Goal: Contribute content: Contribute content

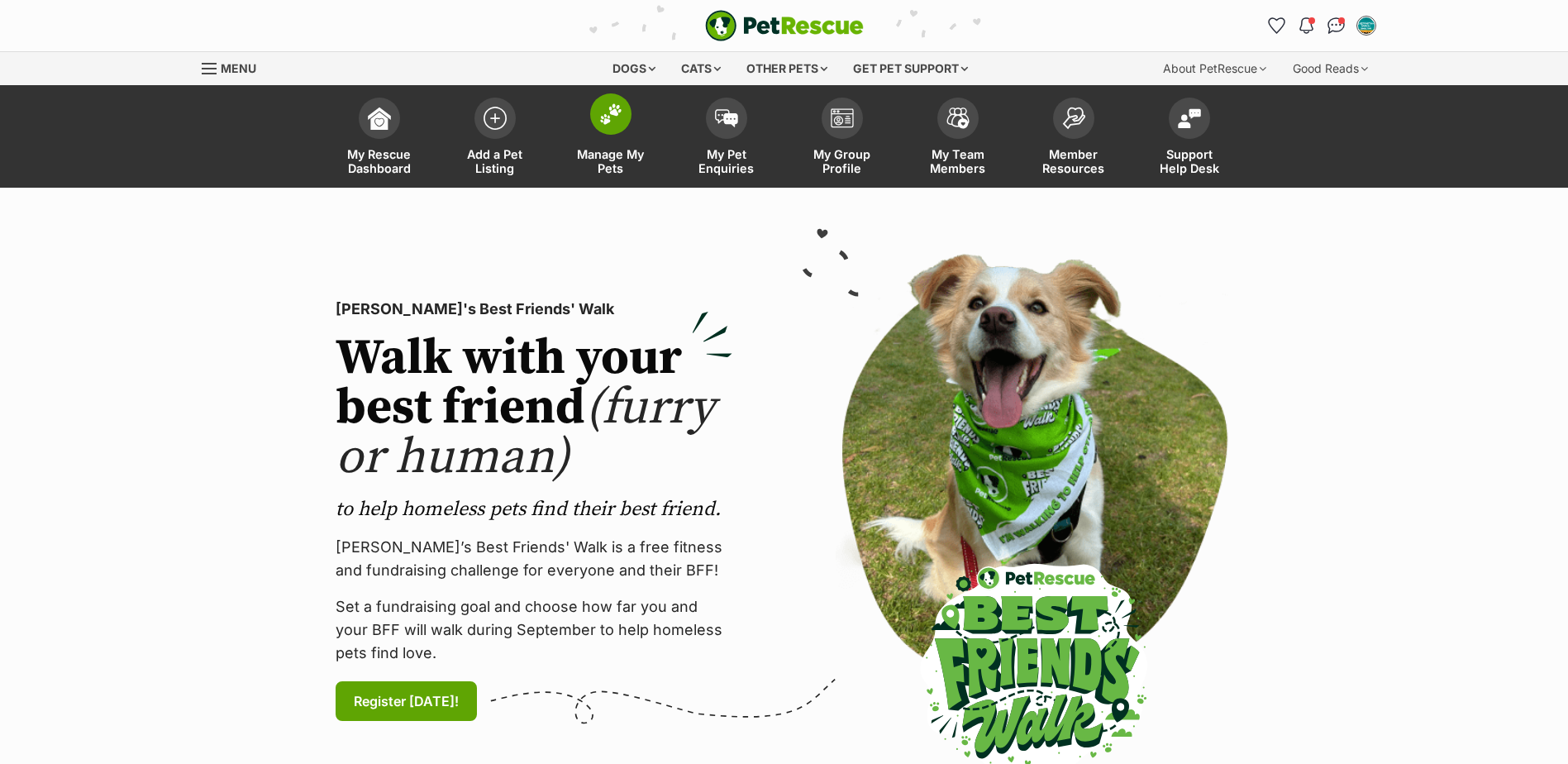
click at [615, 162] on span "Manage My Pets" at bounding box center [611, 162] width 75 height 28
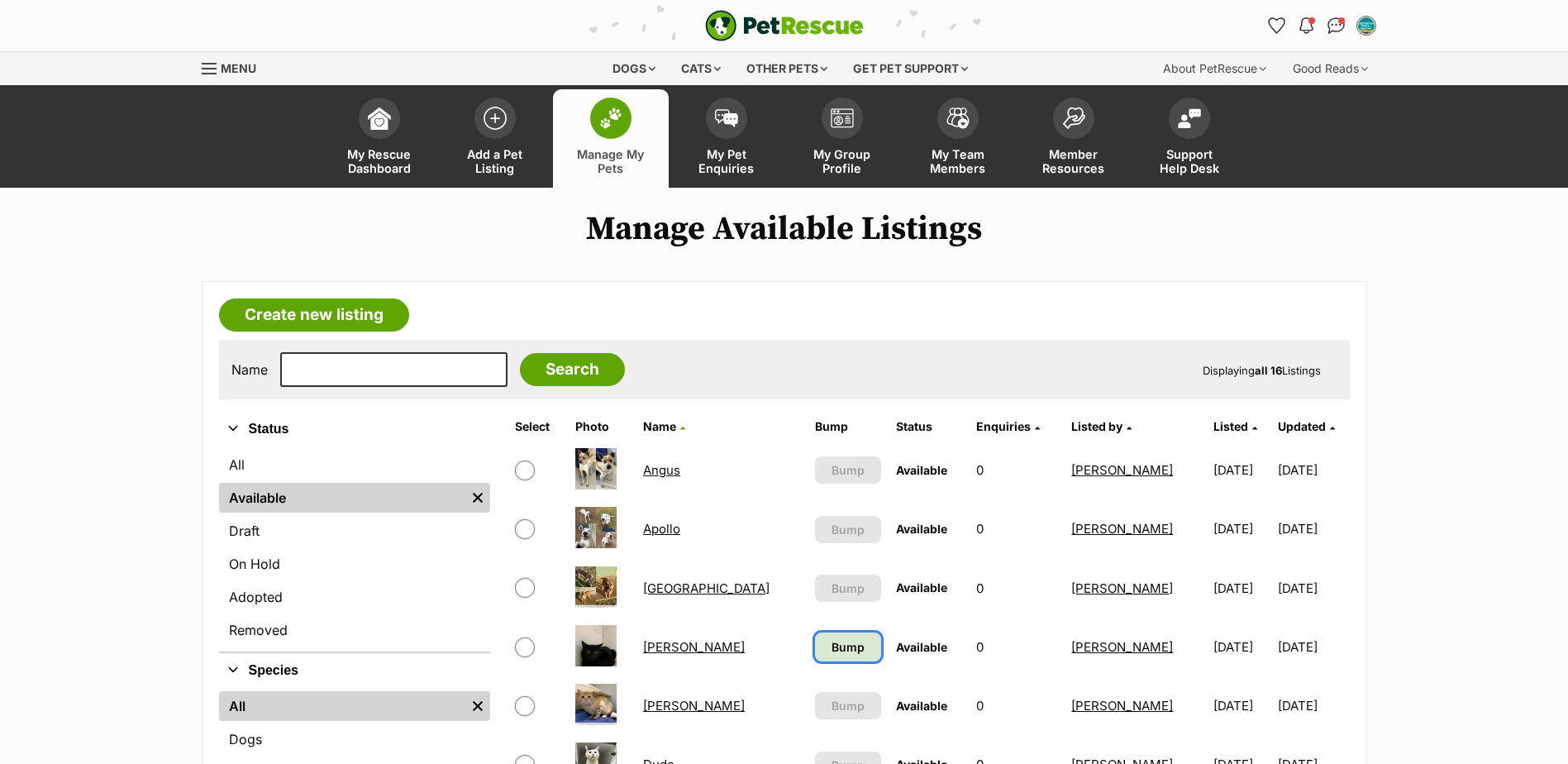
click at [832, 649] on span "Bump" at bounding box center [848, 647] width 33 height 17
click at [664, 645] on link "Carl" at bounding box center [695, 647] width 102 height 16
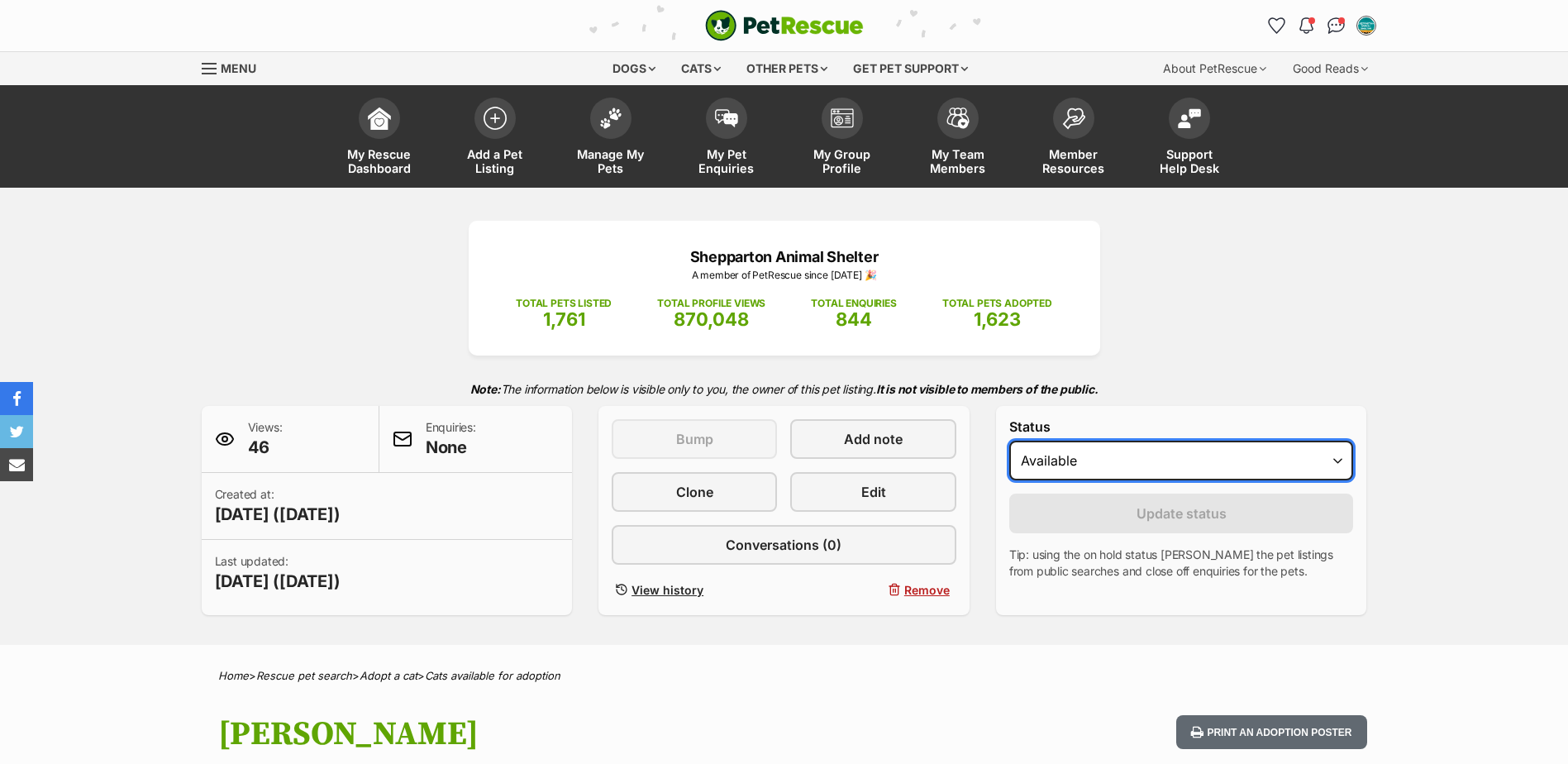
drag, startPoint x: 0, startPoint y: 0, endPoint x: 1135, endPoint y: 475, distance: 1230.4
click at [1138, 461] on select "Draft Available On hold Adopted" at bounding box center [1181, 460] width 345 height 40
select select "on_hold"
click at [1009, 441] on select "Draft Available On hold Adopted" at bounding box center [1181, 460] width 345 height 40
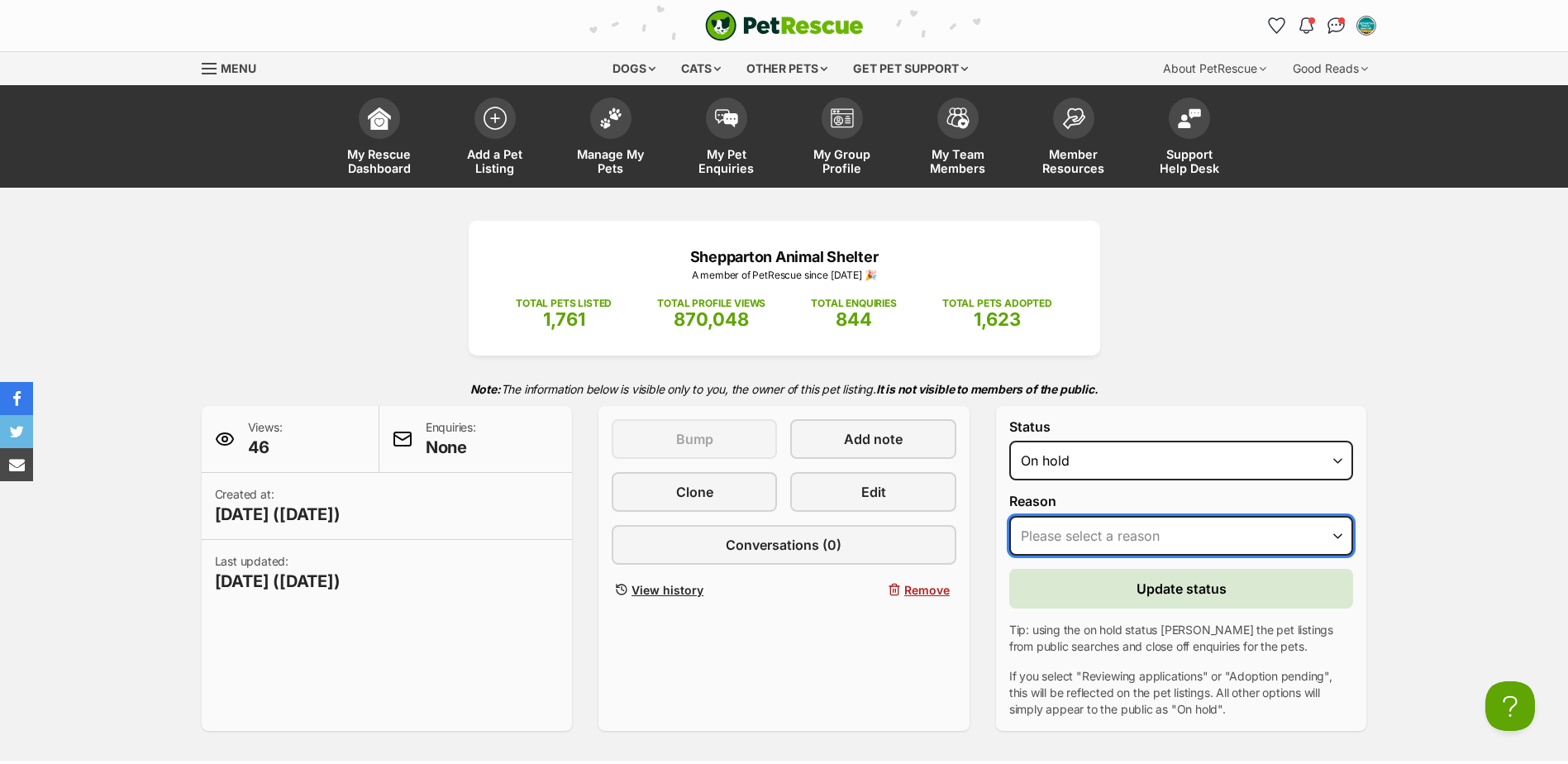
drag, startPoint x: 1102, startPoint y: 544, endPoint x: 1099, endPoint y: 557, distance: 13.3
click at [1102, 544] on select "Please select a reason Medical reasons Reviewing applications Adoption pending …" at bounding box center [1181, 536] width 345 height 40
select select "adoption_pending"
click at [1009, 516] on select "Please select a reason Medical reasons Reviewing applications Adoption pending …" at bounding box center [1181, 536] width 345 height 40
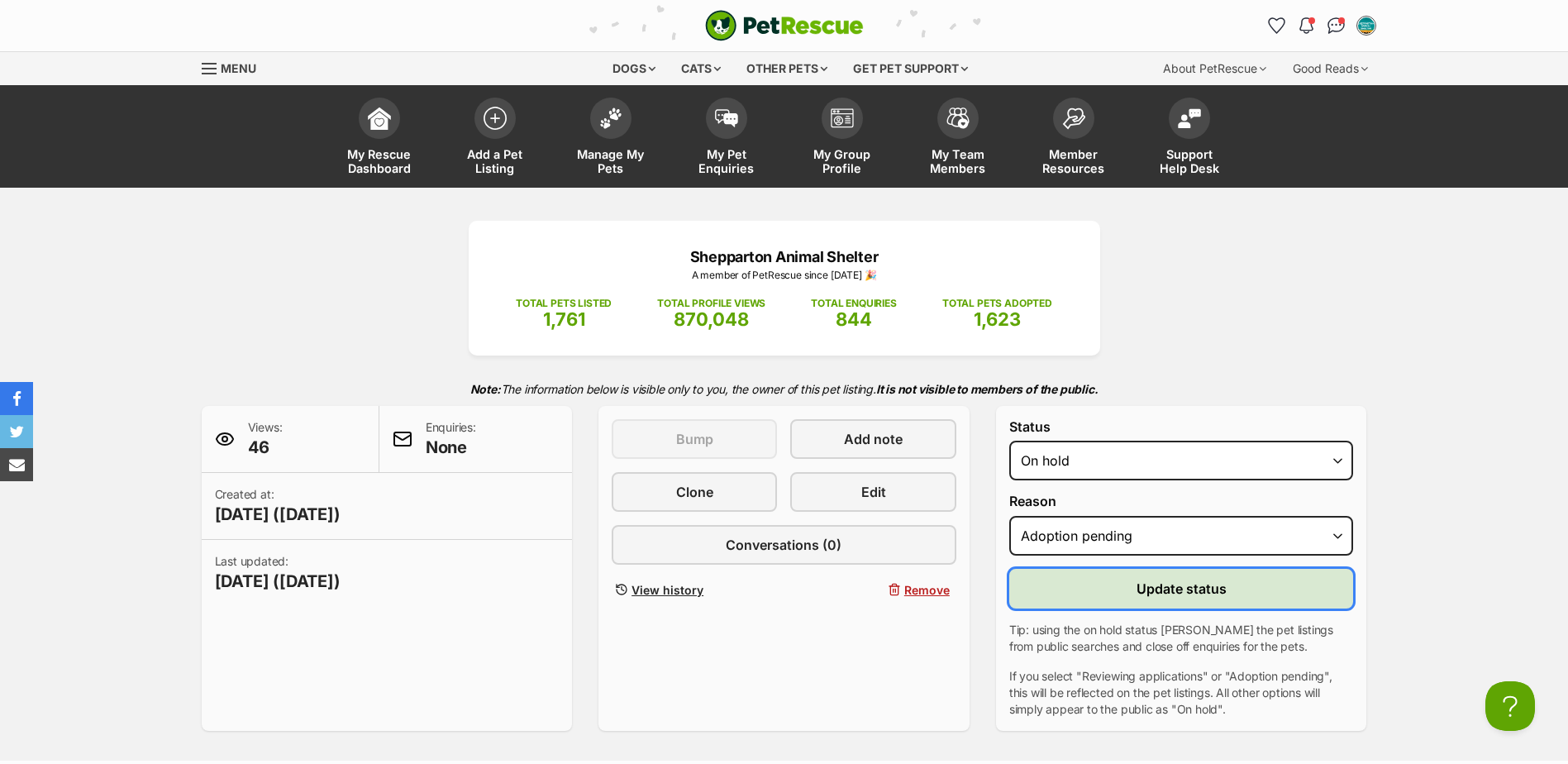
click at [1082, 601] on button "Update status" at bounding box center [1181, 589] width 345 height 40
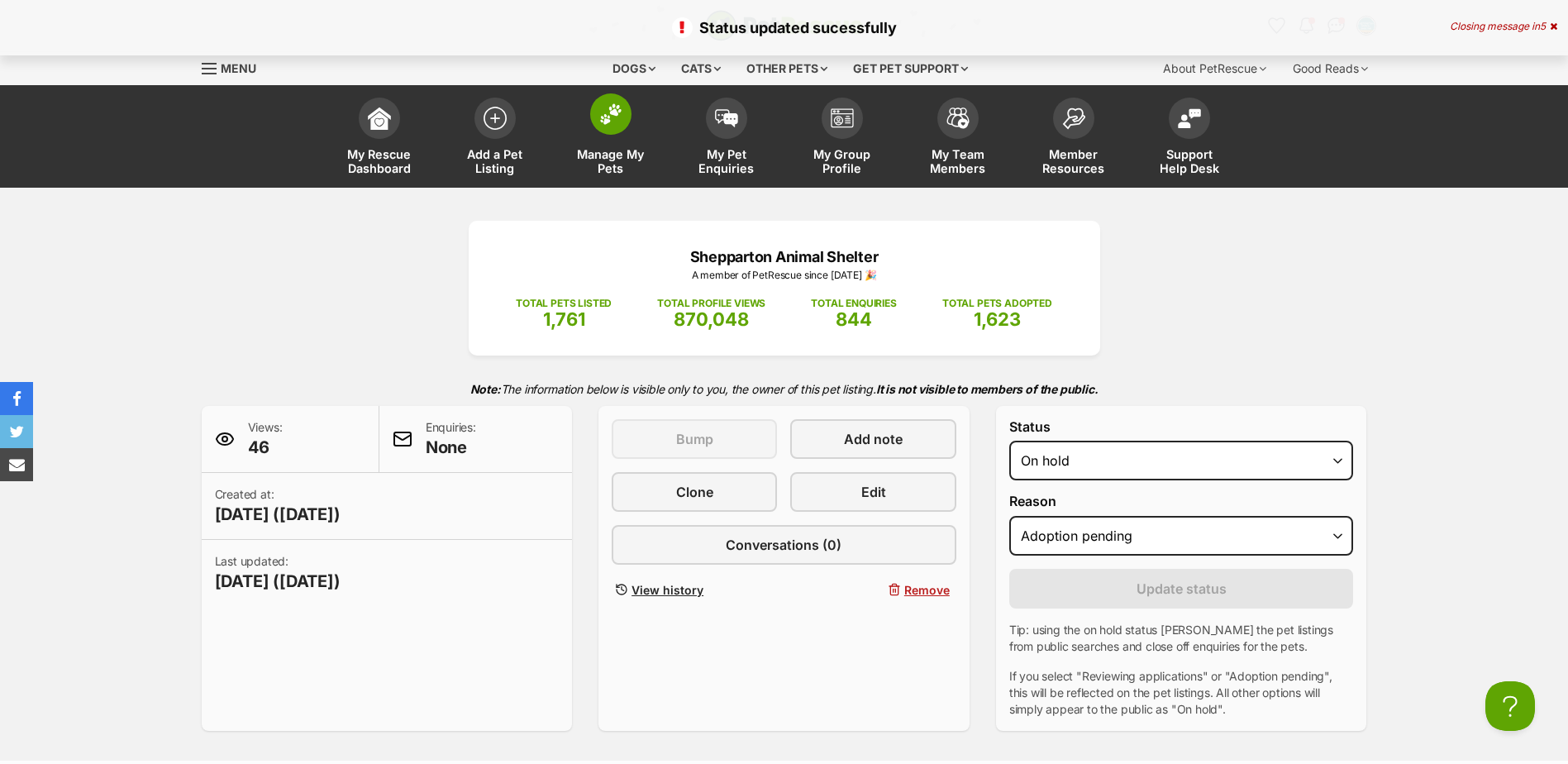
click at [586, 123] on link "Manage My Pets" at bounding box center [611, 138] width 115 height 98
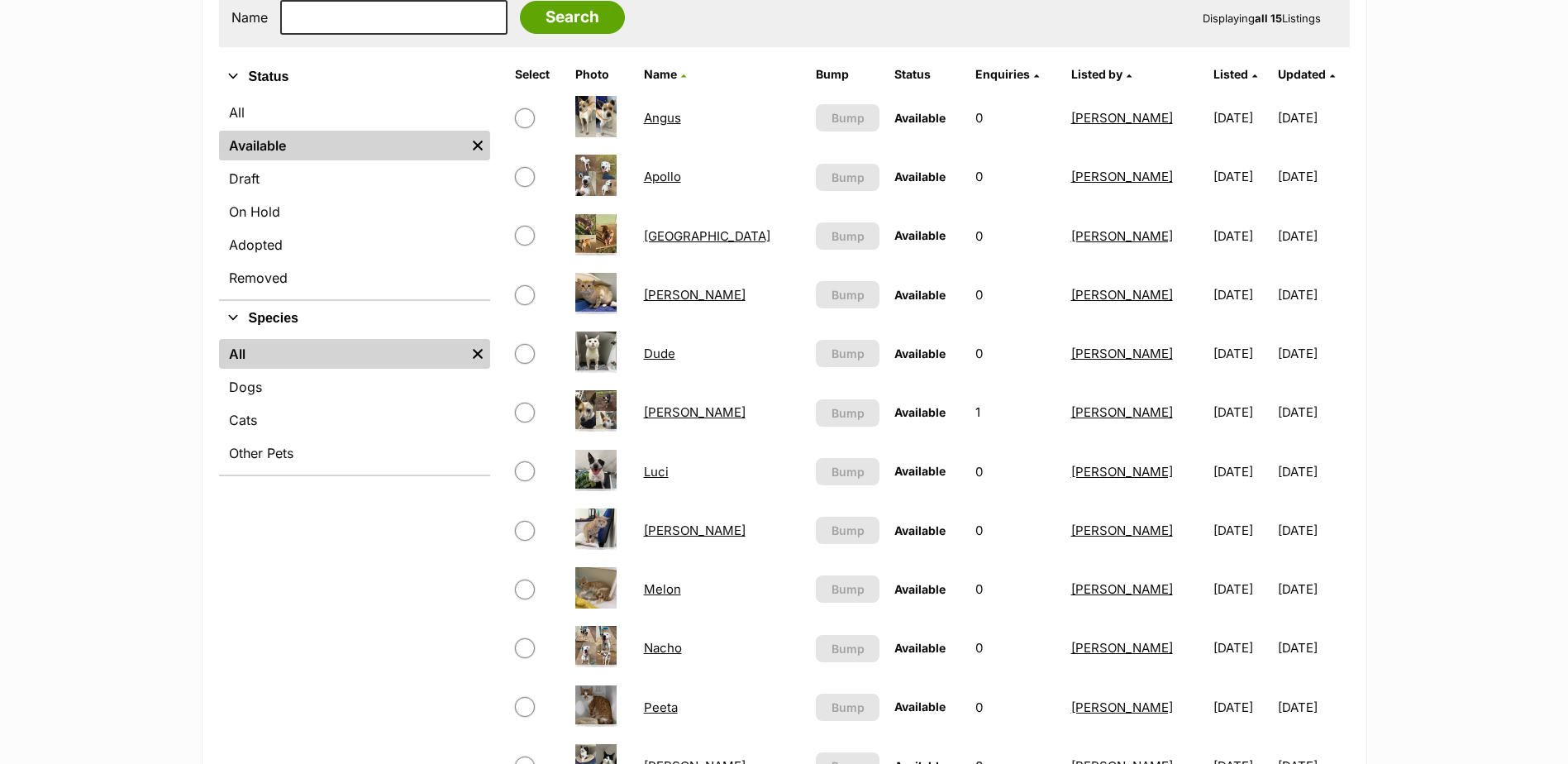
scroll to position [579, 0]
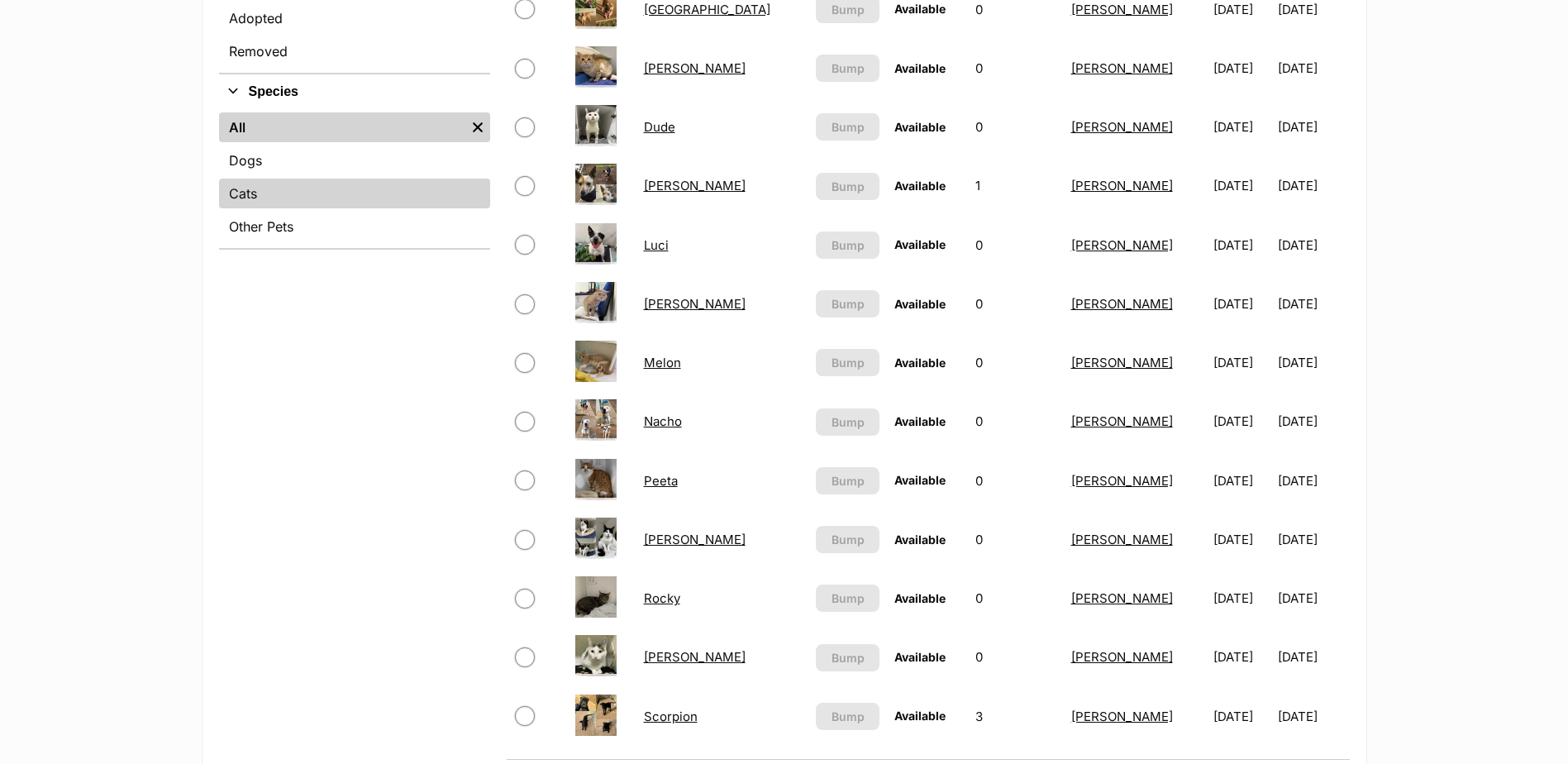
drag, startPoint x: 250, startPoint y: 187, endPoint x: 262, endPoint y: 187, distance: 12.0
click at [250, 187] on link "Cats" at bounding box center [354, 193] width 271 height 29
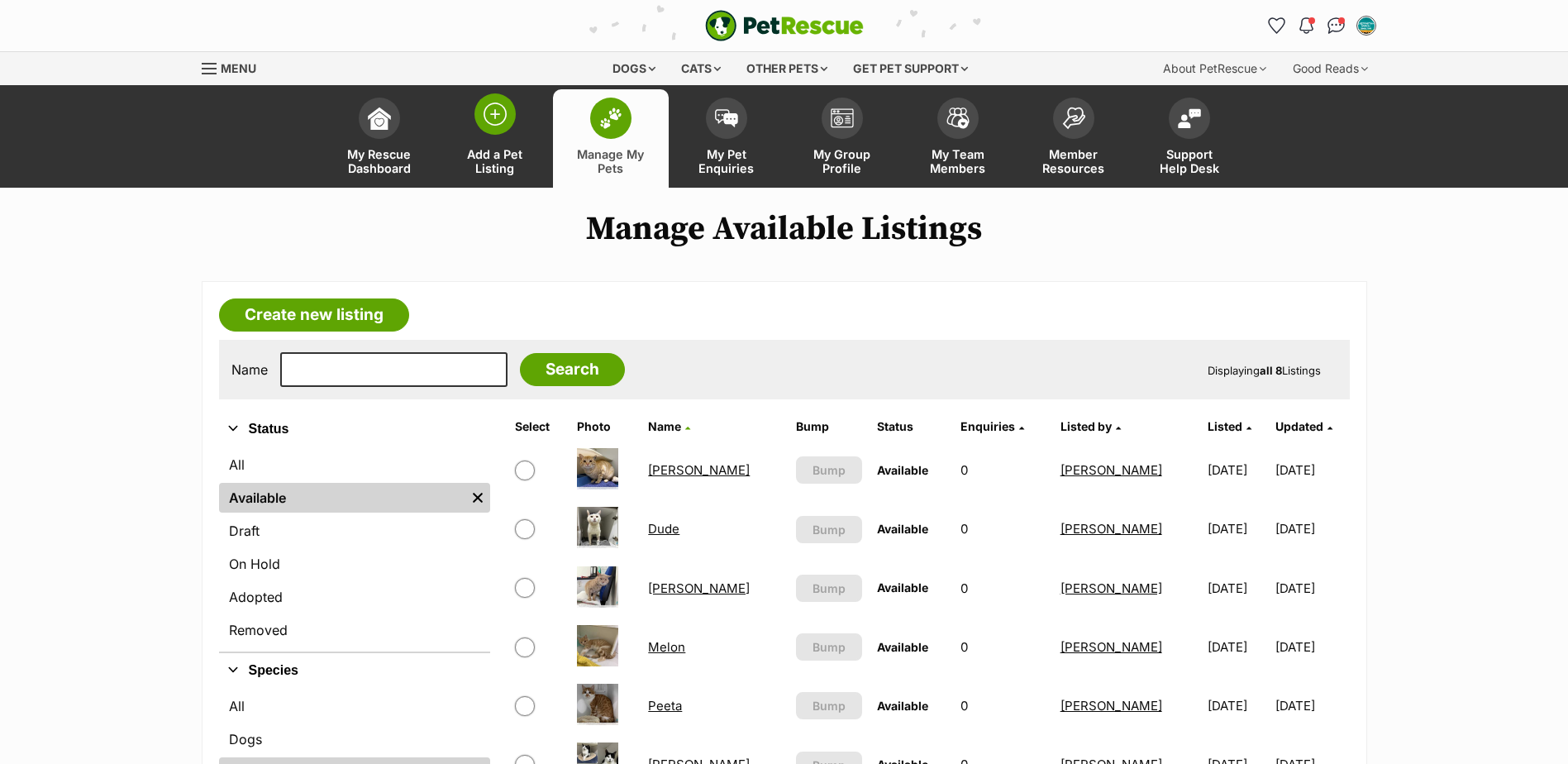
drag, startPoint x: 474, startPoint y: 144, endPoint x: 506, endPoint y: 140, distance: 32.2
click at [474, 144] on link "Add a Pet Listing" at bounding box center [495, 138] width 115 height 98
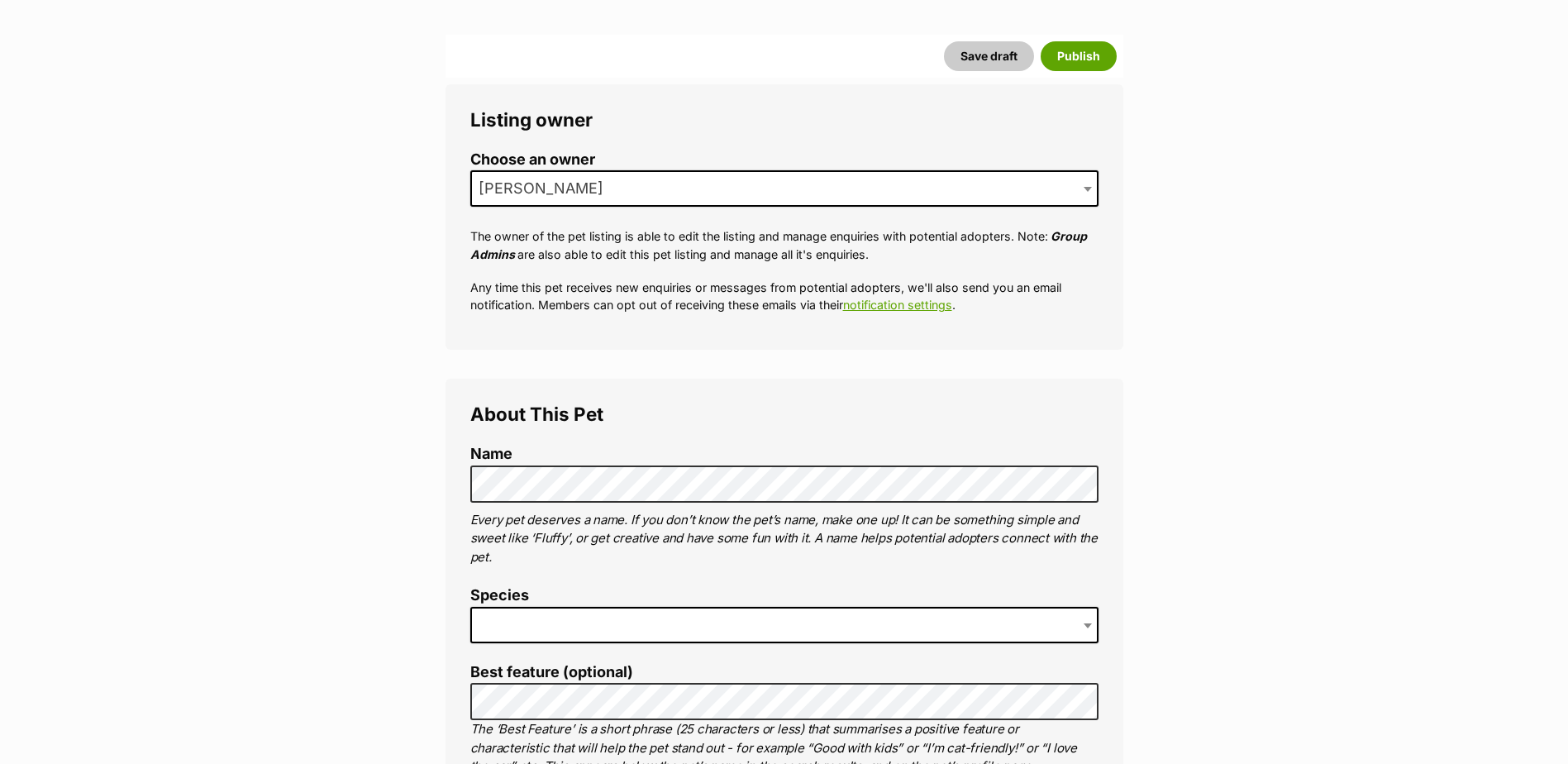
scroll to position [248, 0]
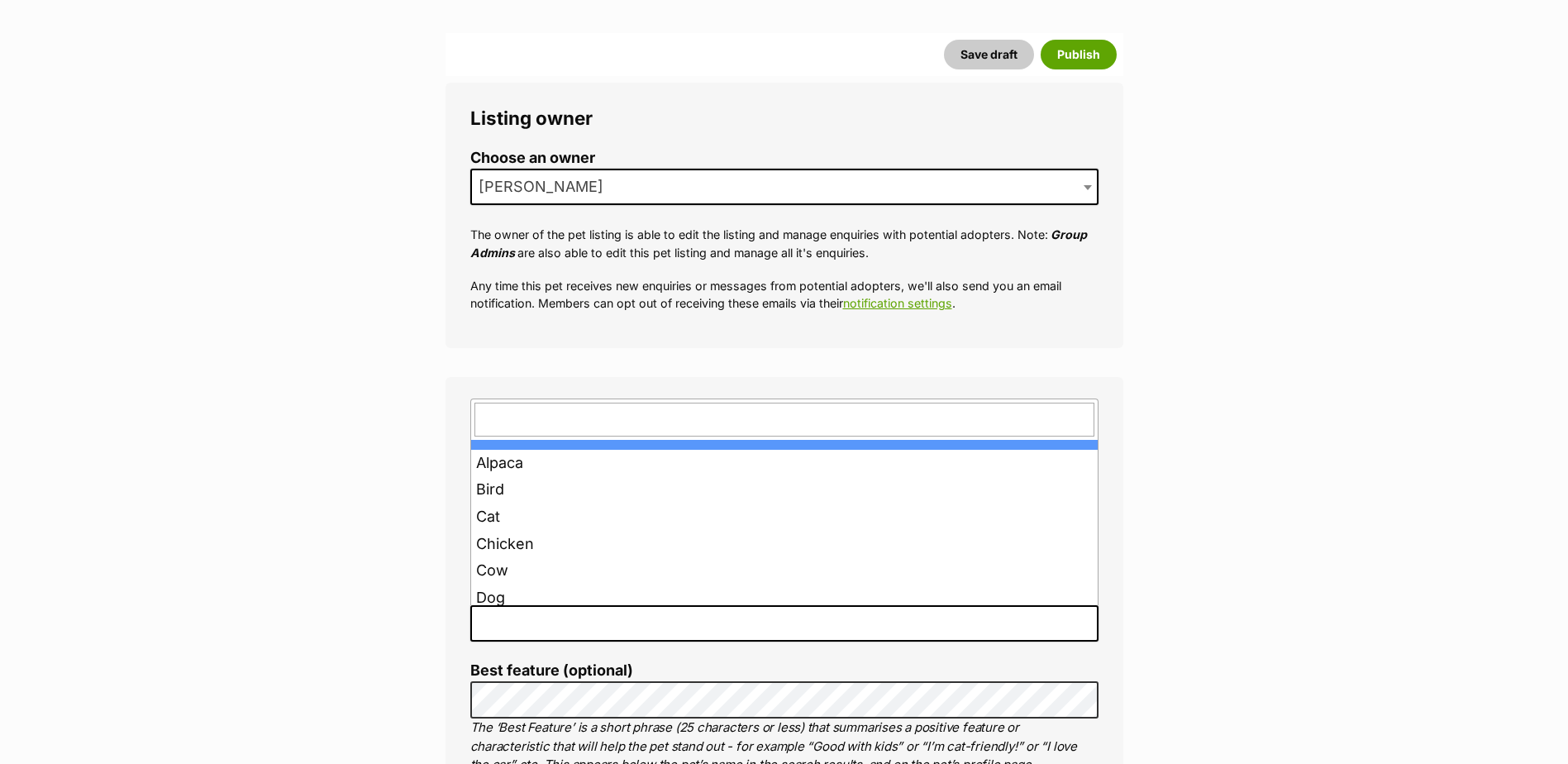
click at [547, 618] on span at bounding box center [784, 623] width 629 height 36
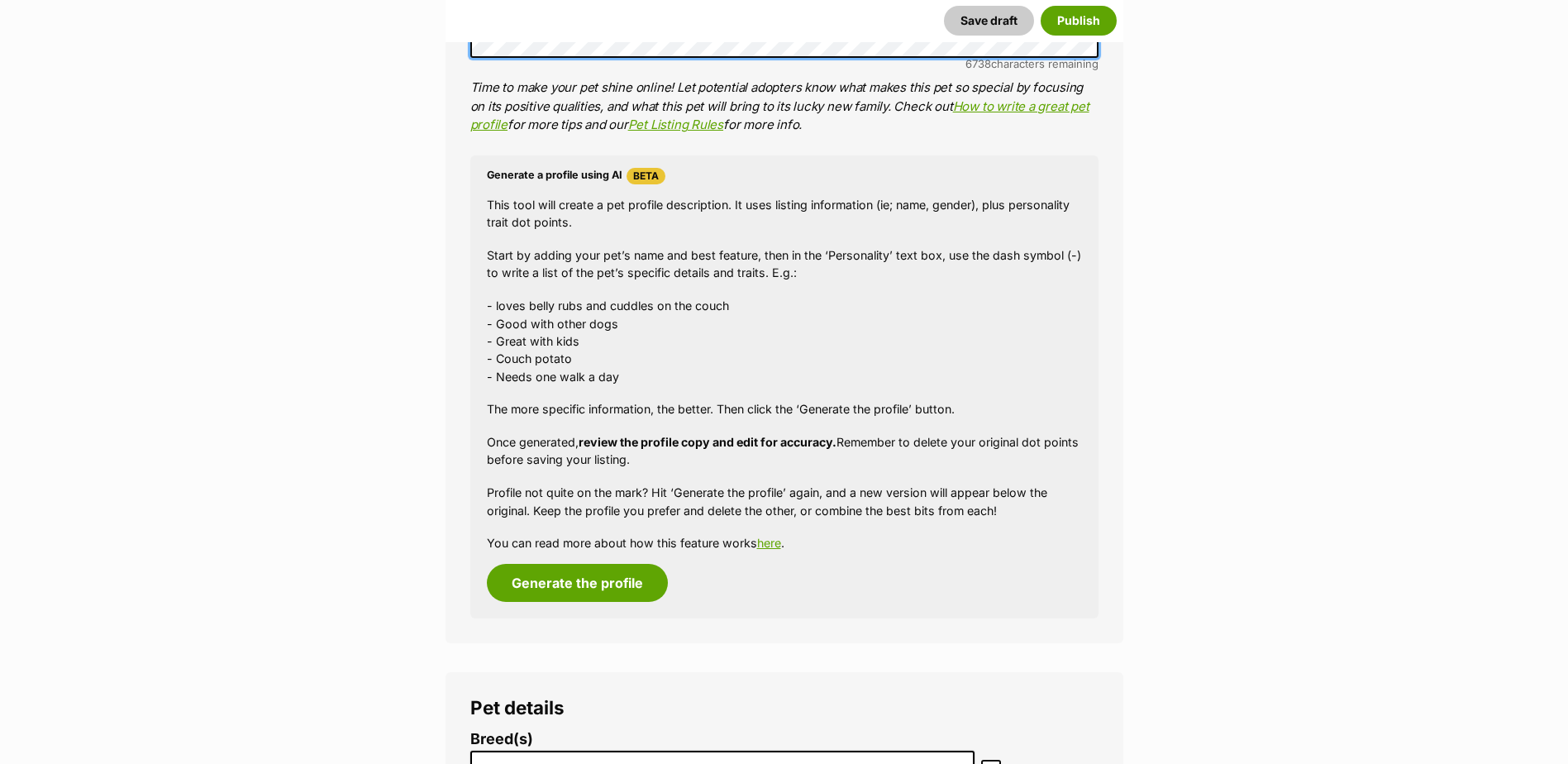
scroll to position [1811, 0]
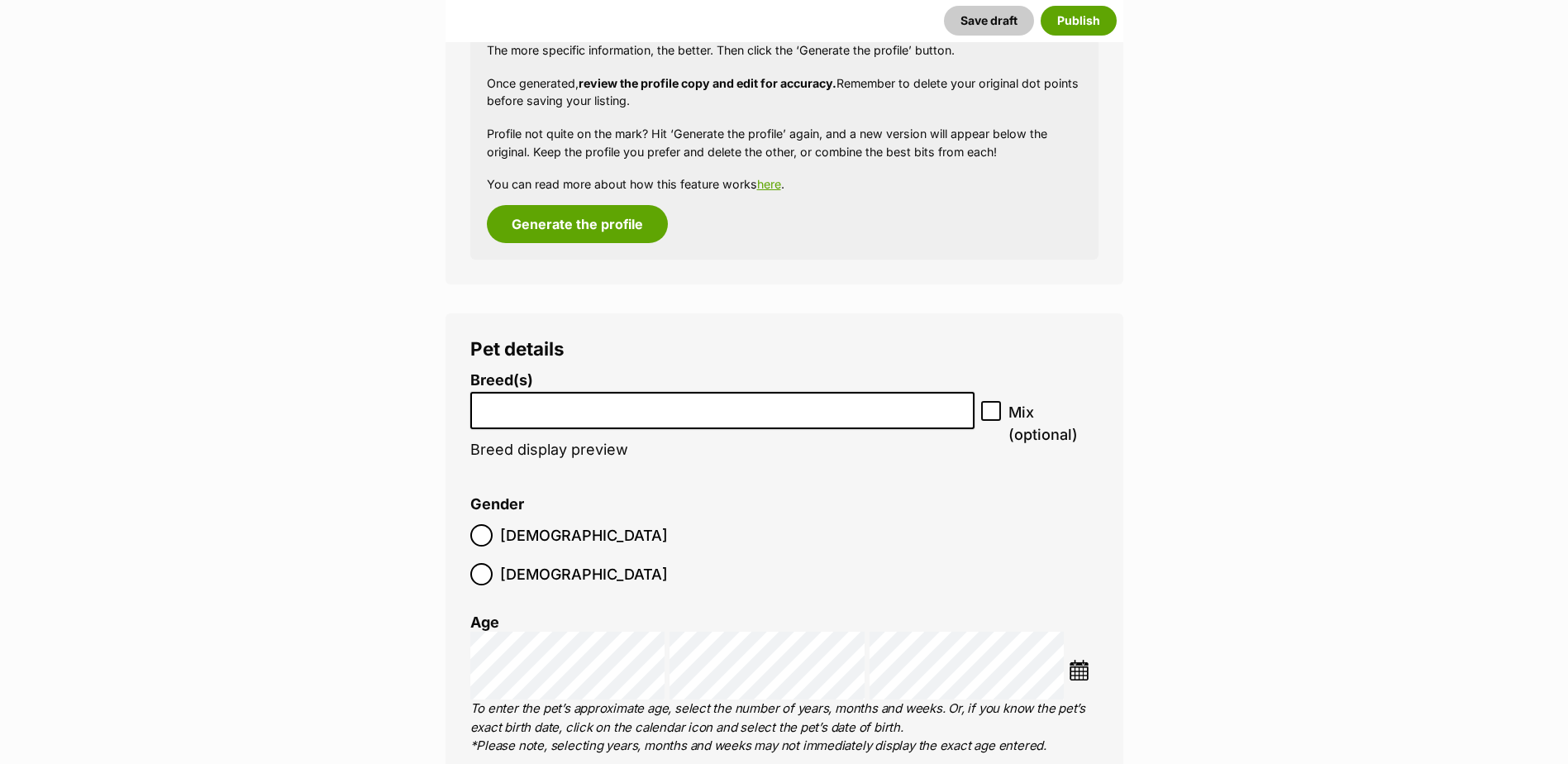
click at [597, 396] on li at bounding box center [723, 410] width 493 height 34
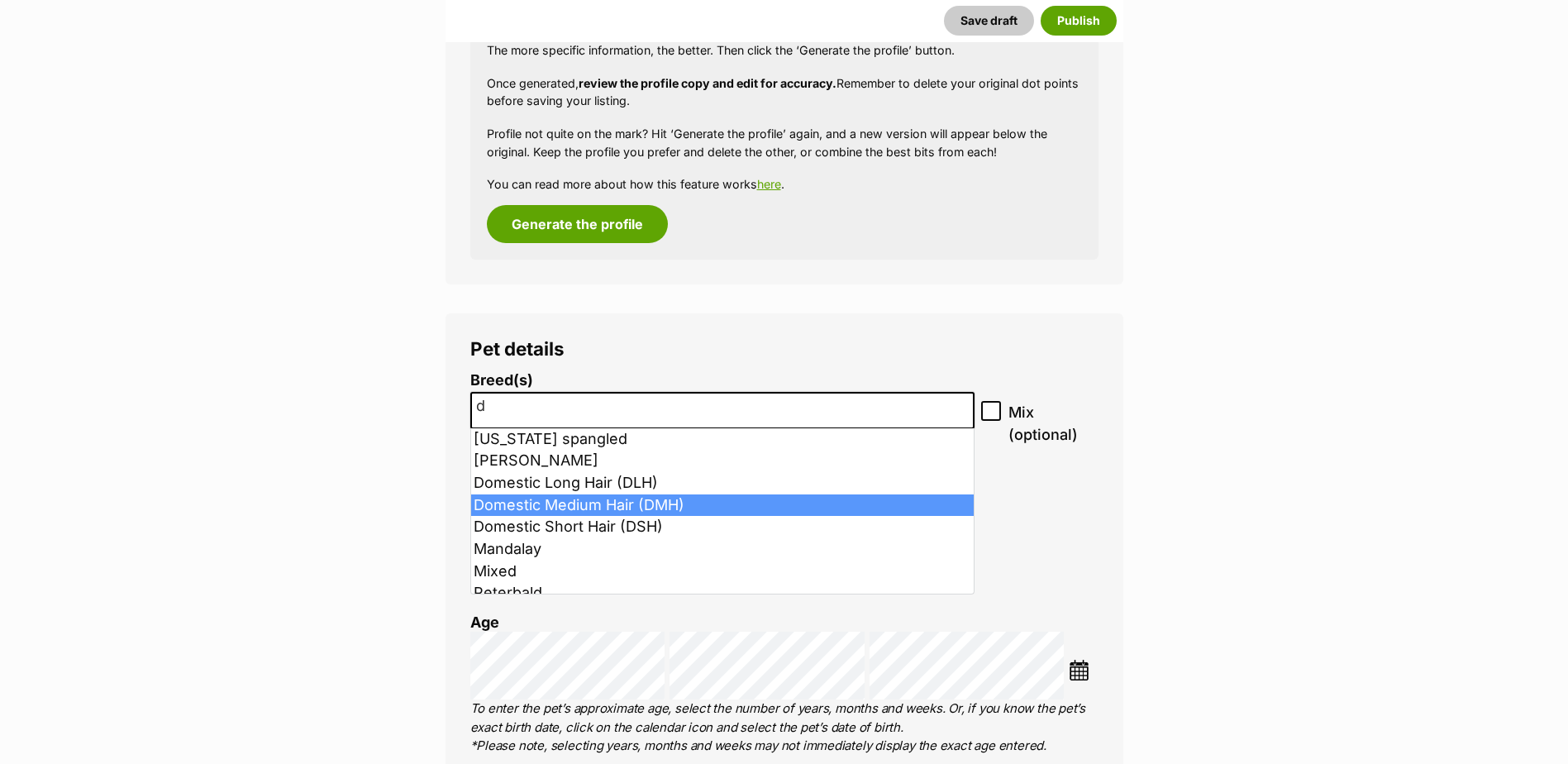
type input "d"
select select "252101"
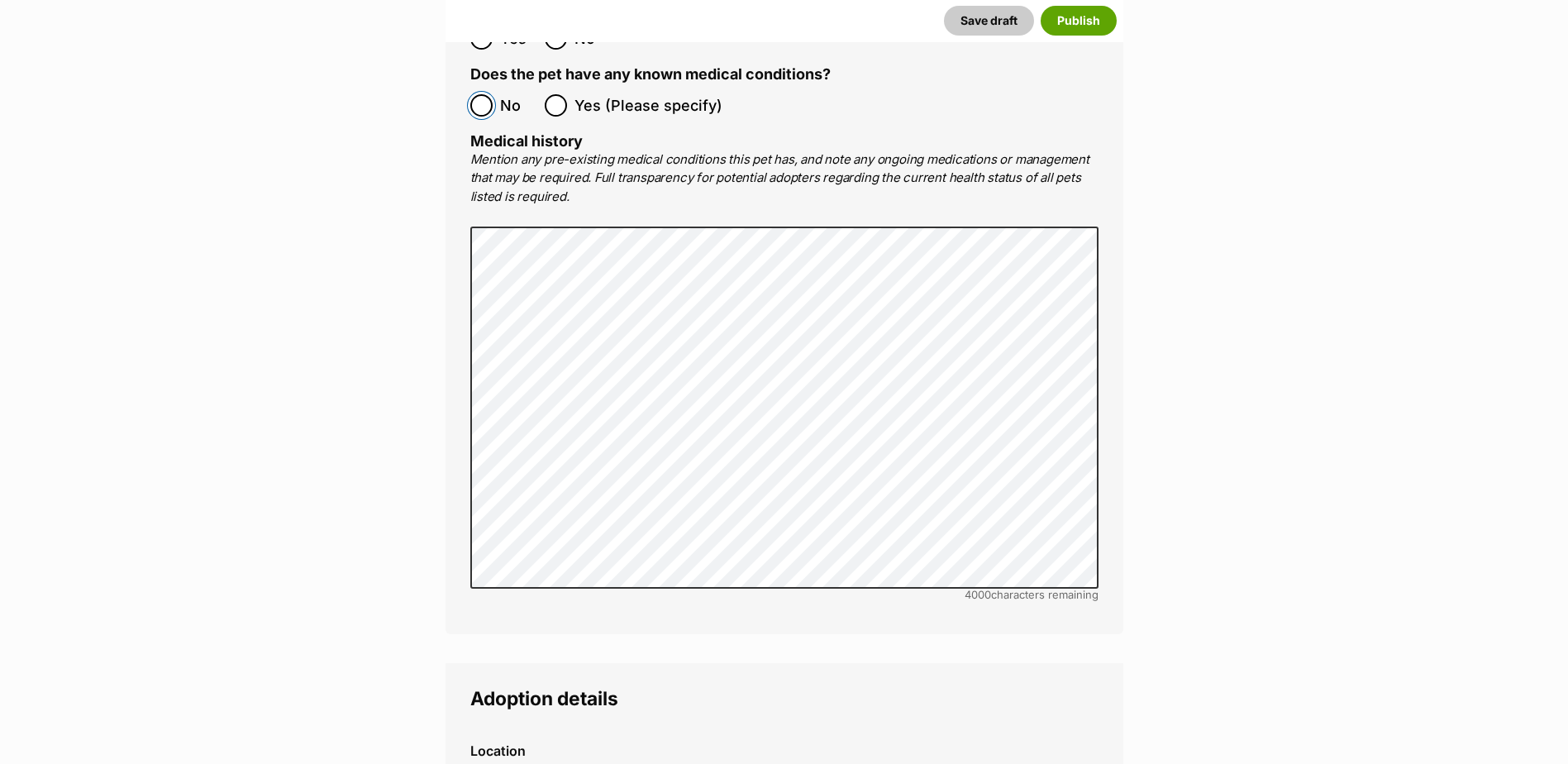
scroll to position [3713, 0]
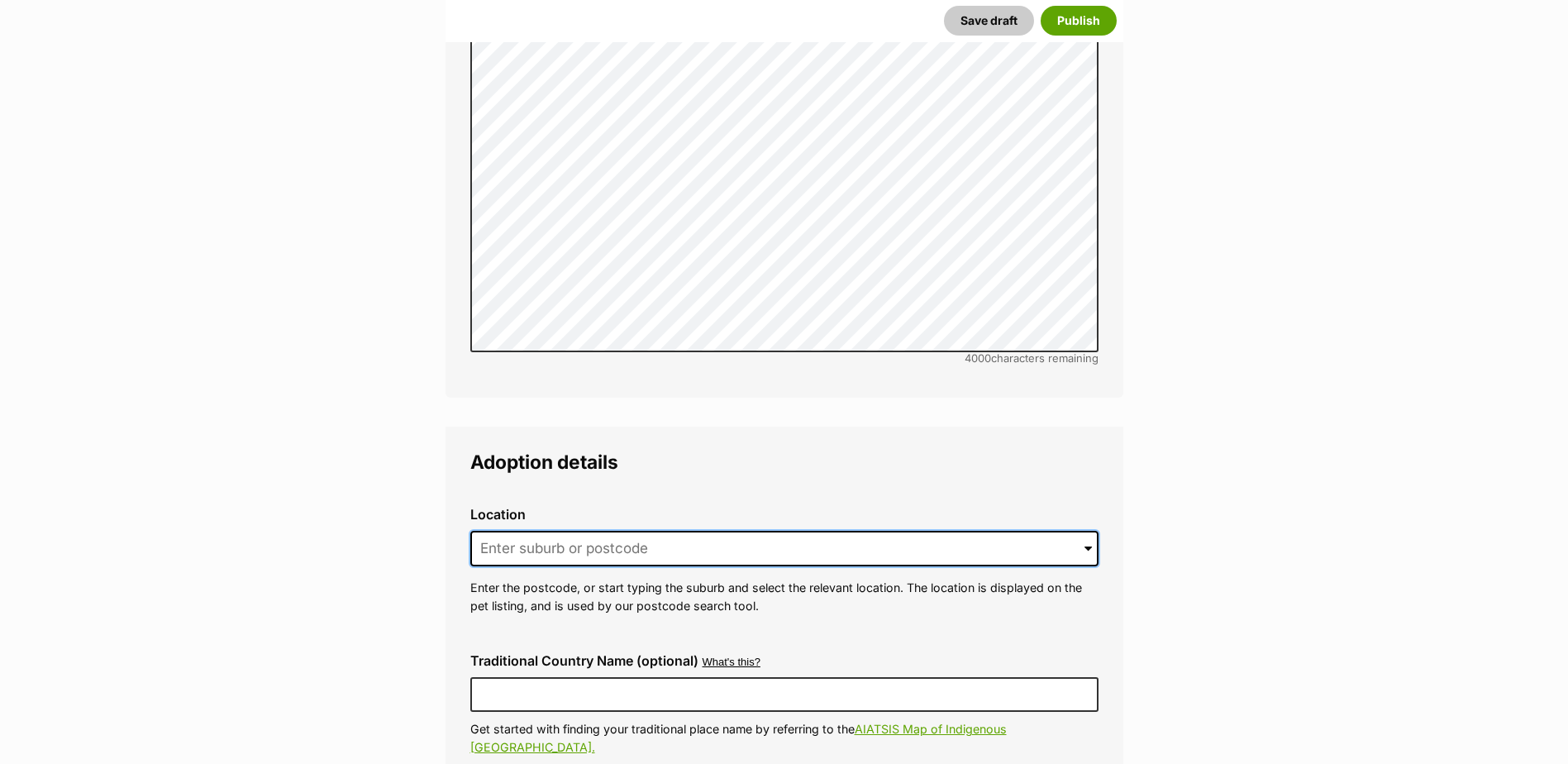
click at [582, 530] on input at bounding box center [784, 548] width 629 height 36
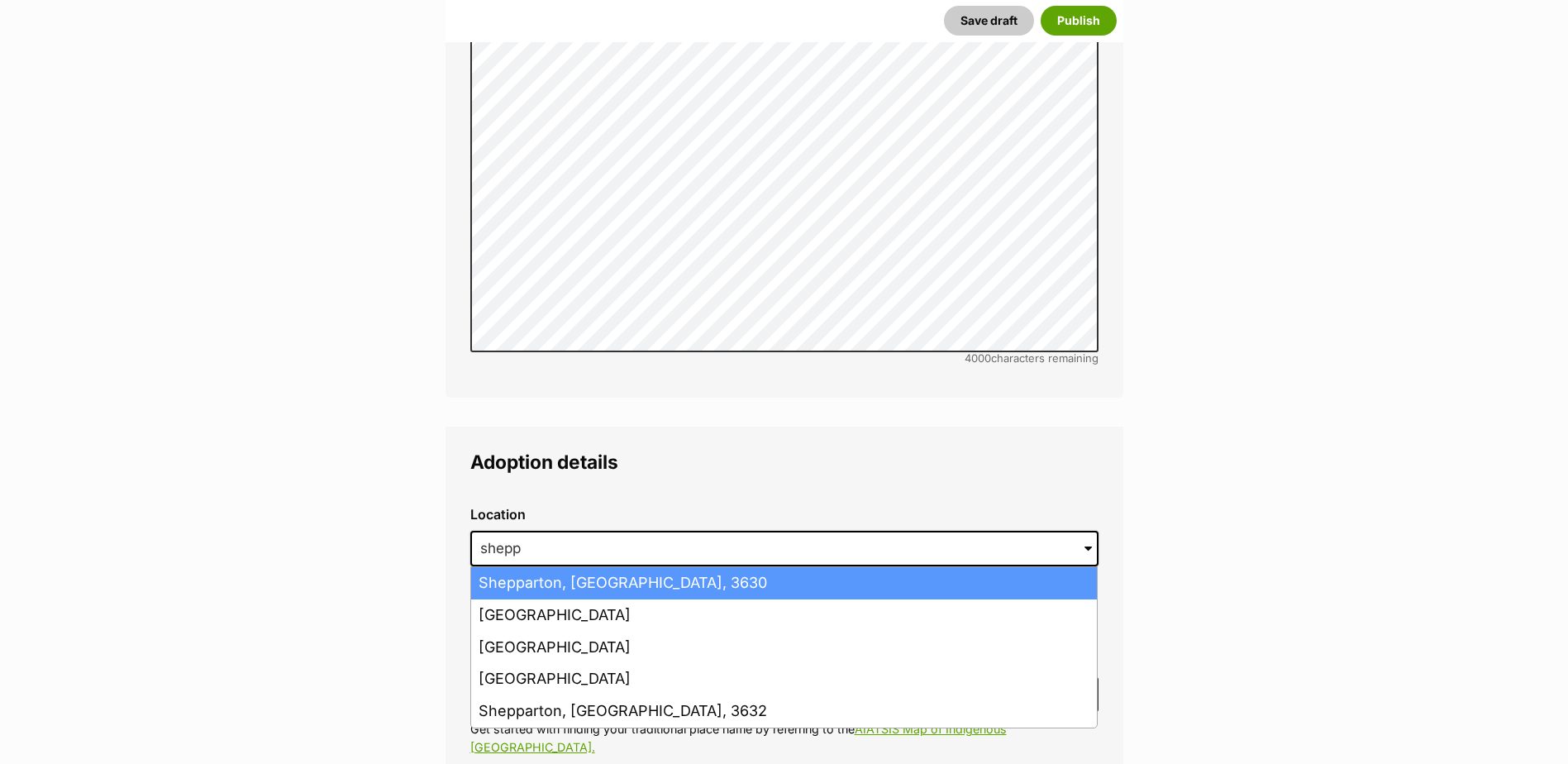
click at [709, 567] on li "Shepparton, Victoria, 3630" at bounding box center [784, 583] width 626 height 32
type input "Shepparton, Victoria, 3630"
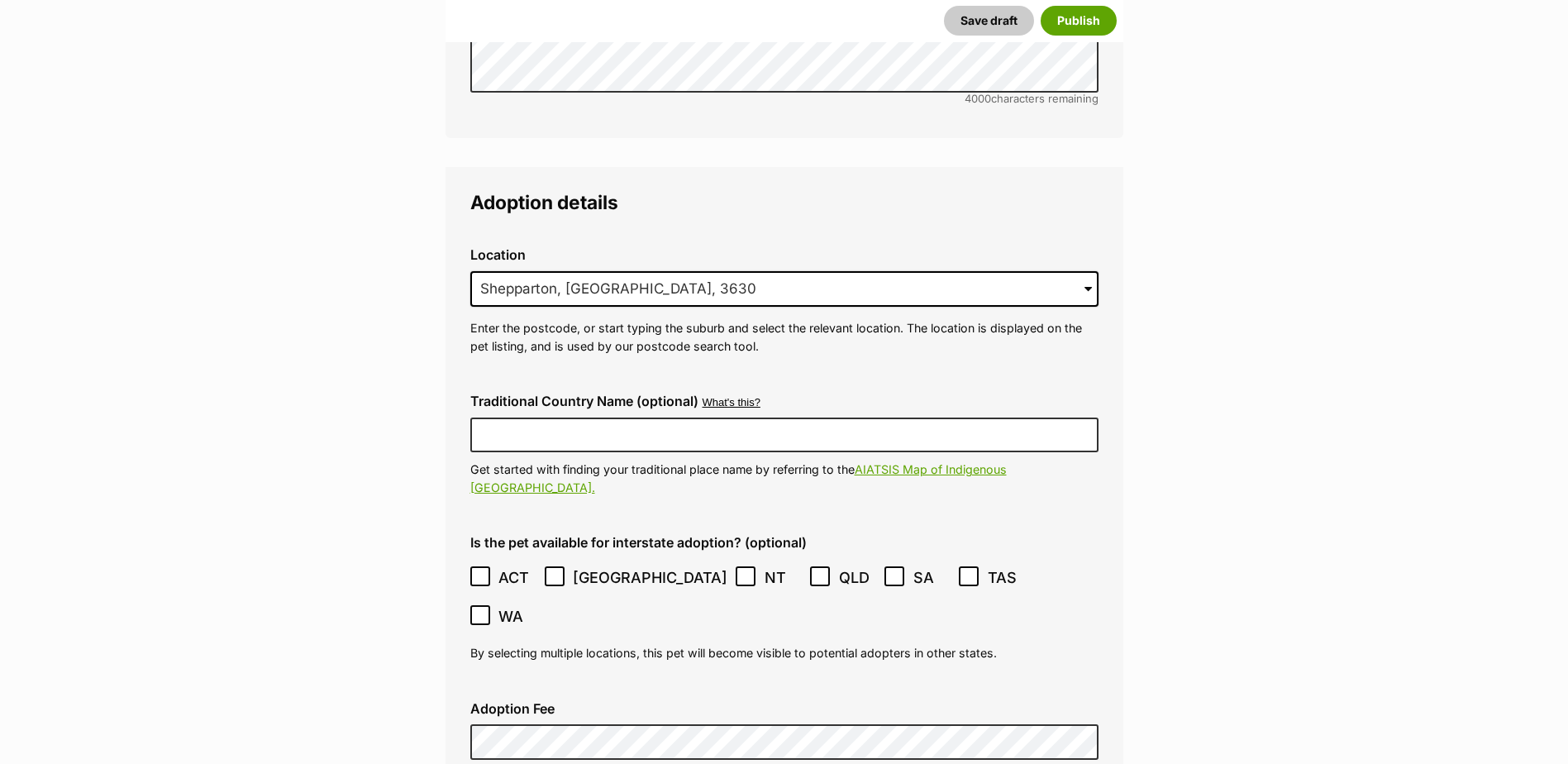
scroll to position [4126, 0]
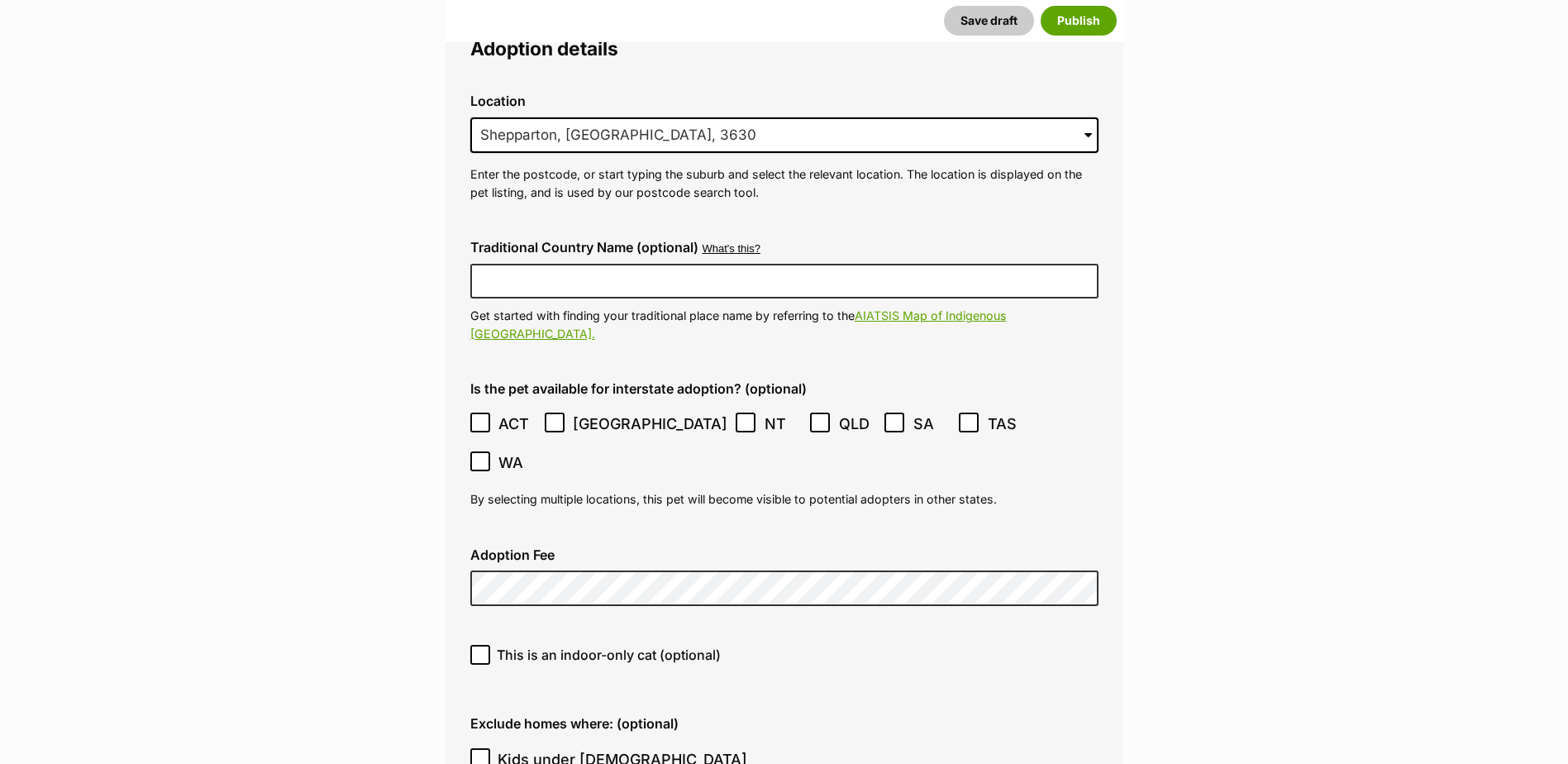
click at [556, 417] on icon at bounding box center [555, 423] width 11 height 11
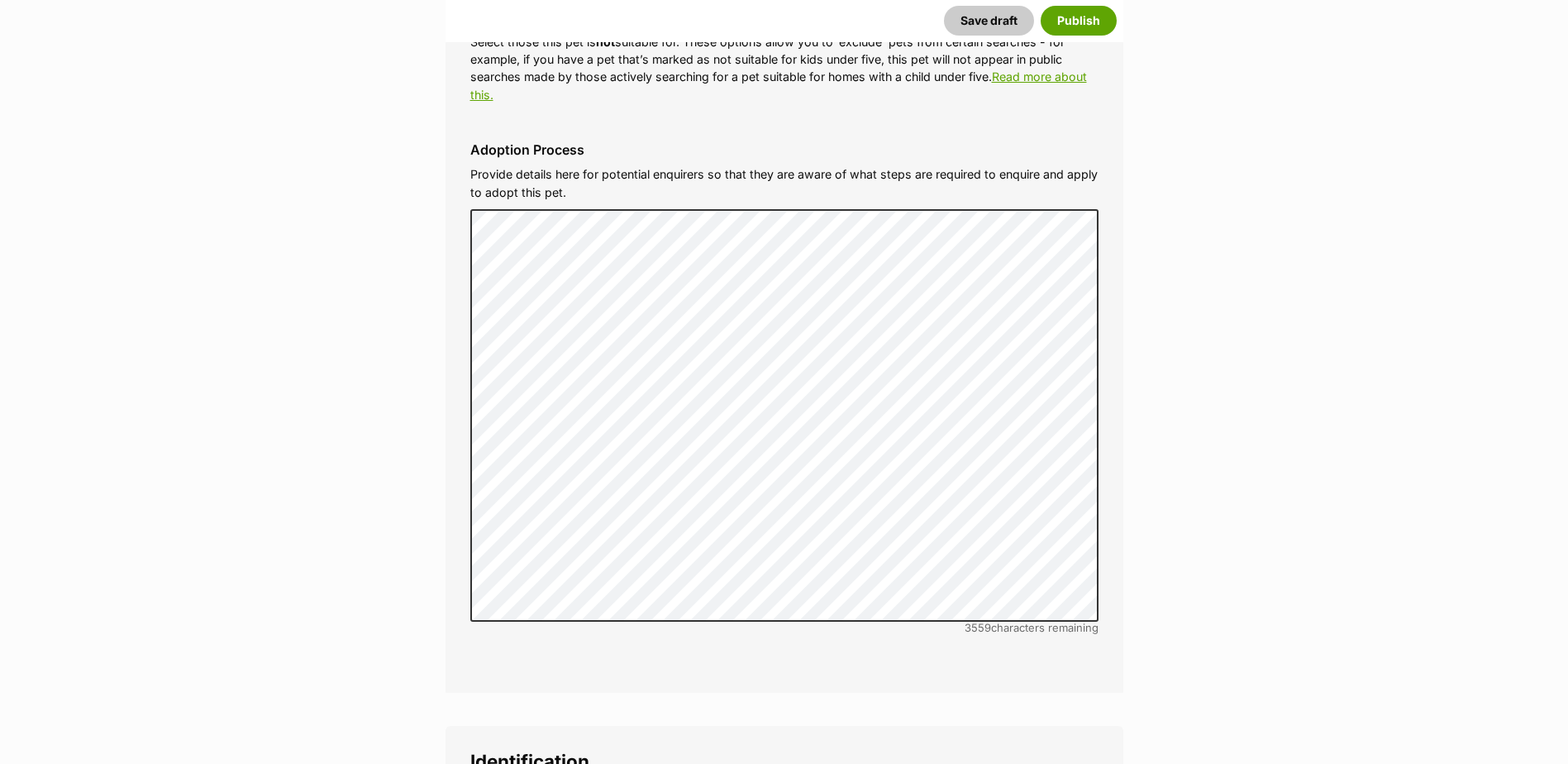
scroll to position [5367, 0]
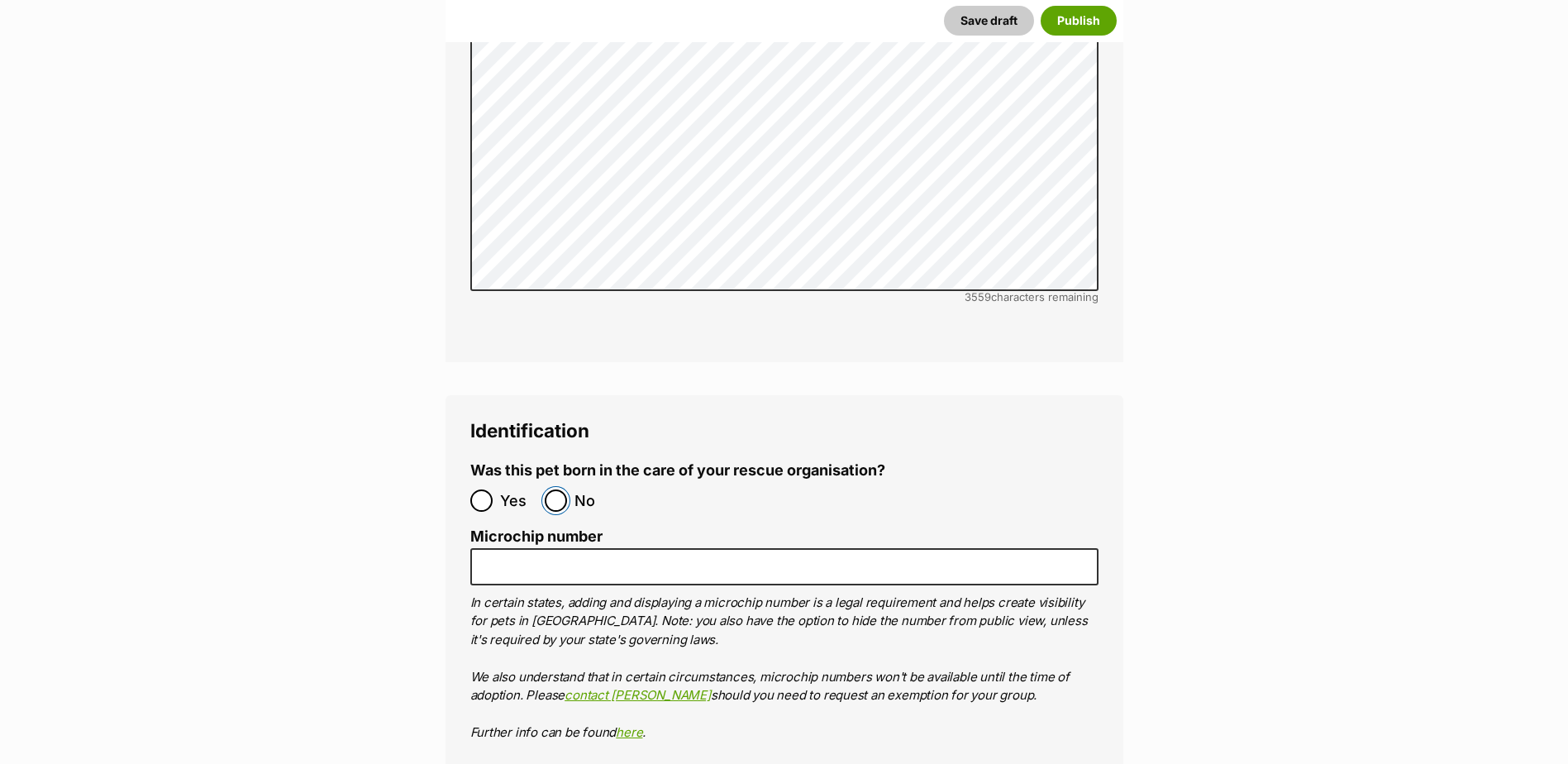
click at [546, 490] on input "No" at bounding box center [556, 501] width 23 height 23
radio input "true"
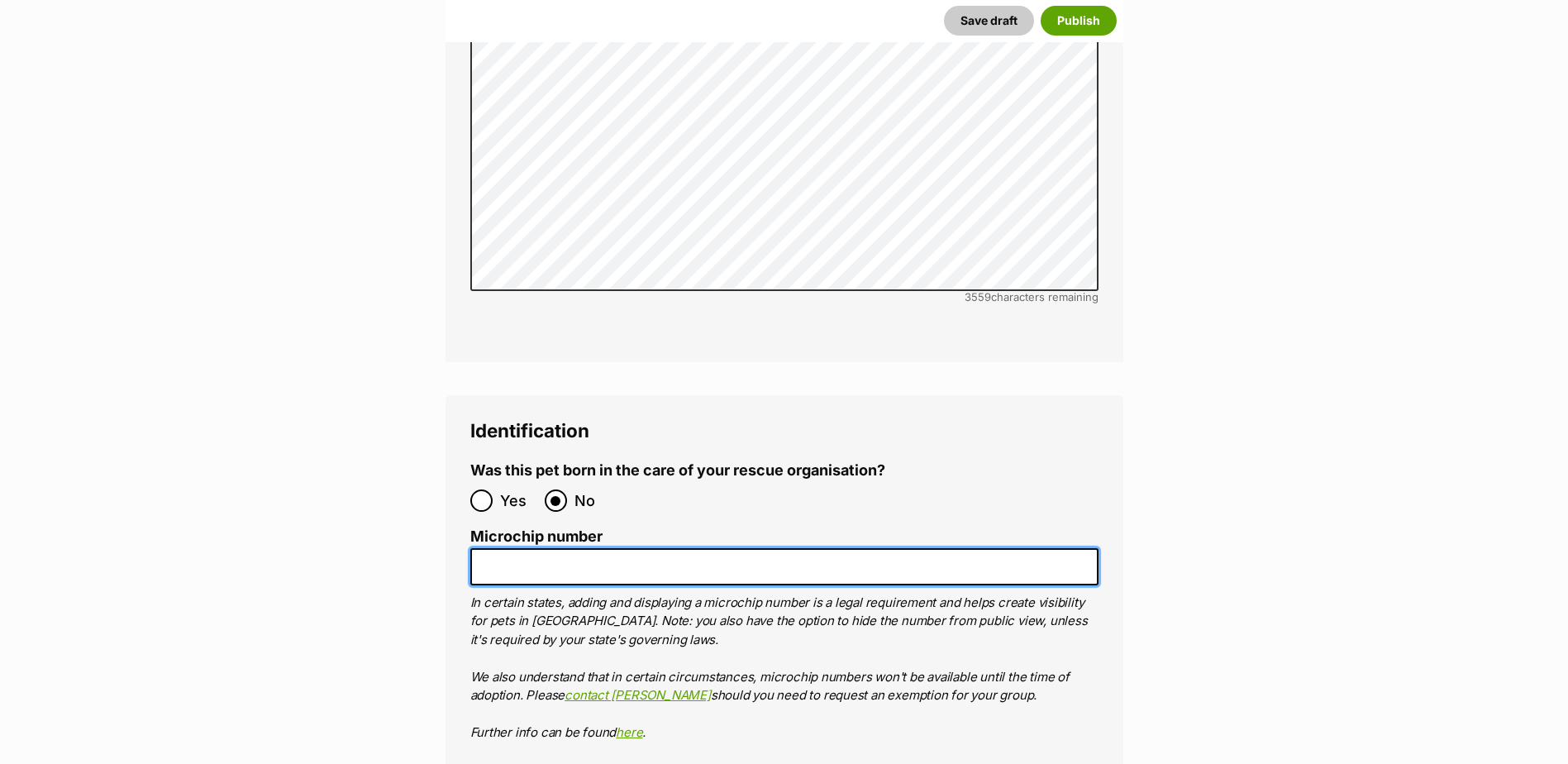
click at [532, 548] on input "Microchip number" at bounding box center [784, 566] width 629 height 37
paste input "956000018342660"
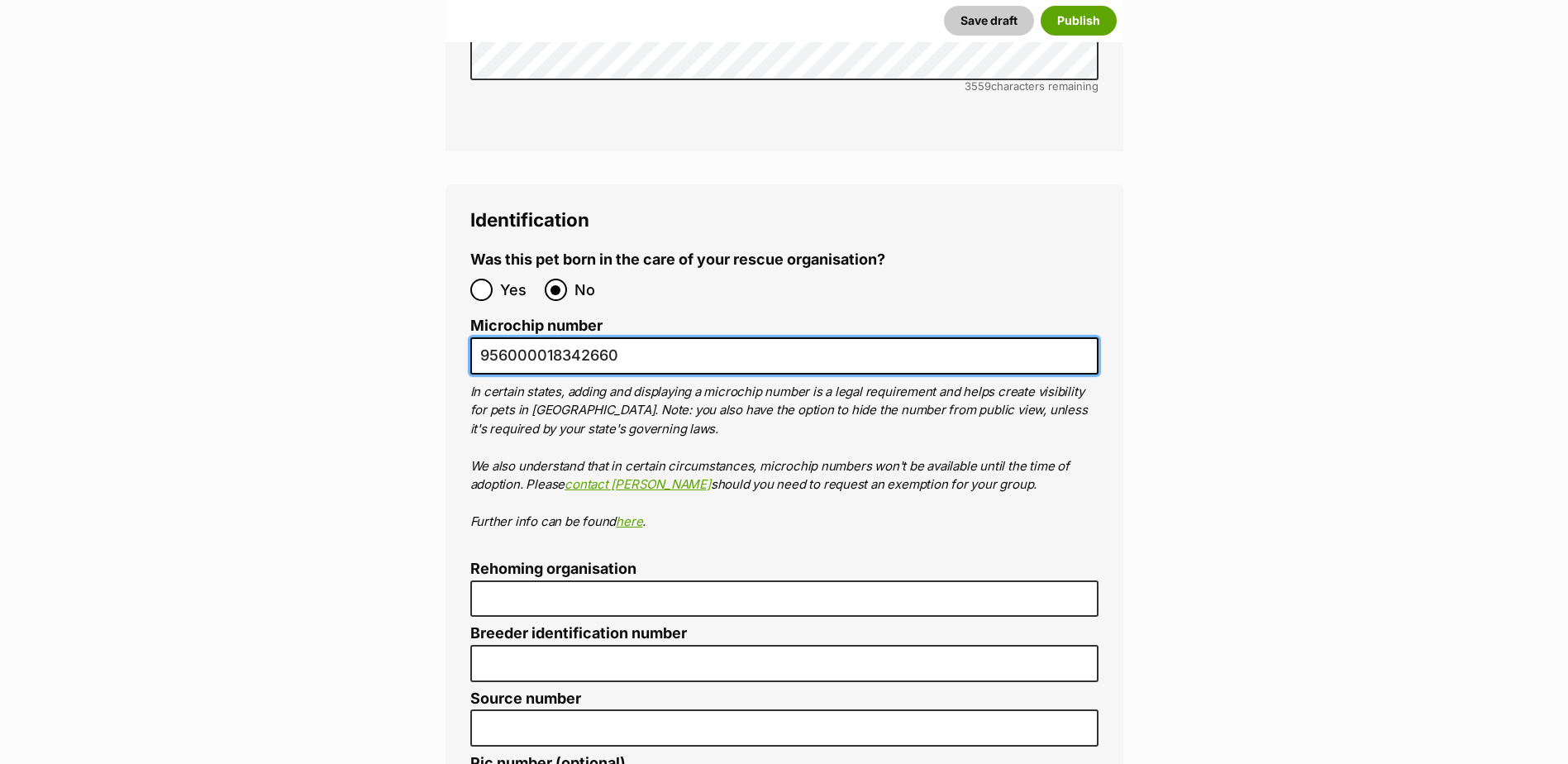
scroll to position [5698, 0]
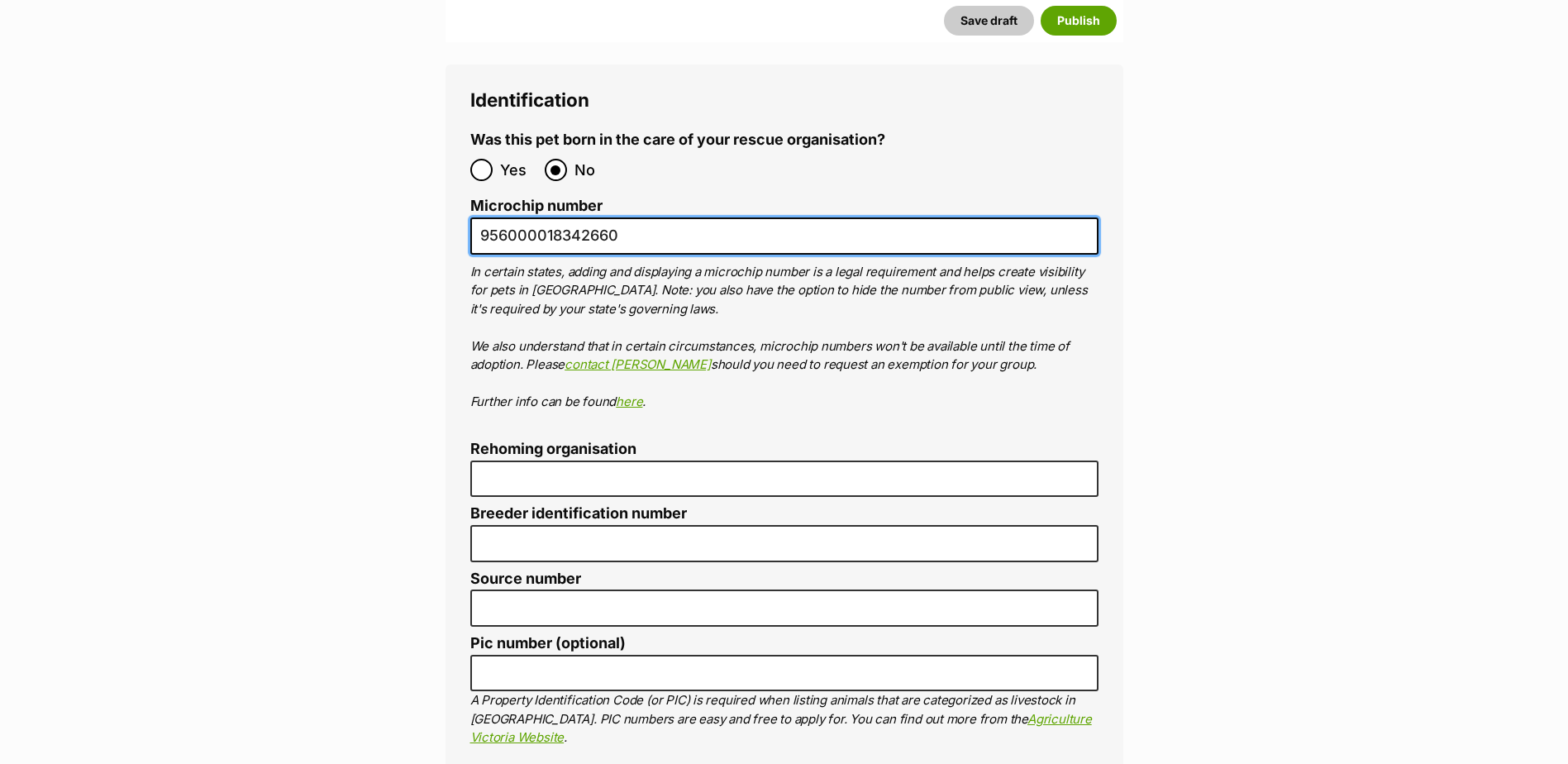
type input "956000018342660"
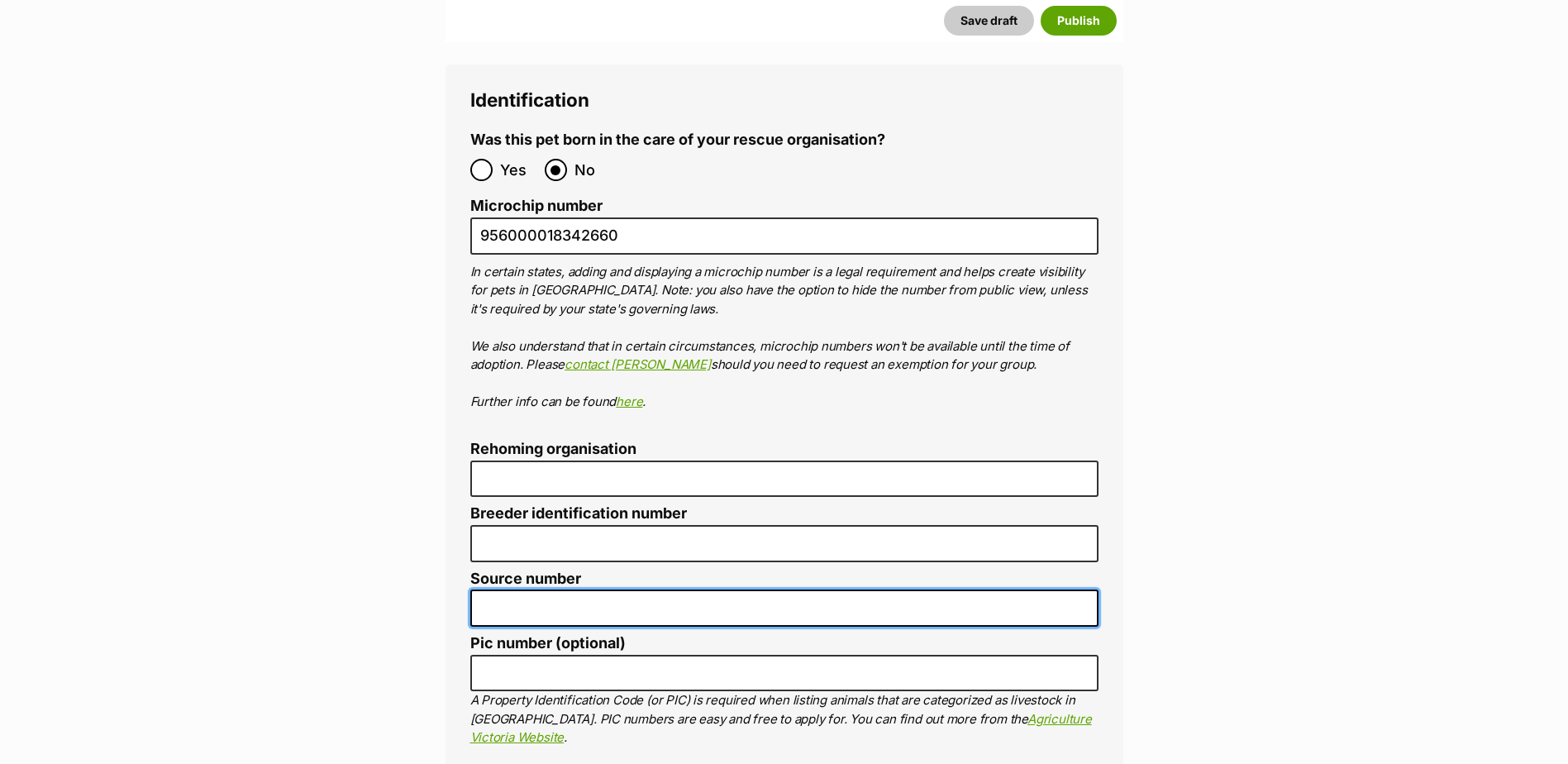
click at [534, 590] on input "Source number" at bounding box center [784, 608] width 629 height 37
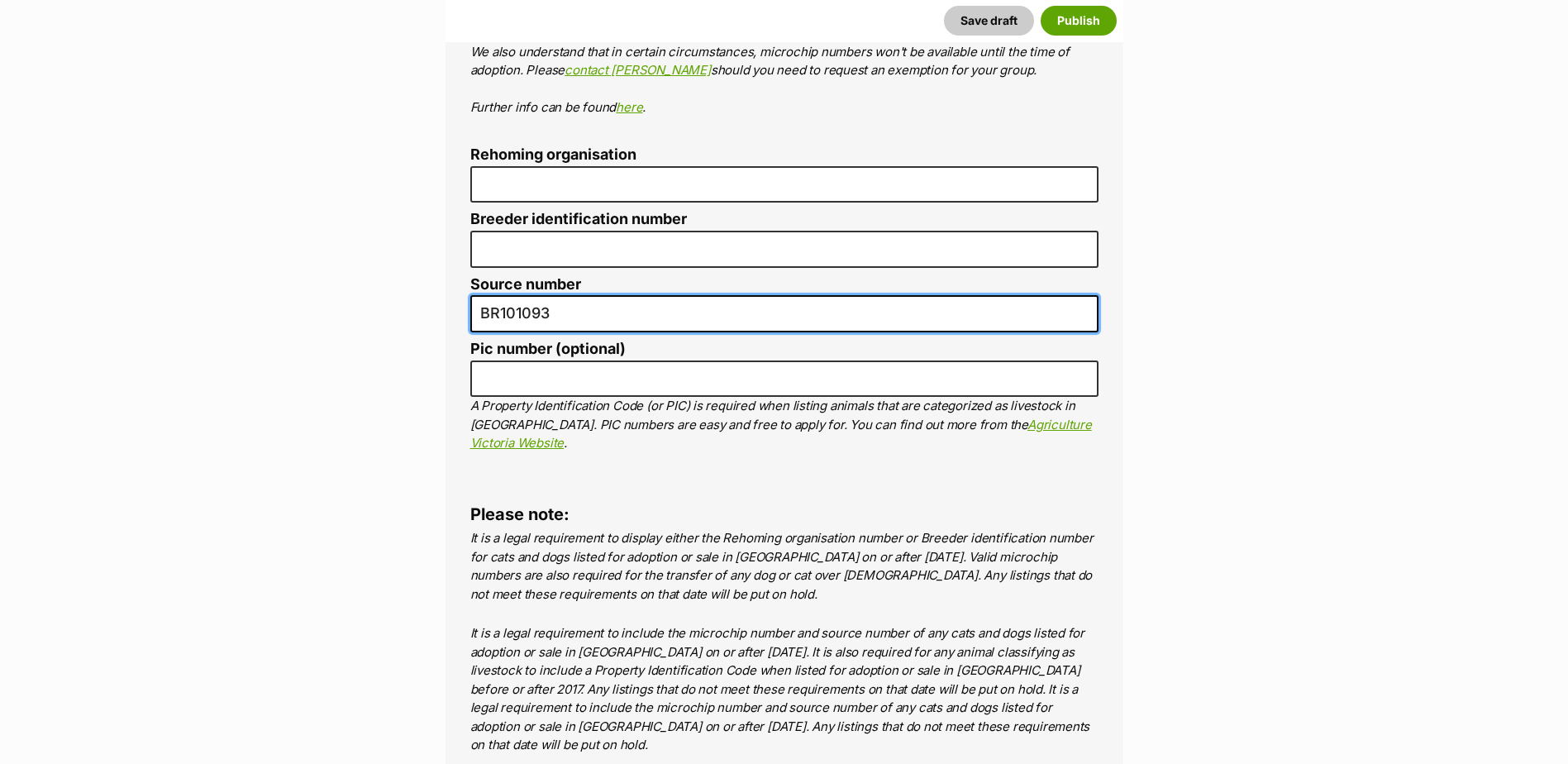
scroll to position [6194, 0]
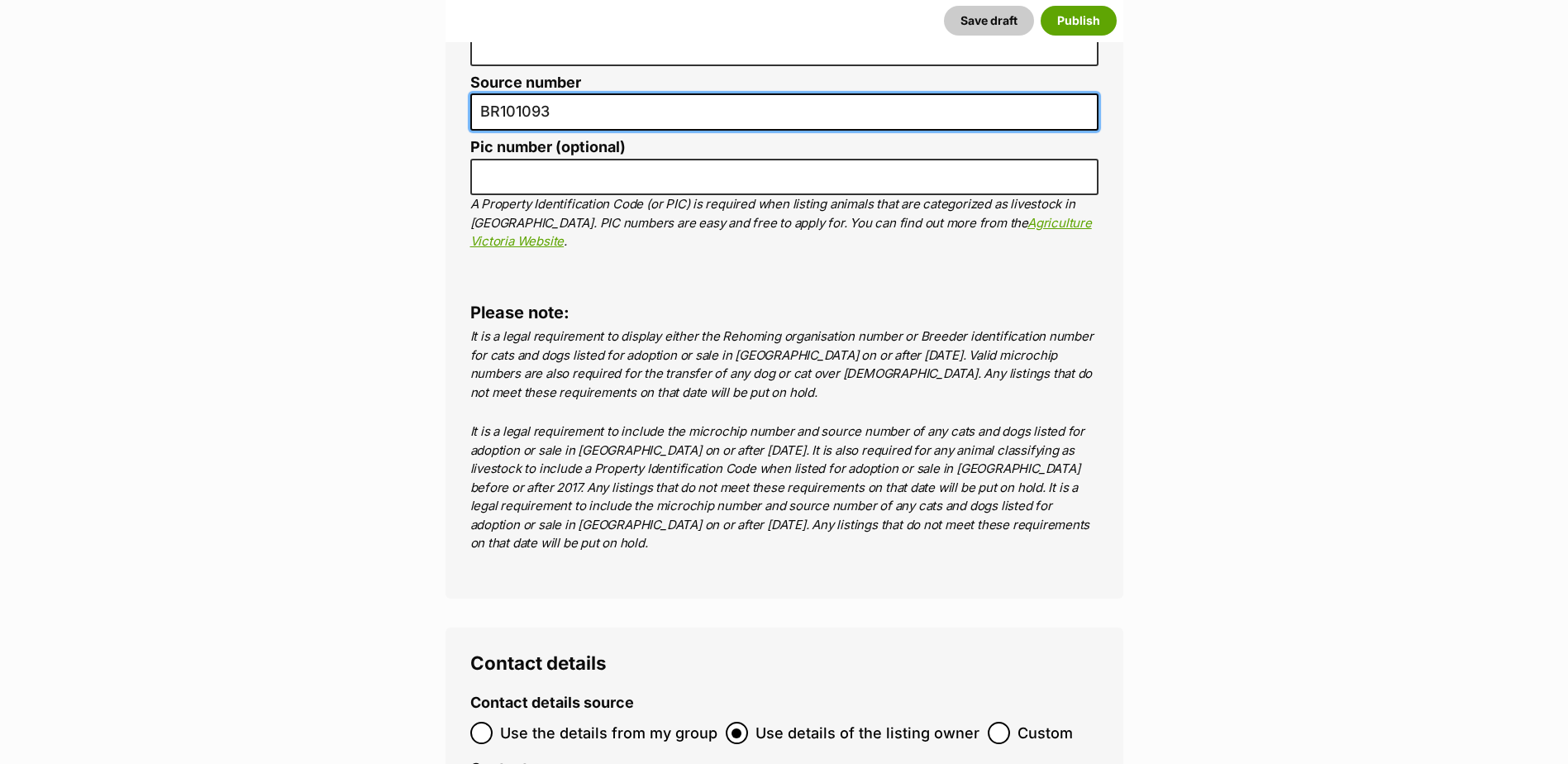
type input "BR101093"
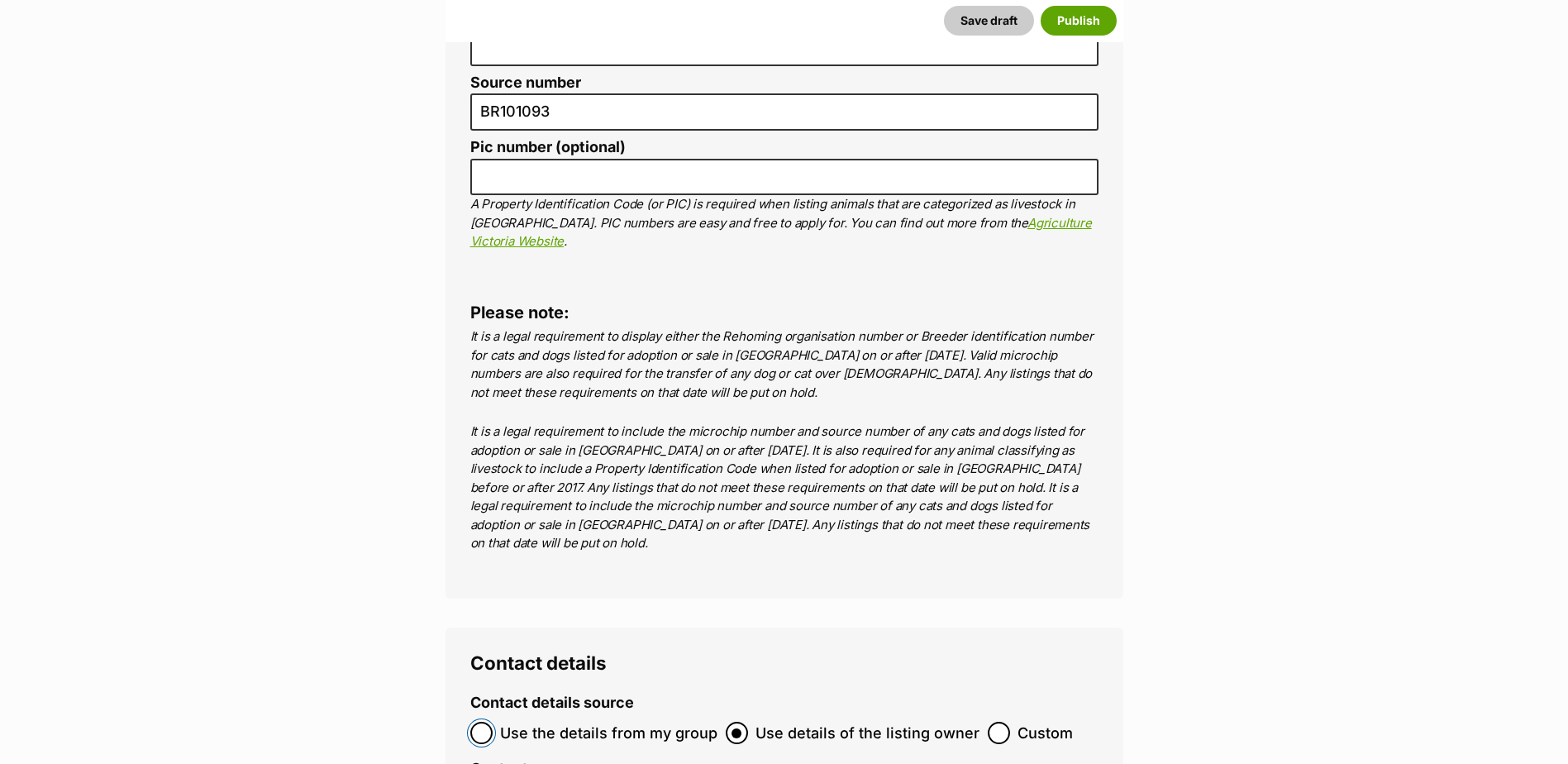
click at [476, 722] on input "Use the details from my group" at bounding box center [482, 734] width 23 height 23
radio input "true"
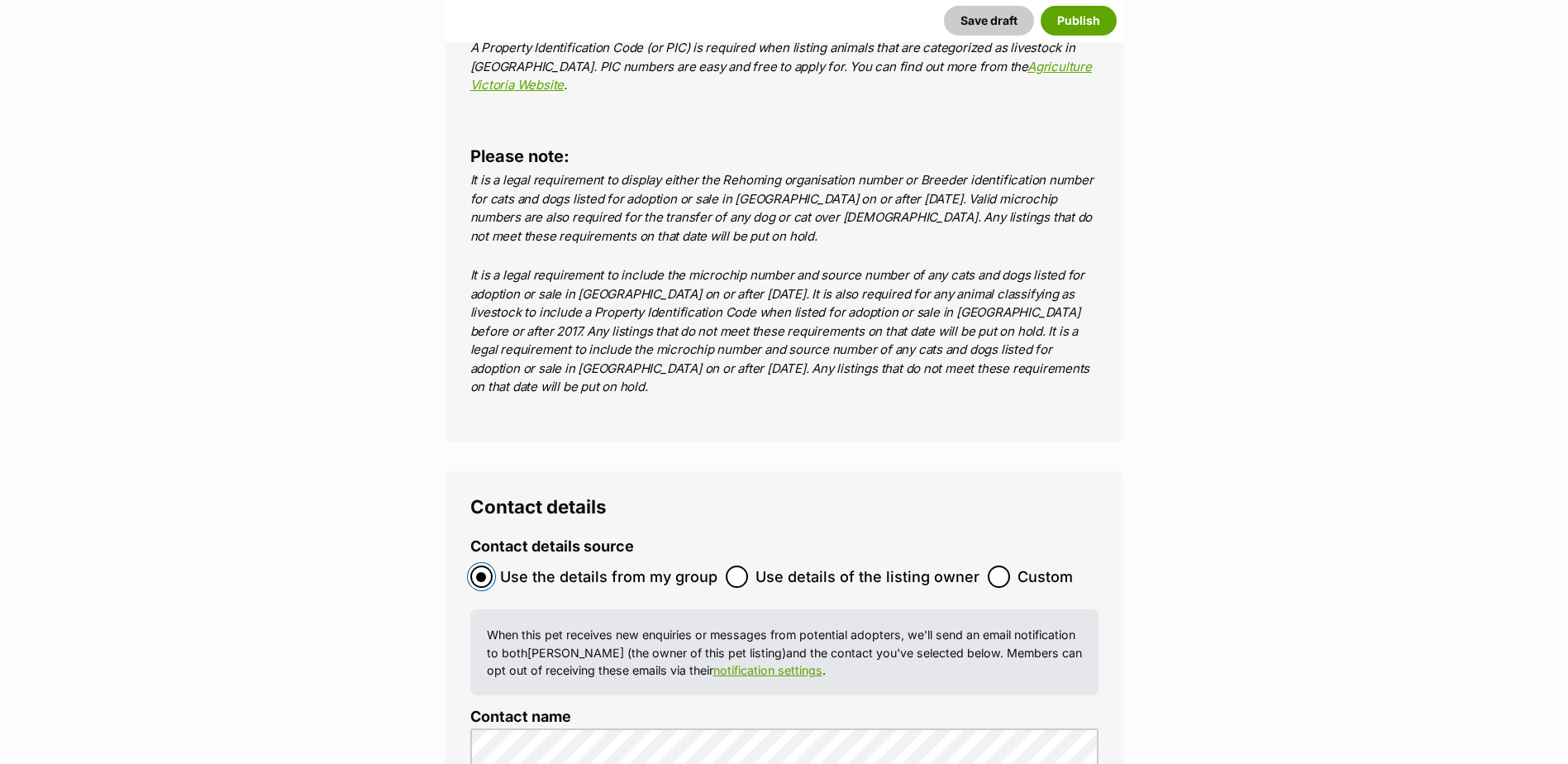
scroll to position [6607, 0]
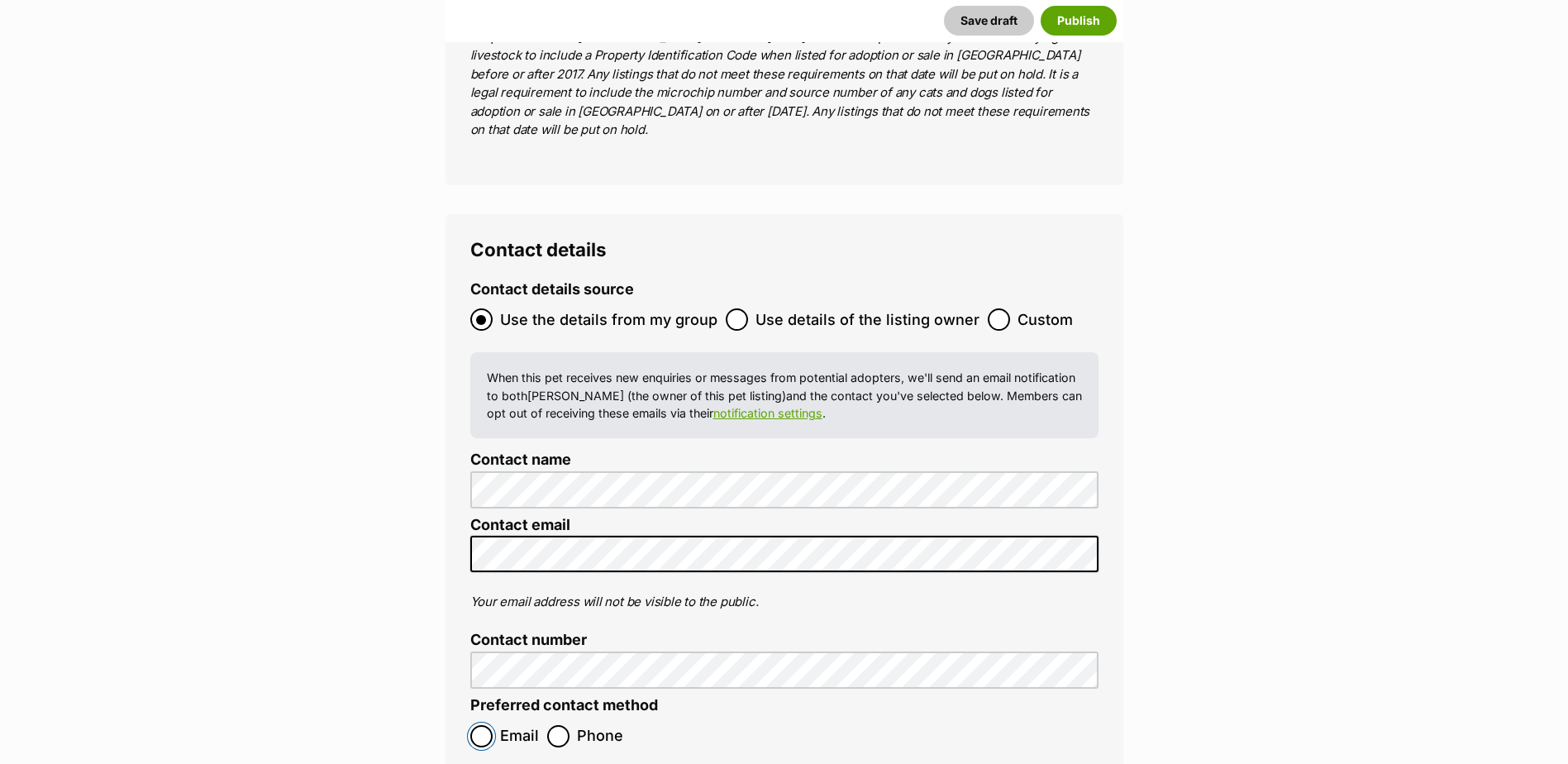
click at [475, 725] on input "Email" at bounding box center [482, 737] width 23 height 23
radio input "true"
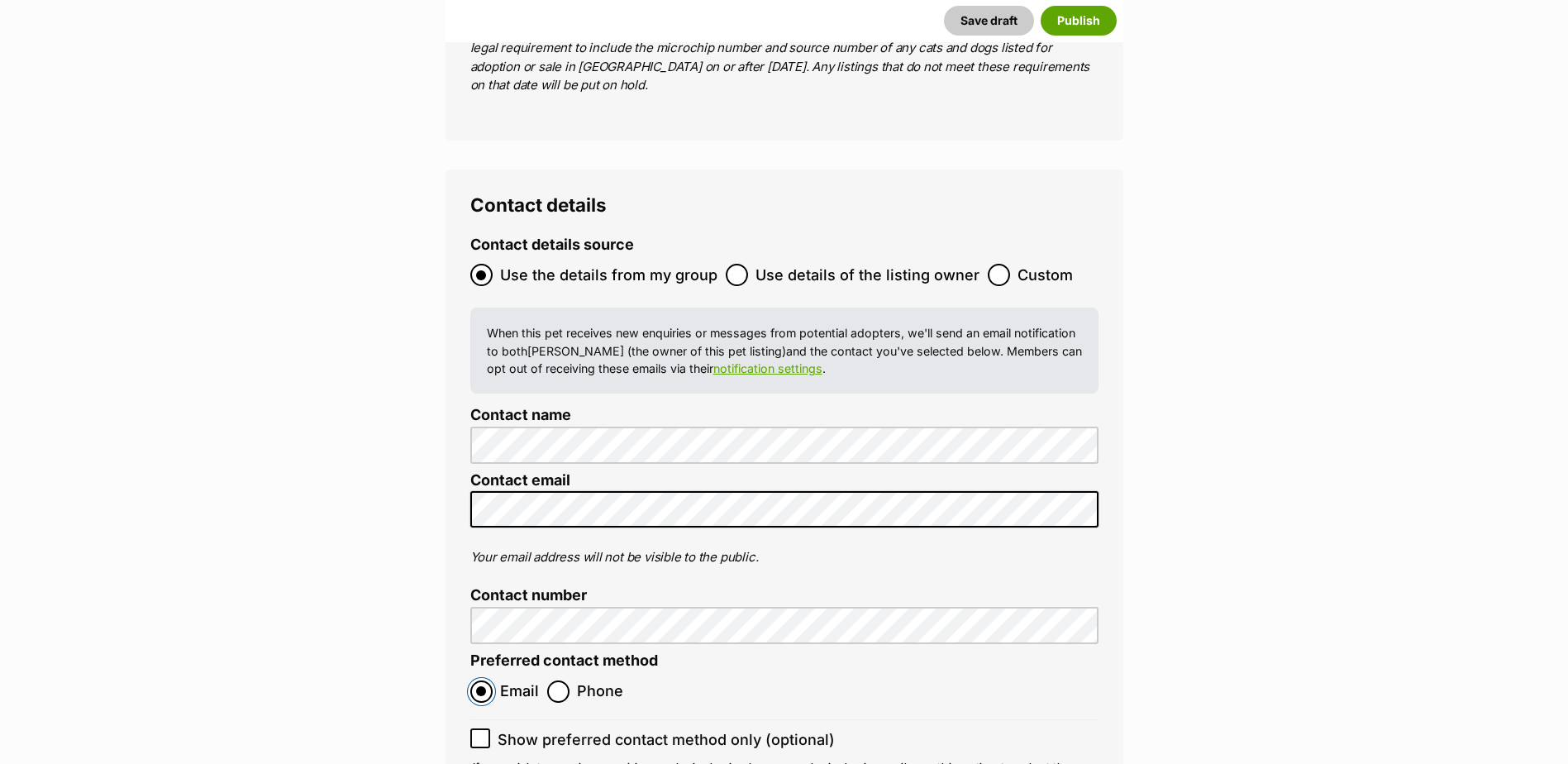
scroll to position [6690, 0]
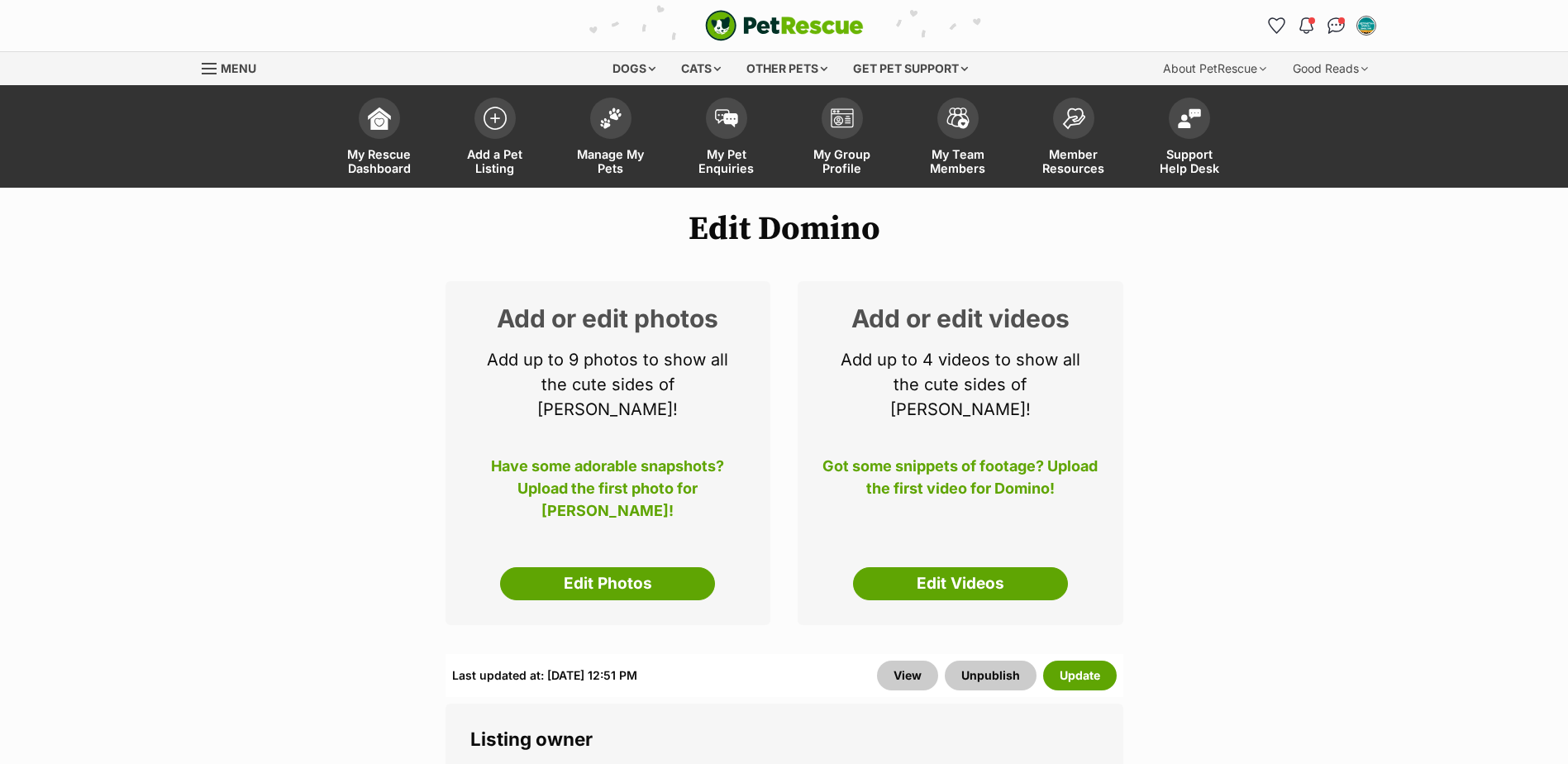
drag, startPoint x: 657, startPoint y: 567, endPoint x: 663, endPoint y: 538, distance: 29.6
click at [657, 567] on link "Edit Photos" at bounding box center [607, 583] width 215 height 33
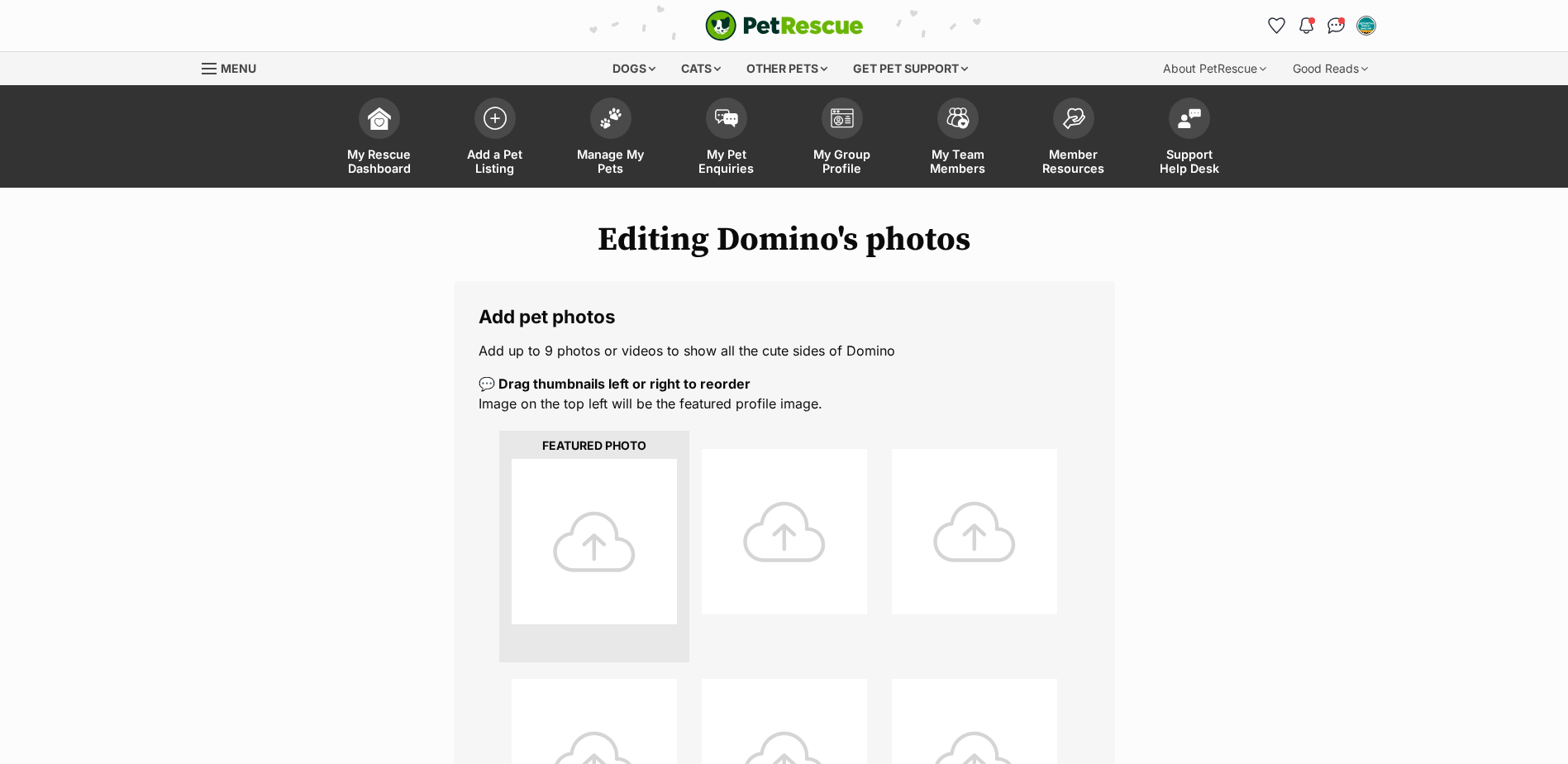
click at [595, 542] on div at bounding box center [594, 541] width 165 height 165
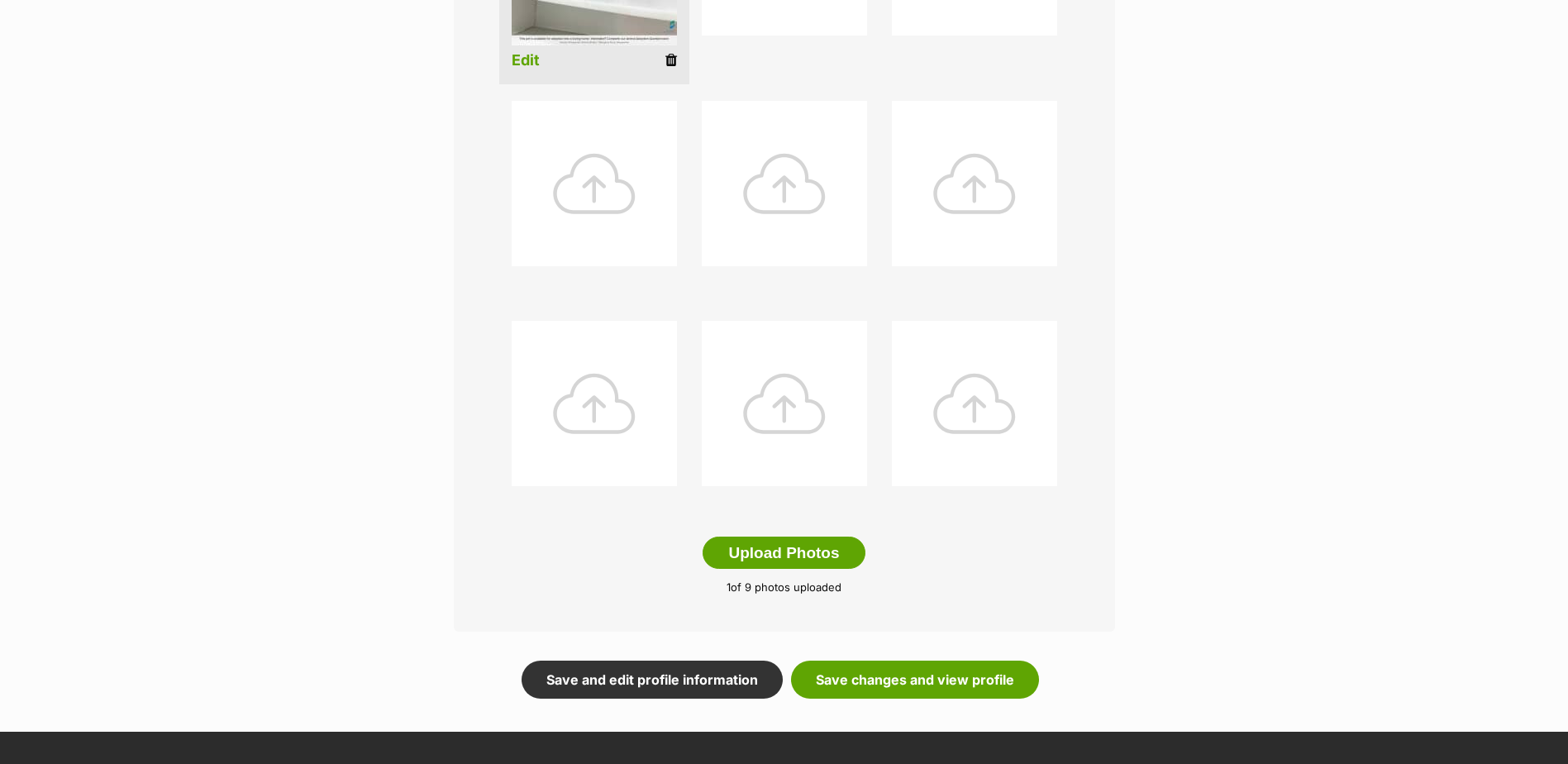
scroll to position [589, 0]
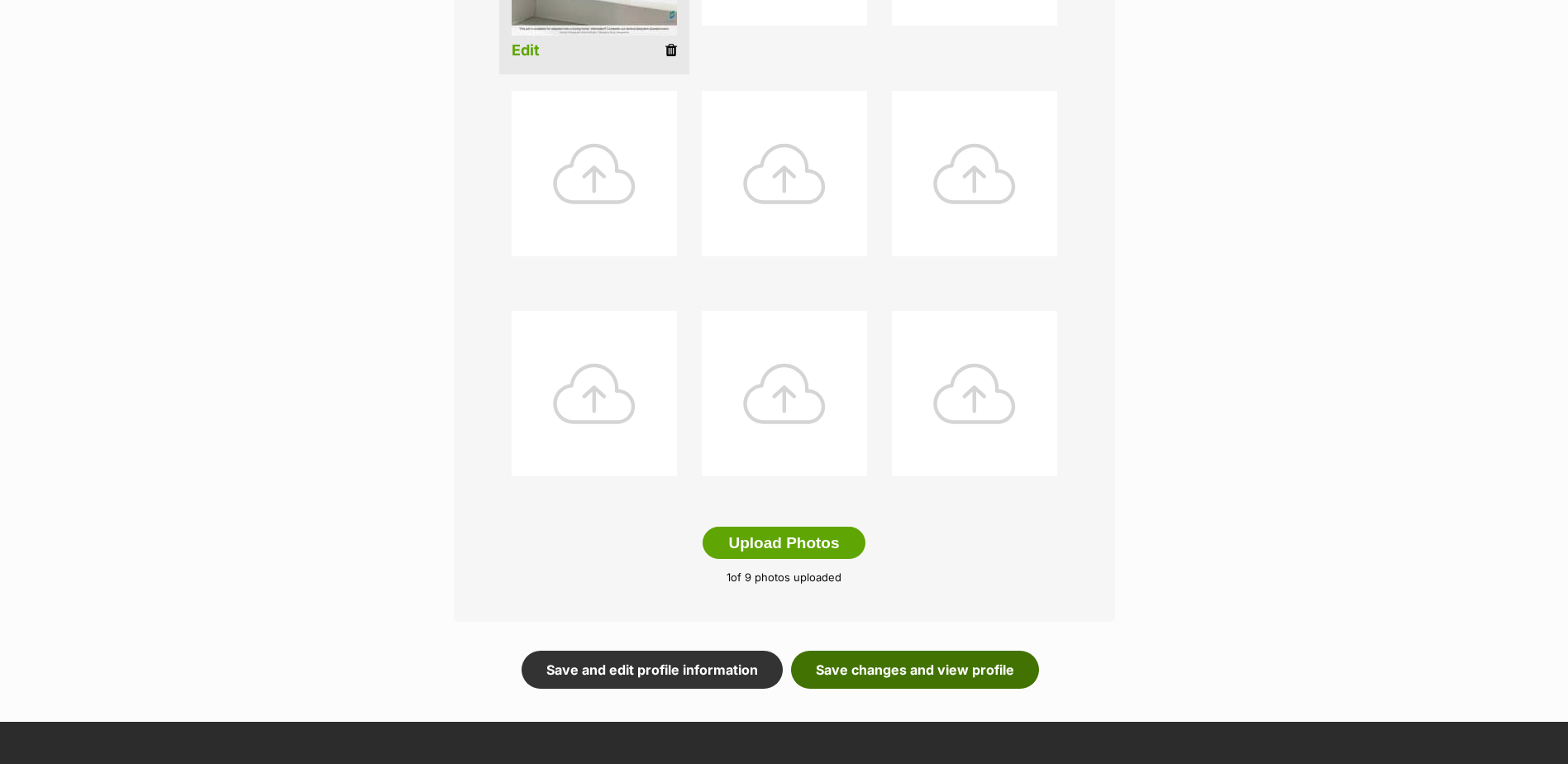
drag, startPoint x: 966, startPoint y: 665, endPoint x: 946, endPoint y: 653, distance: 23.3
click at [966, 664] on link "Save changes and view profile" at bounding box center [915, 669] width 248 height 38
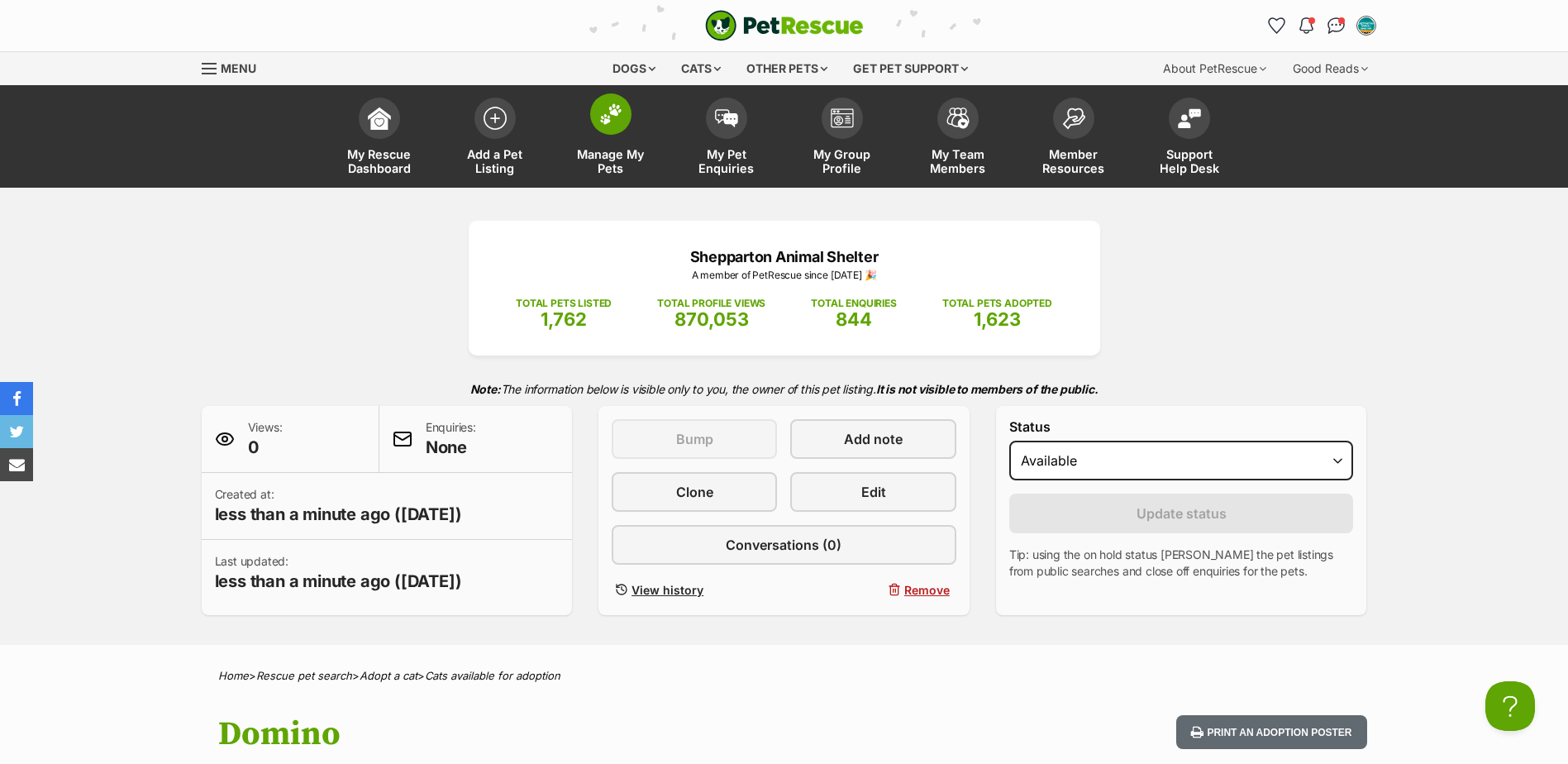
click at [593, 138] on link "Manage My Pets" at bounding box center [611, 138] width 115 height 98
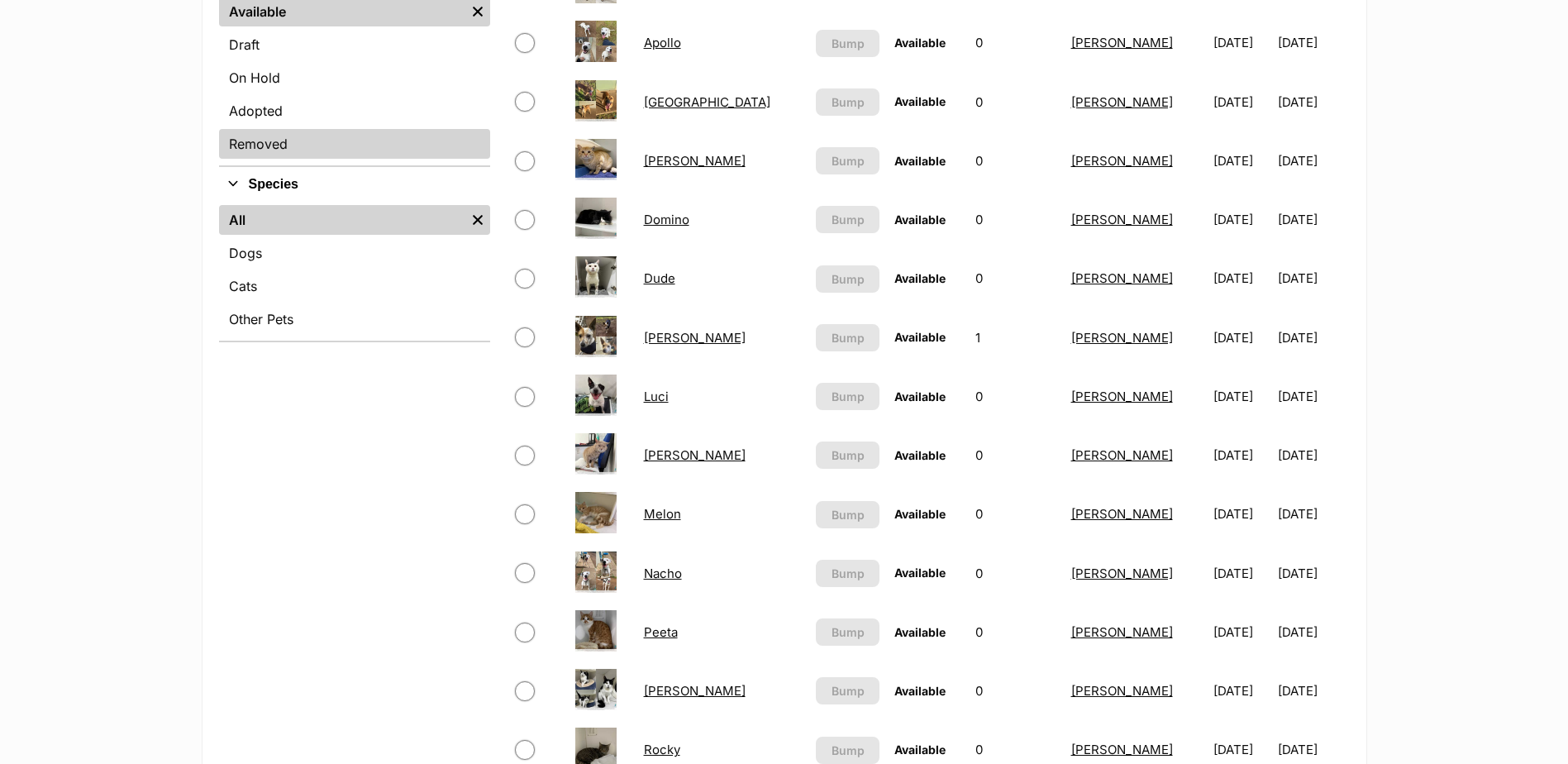
scroll to position [413, 0]
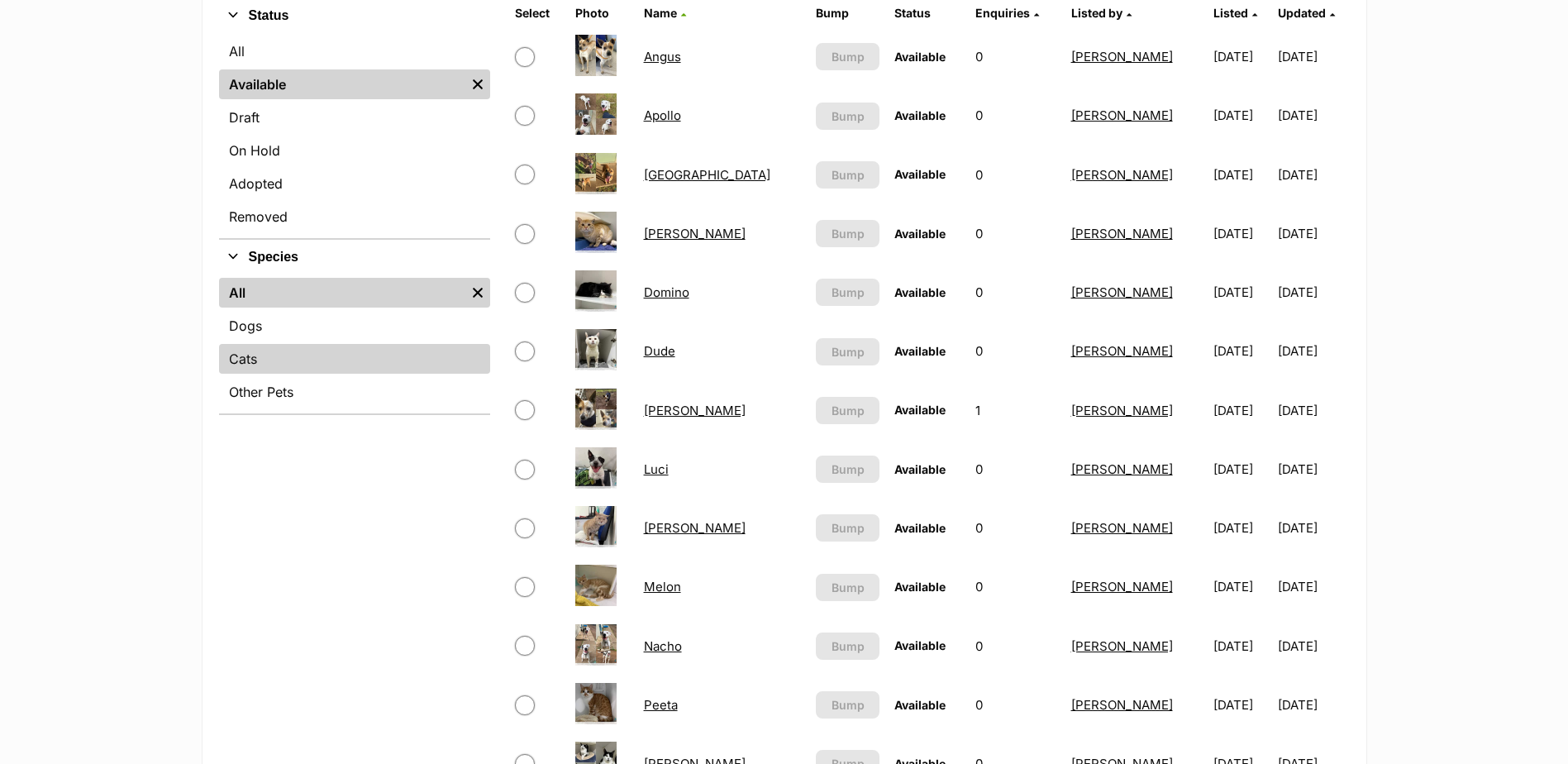
click at [253, 370] on link "Cats" at bounding box center [354, 358] width 271 height 29
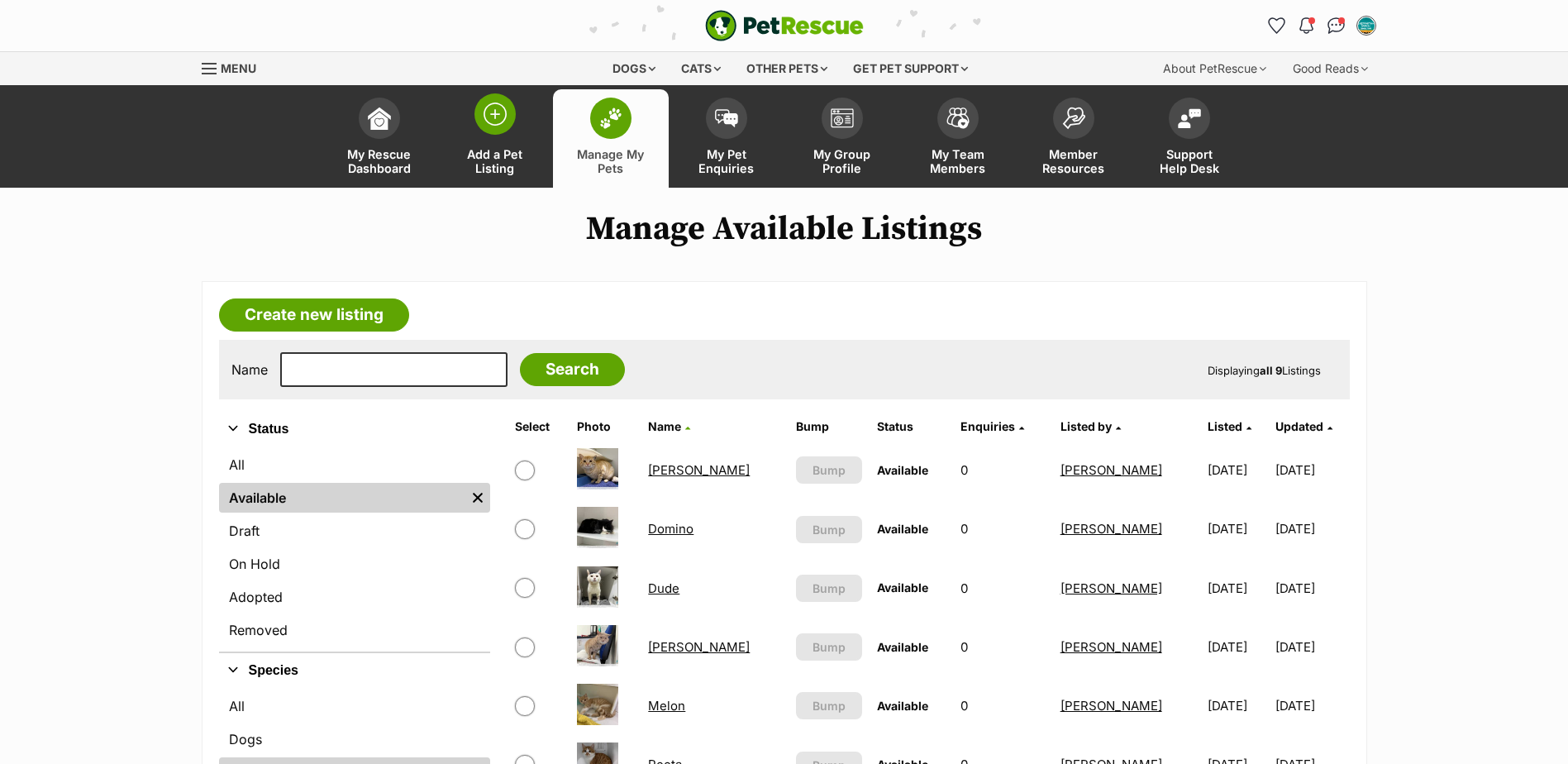
drag, startPoint x: 492, startPoint y: 148, endPoint x: 513, endPoint y: 144, distance: 21.4
click at [492, 148] on span "Add a Pet Listing" at bounding box center [495, 162] width 75 height 28
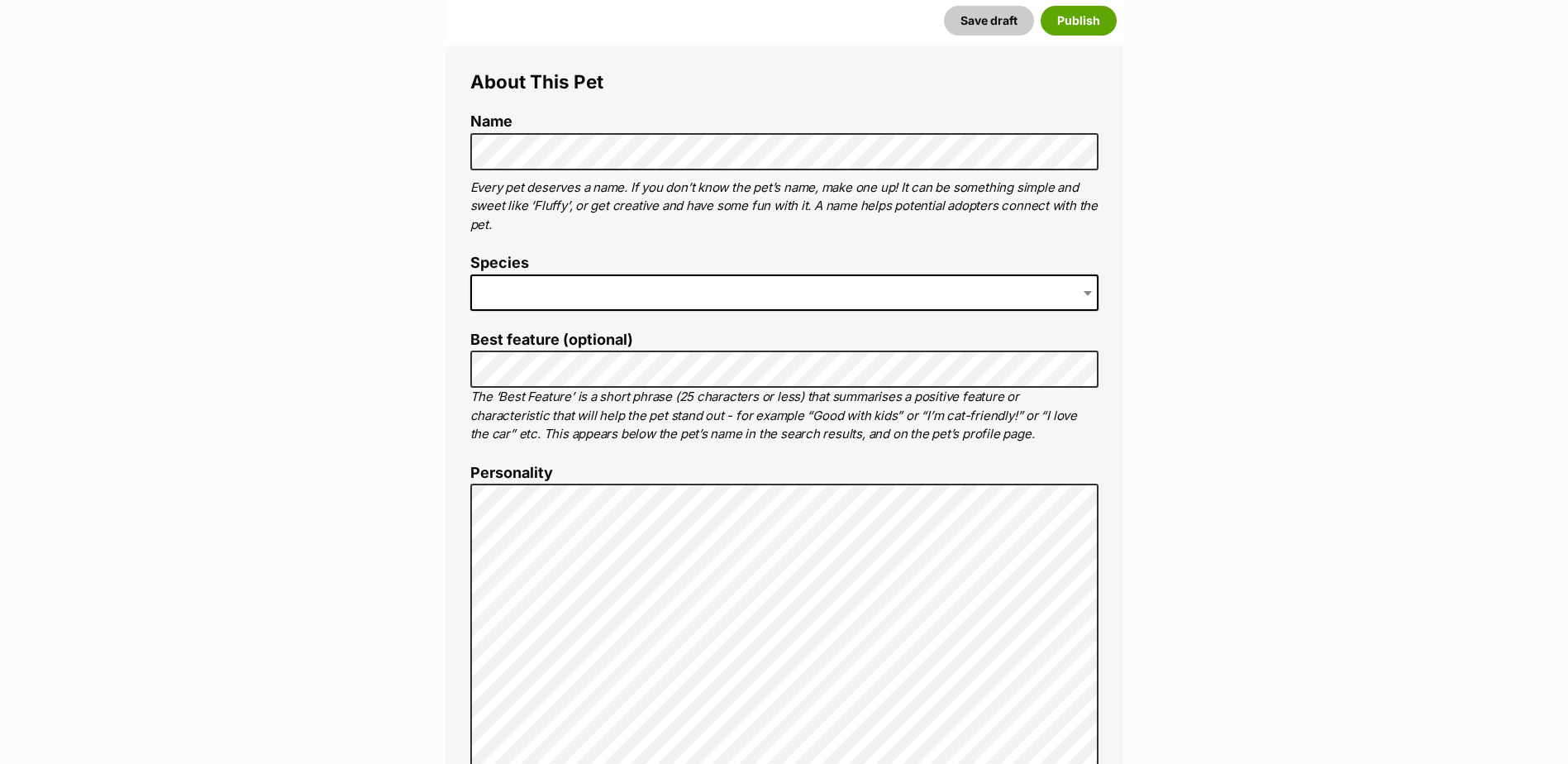
scroll to position [579, 0]
click at [559, 288] on span at bounding box center [784, 292] width 629 height 36
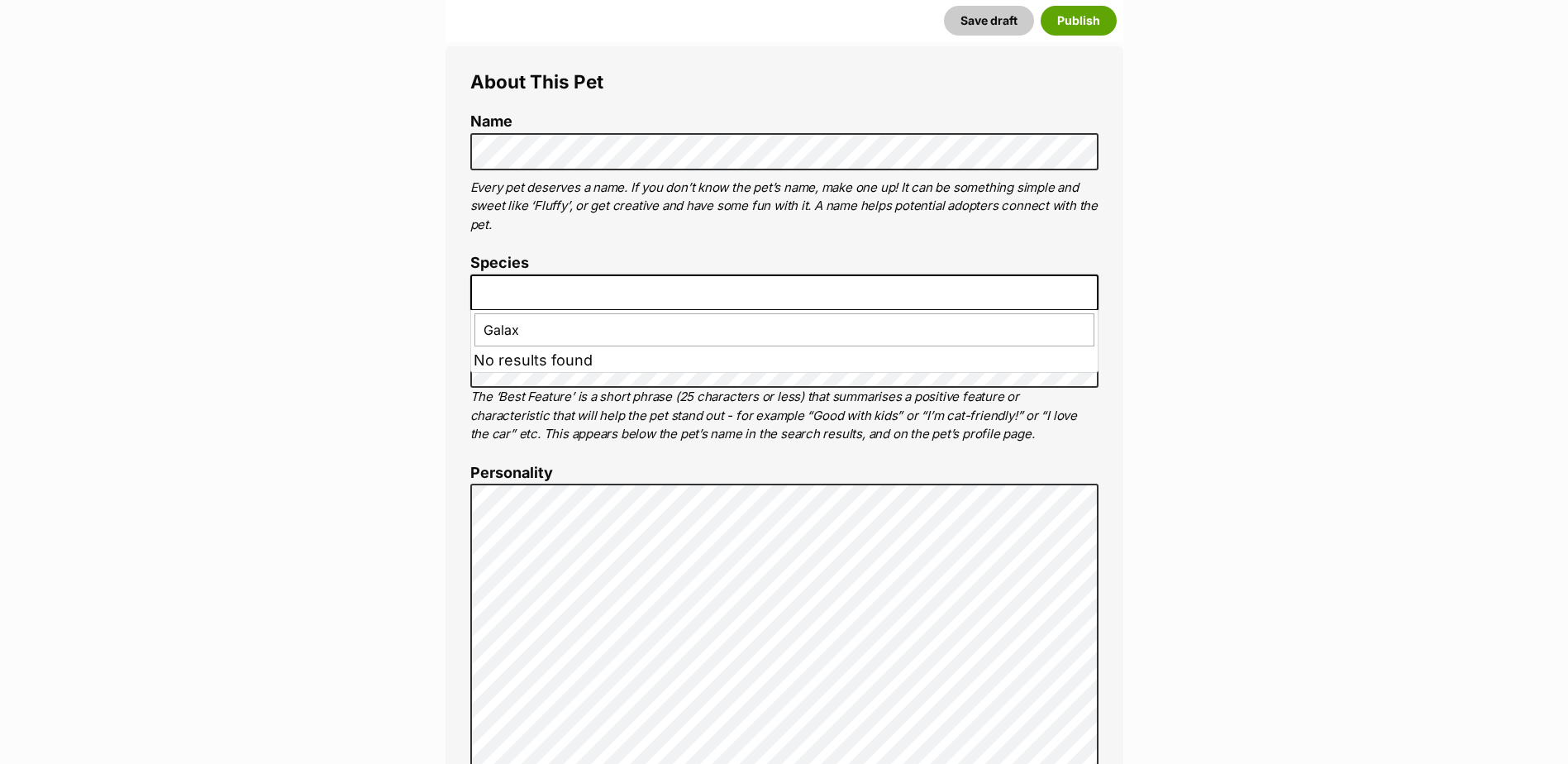
type input "Galaxy"
click at [531, 233] on p "Every pet deserves a name. If you don’t know the pet’s name, make one up! It ca…" at bounding box center [784, 206] width 629 height 56
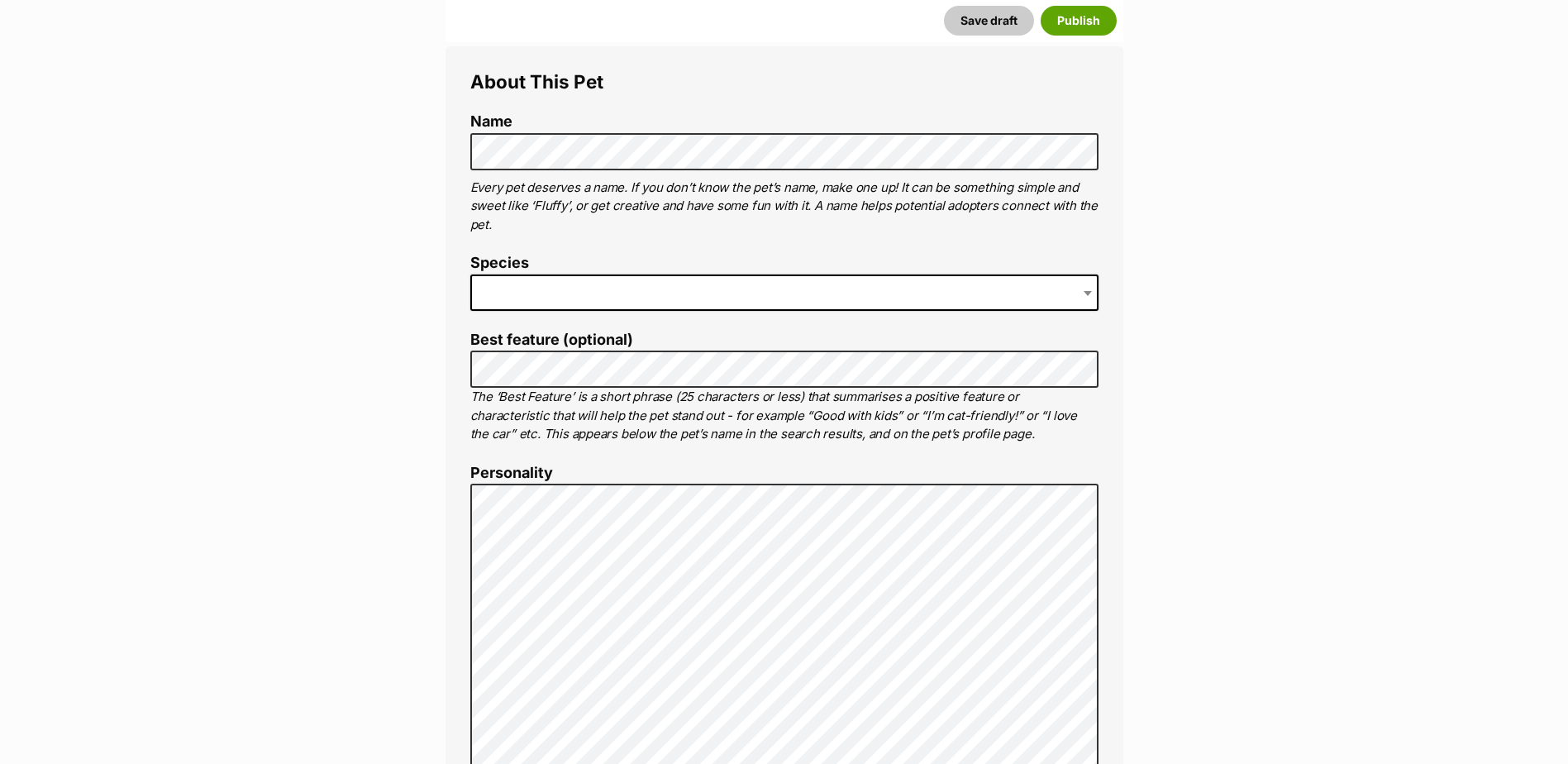
click at [519, 276] on span at bounding box center [784, 292] width 629 height 36
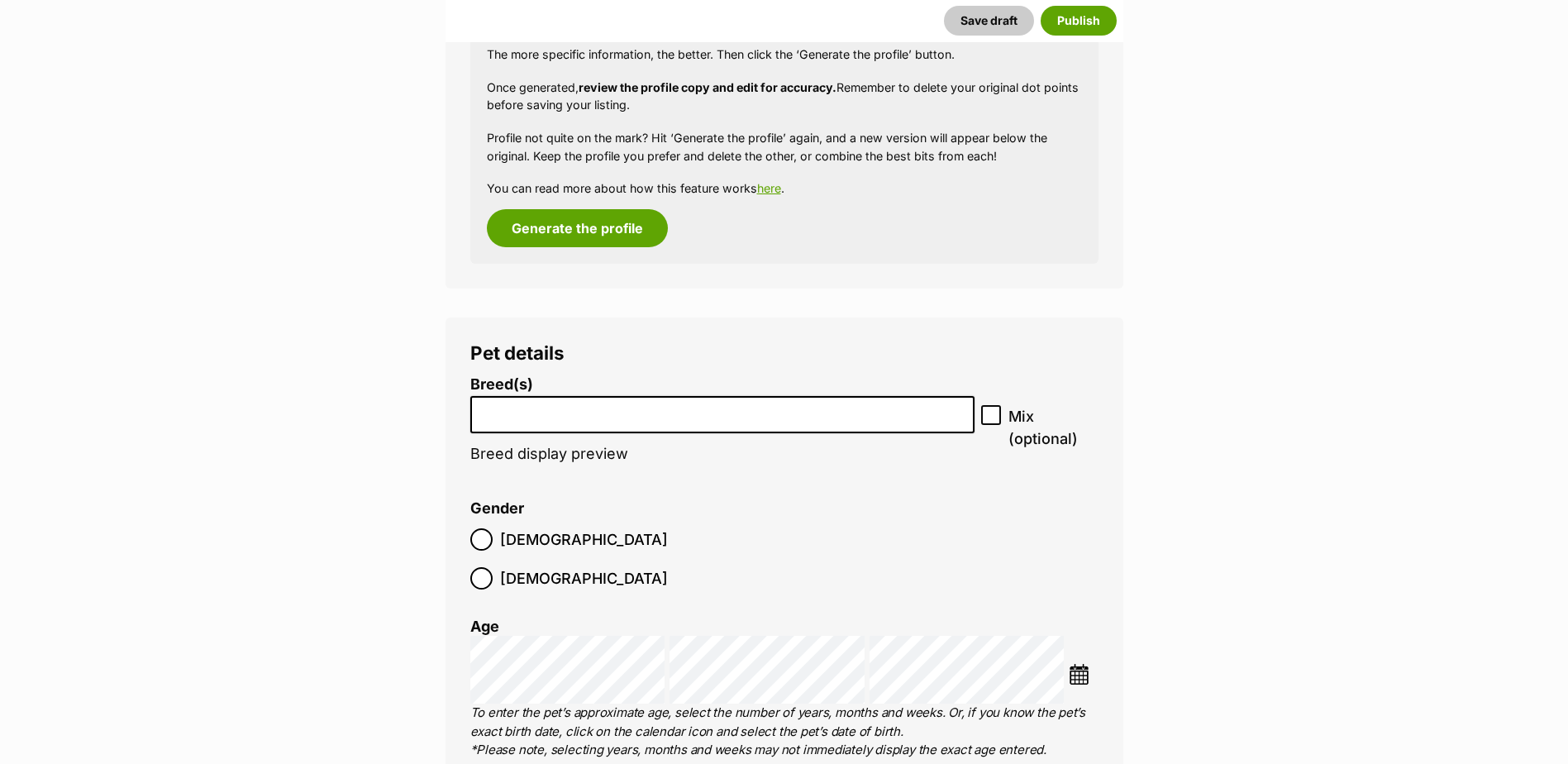
scroll to position [1795, 0]
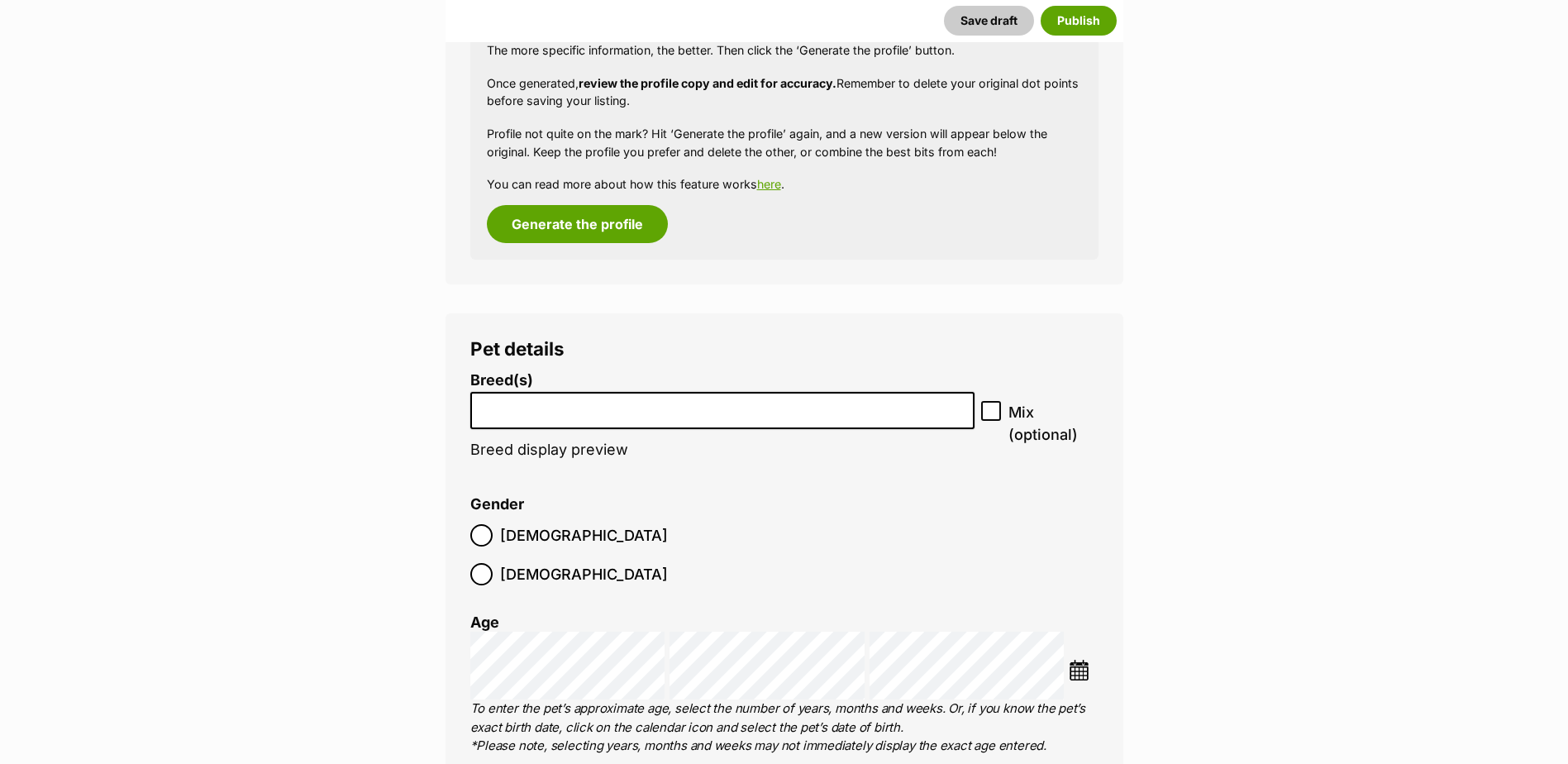
click at [664, 411] on input "search" at bounding box center [723, 407] width 493 height 17
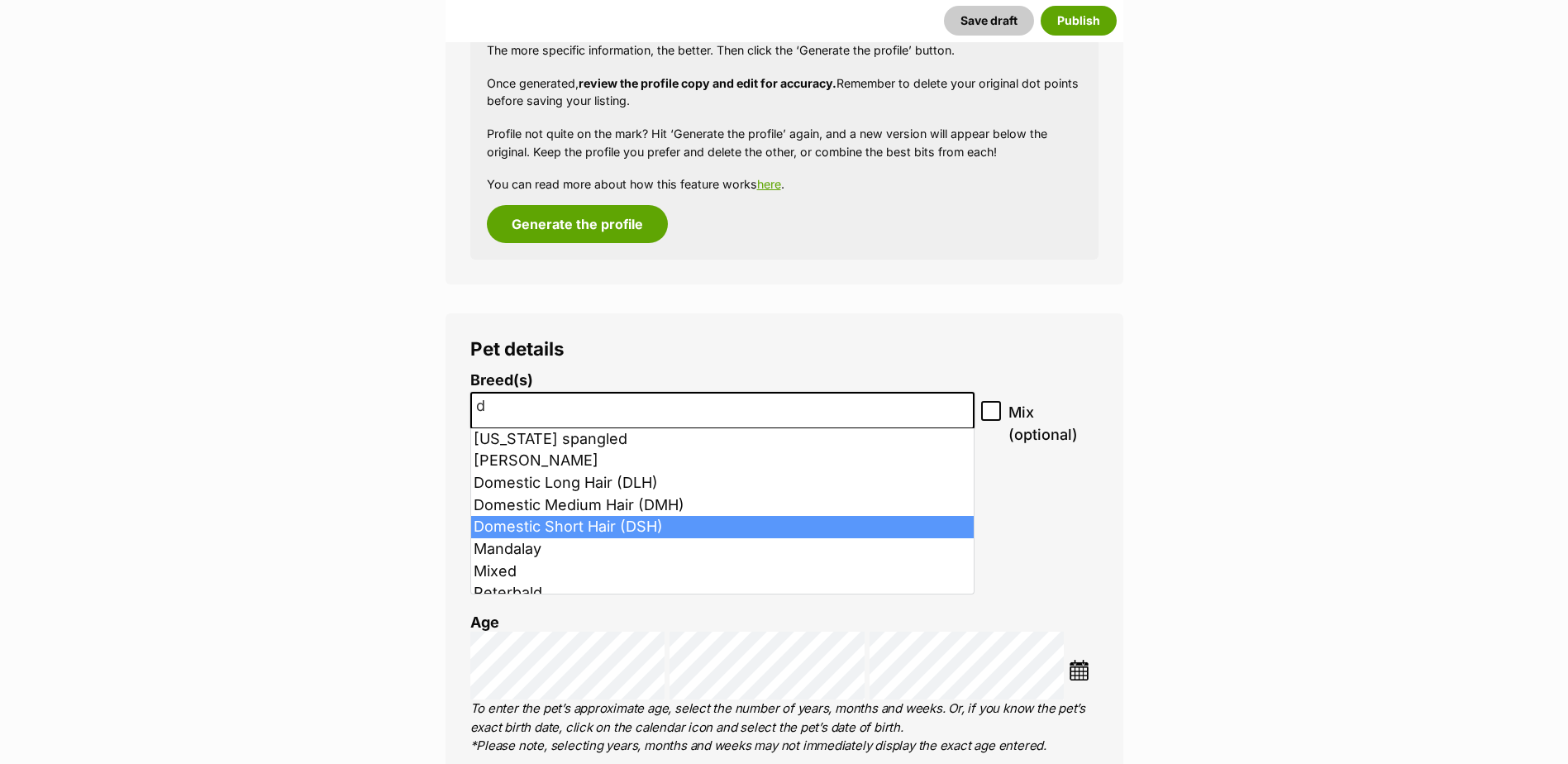
type input "d"
select select "252102"
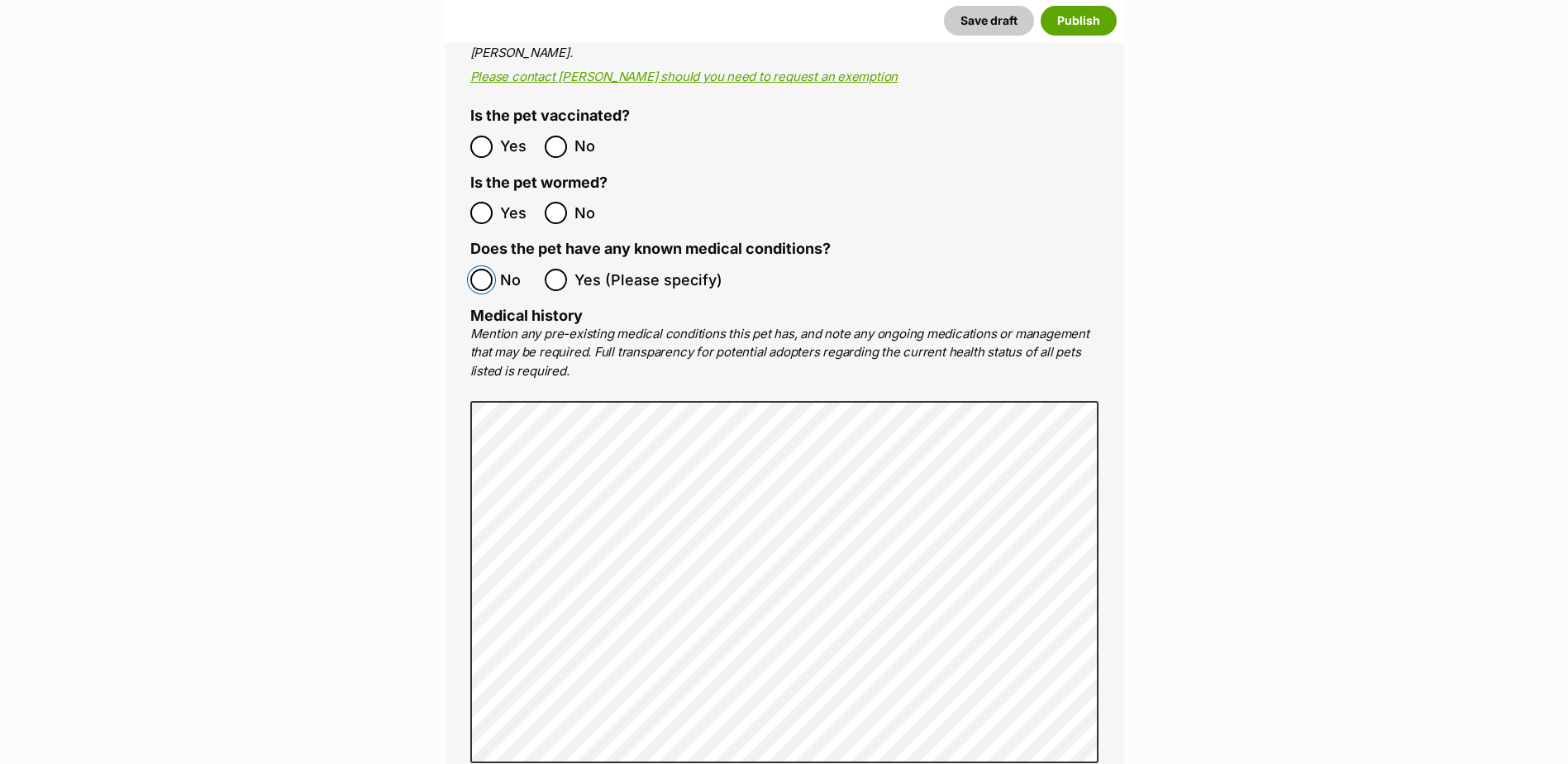
scroll to position [3448, 0]
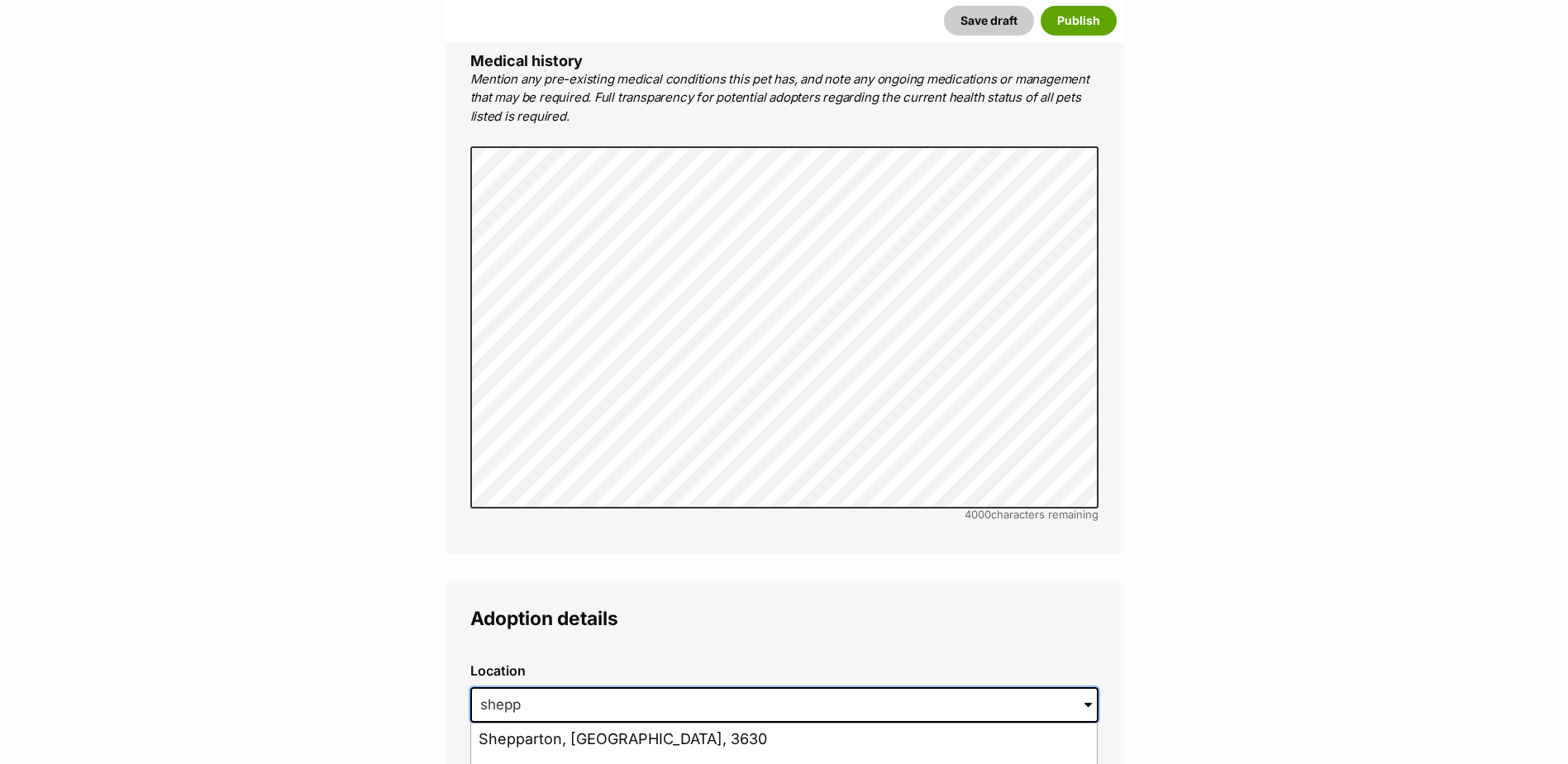
scroll to position [3781, 0]
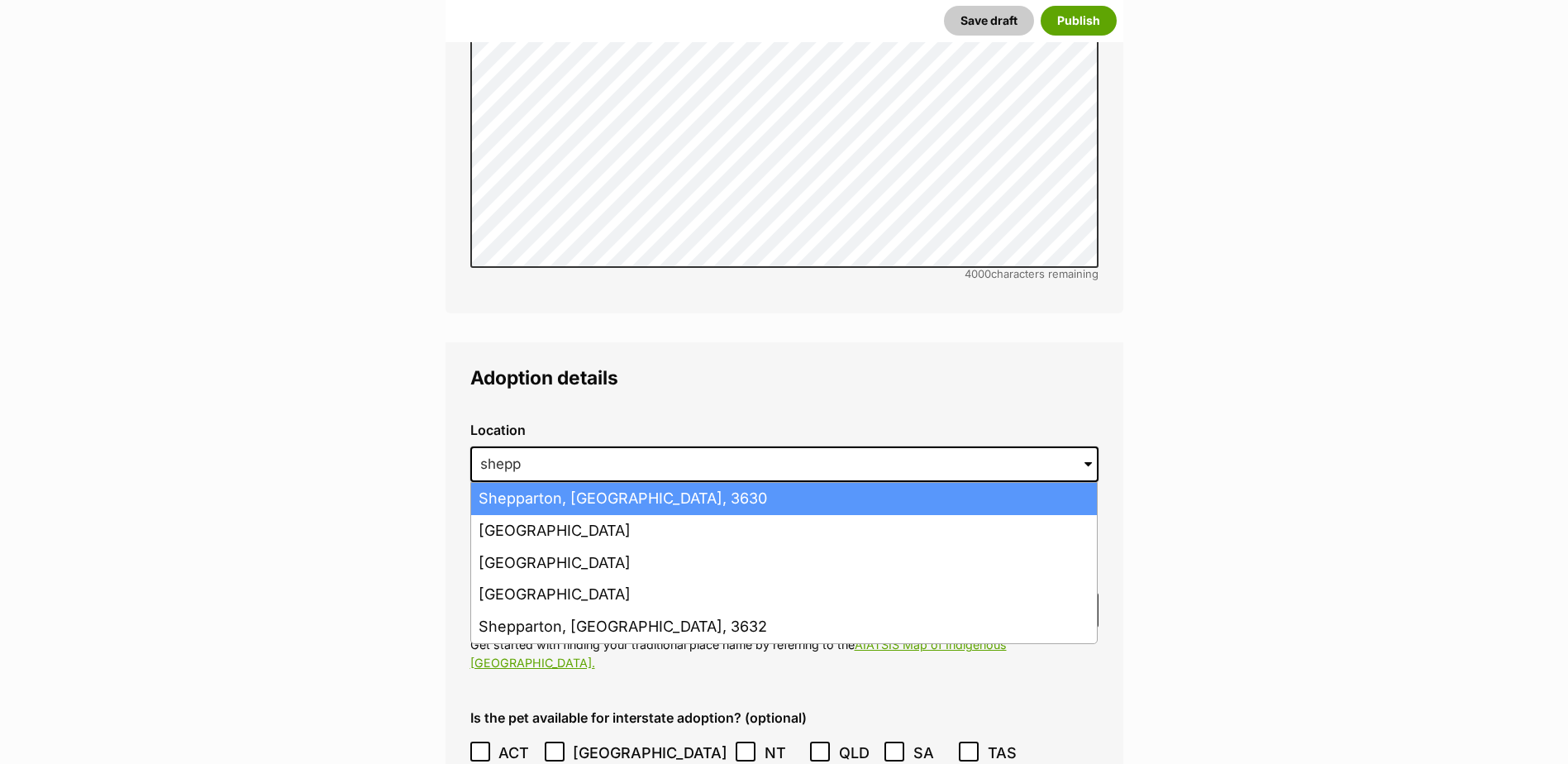
click at [937, 483] on li "Shepparton, Victoria, 3630" at bounding box center [784, 499] width 626 height 32
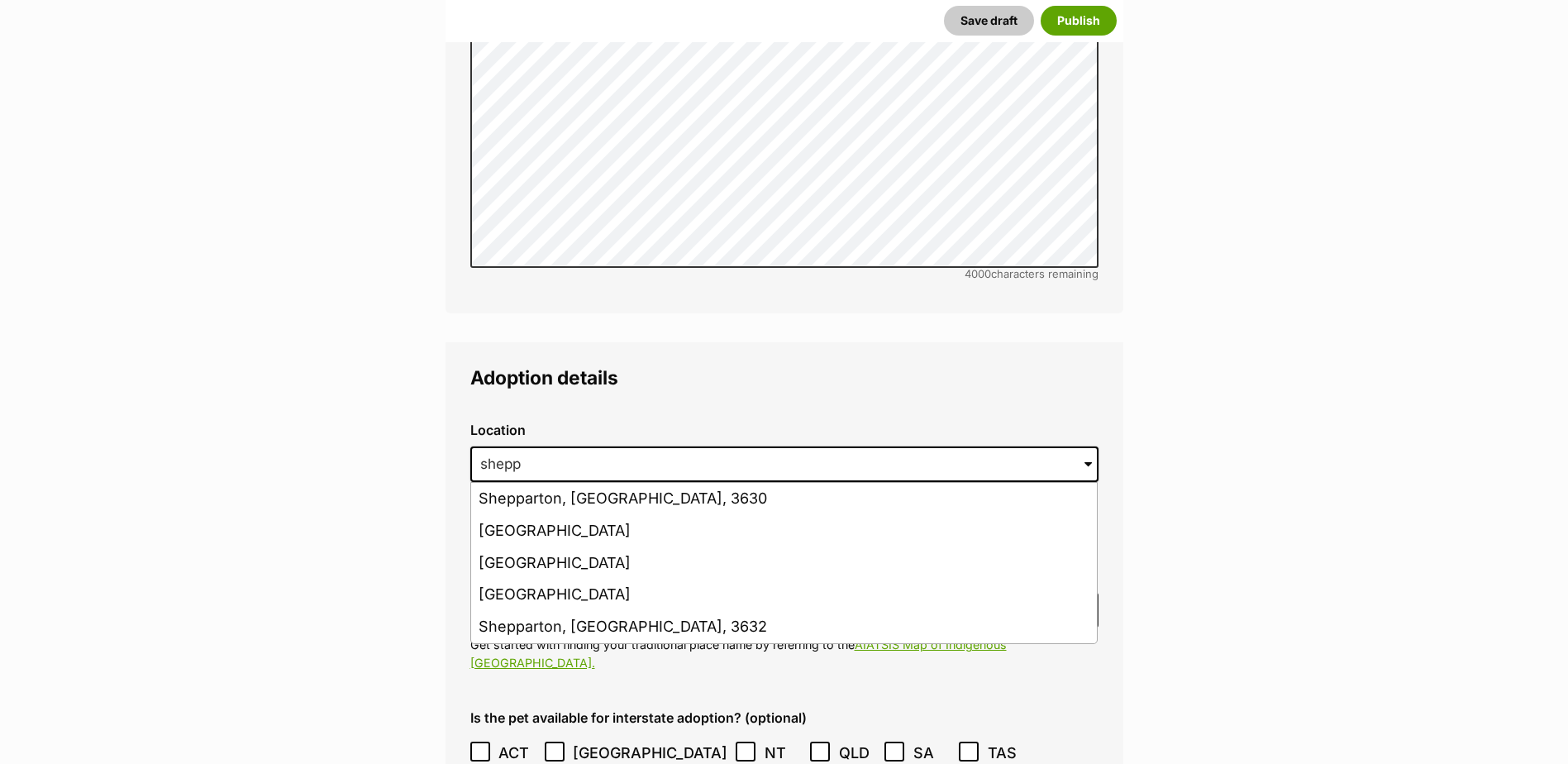
type input "Shepparton, Victoria, 3630"
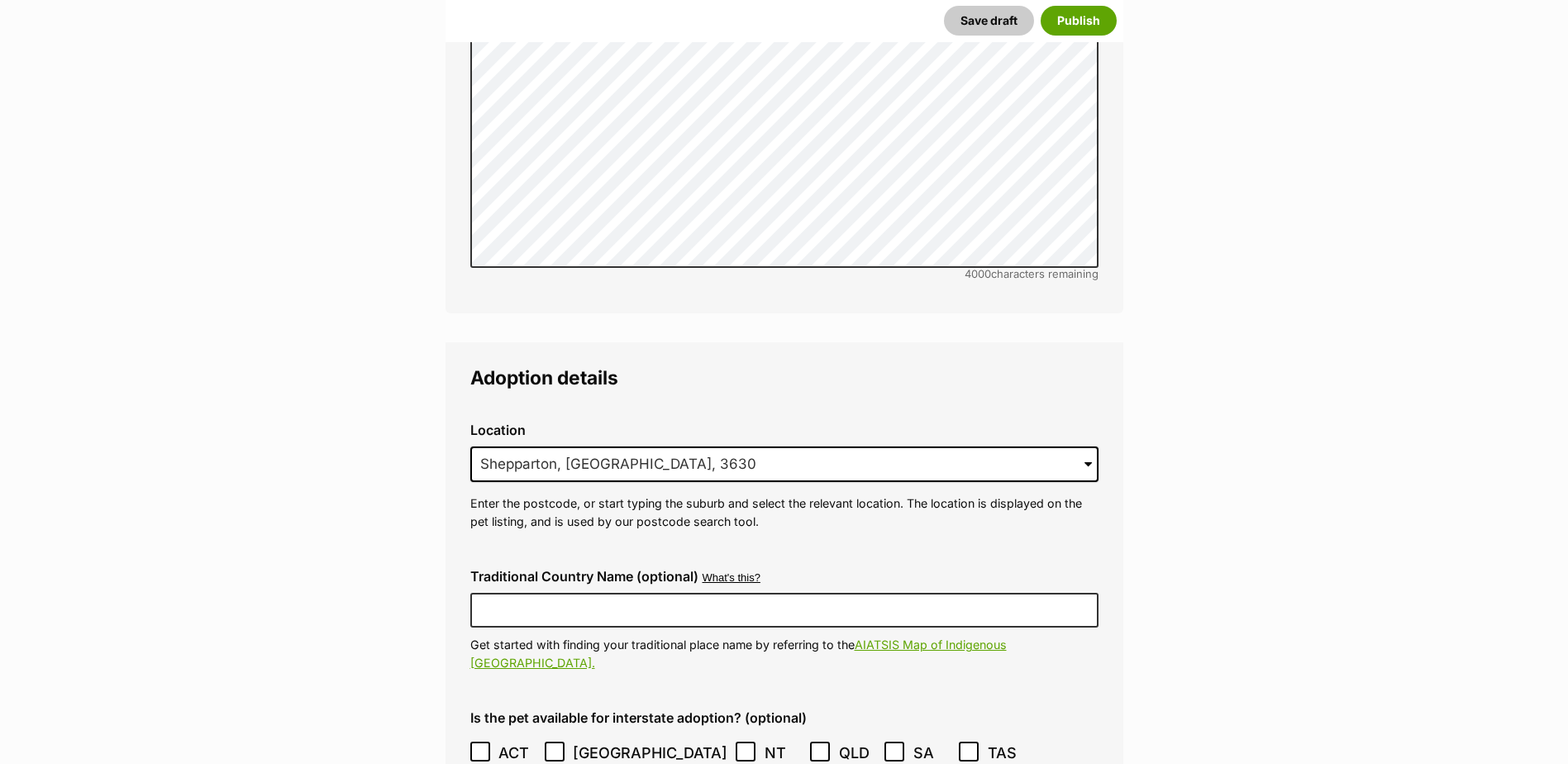
click at [560, 746] on icon at bounding box center [555, 752] width 11 height 11
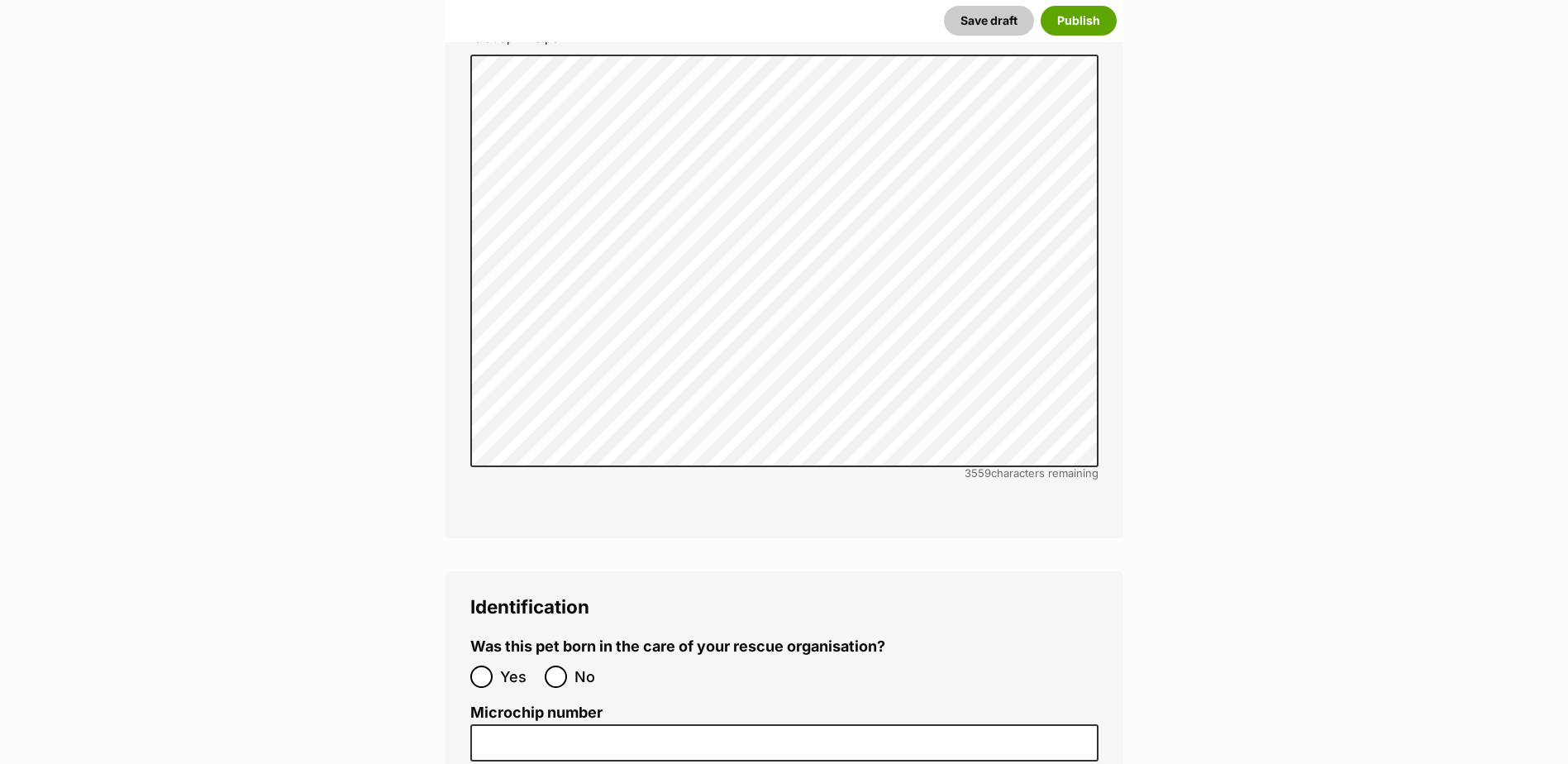
scroll to position [5352, 0]
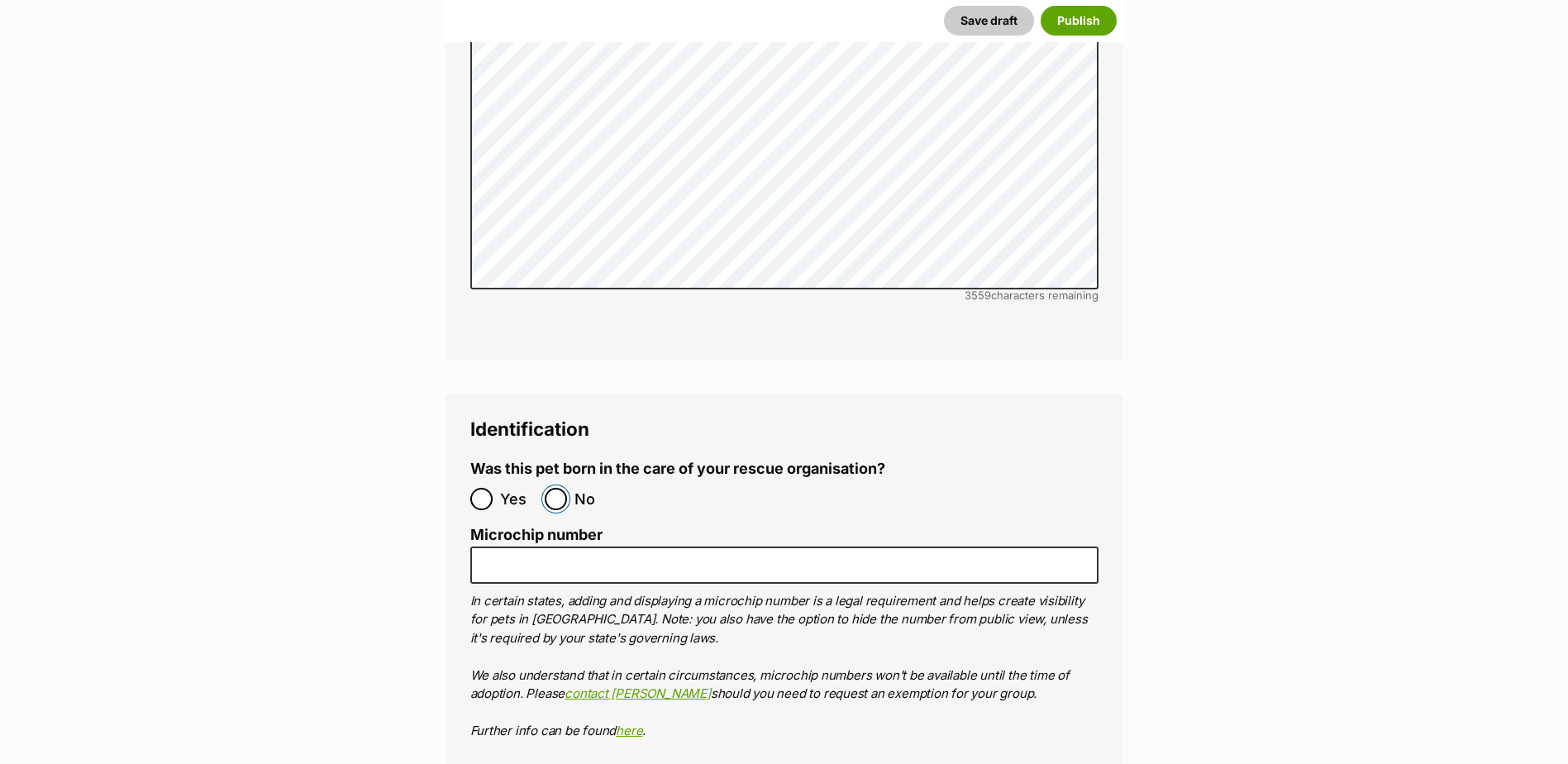
click at [557, 488] on input "No" at bounding box center [556, 499] width 23 height 23
radio input "true"
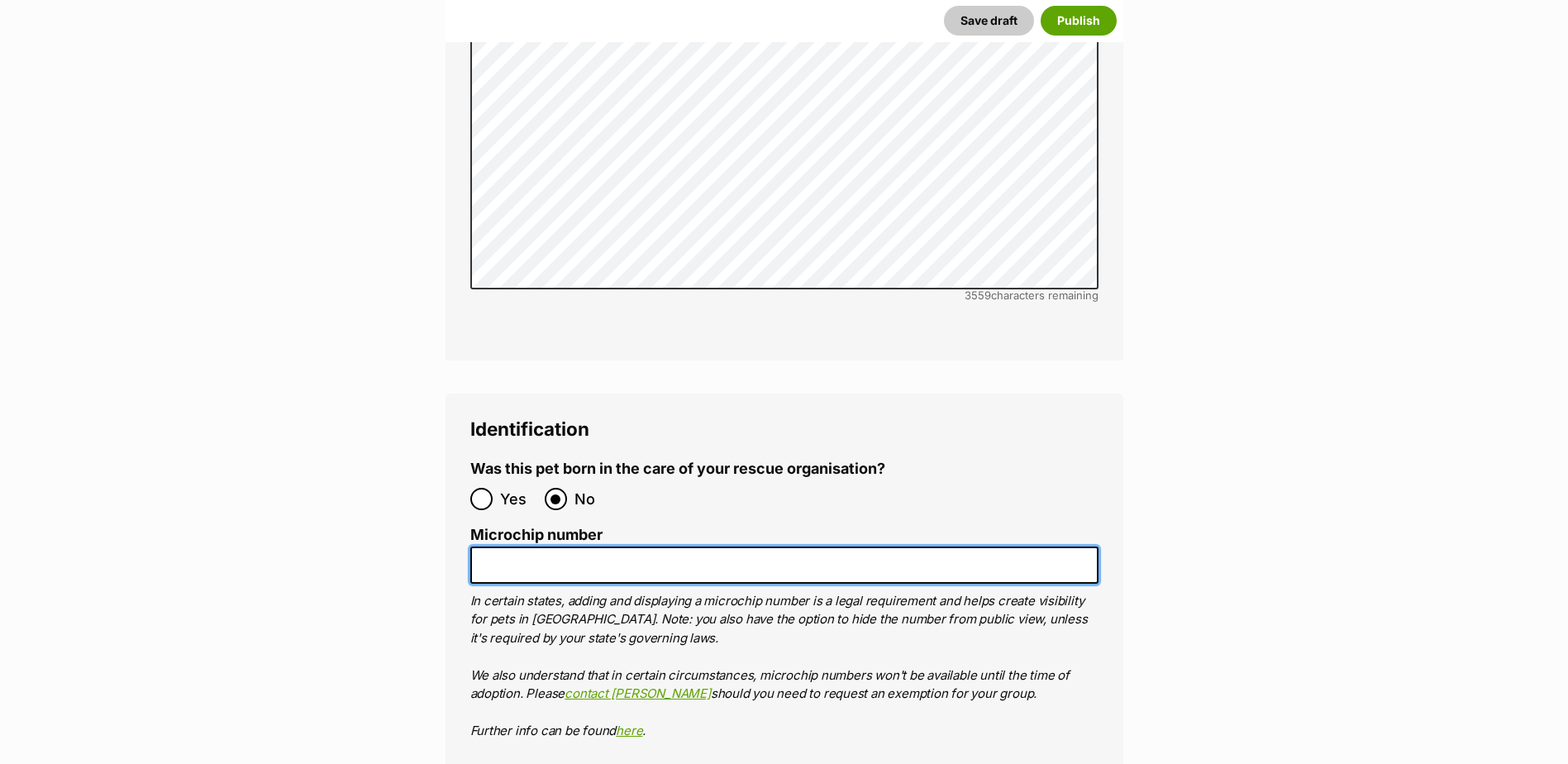
click at [564, 547] on input "Microchip number" at bounding box center [784, 564] width 629 height 37
paste input "956000017402584"
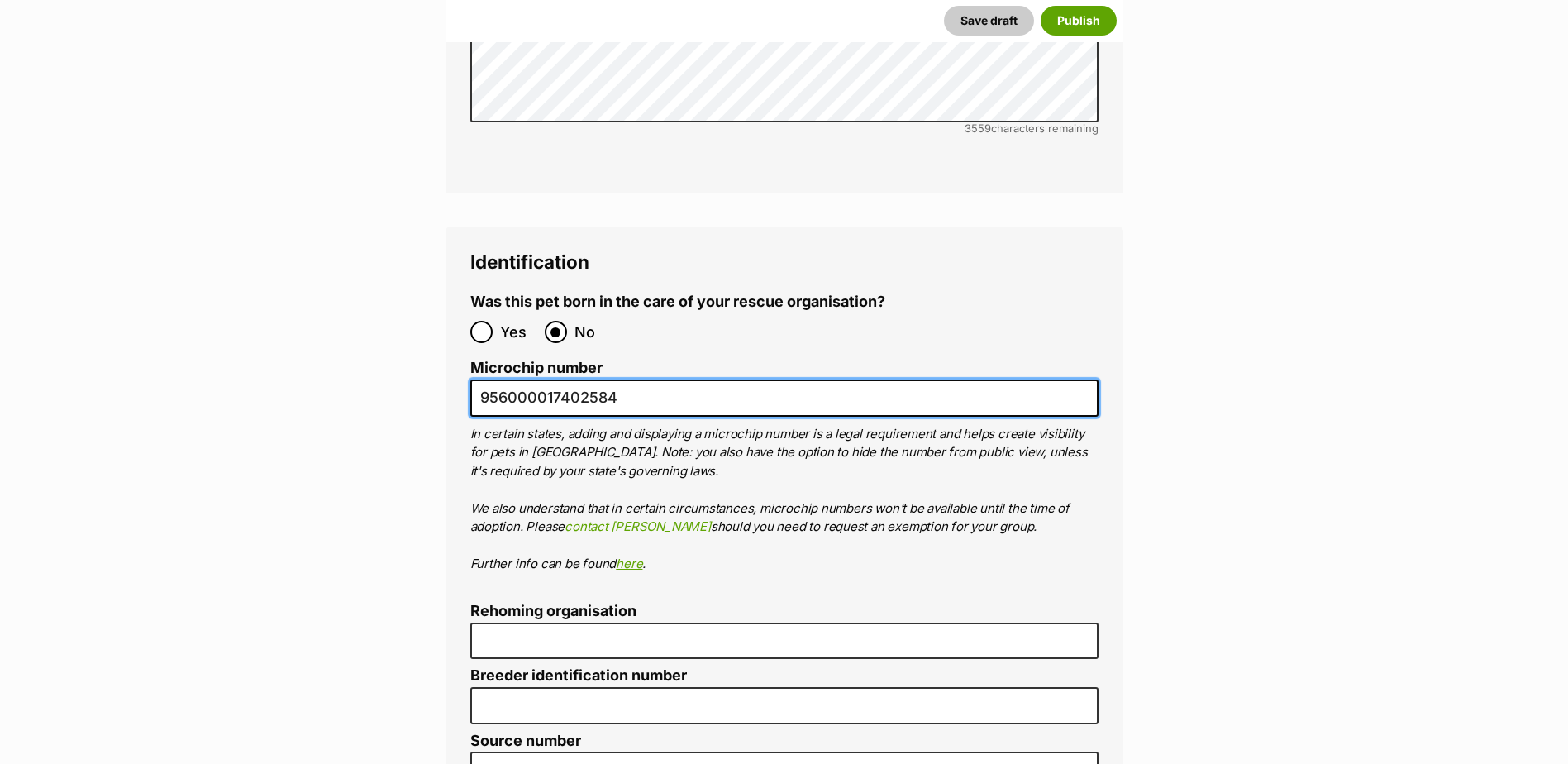
scroll to position [5766, 0]
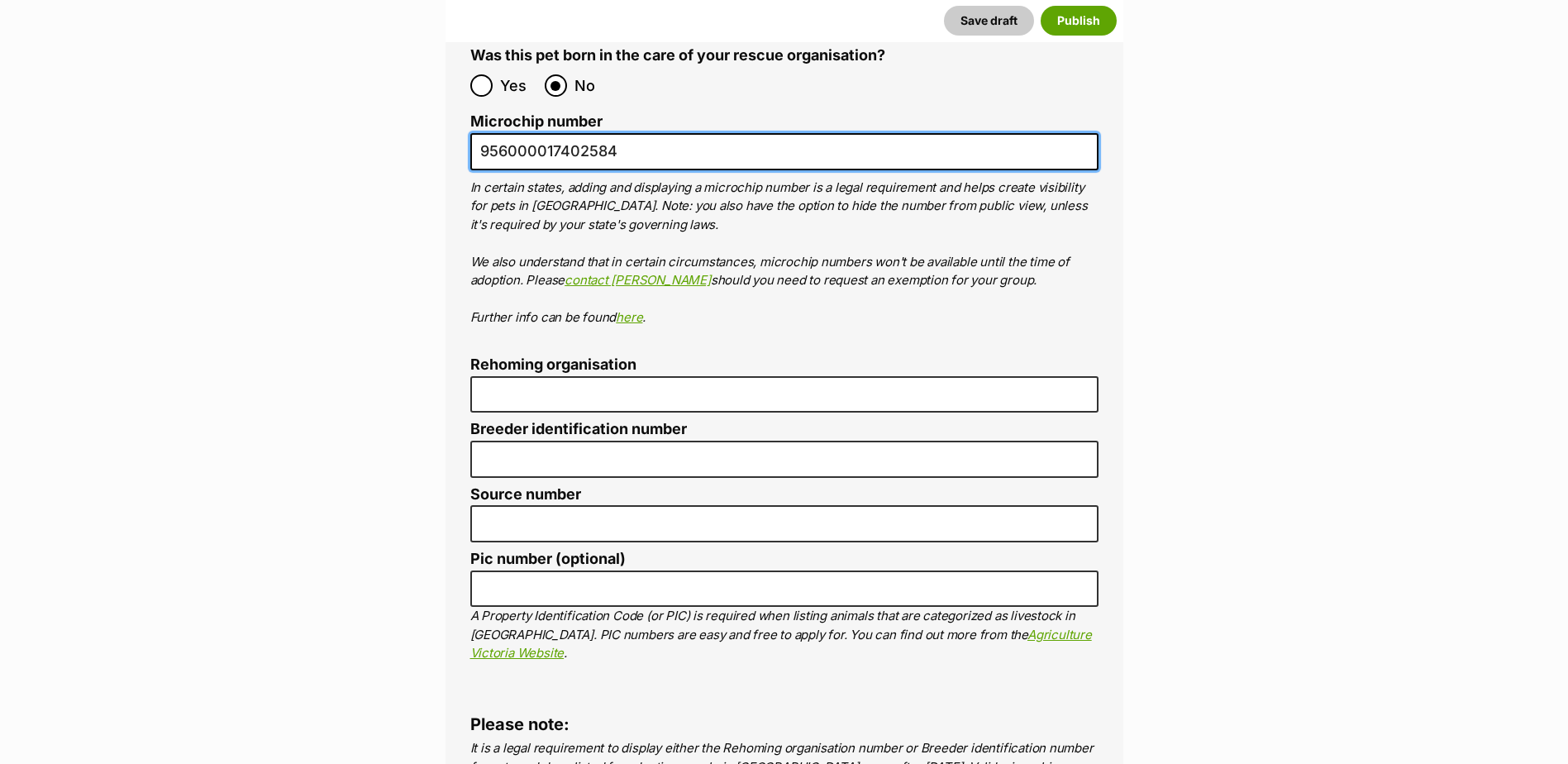
type input "956000017402584"
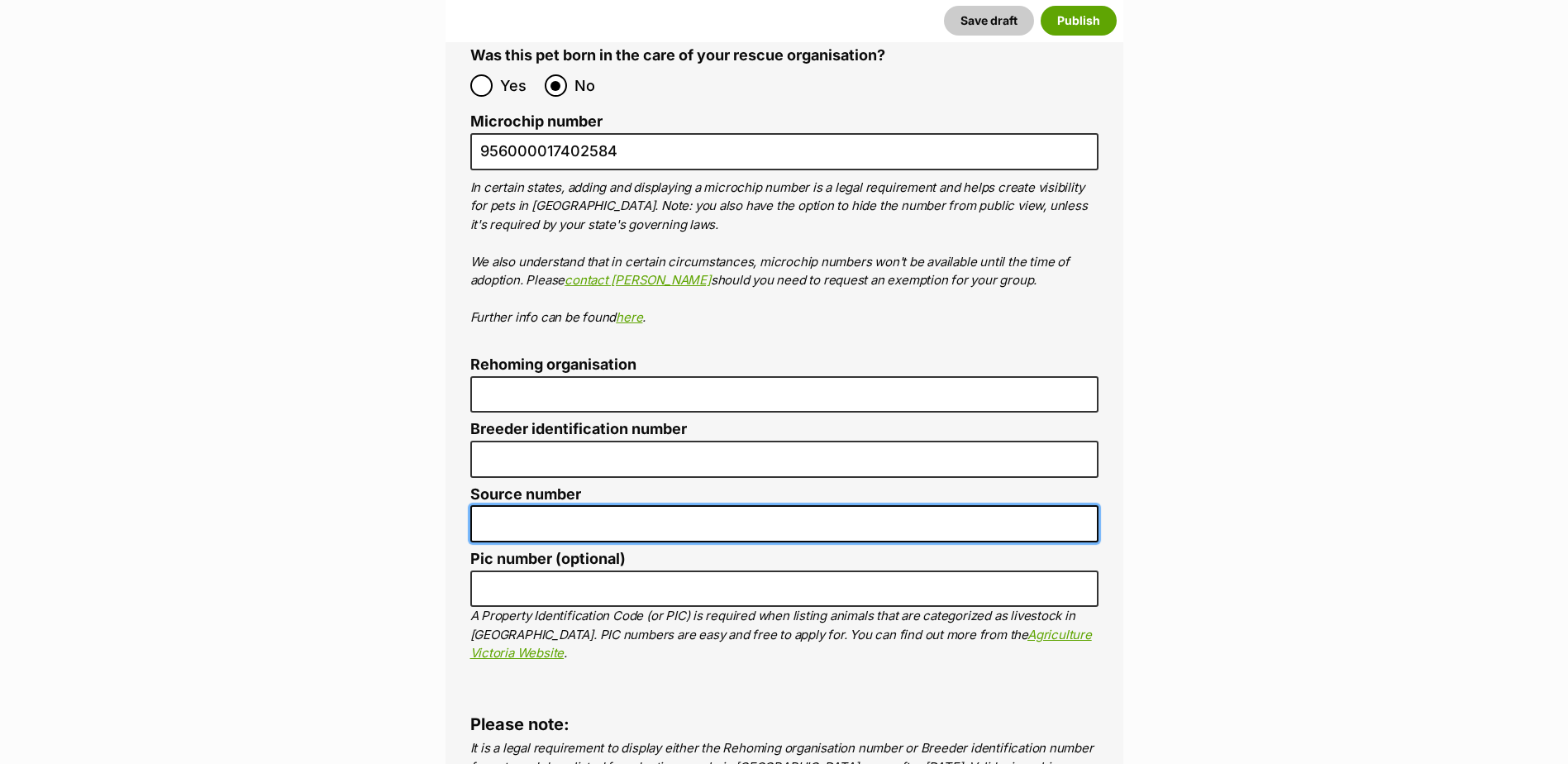
click at [503, 505] on input "Source number" at bounding box center [784, 523] width 629 height 37
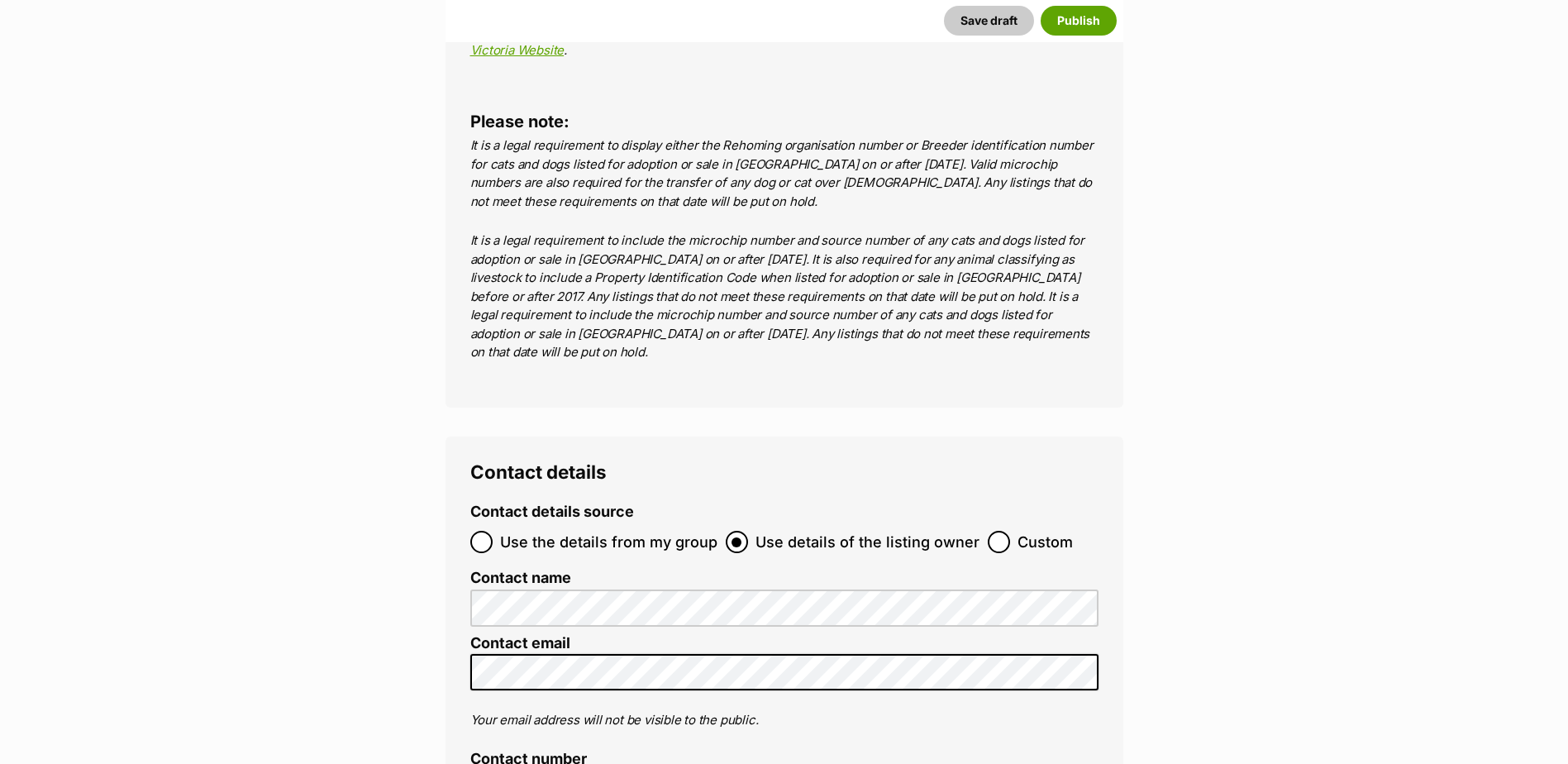
scroll to position [6510, 0]
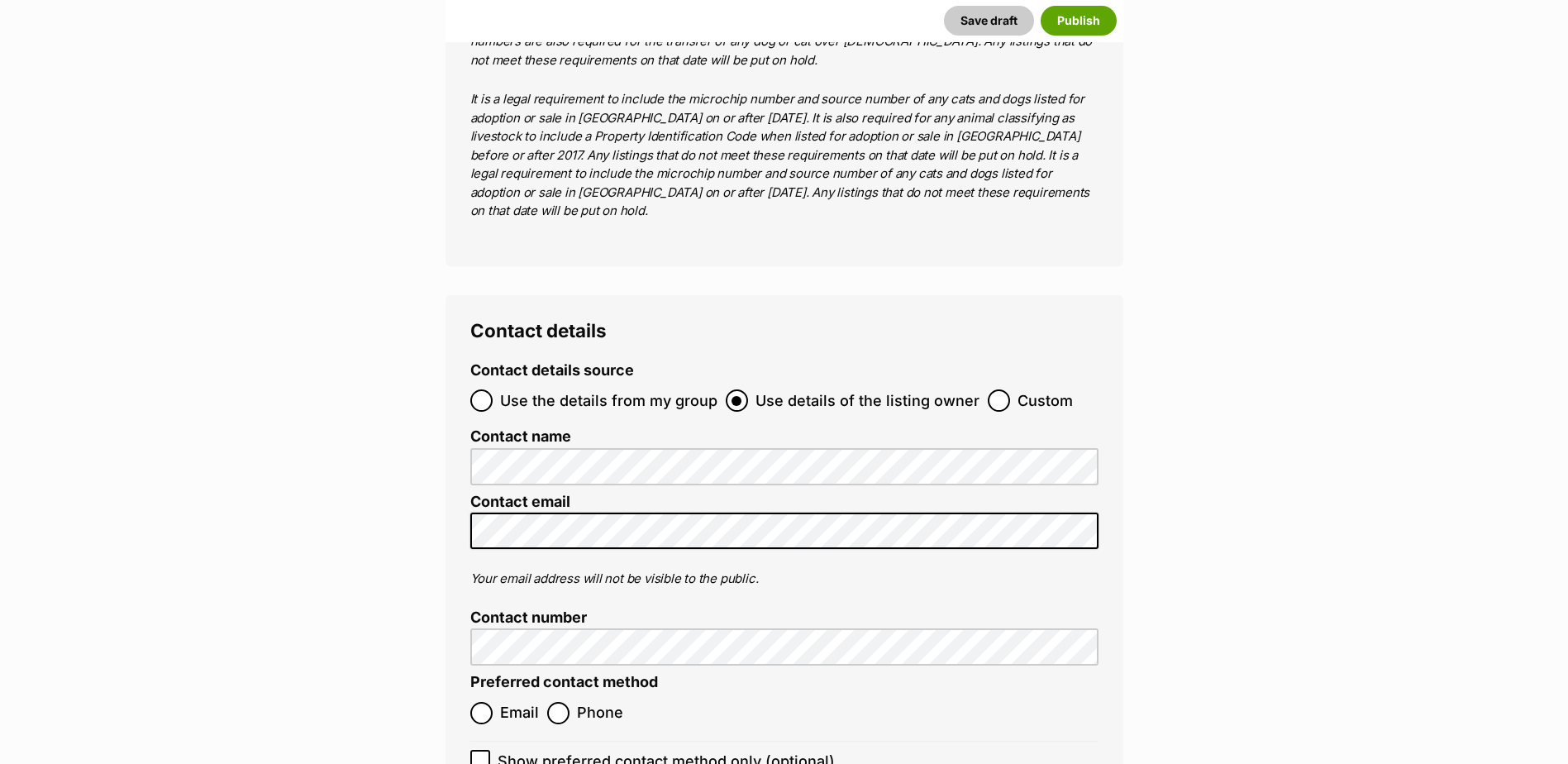
type input "BR101093"
click at [469, 295] on div "Contact details Contact details source Use the details from my group Use detail…" at bounding box center [784, 579] width 678 height 568
click at [473, 390] on input "Use the details from my group" at bounding box center [482, 401] width 23 height 23
radio input "true"
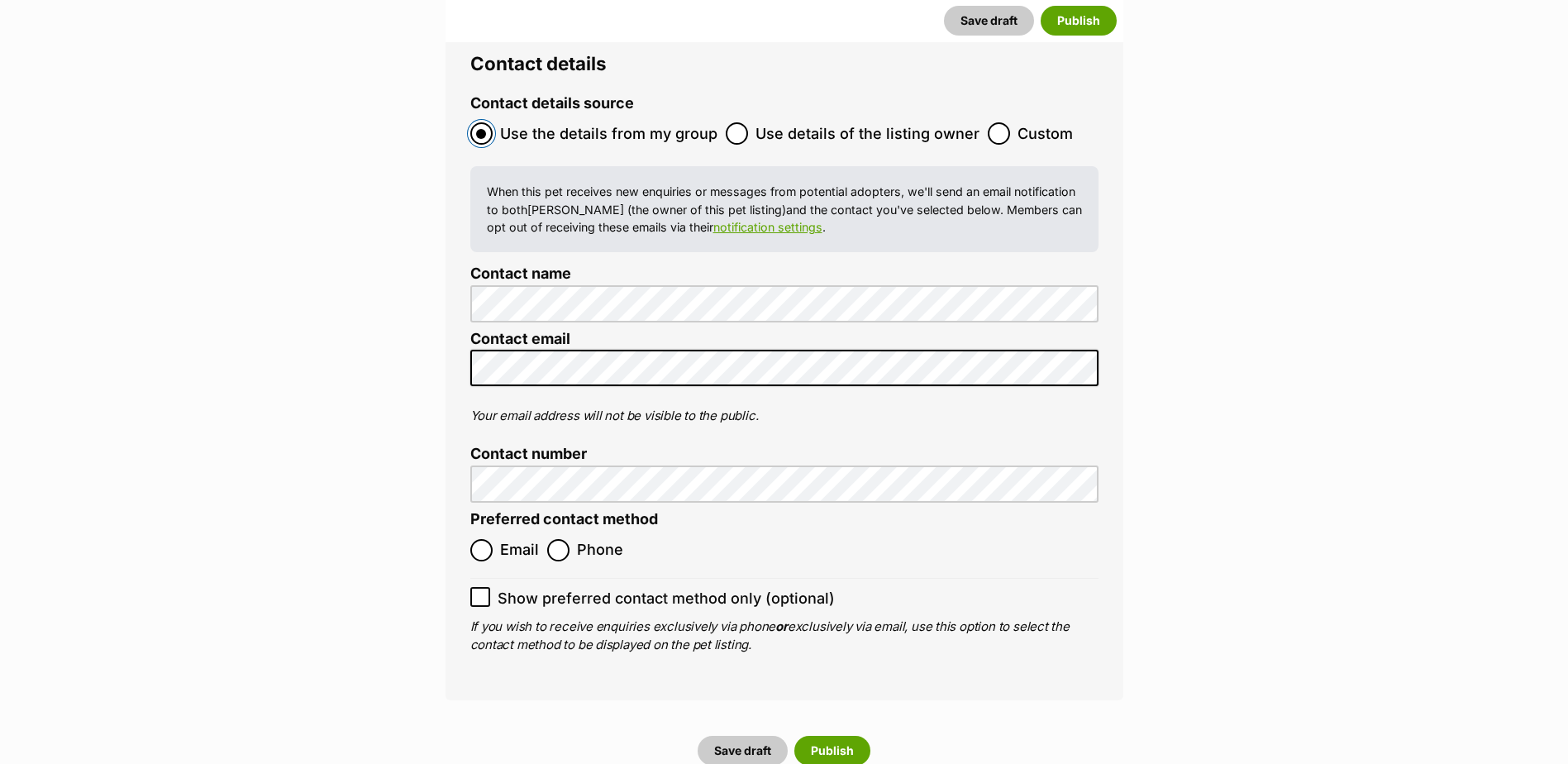
scroll to position [6841, 0]
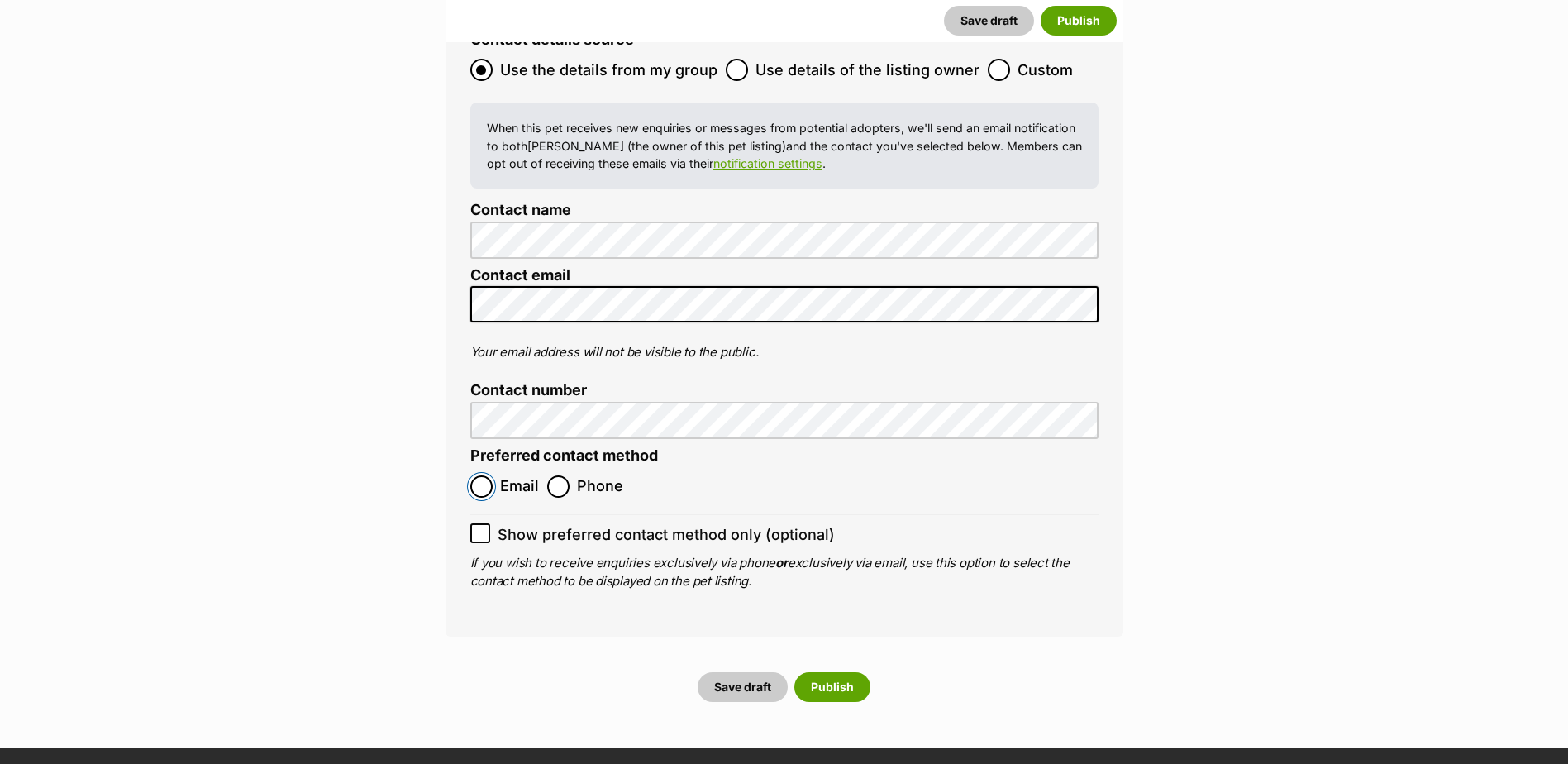
click at [491, 476] on input "Email" at bounding box center [482, 487] width 23 height 23
radio input "true"
click at [834, 672] on button "Publish" at bounding box center [832, 686] width 76 height 29
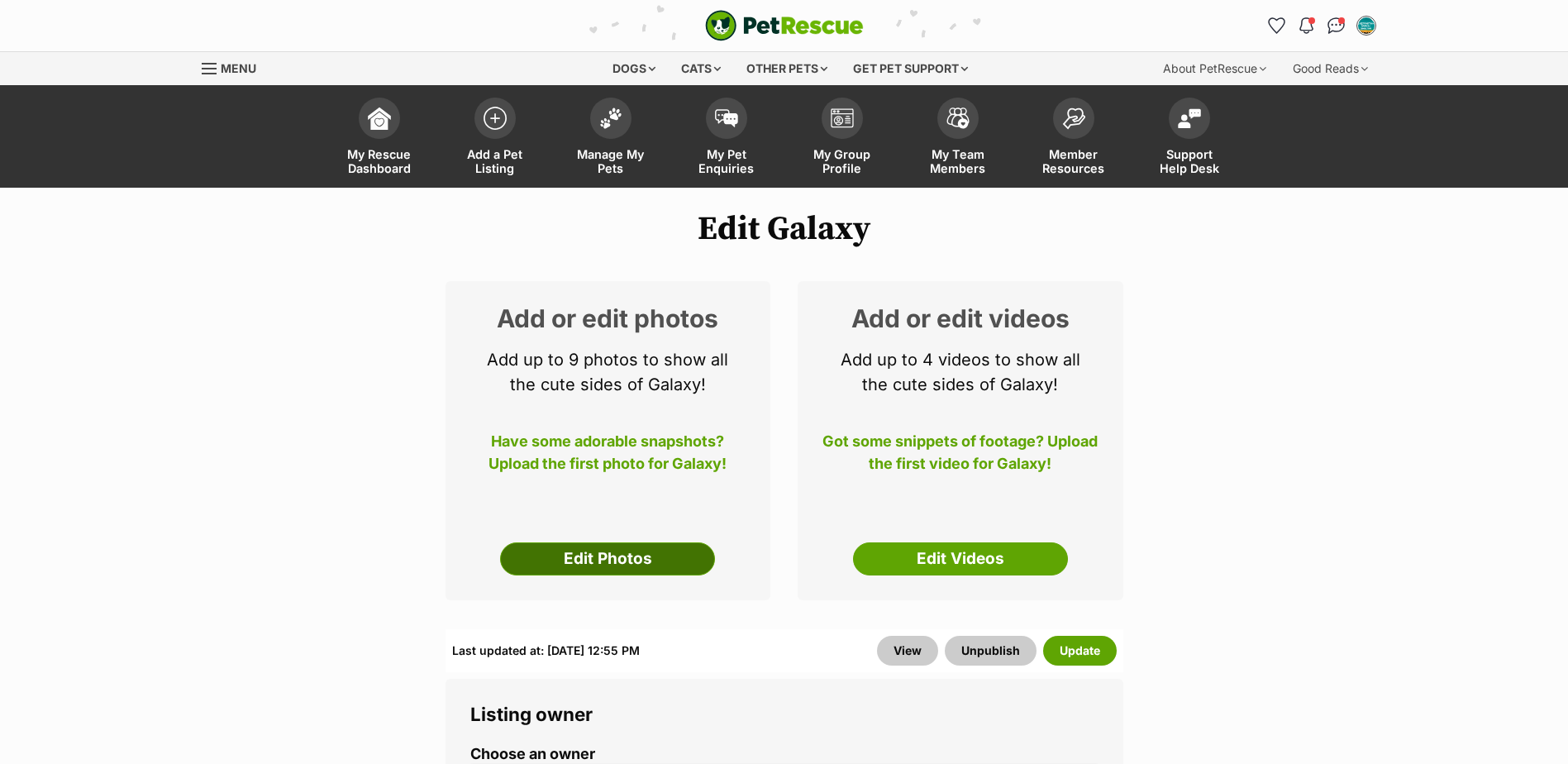
click at [554, 564] on link "Edit Photos" at bounding box center [607, 559] width 215 height 33
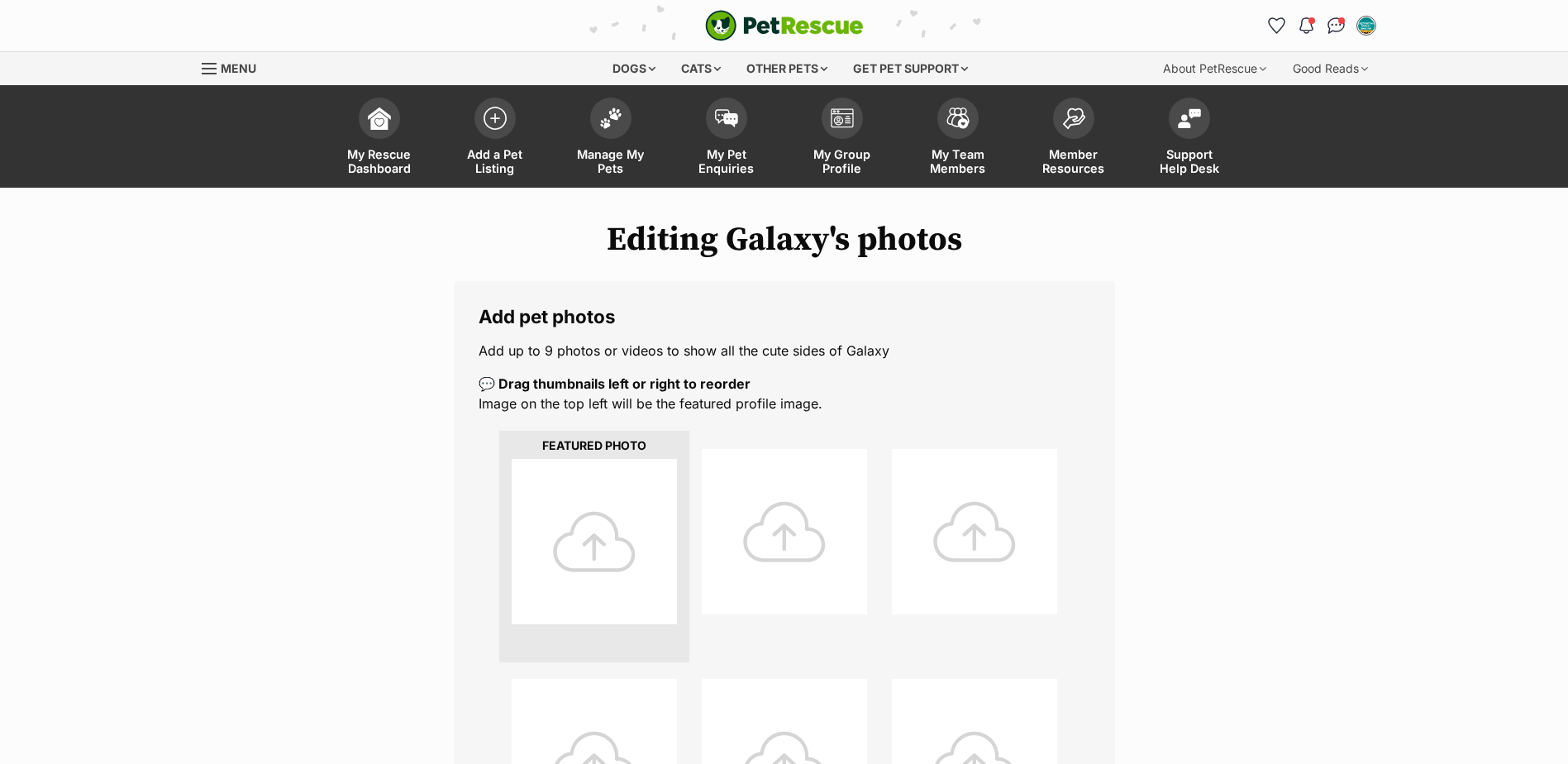
click at [601, 524] on div at bounding box center [594, 541] width 165 height 165
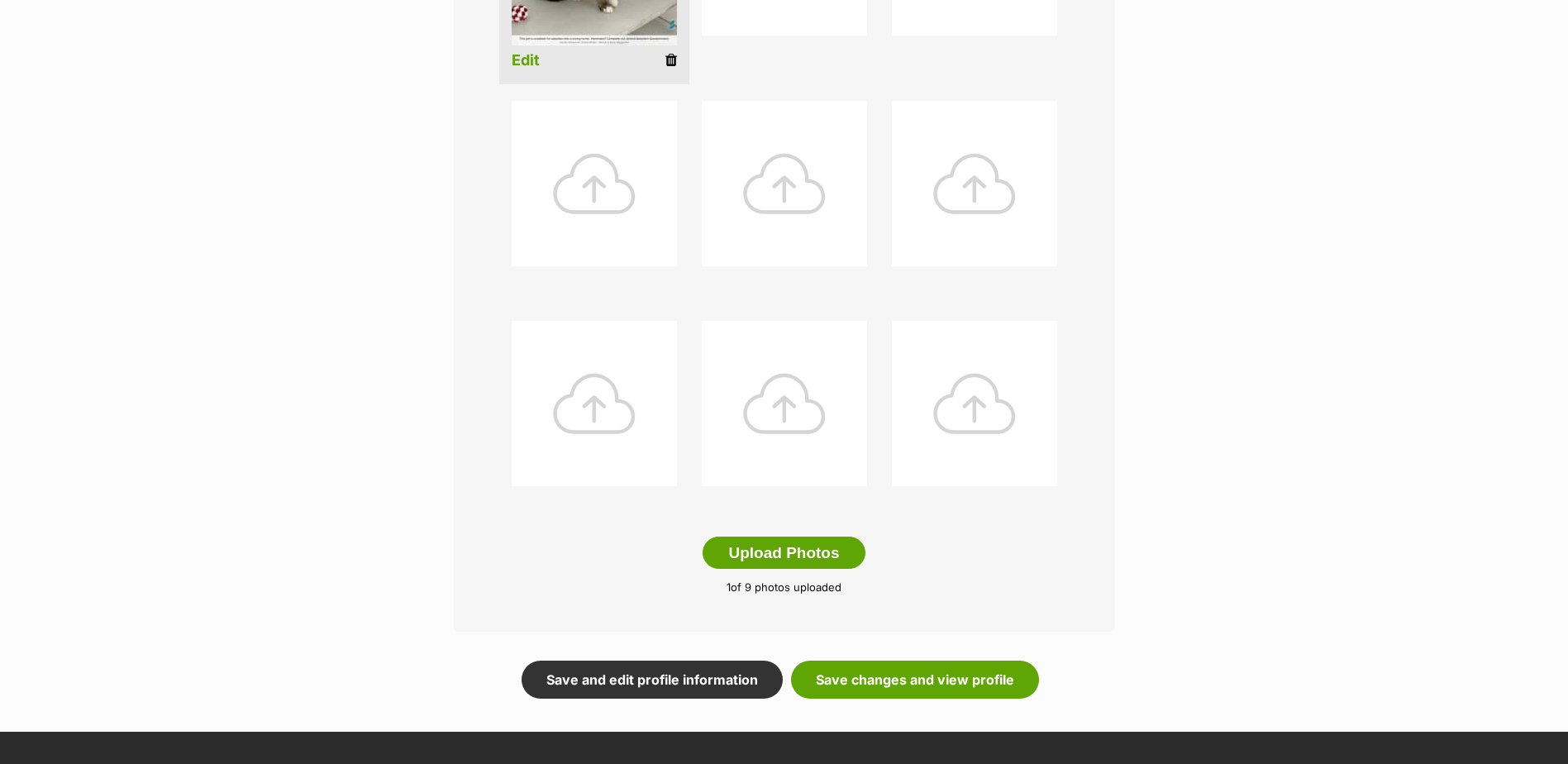
scroll to position [589, 0]
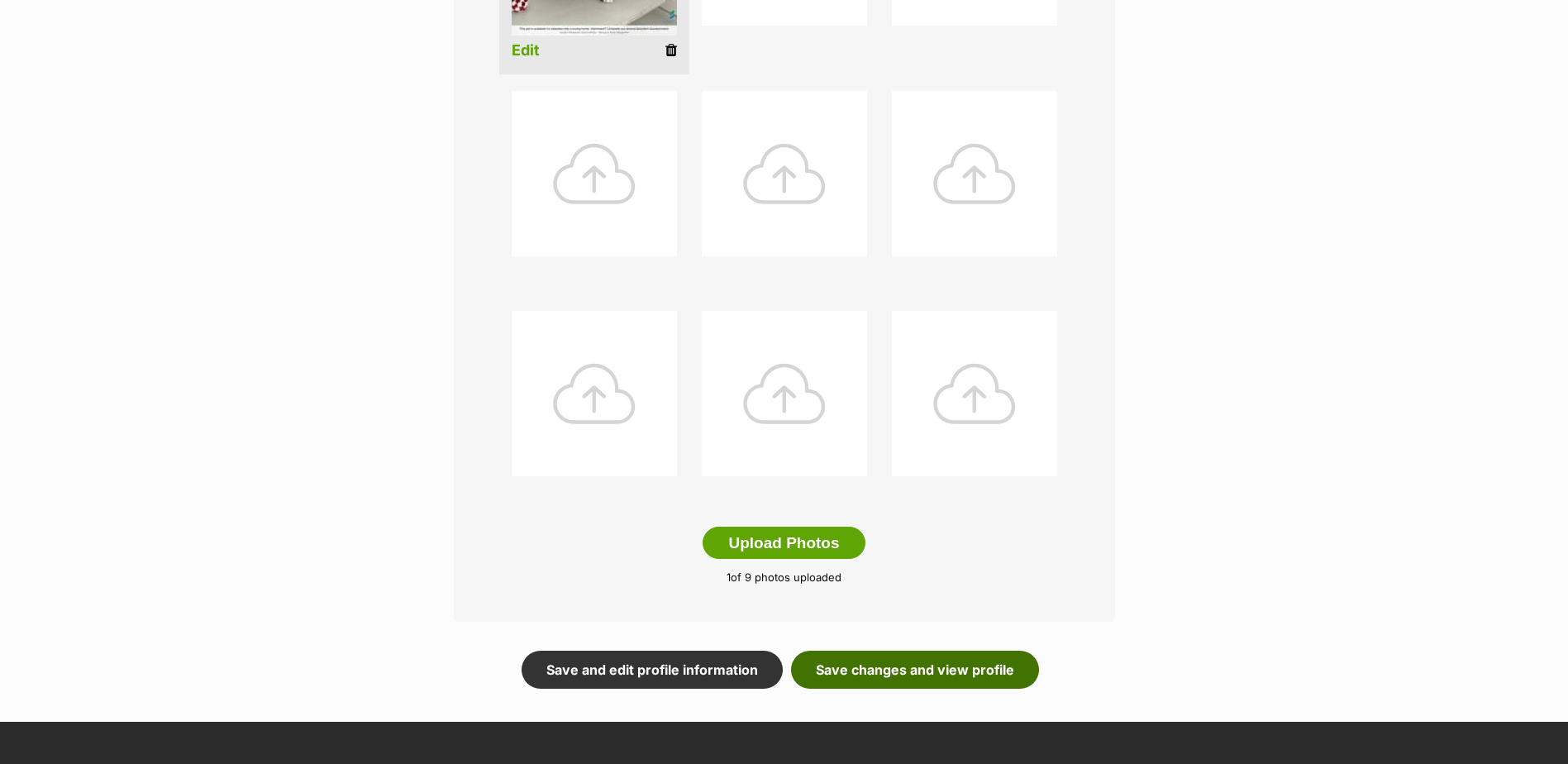
click at [975, 662] on link "Save changes and view profile" at bounding box center [915, 669] width 248 height 38
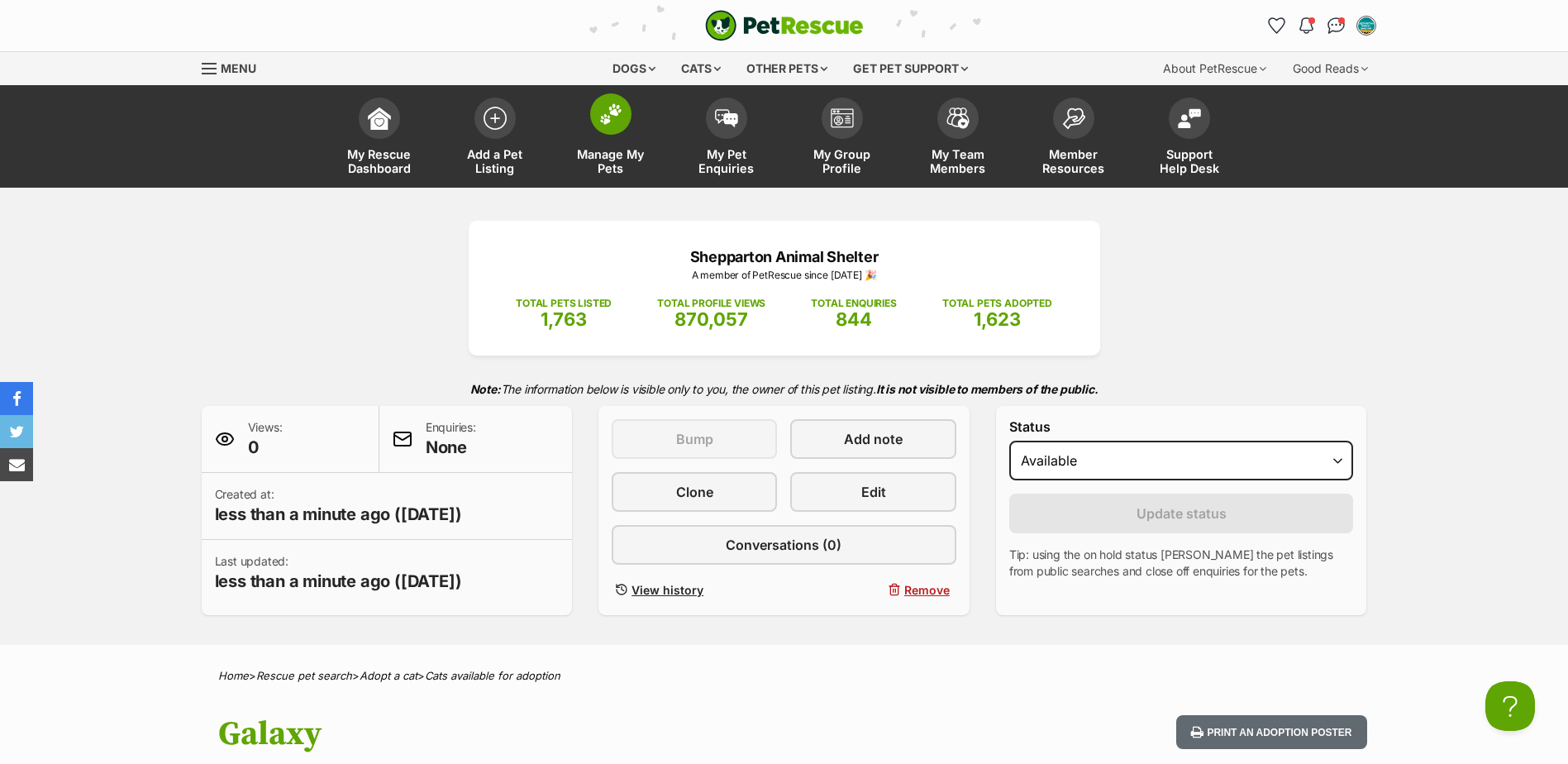
click at [633, 134] on link "Manage My Pets" at bounding box center [611, 138] width 115 height 98
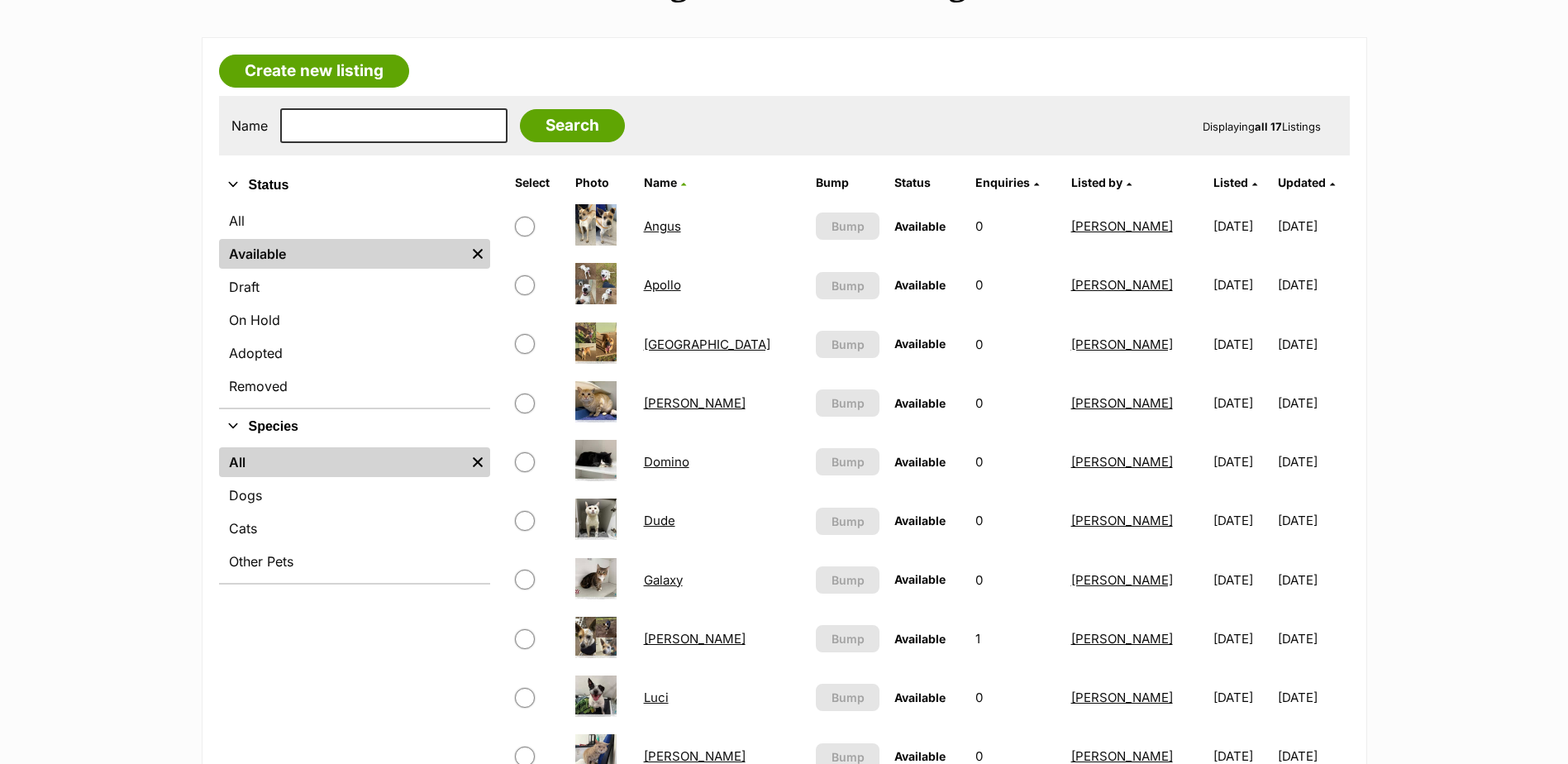
scroll to position [496, 0]
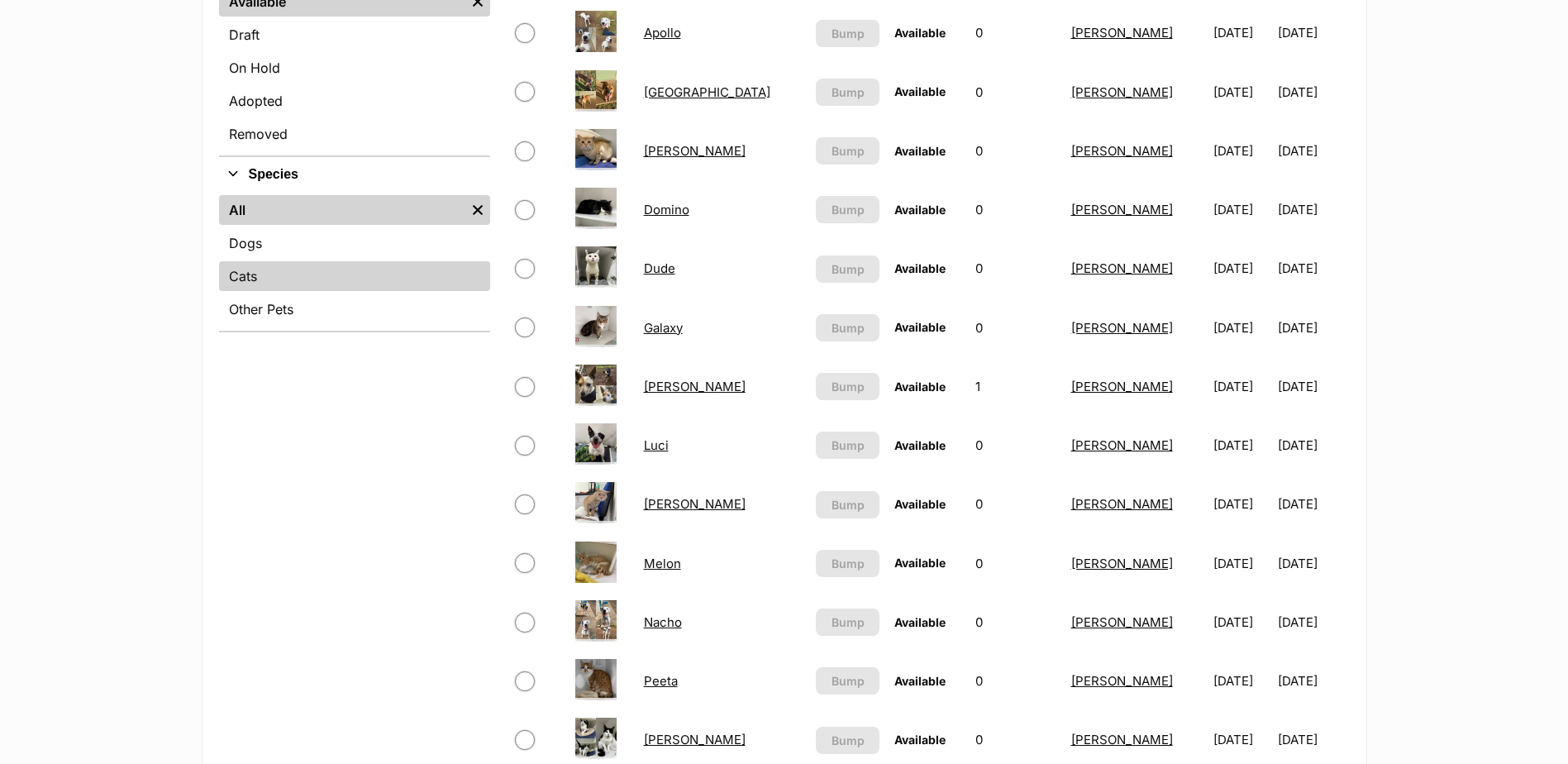
click at [261, 280] on link "Cats" at bounding box center [354, 275] width 271 height 29
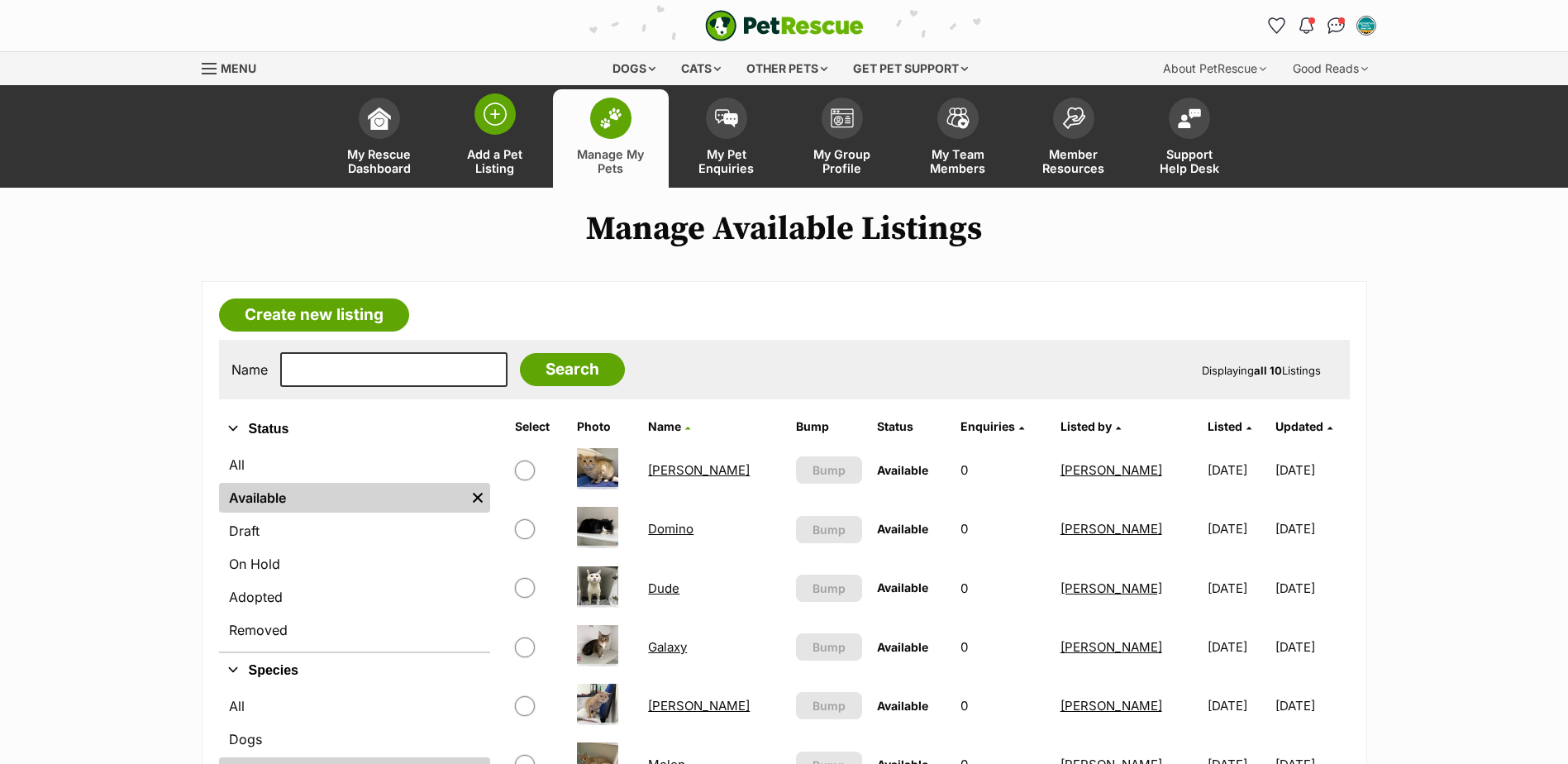
click at [499, 150] on span "Add a Pet Listing" at bounding box center [495, 162] width 75 height 28
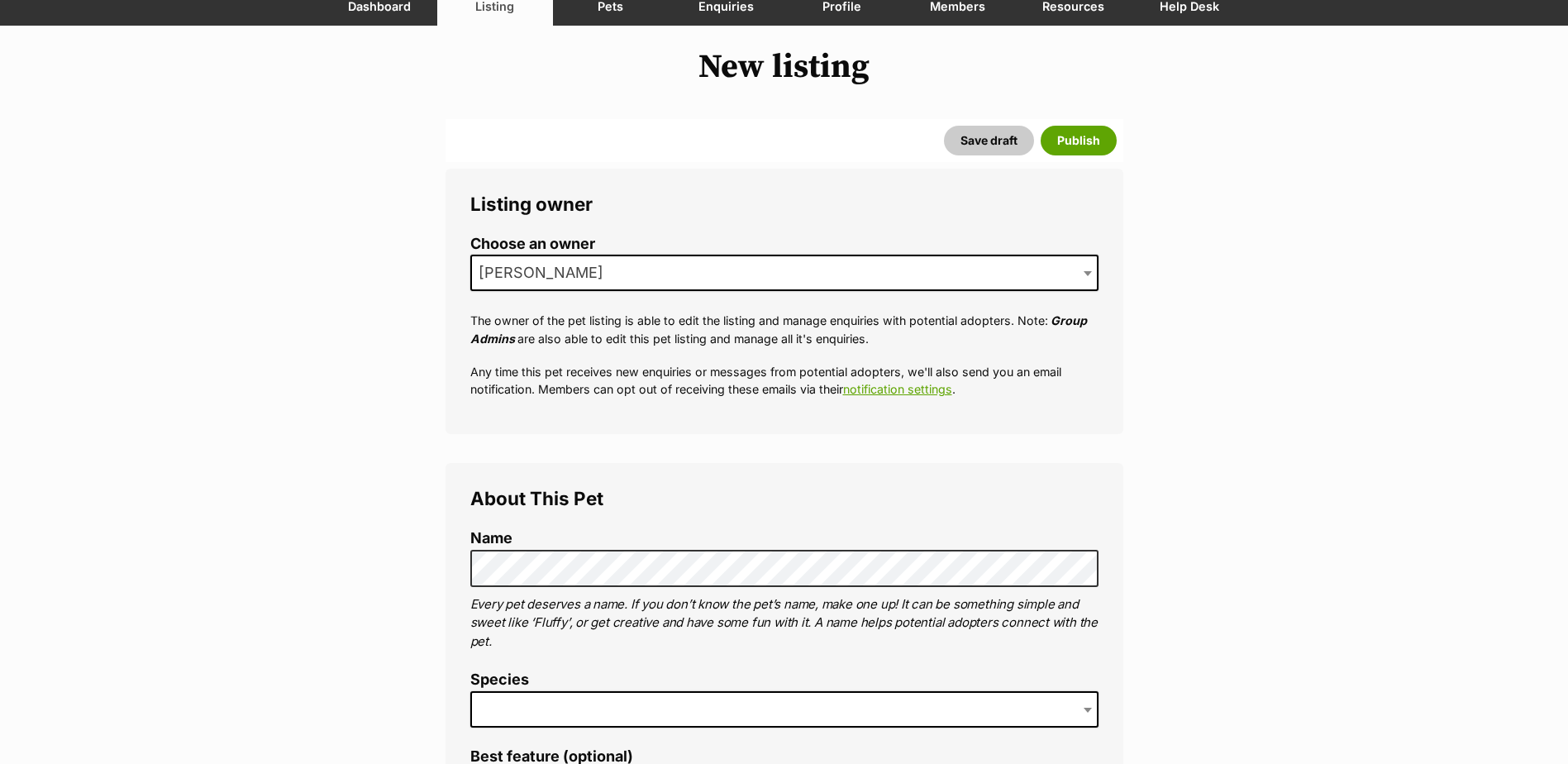
scroll to position [413, 0]
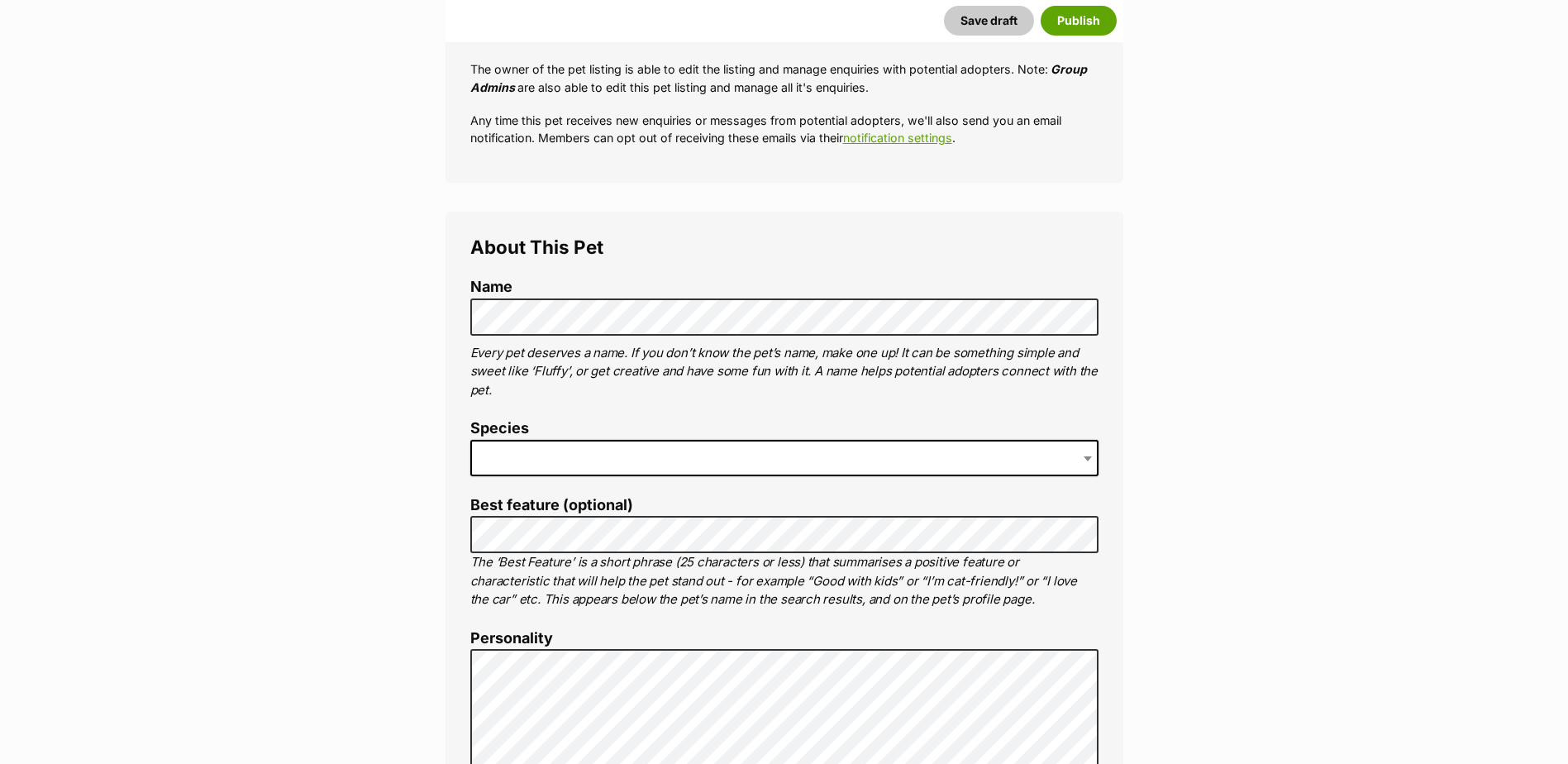
click at [577, 464] on span at bounding box center [784, 458] width 629 height 36
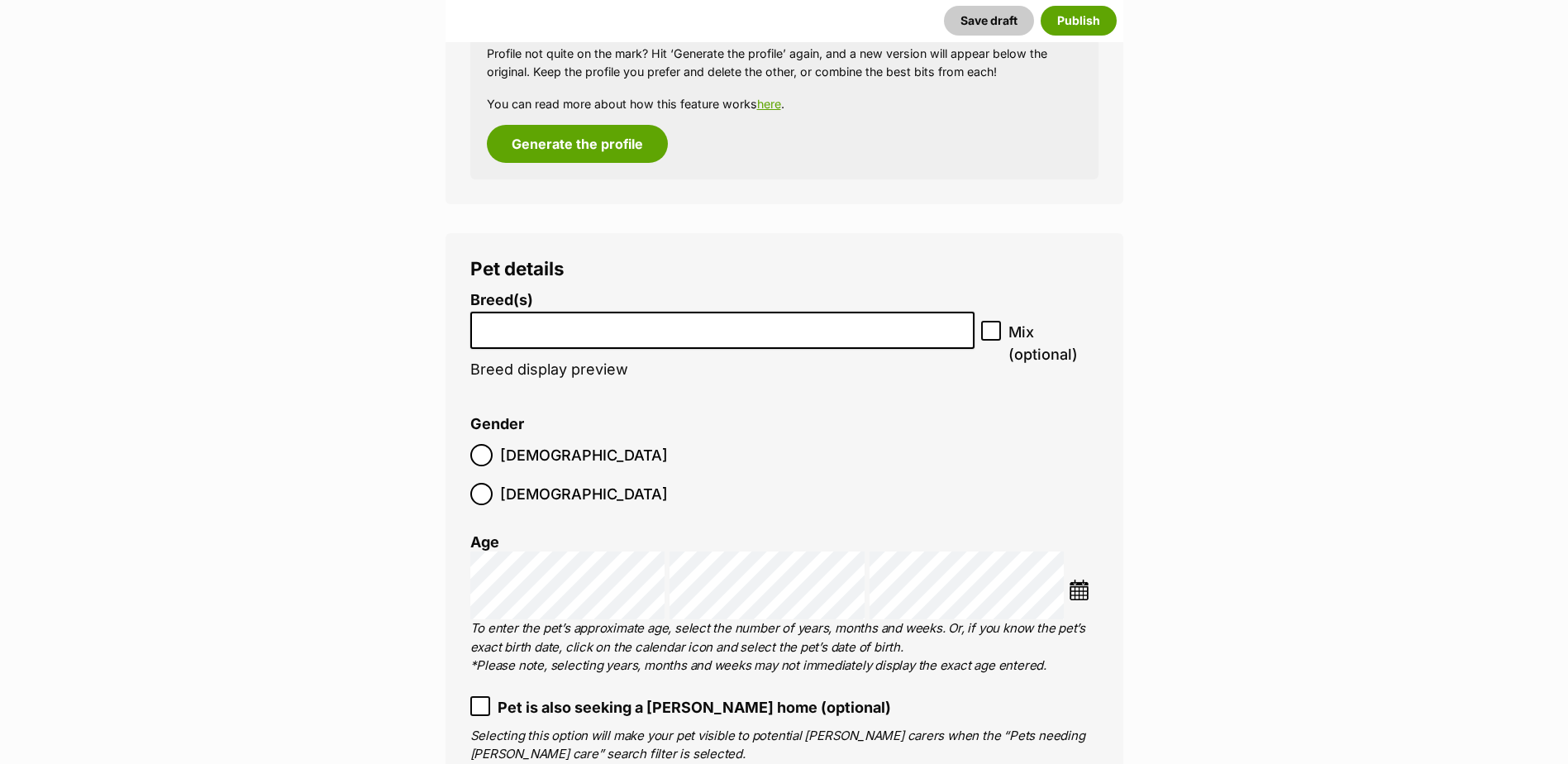
scroll to position [1894, 0]
click at [550, 321] on input "search" at bounding box center [723, 323] width 493 height 17
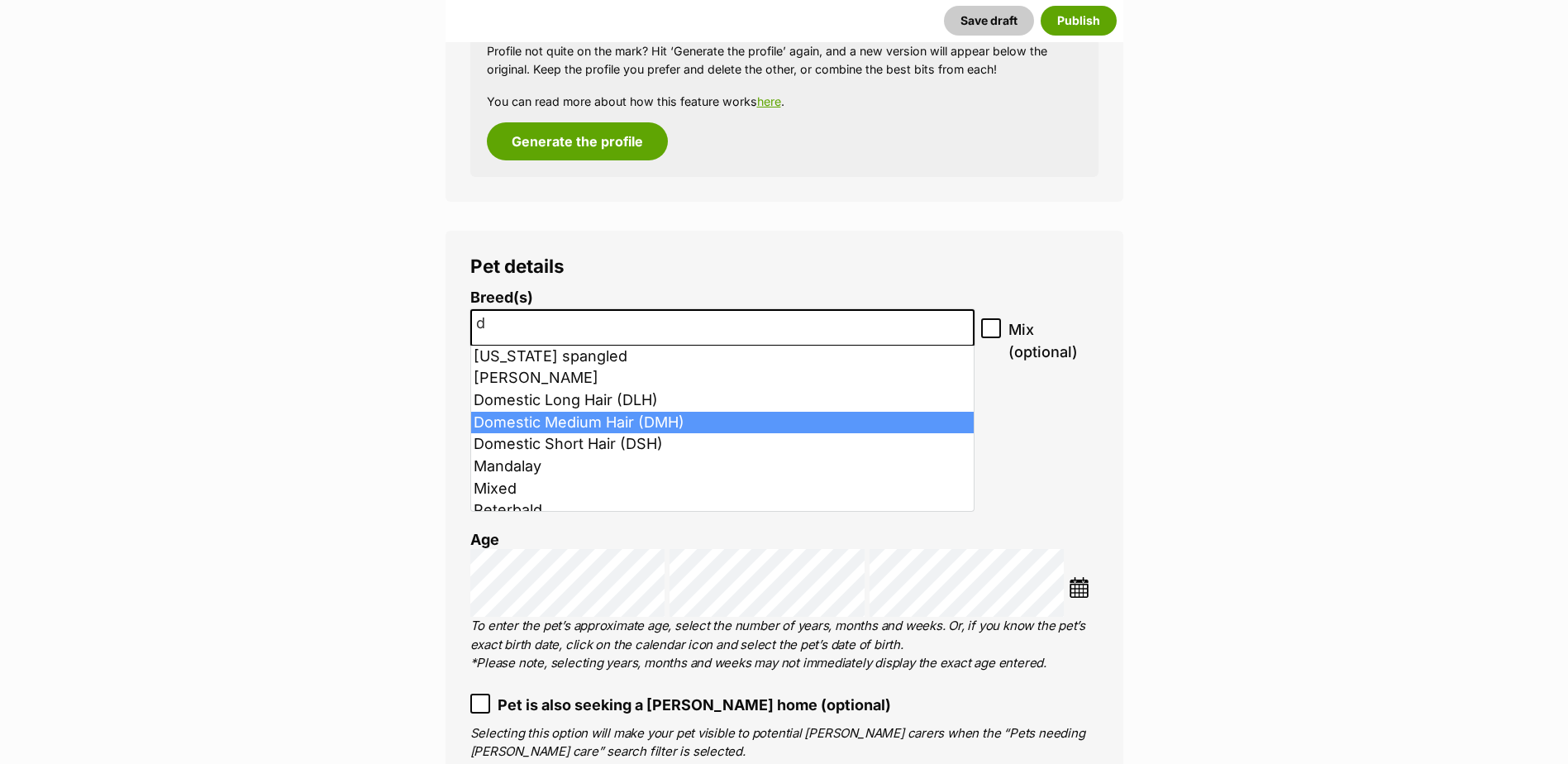
type input "d"
select select "252101"
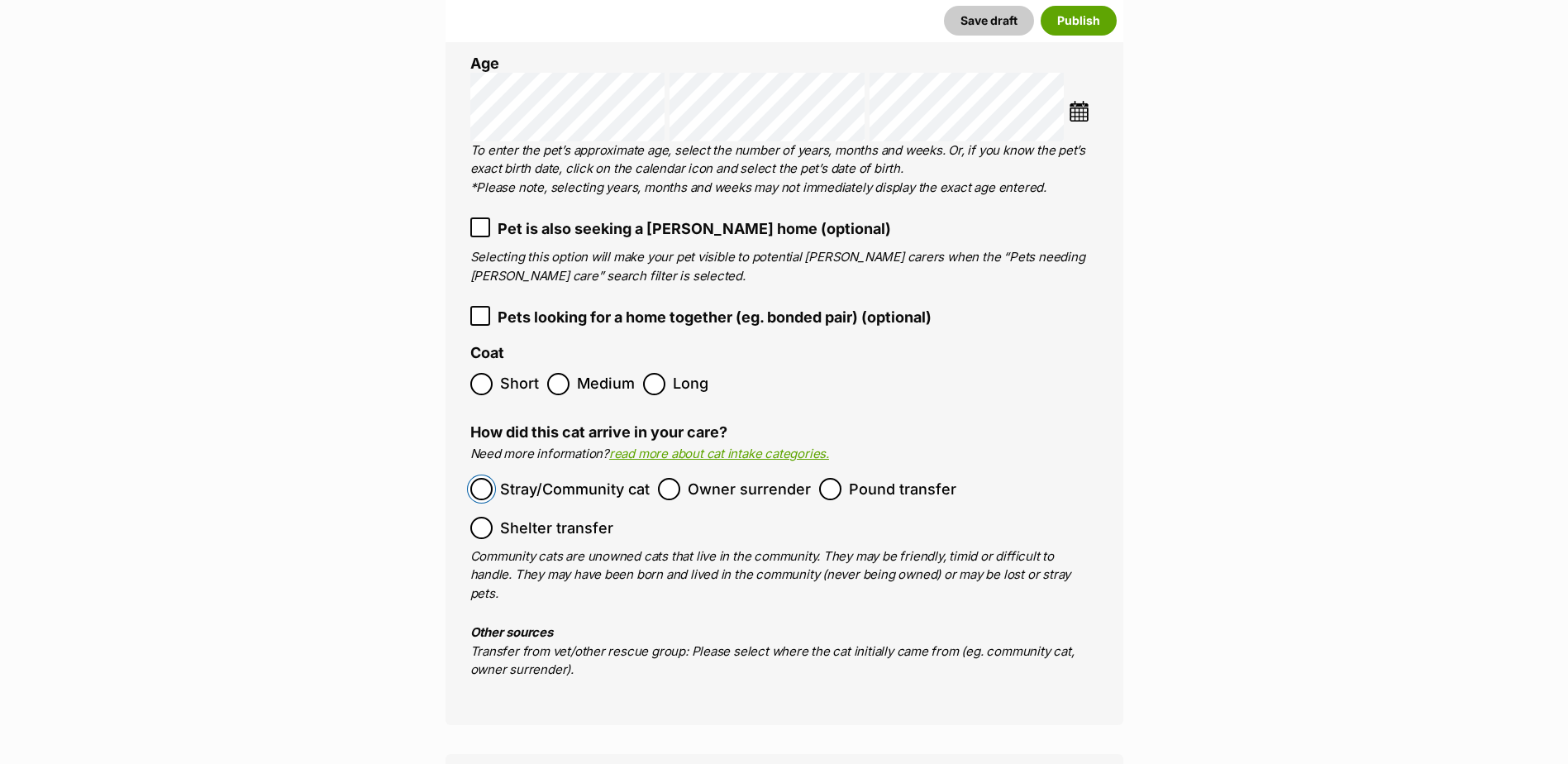
scroll to position [2886, 0]
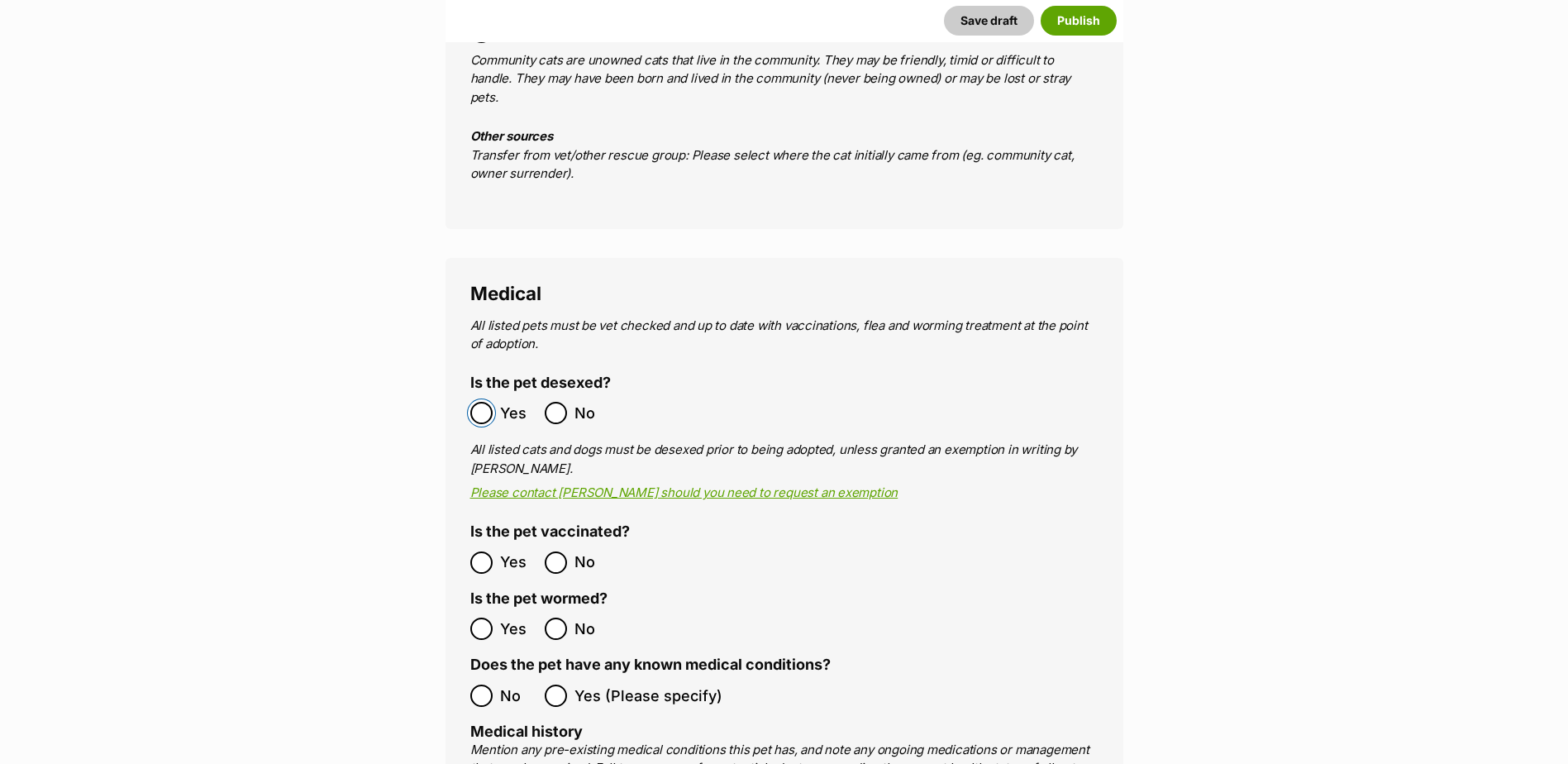
click at [484, 393] on ol "Yes No" at bounding box center [628, 412] width 314 height 39
click at [485, 610] on ol "Yes No" at bounding box center [628, 629] width 314 height 39
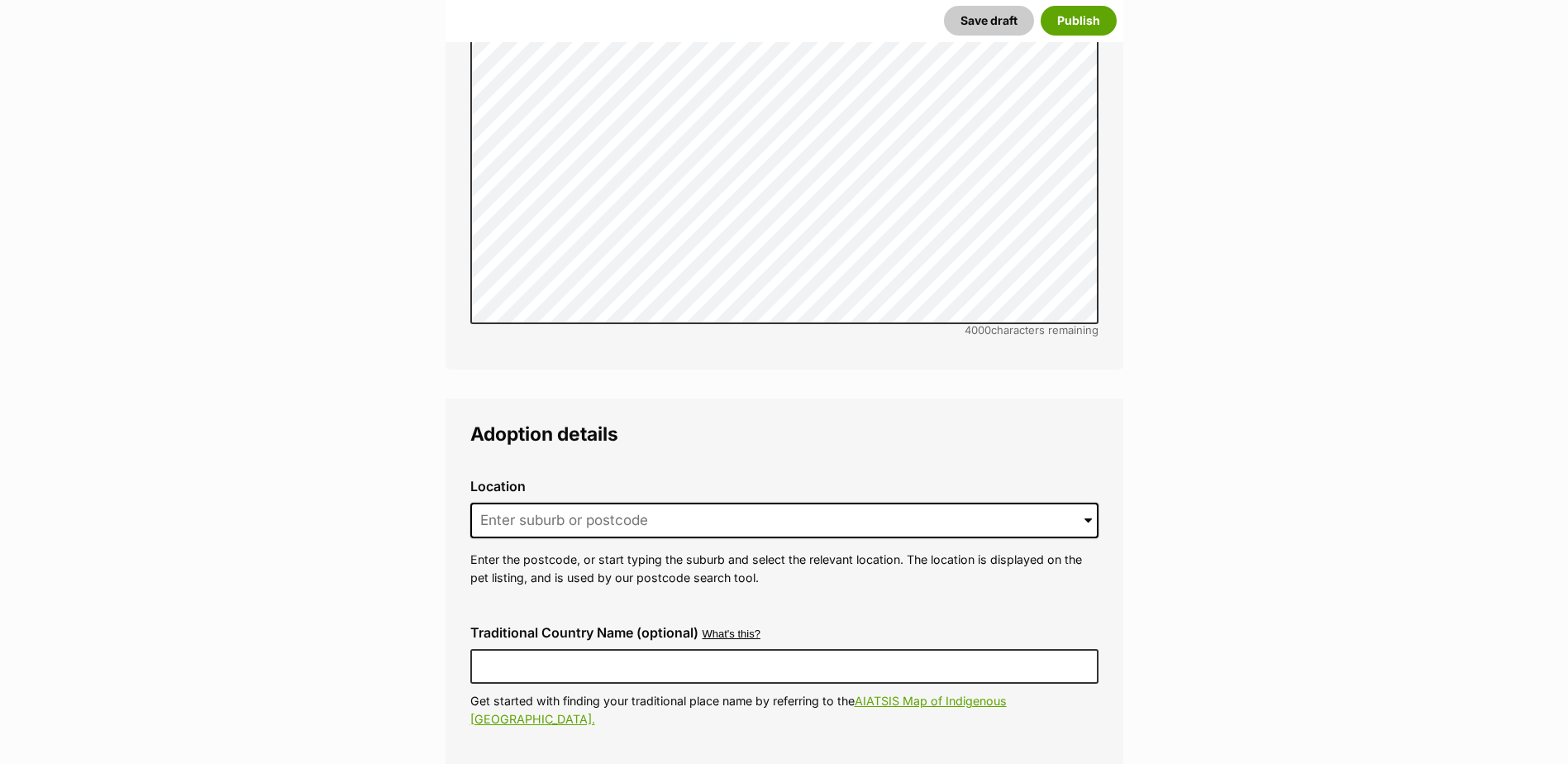
scroll to position [3879, 0]
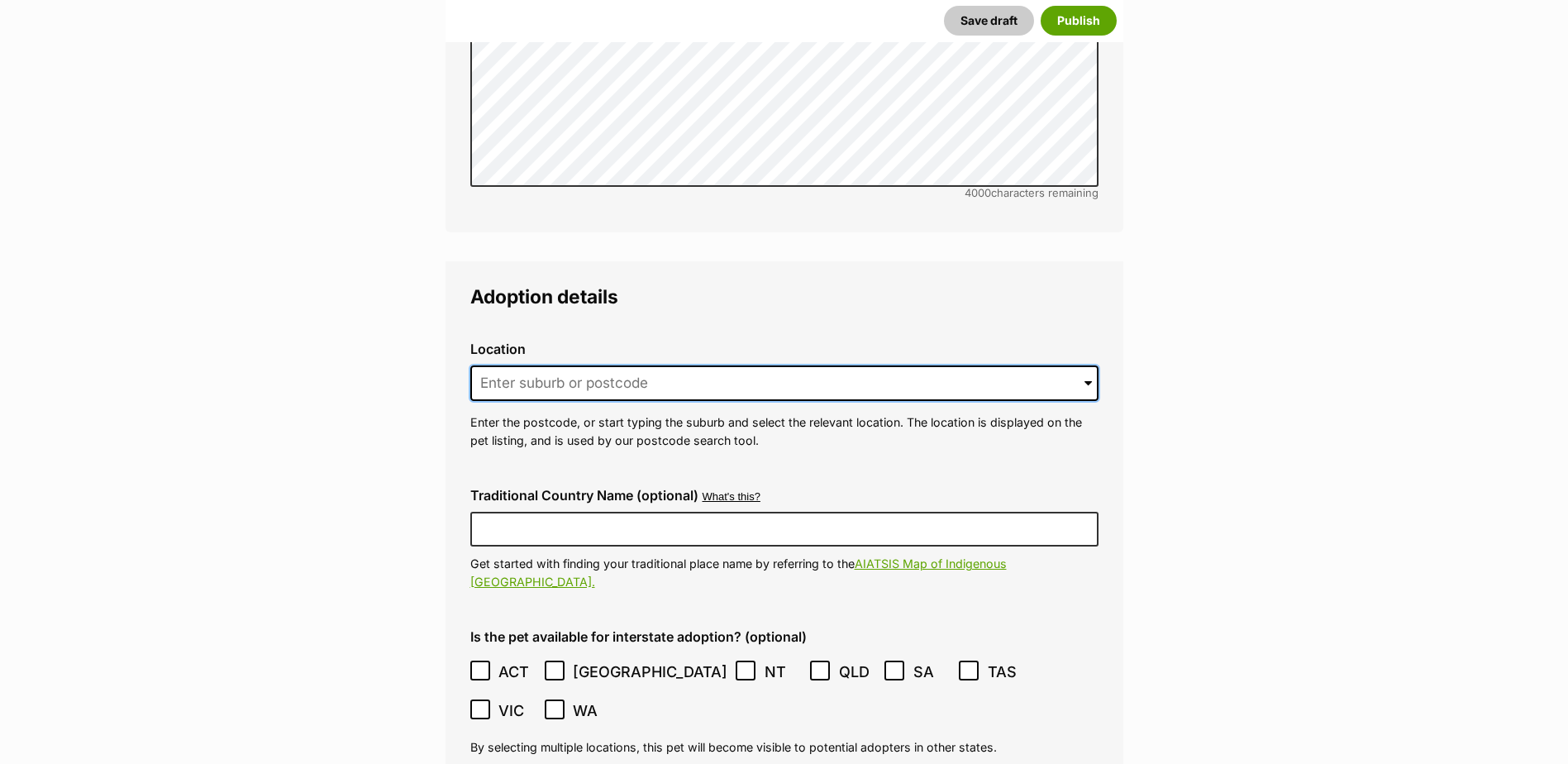
click at [546, 366] on input at bounding box center [784, 384] width 629 height 36
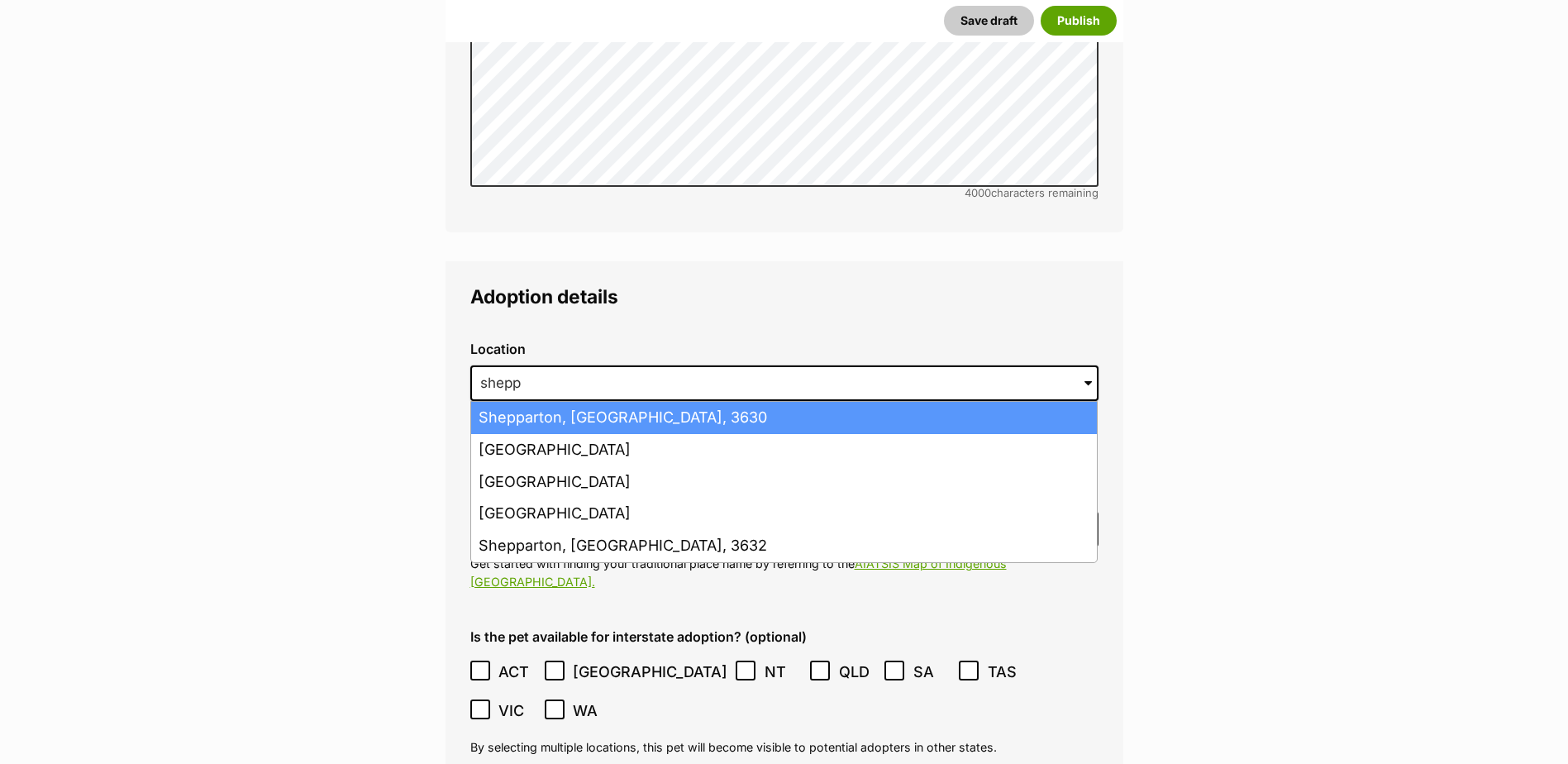
click at [520, 402] on li "Shepparton, [GEOGRAPHIC_DATA], 3630" at bounding box center [784, 418] width 626 height 32
type input "Shepparton, [GEOGRAPHIC_DATA], 3630"
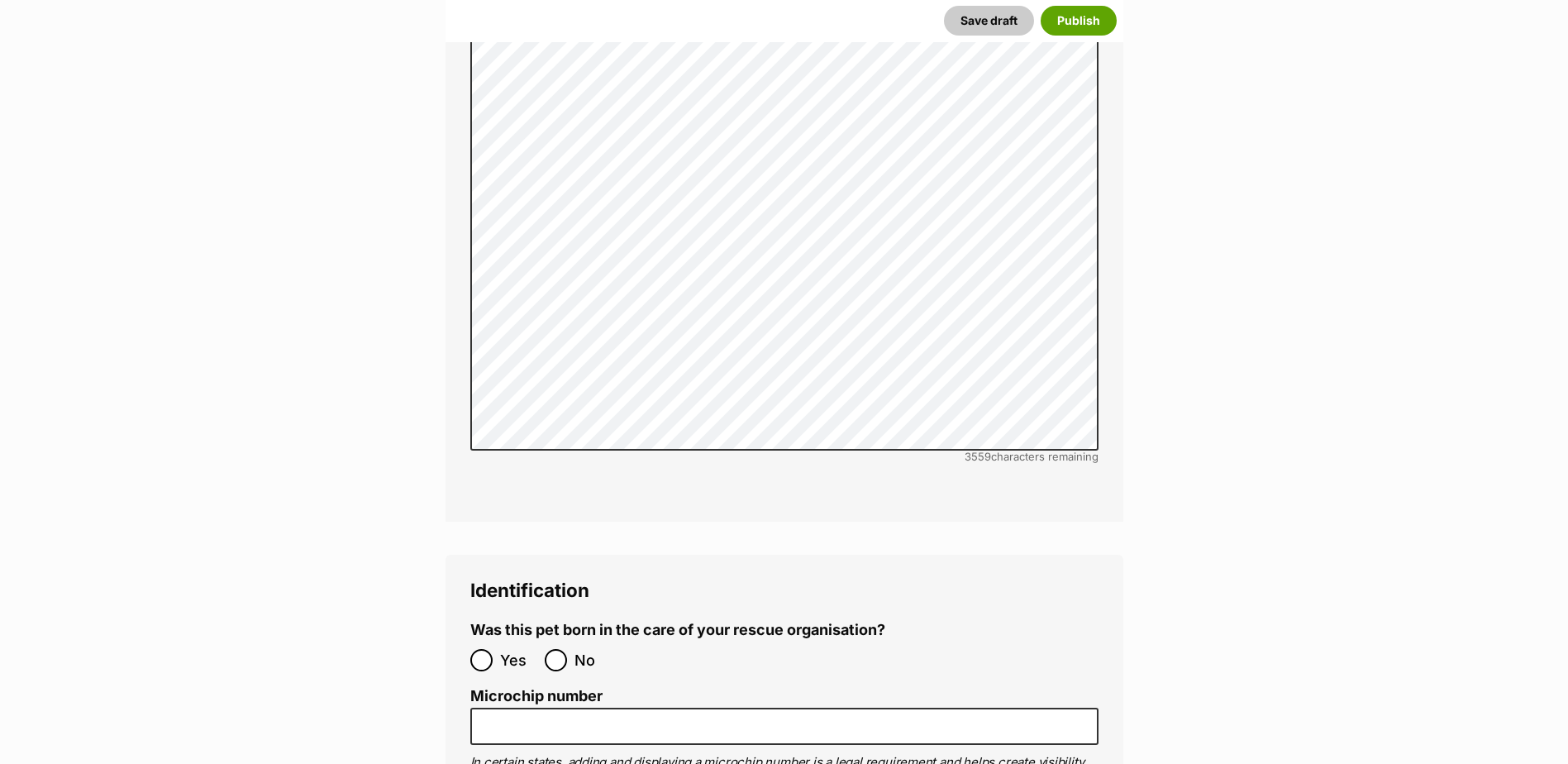
scroll to position [5367, 0]
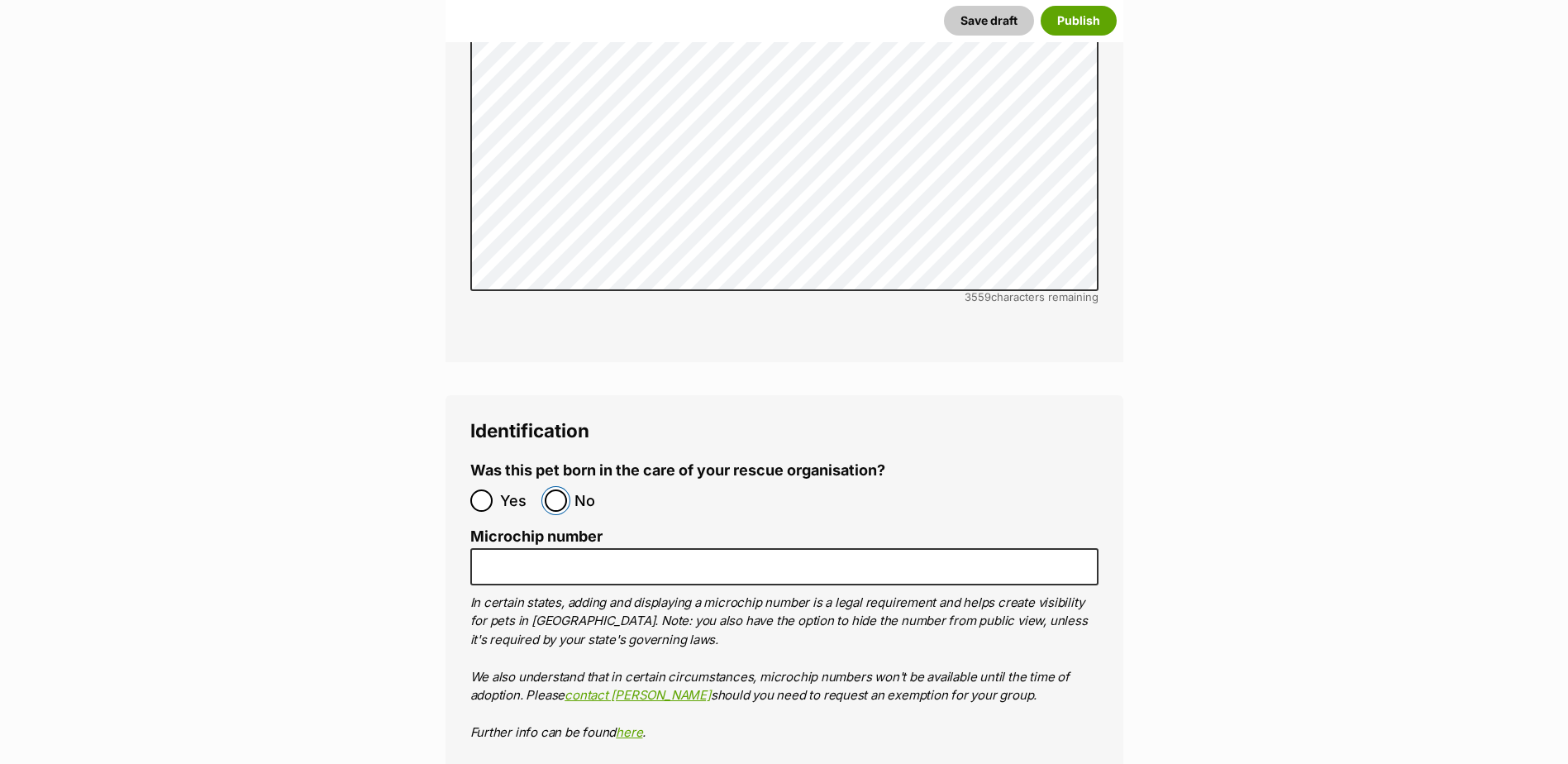
click at [557, 490] on input "No" at bounding box center [556, 501] width 23 height 23
radio input "true"
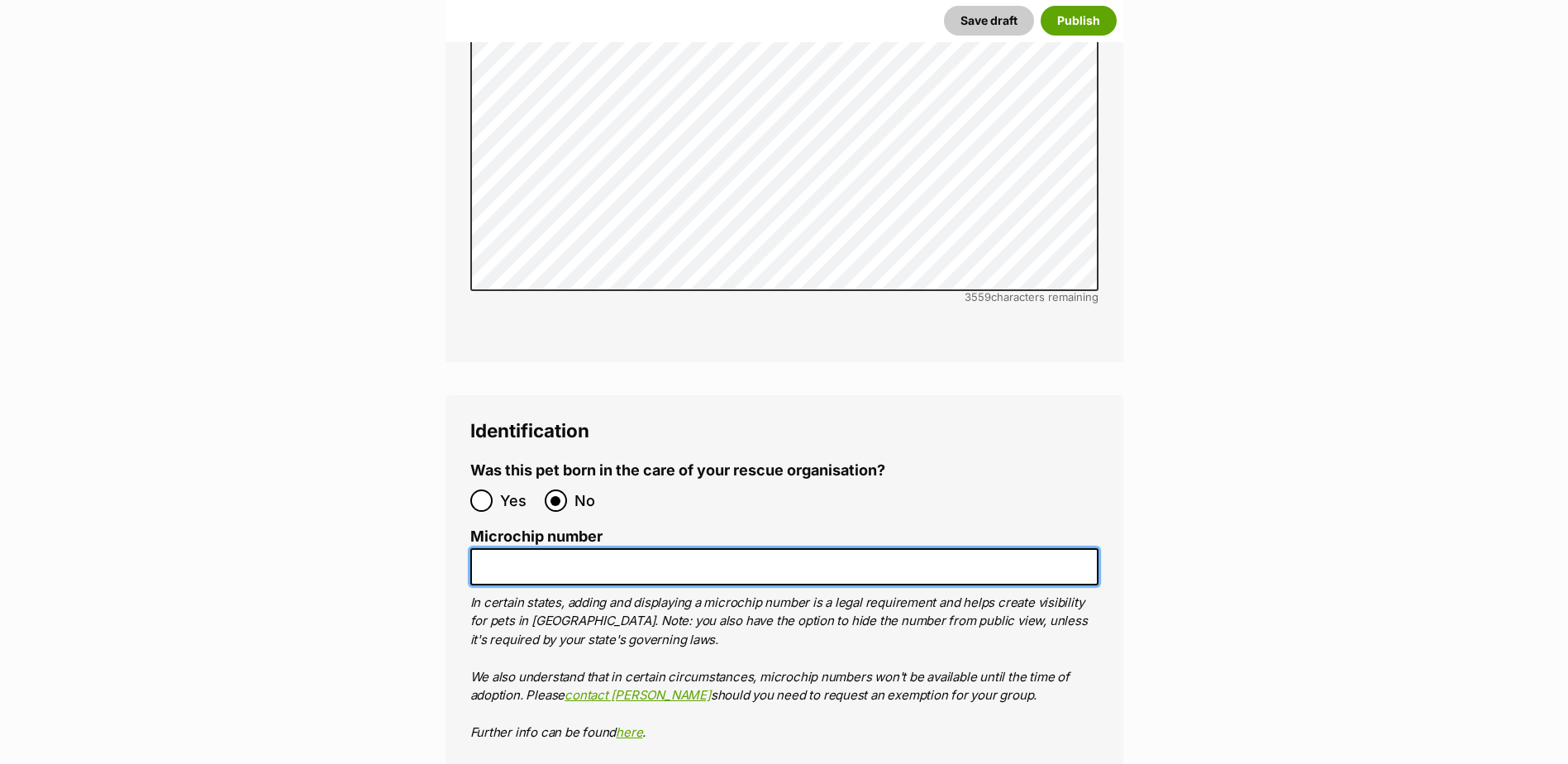
click at [550, 548] on input "Microchip number" at bounding box center [784, 566] width 629 height 37
paste input "956000018342452"
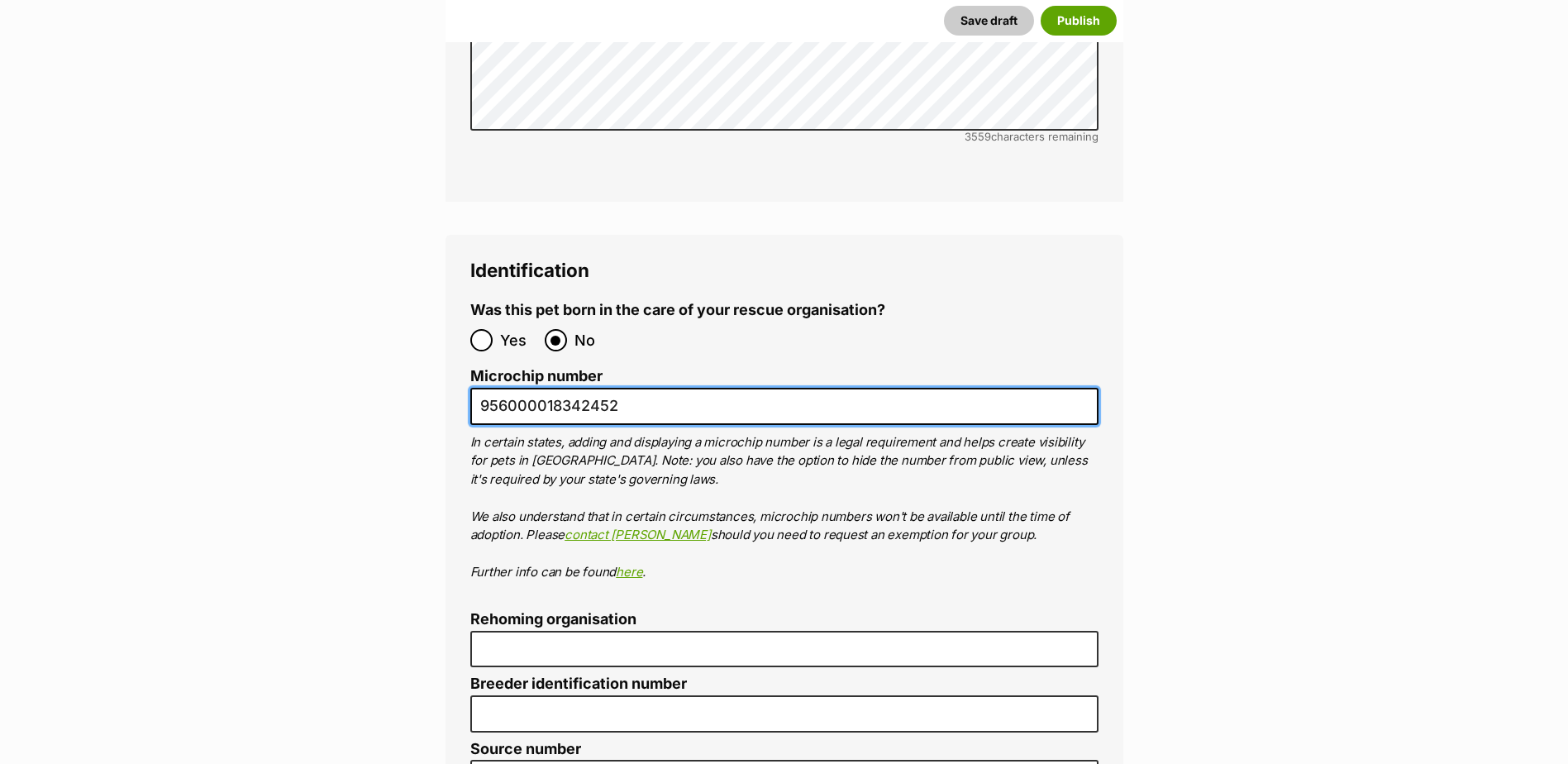
scroll to position [5698, 0]
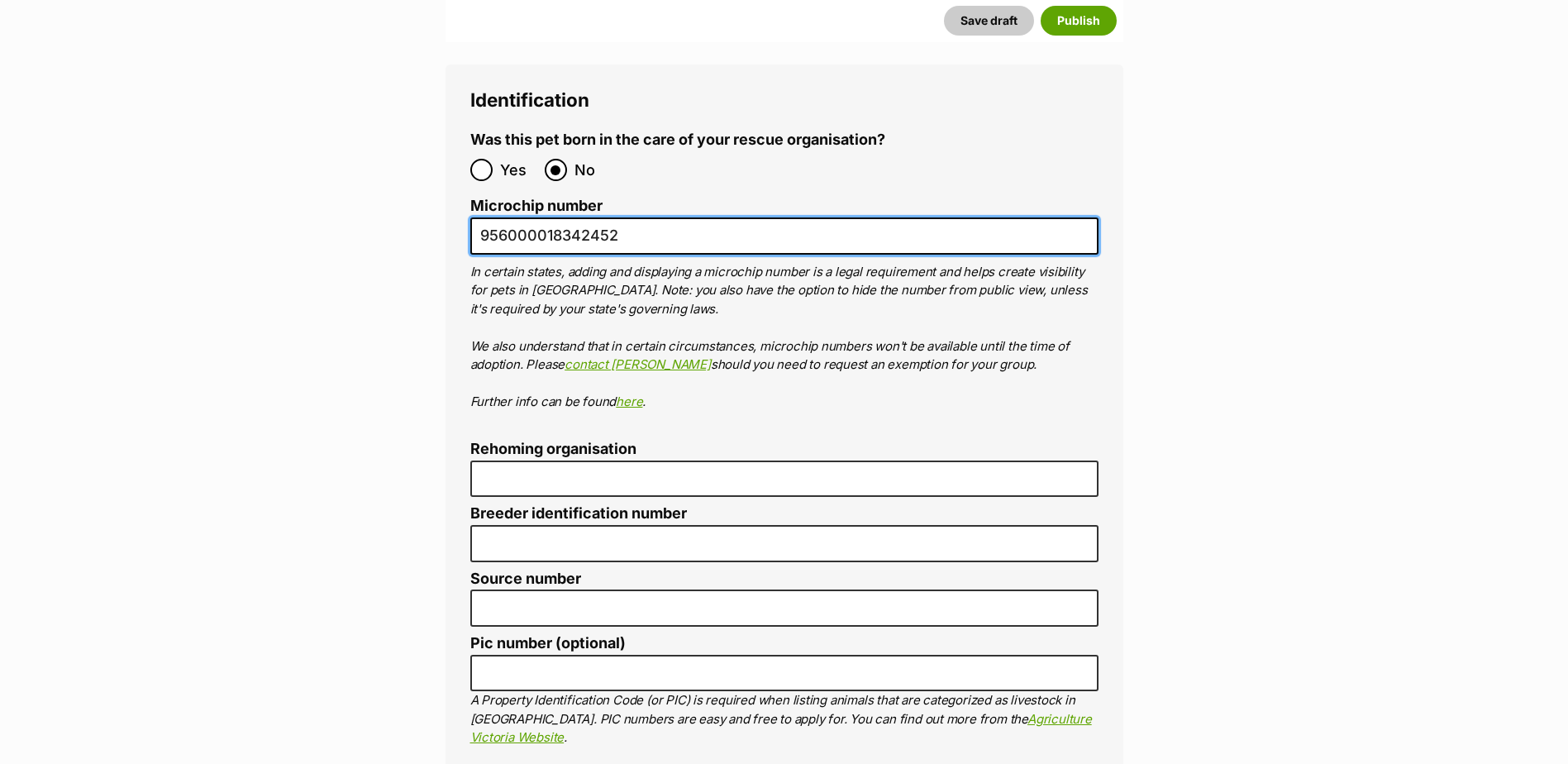
type input "956000018342452"
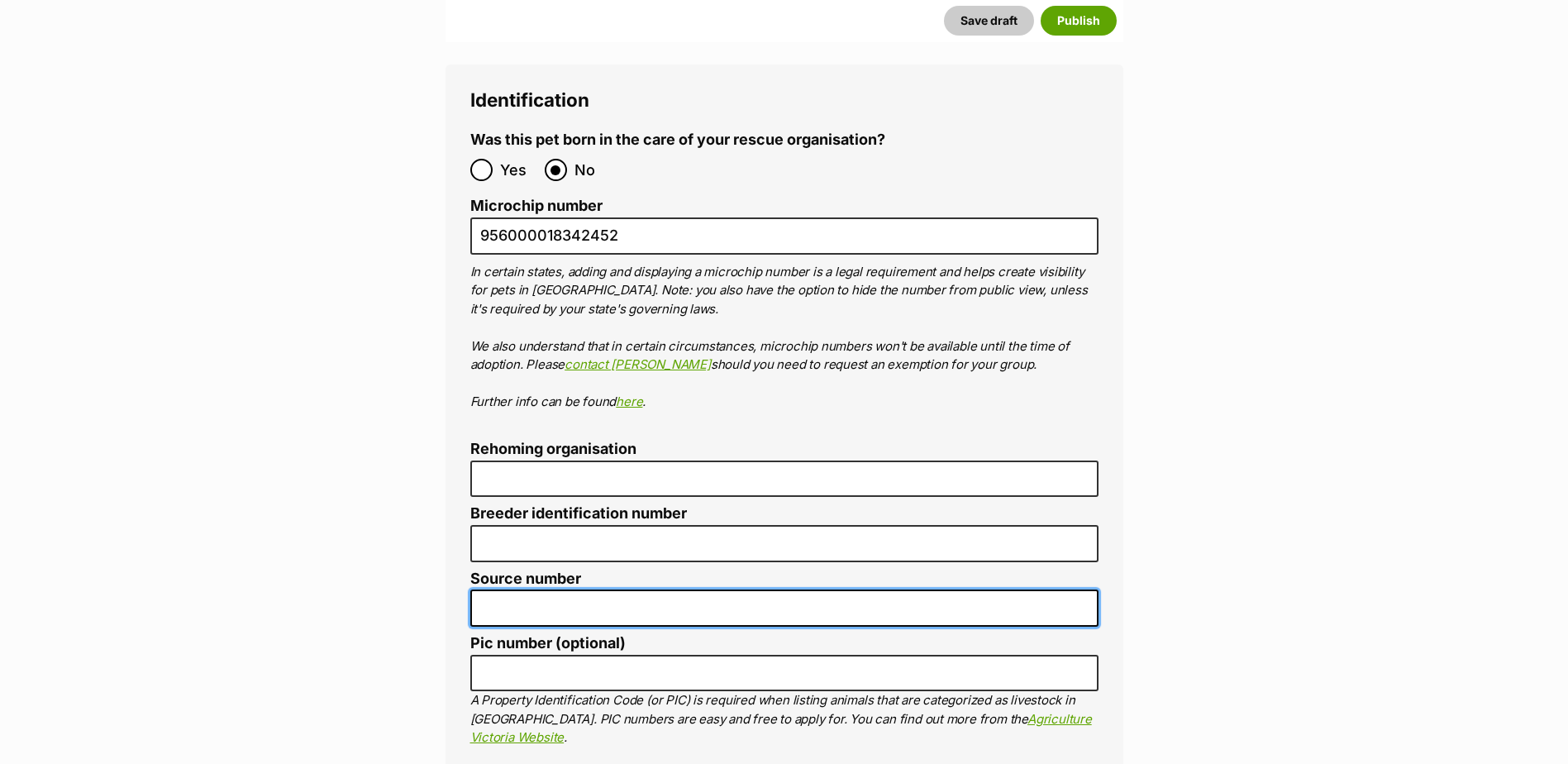
click at [526, 590] on input "Source number" at bounding box center [784, 608] width 629 height 37
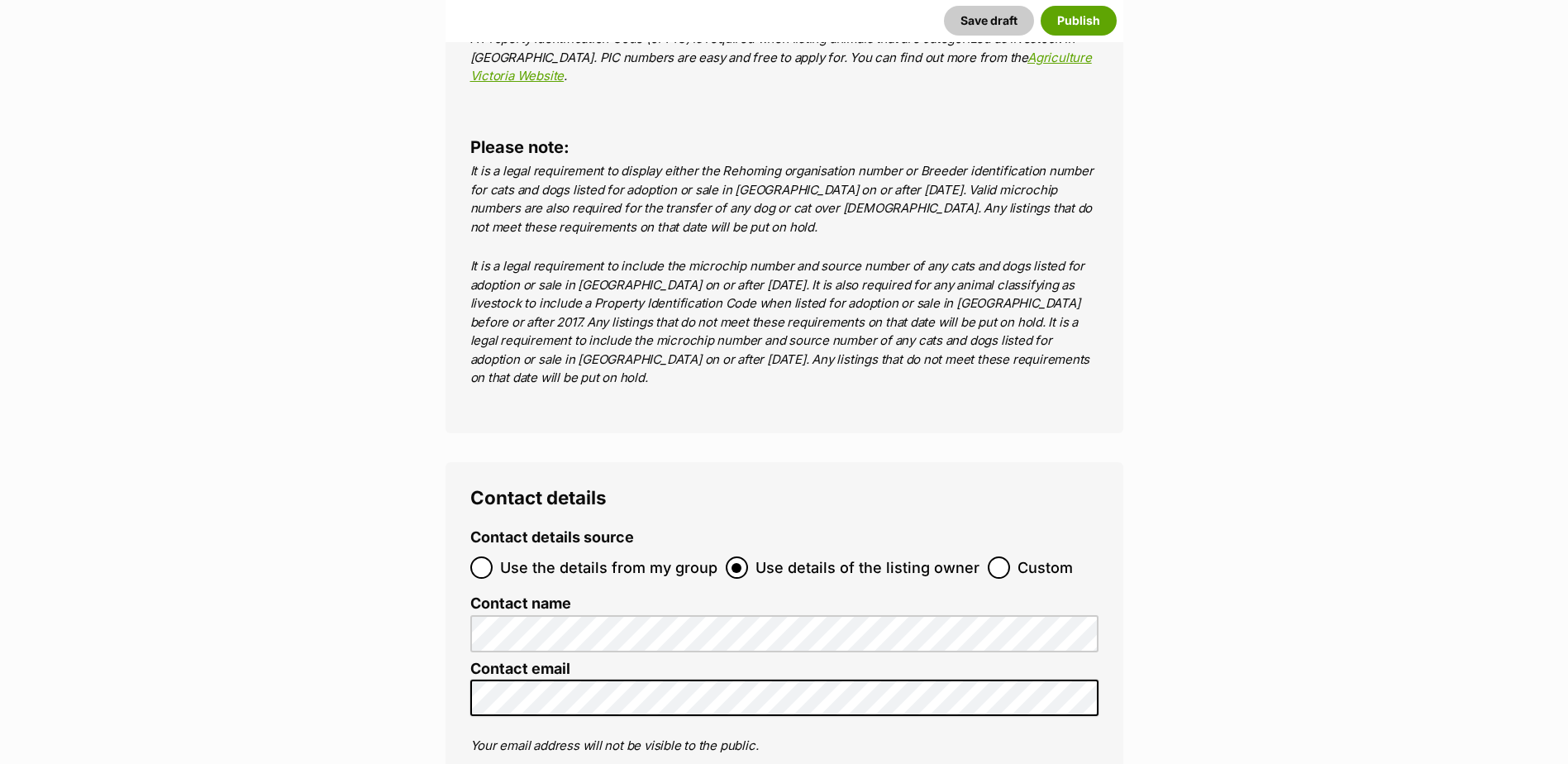
type input "BR101093"
click at [485, 557] on input "Use the details from my group" at bounding box center [482, 568] width 23 height 23
radio input "true"
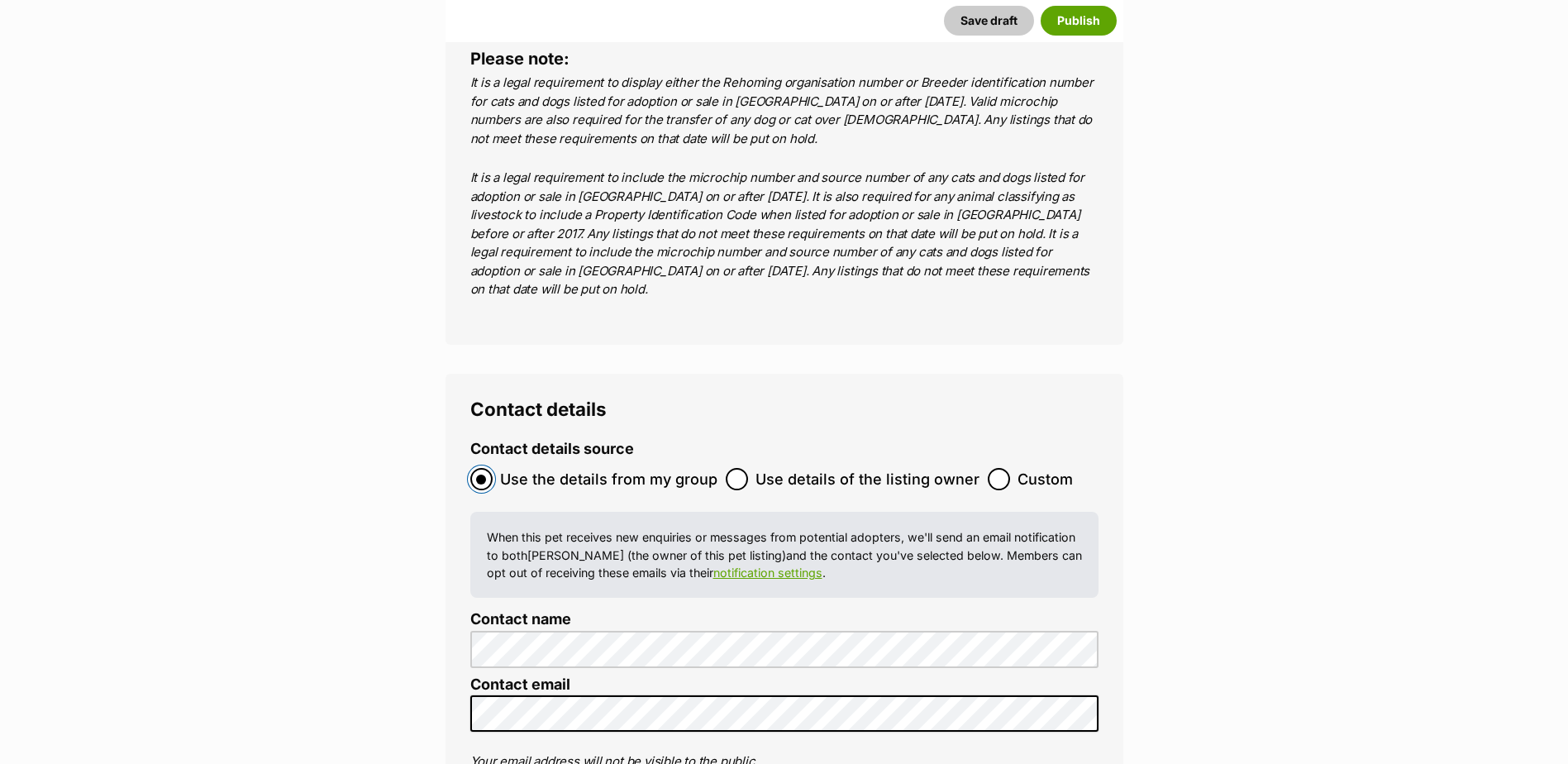
scroll to position [6855, 0]
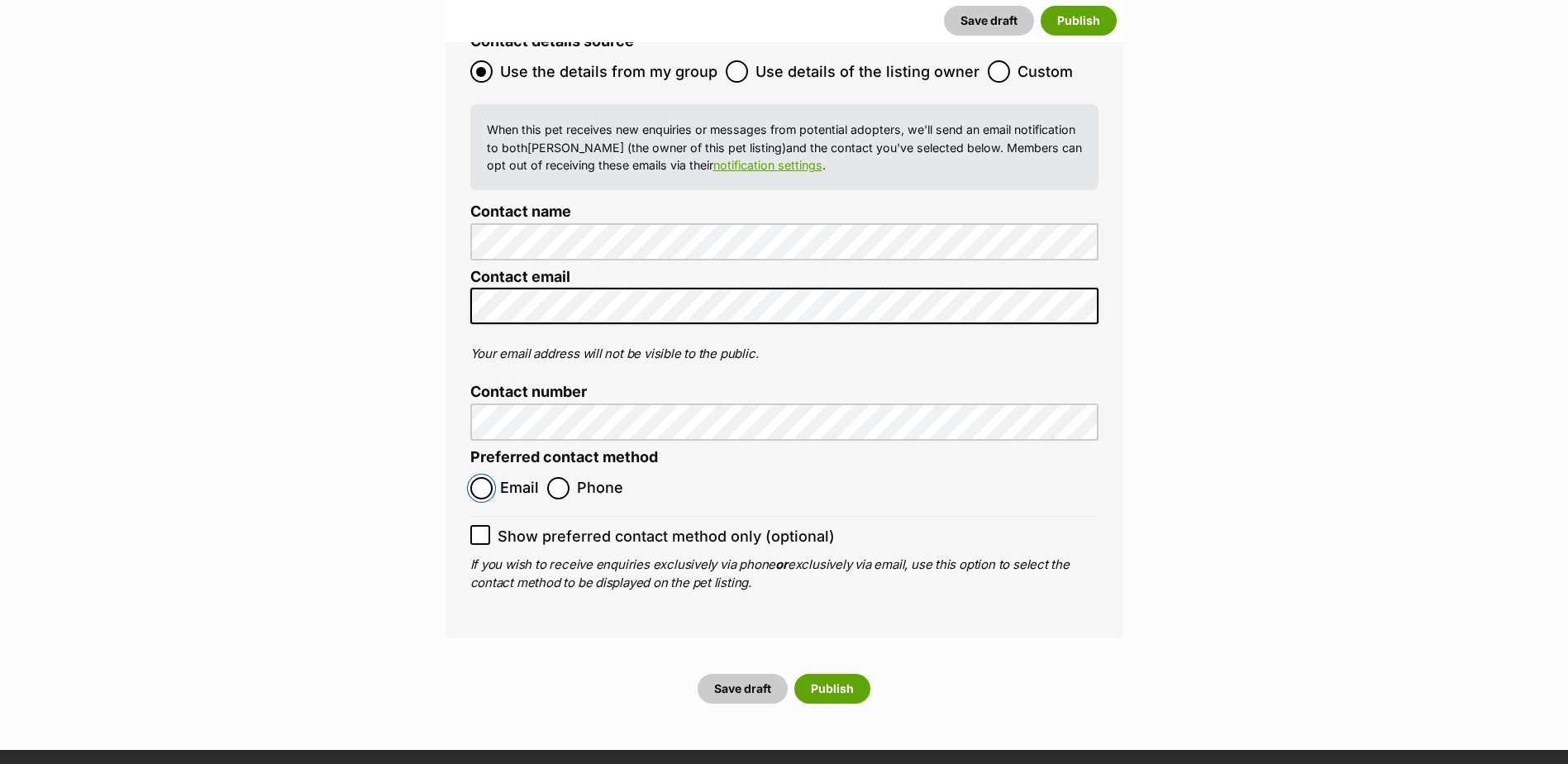
click at [478, 478] on input "Email" at bounding box center [482, 489] width 23 height 23
radio input "true"
click at [863, 674] on button "Publish" at bounding box center [832, 688] width 76 height 29
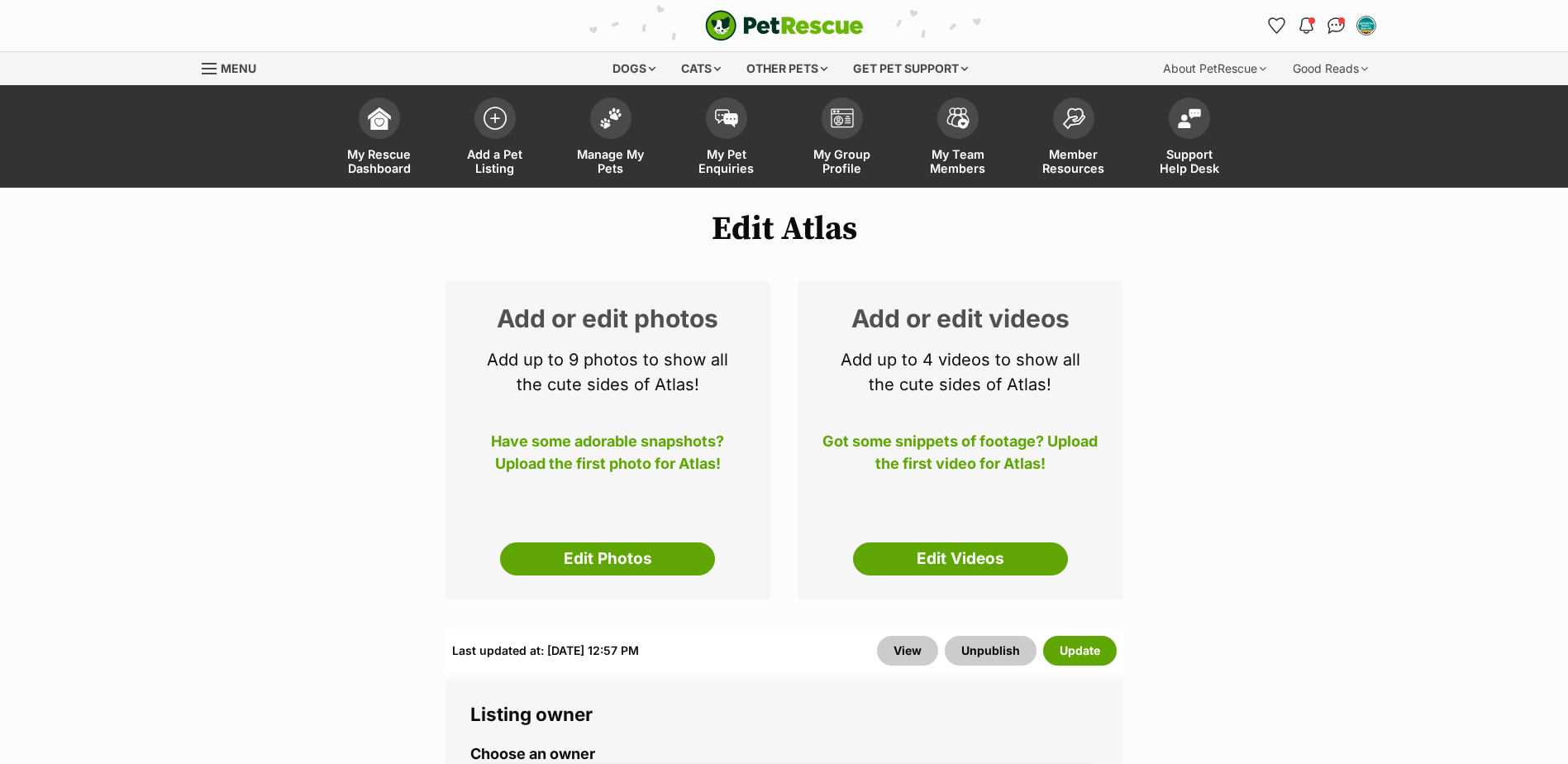
drag, startPoint x: 0, startPoint y: 0, endPoint x: 663, endPoint y: 502, distance: 831.6
click at [666, 547] on link "Edit Photos" at bounding box center [607, 559] width 215 height 33
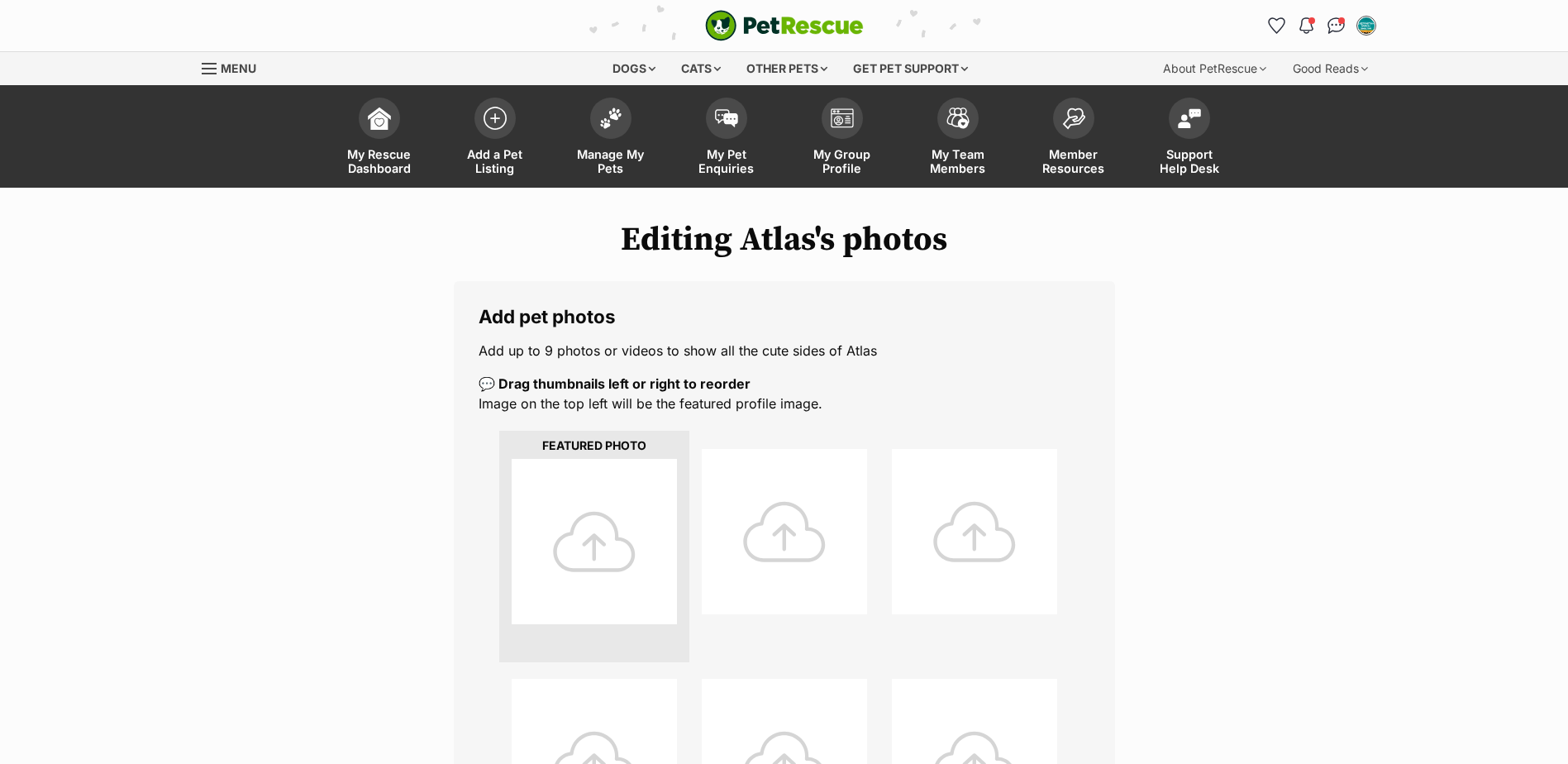
click at [595, 494] on div at bounding box center [594, 541] width 165 height 165
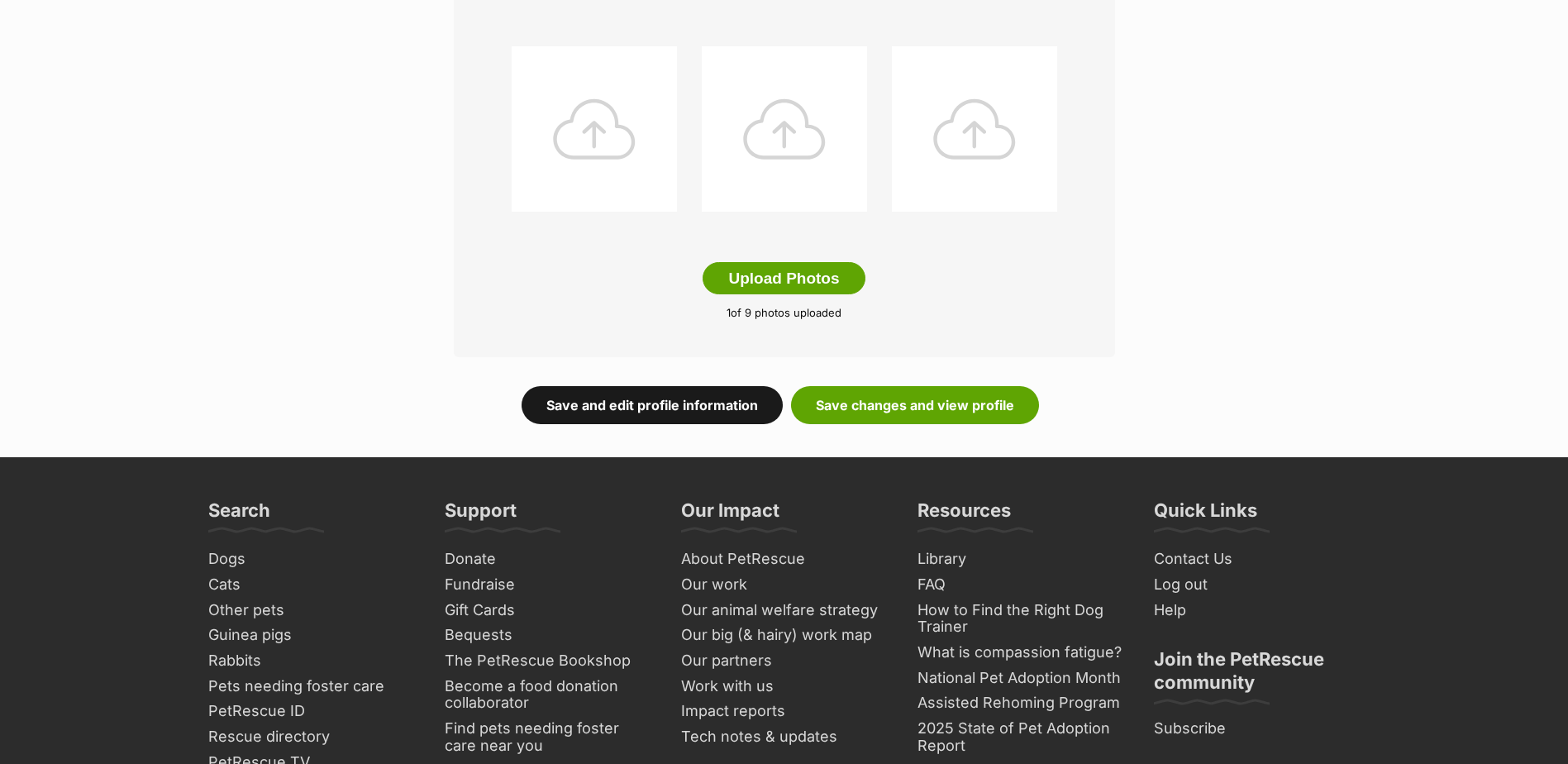
scroll to position [827, 0]
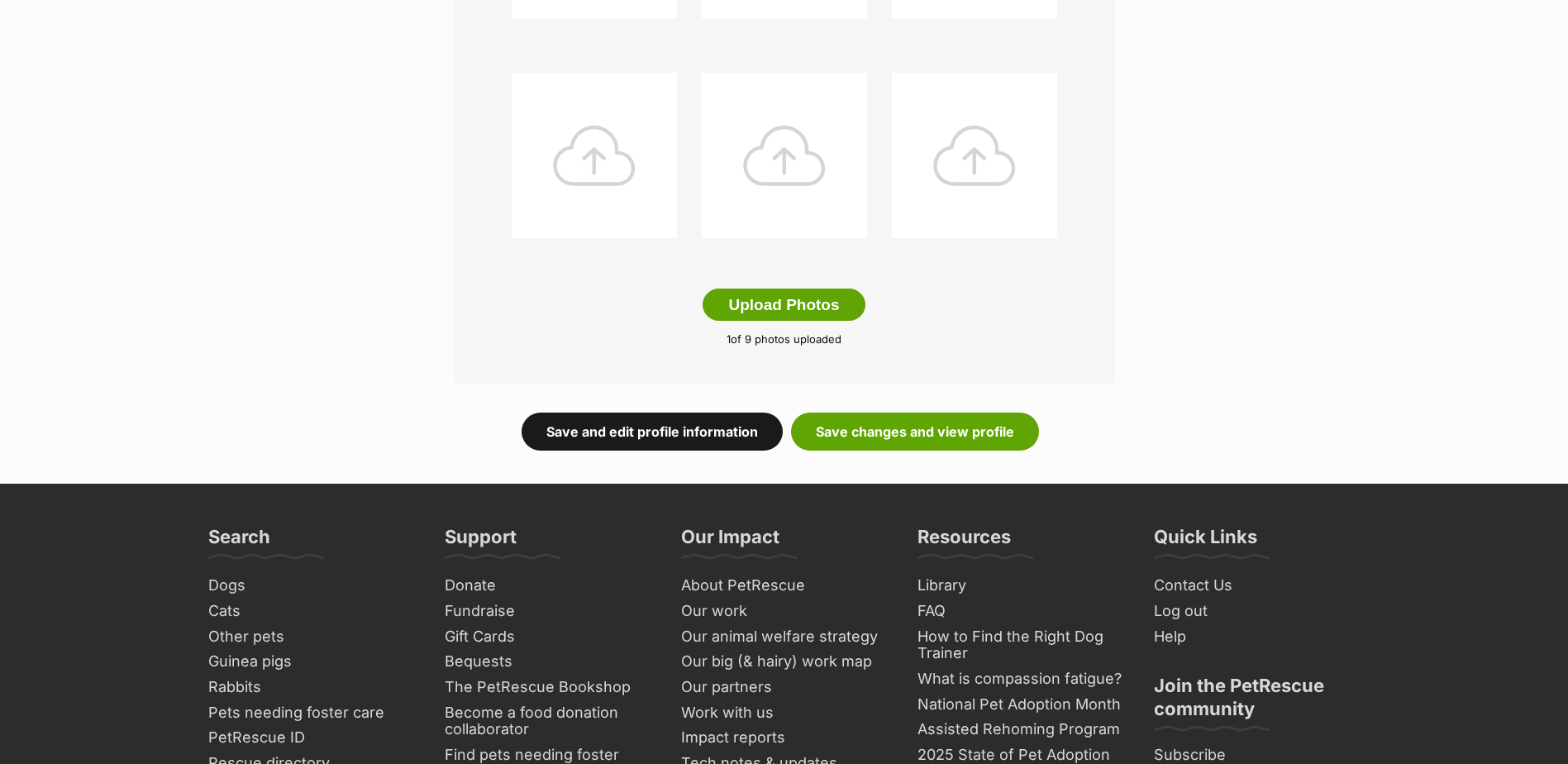
drag, startPoint x: 652, startPoint y: 426, endPoint x: 670, endPoint y: 425, distance: 18.0
click at [652, 426] on link "Save and edit profile information" at bounding box center [652, 431] width 261 height 38
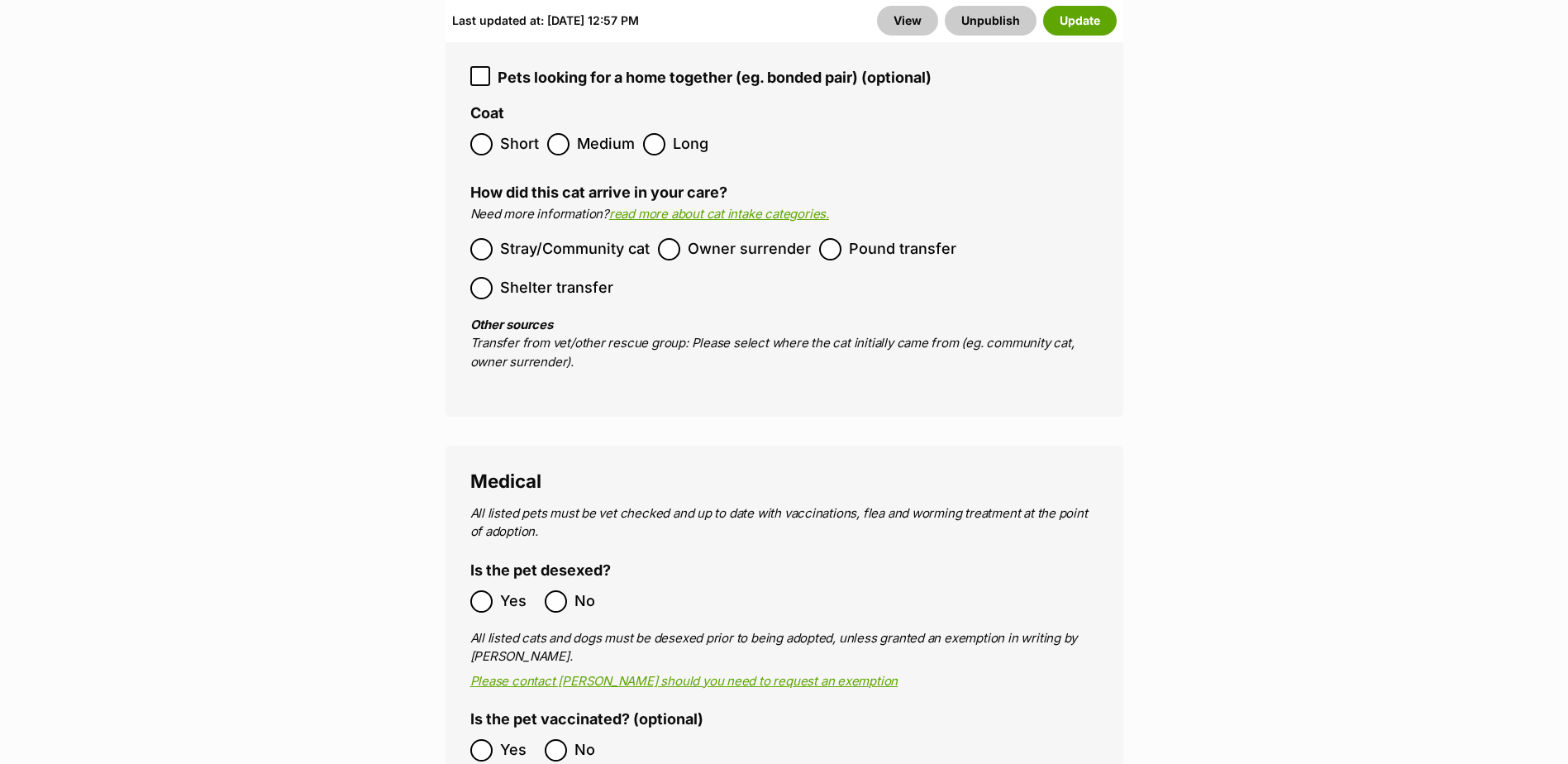
scroll to position [2729, 0]
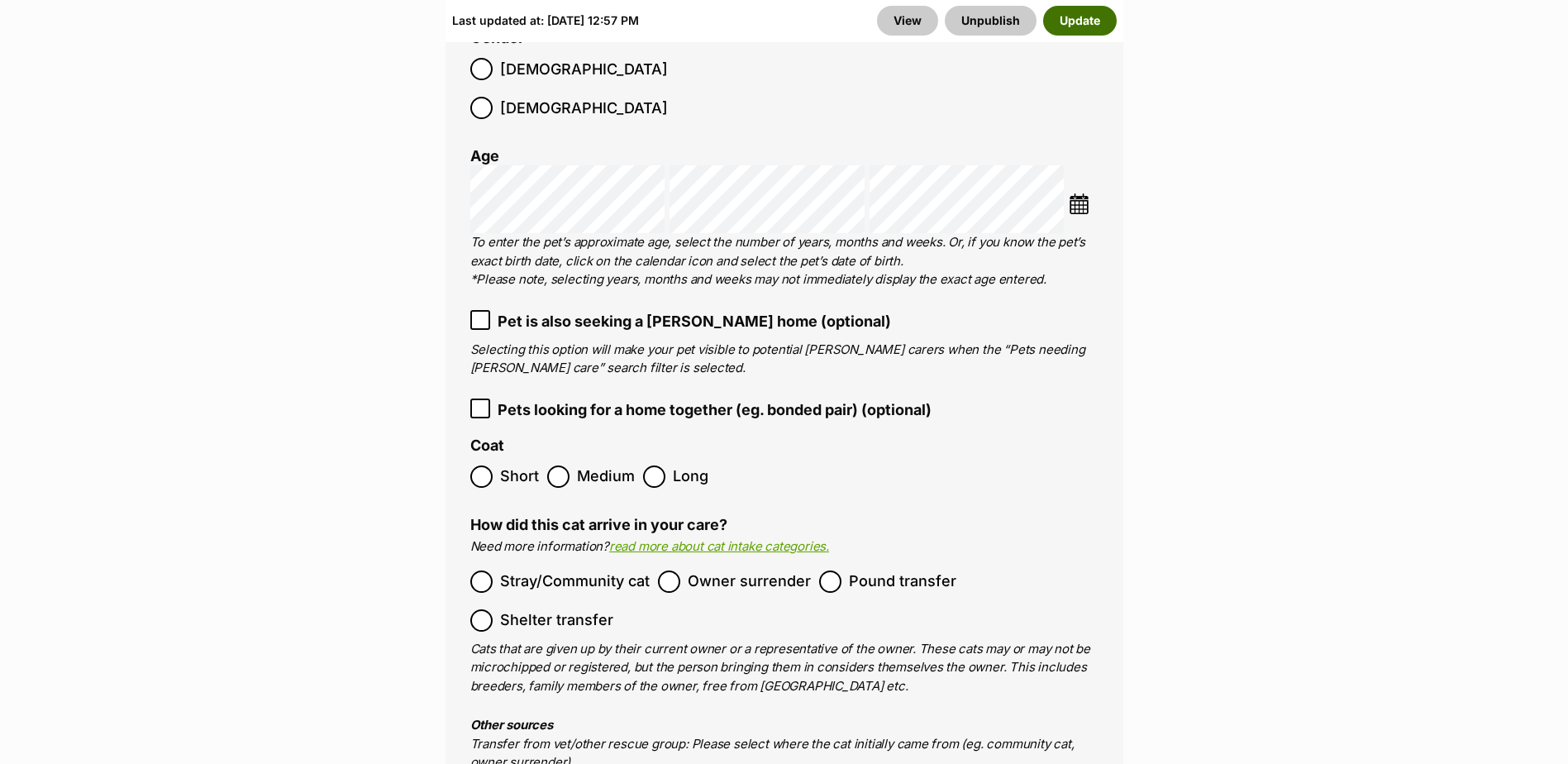
click at [1076, 23] on button "Update" at bounding box center [1080, 20] width 74 height 29
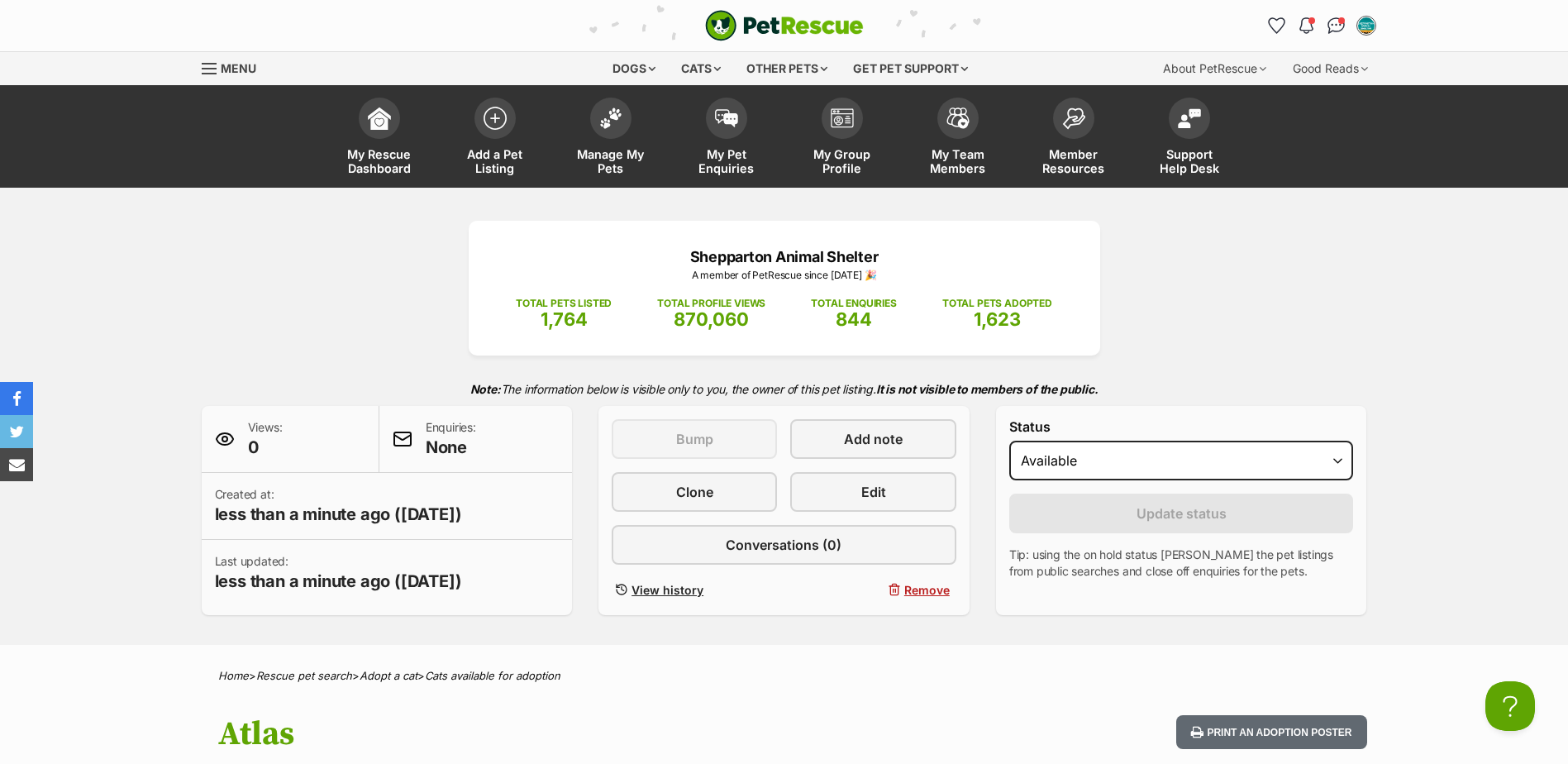
scroll to position [0, 13]
drag, startPoint x: 610, startPoint y: 152, endPoint x: 620, endPoint y: 152, distance: 10.0
click at [610, 152] on span "Manage My Pets" at bounding box center [611, 162] width 75 height 28
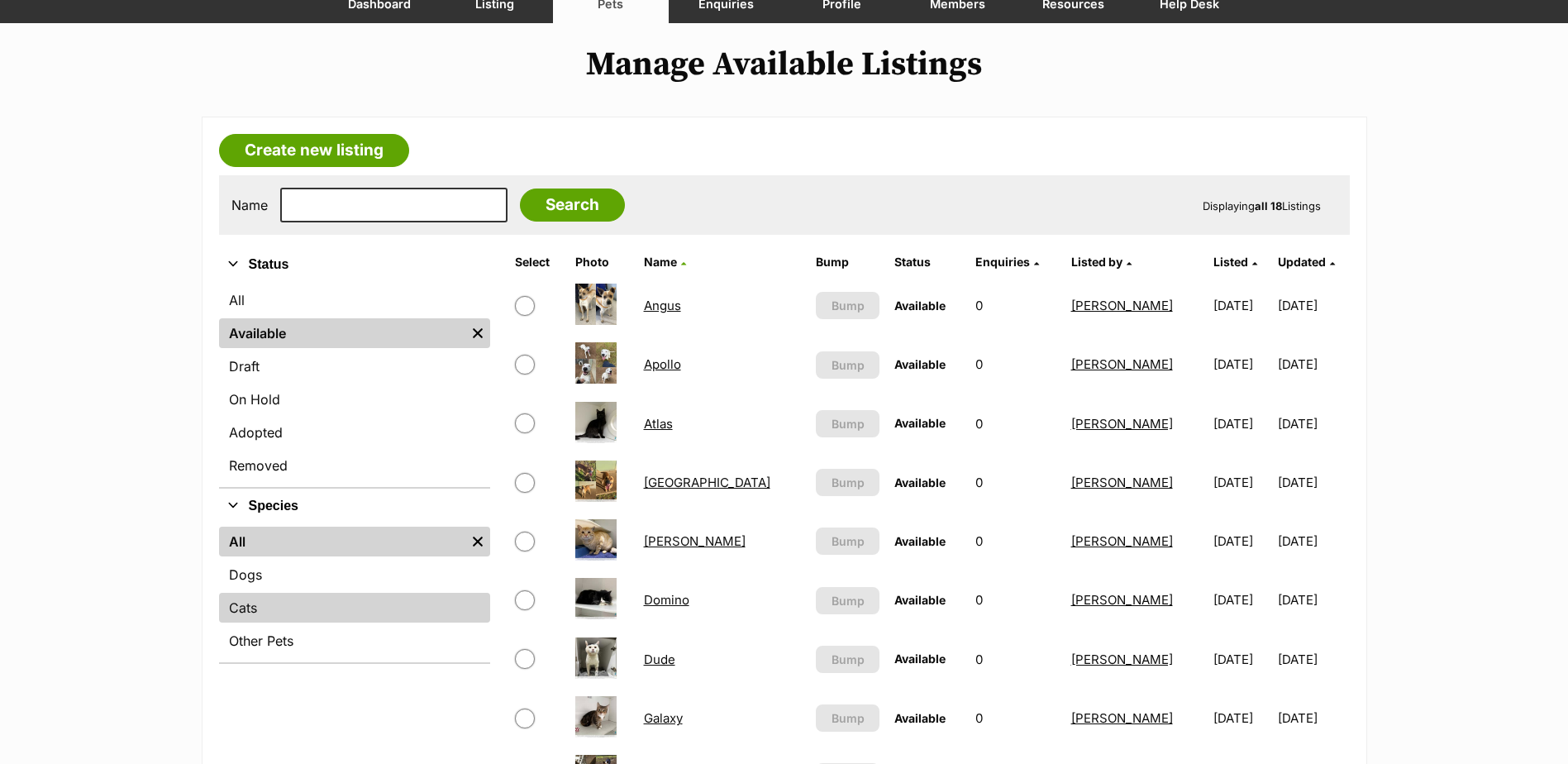
scroll to position [165, 0]
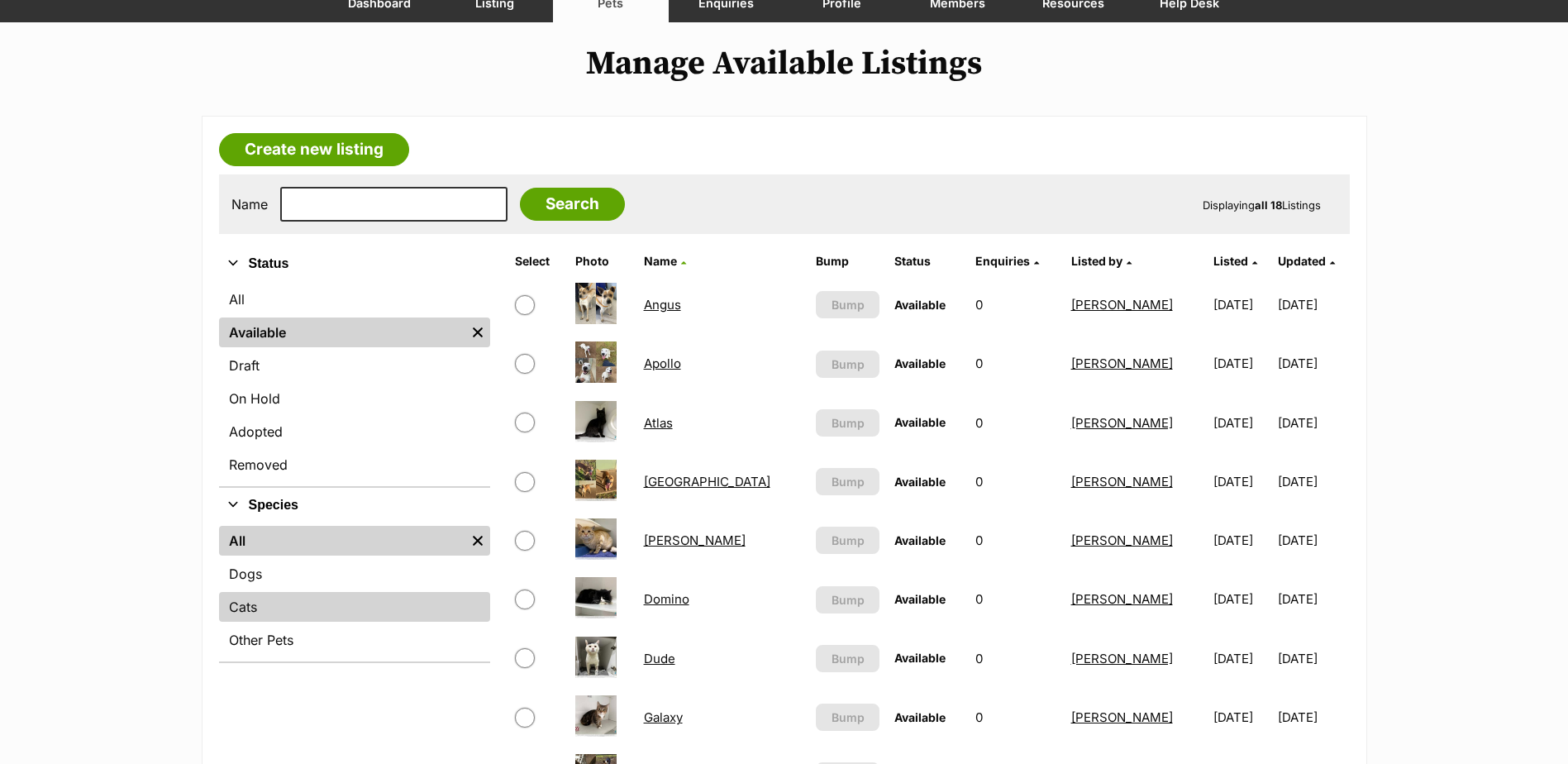
drag, startPoint x: 273, startPoint y: 609, endPoint x: 296, endPoint y: 597, distance: 25.9
click at [273, 609] on link "Cats" at bounding box center [354, 606] width 271 height 29
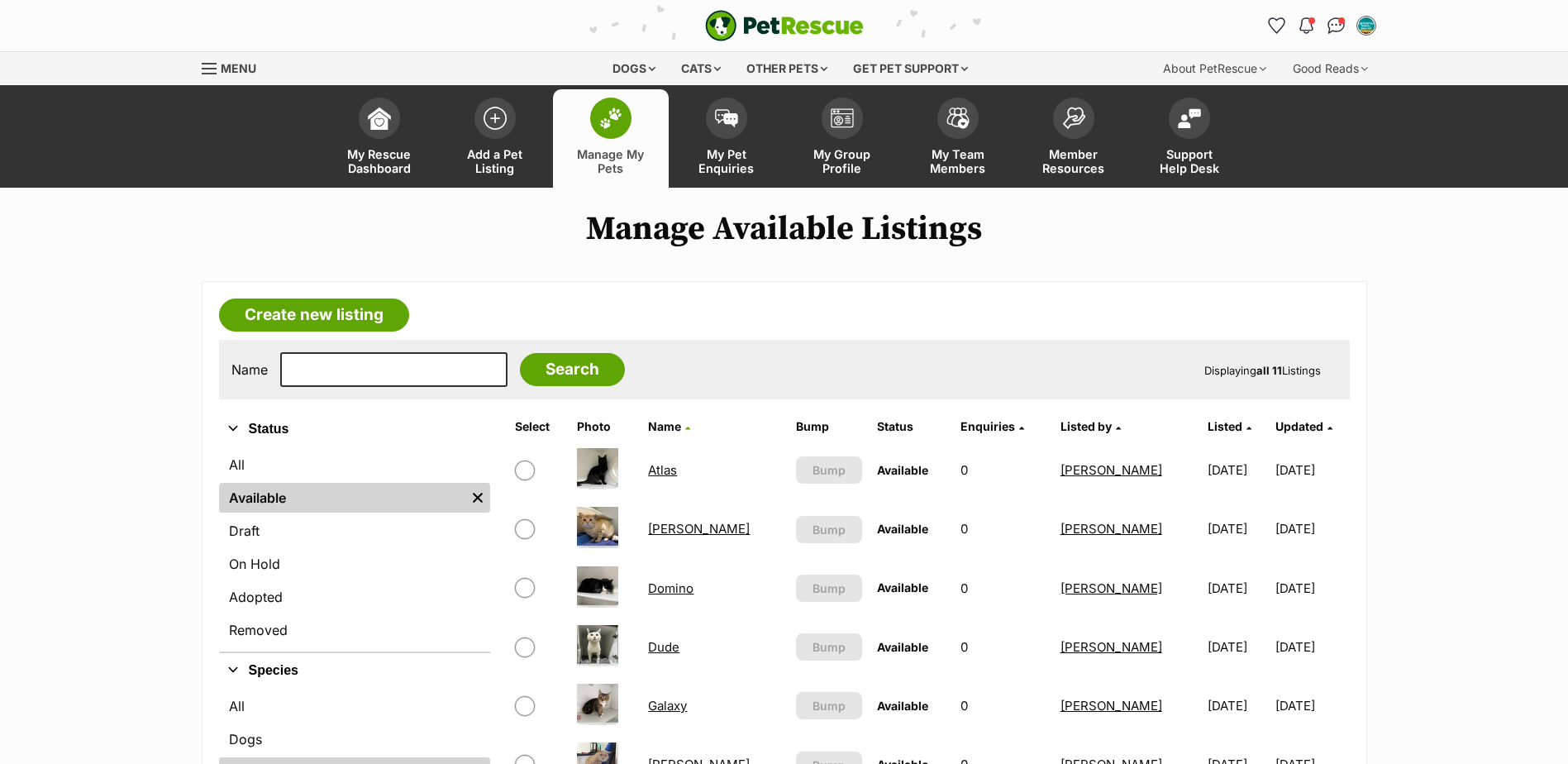
drag, startPoint x: 491, startPoint y: 125, endPoint x: 557, endPoint y: 148, distance: 69.9
click at [491, 125] on img at bounding box center [495, 118] width 23 height 23
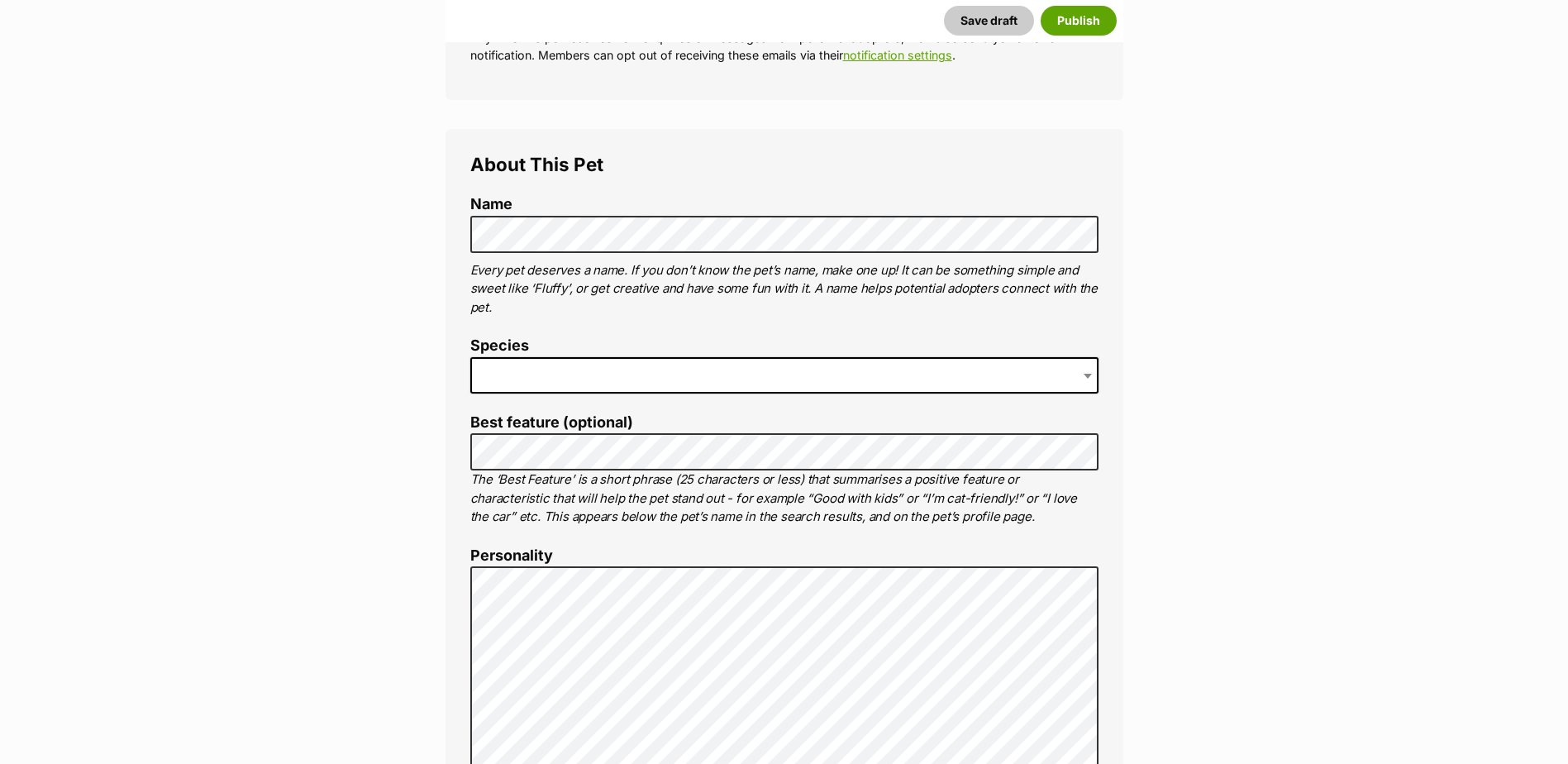
scroll to position [496, 0]
click at [557, 373] on span at bounding box center [784, 375] width 629 height 36
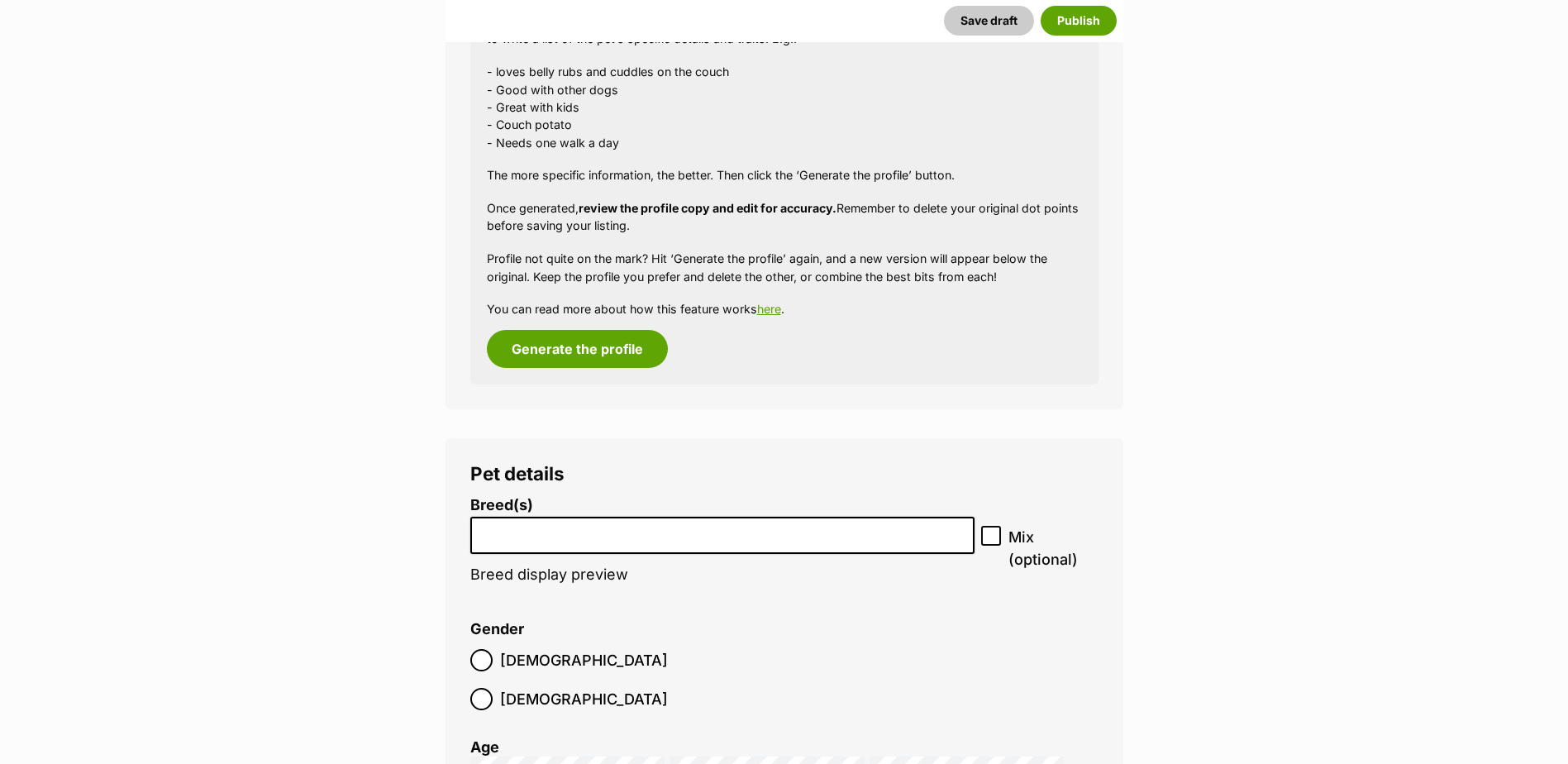
scroll to position [1737, 0]
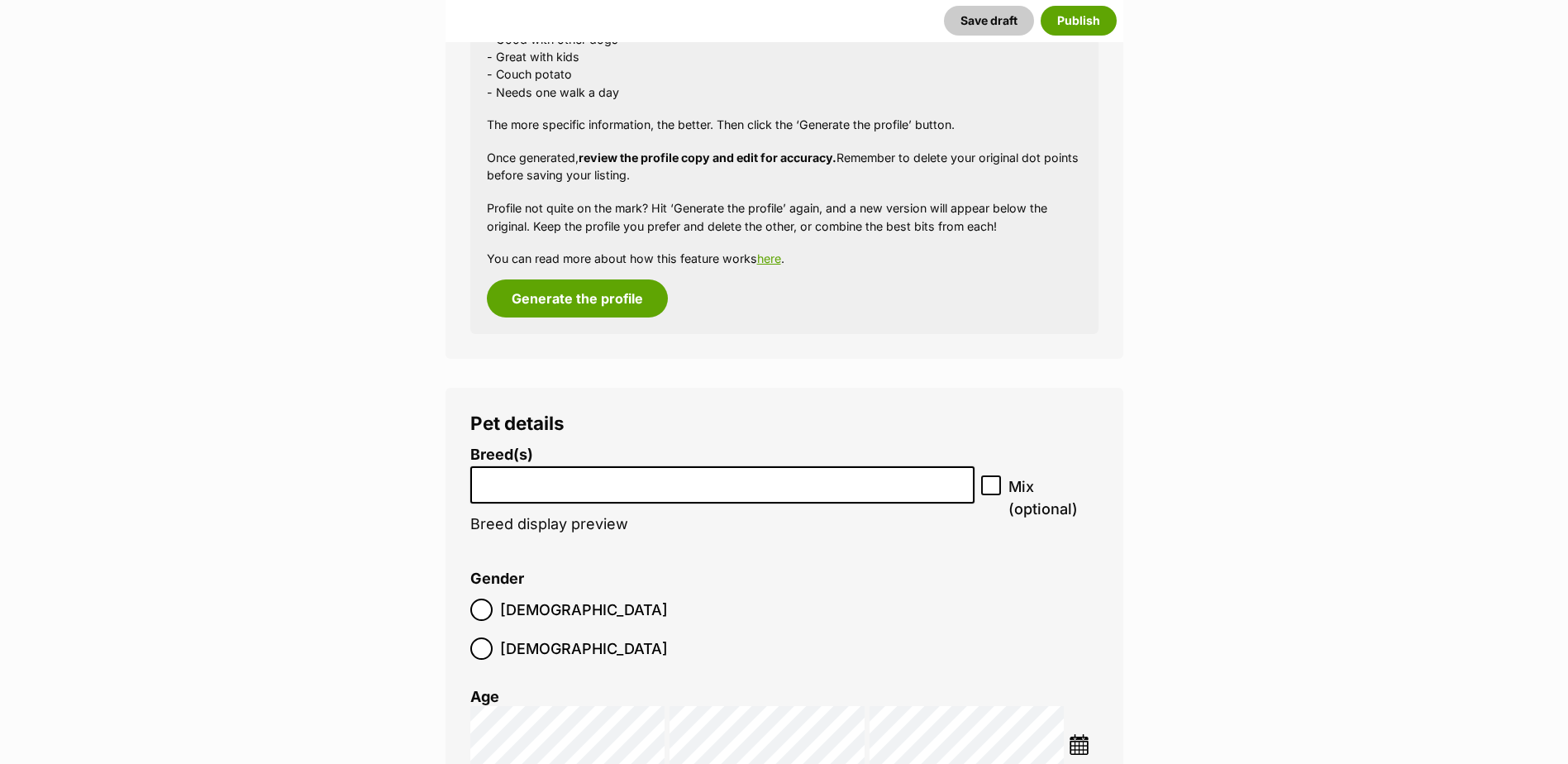
click at [629, 492] on li at bounding box center [723, 485] width 493 height 34
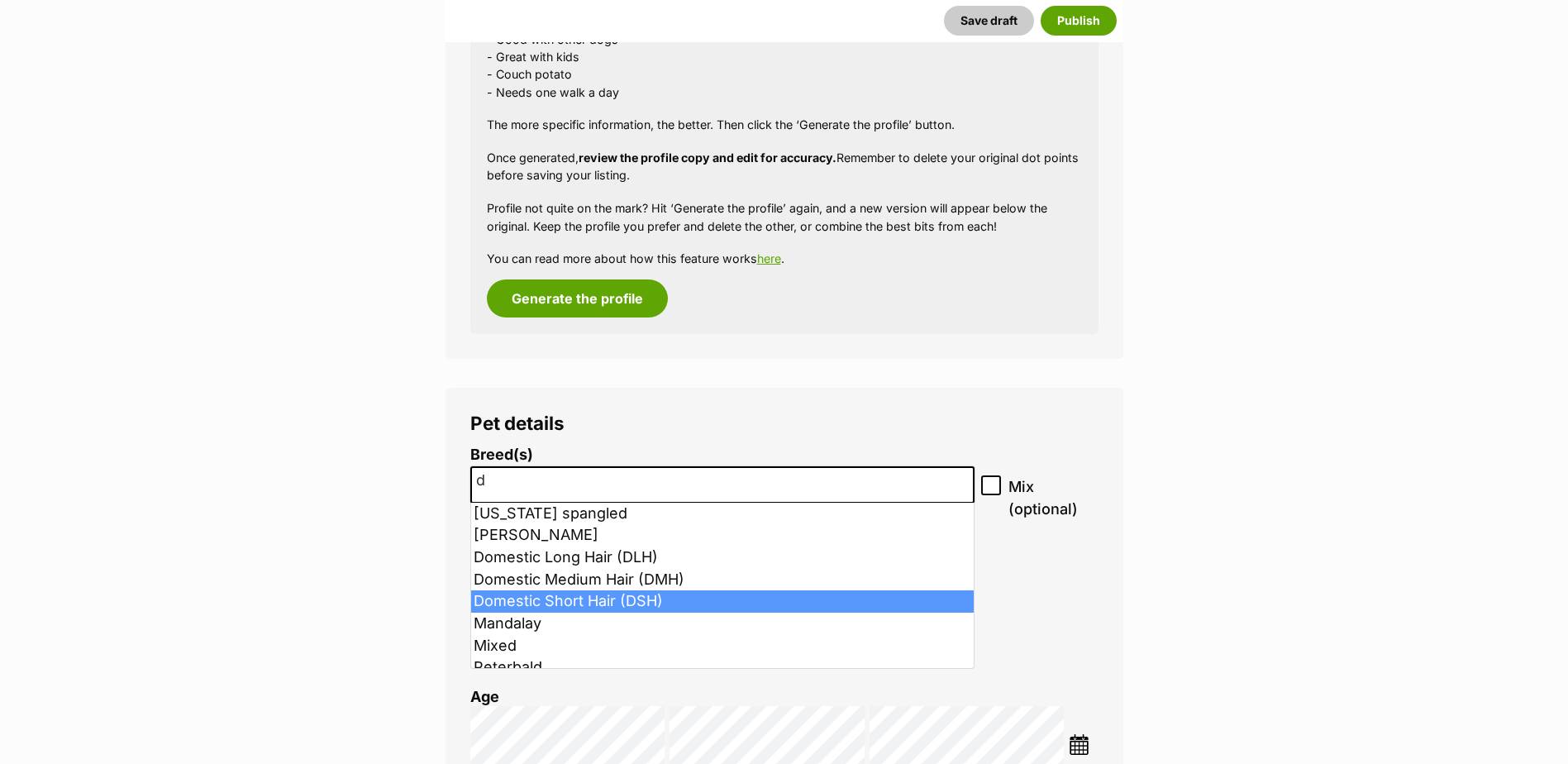
type input "d"
select select "252102"
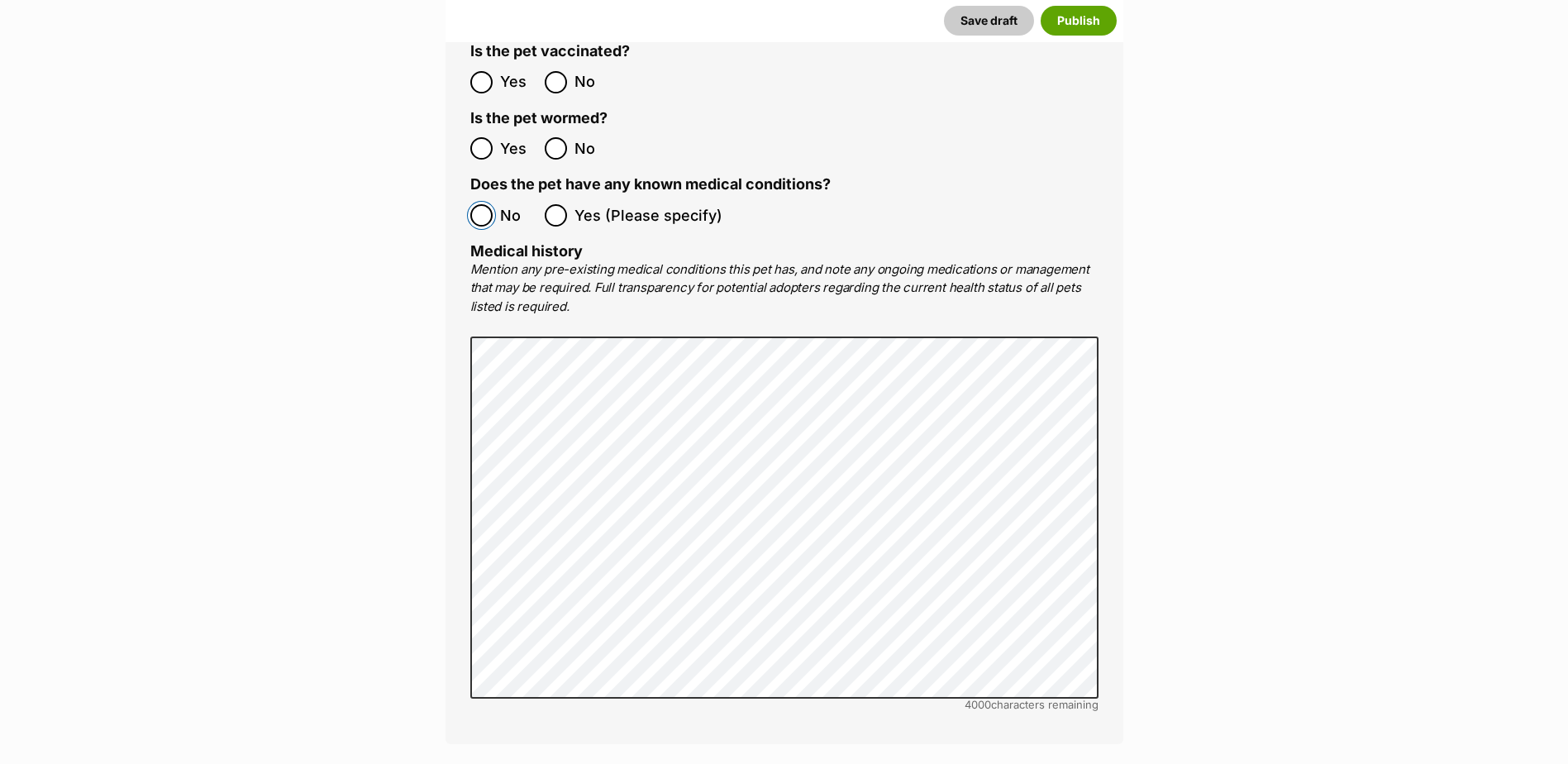
scroll to position [3556, 0]
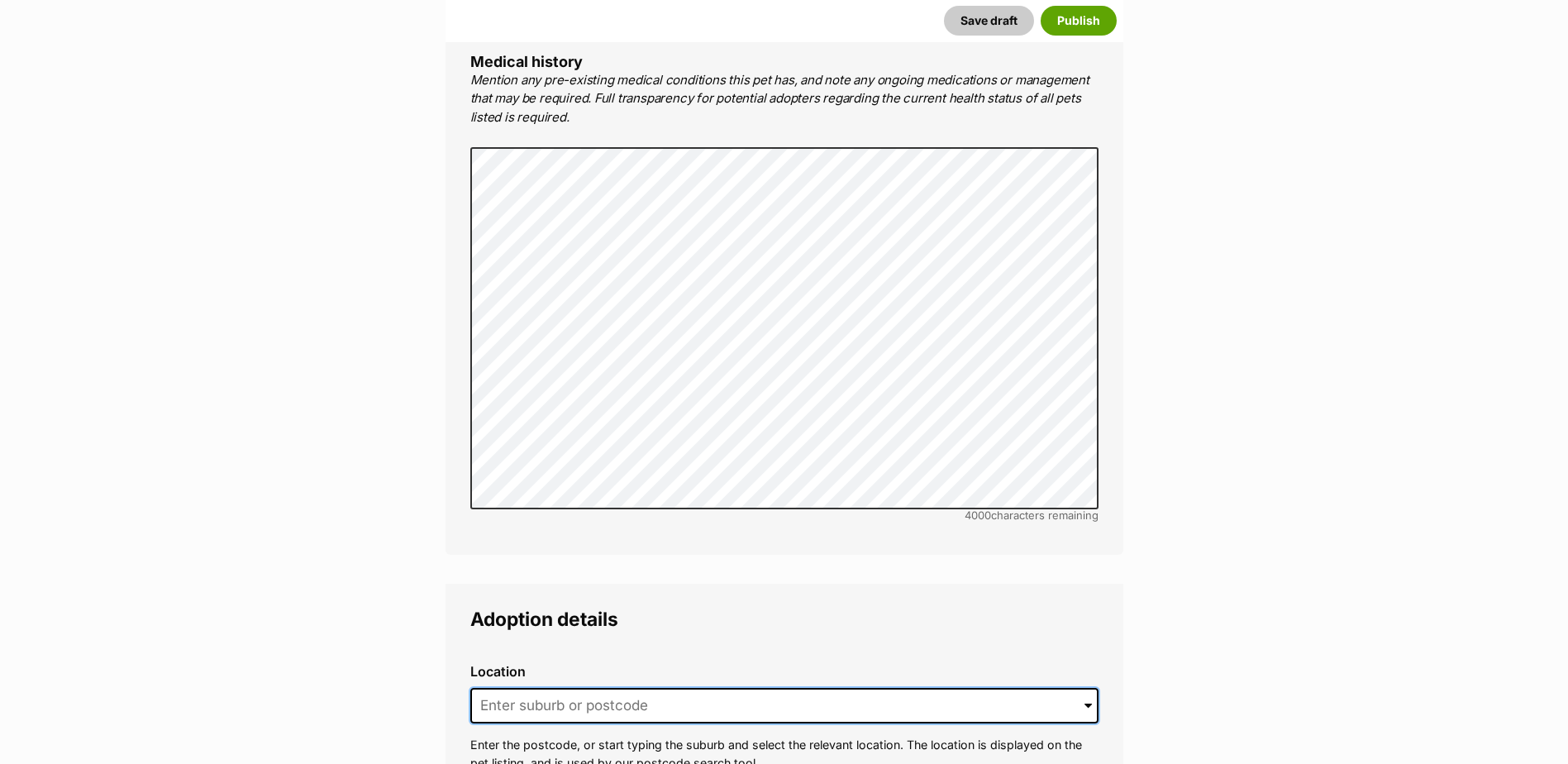
click at [708, 688] on input at bounding box center [784, 706] width 629 height 36
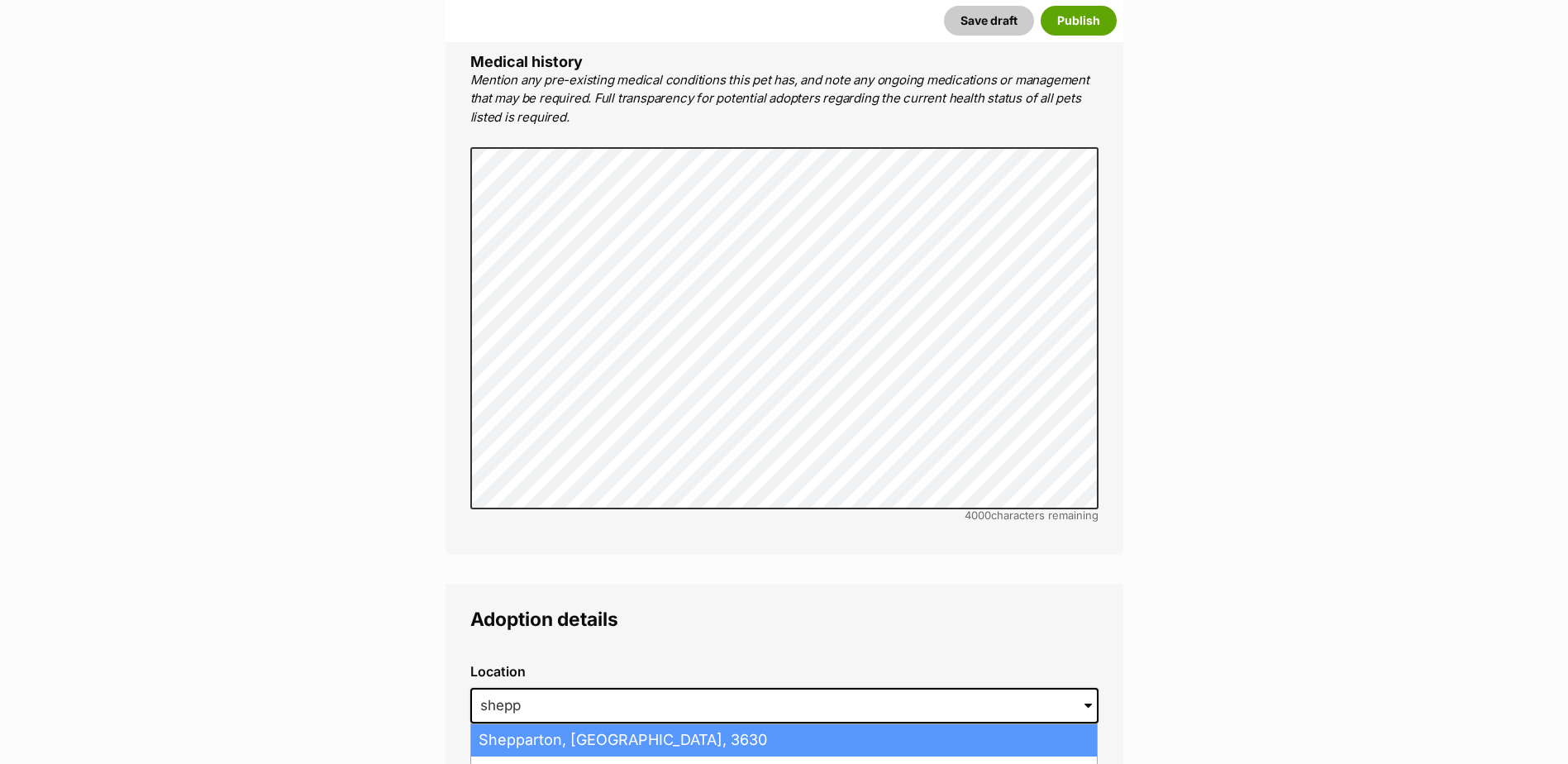
click at [712, 724] on li "Shepparton, Victoria, 3630" at bounding box center [784, 740] width 626 height 32
type input "Shepparton, Victoria, 3630"
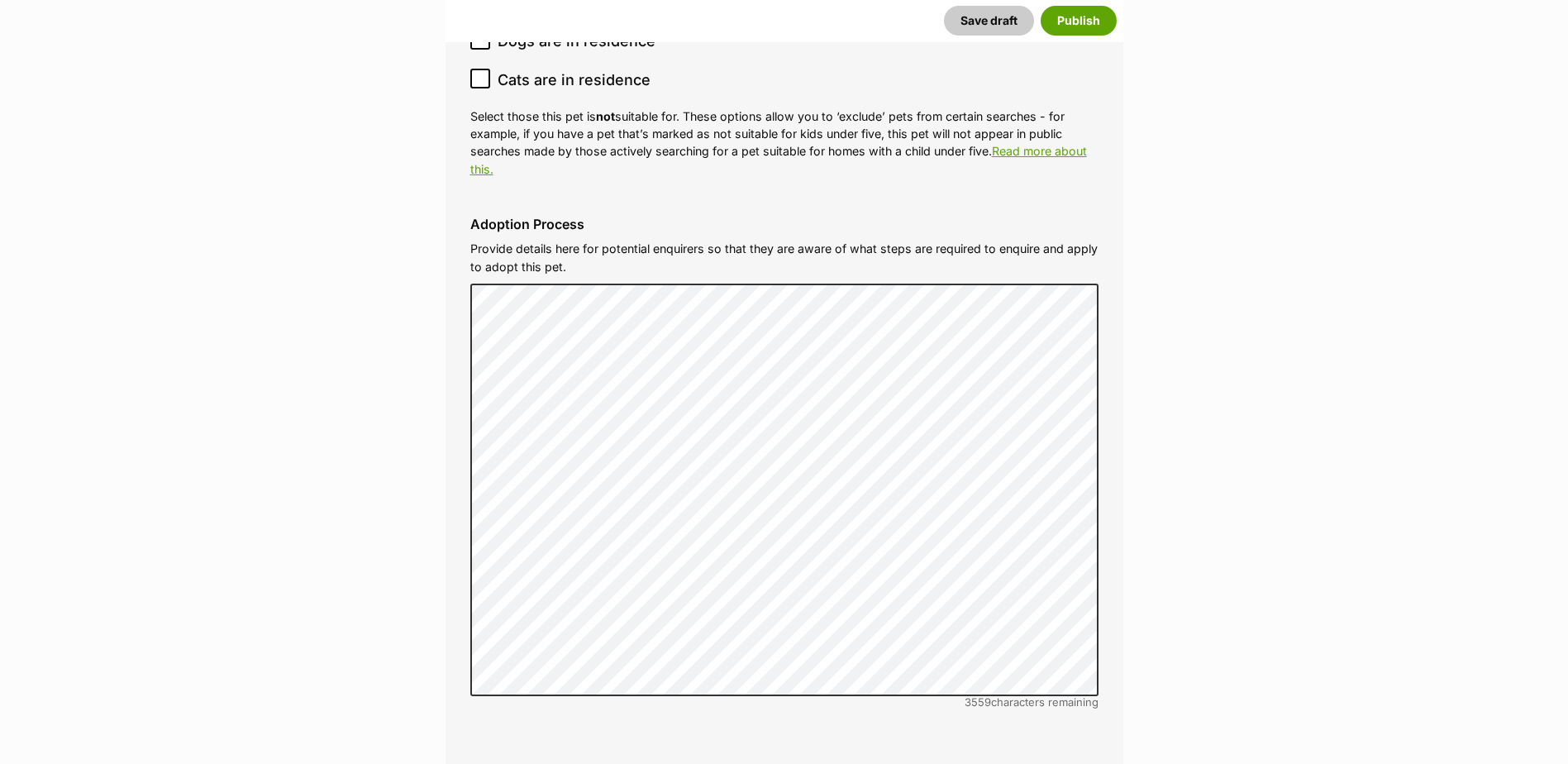
scroll to position [5458, 0]
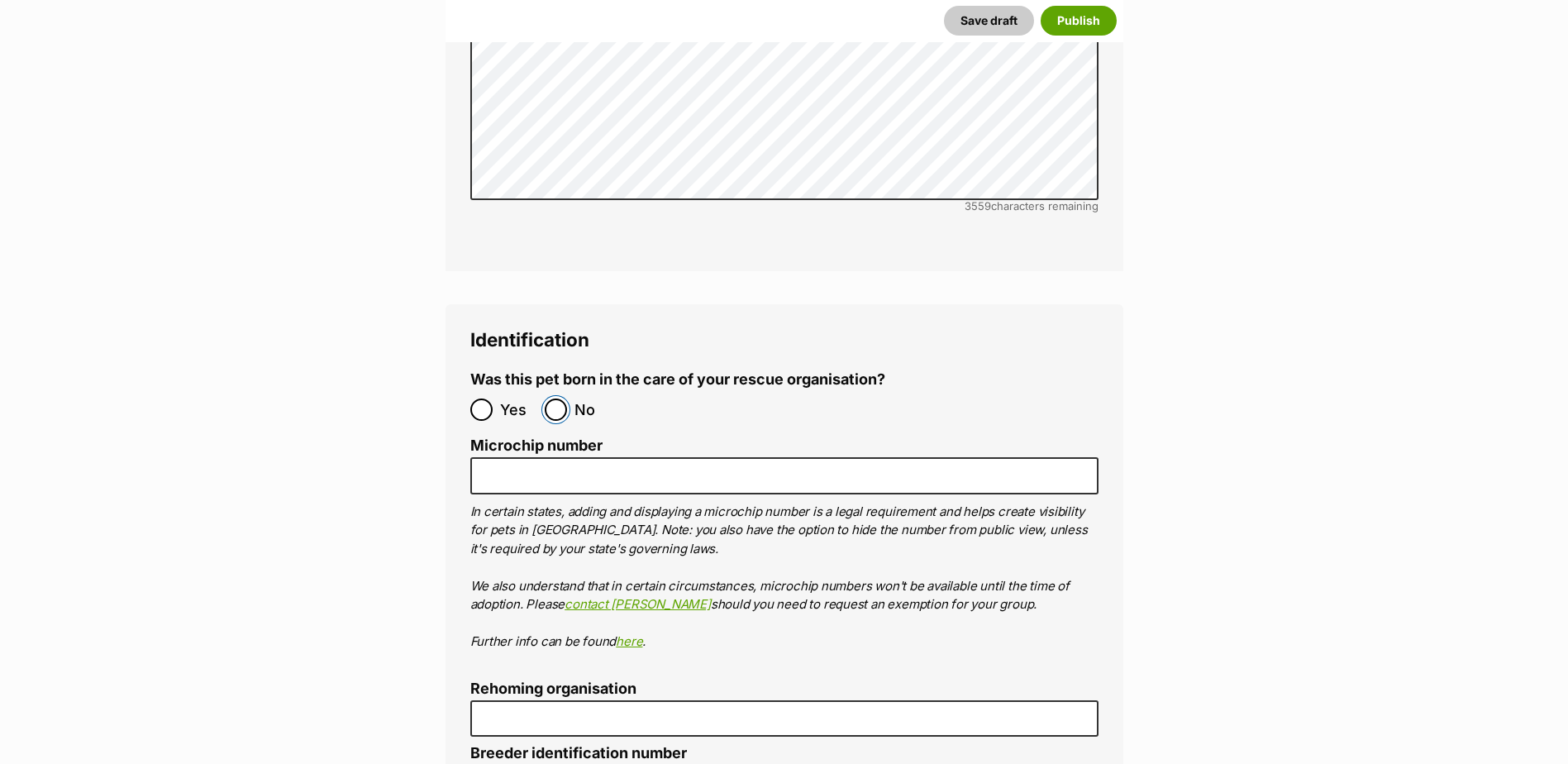
click at [556, 399] on input "No" at bounding box center [556, 410] width 23 height 23
radio input "true"
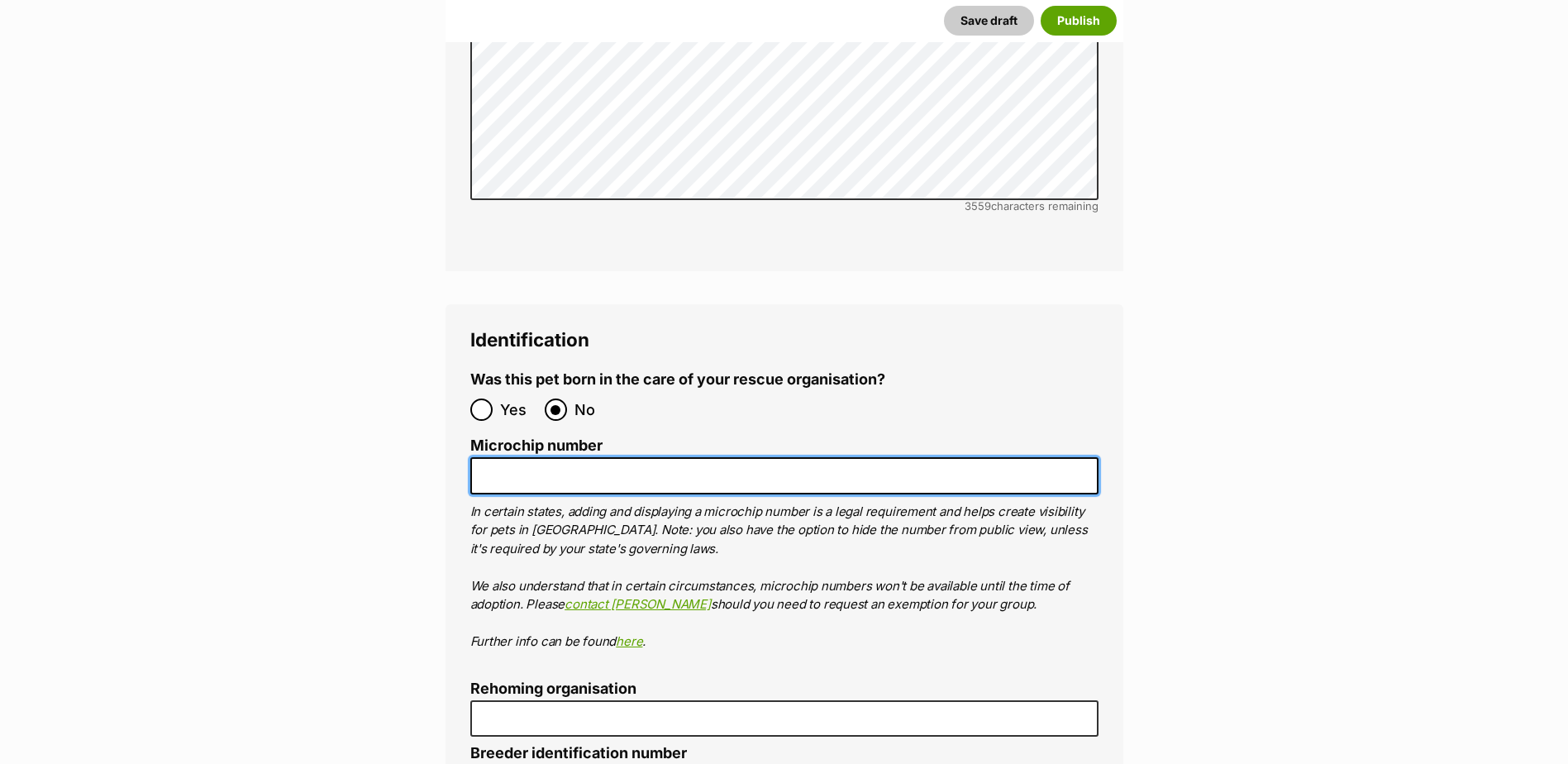
click at [506, 458] on input "Microchip number" at bounding box center [784, 476] width 629 height 37
paste input "956000018339681"
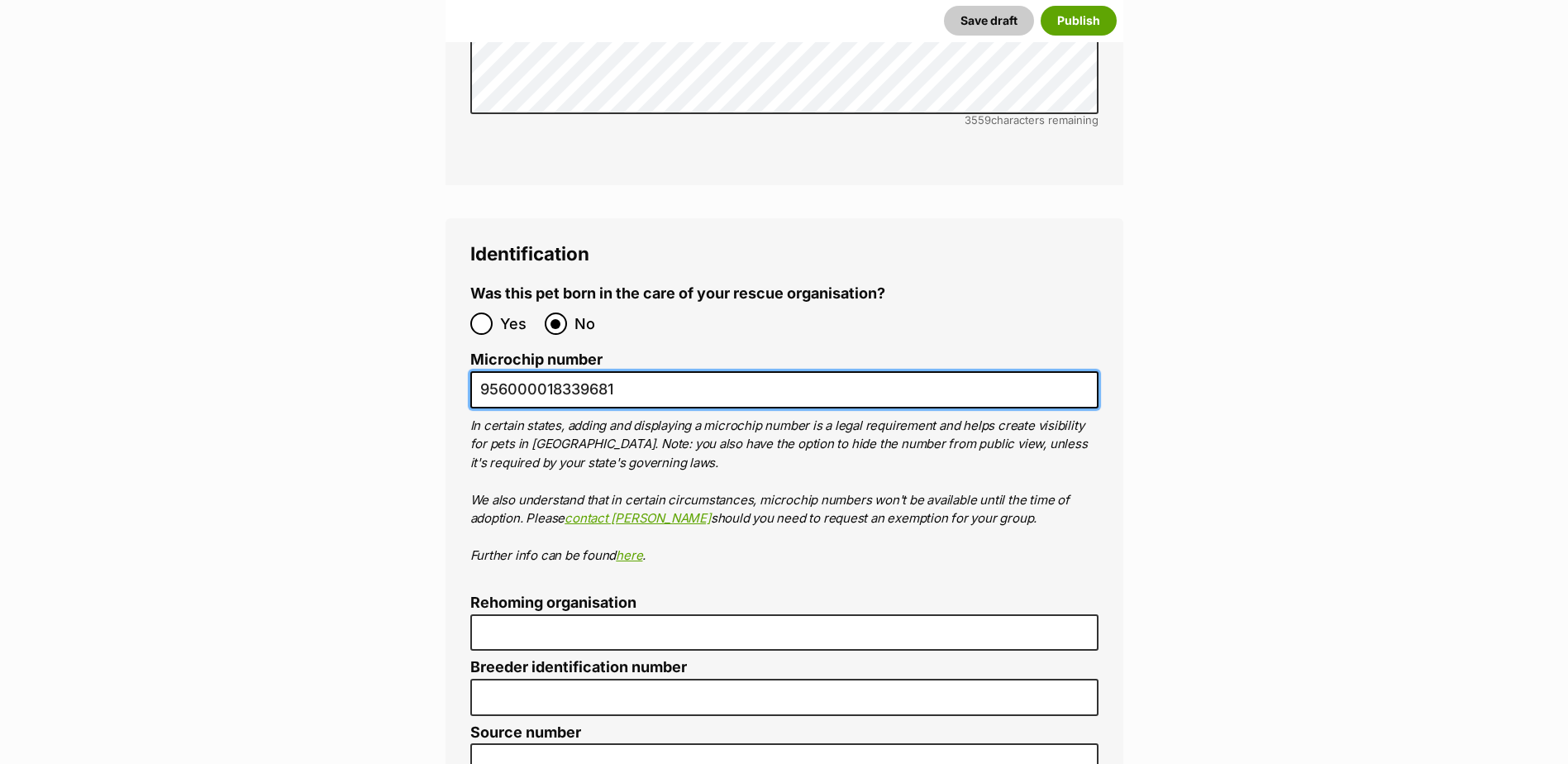
scroll to position [5623, 0]
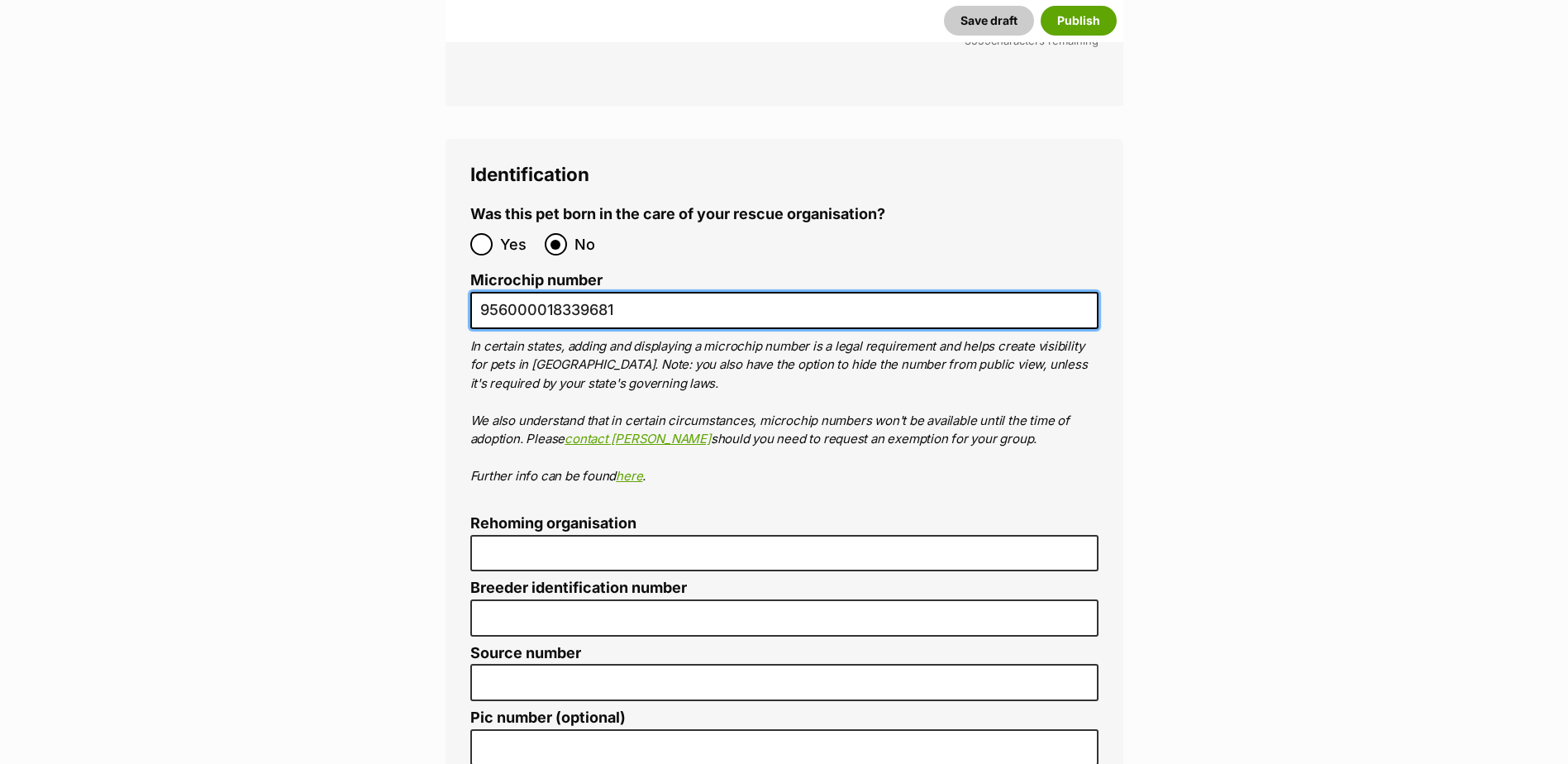
type input "956000018339681"
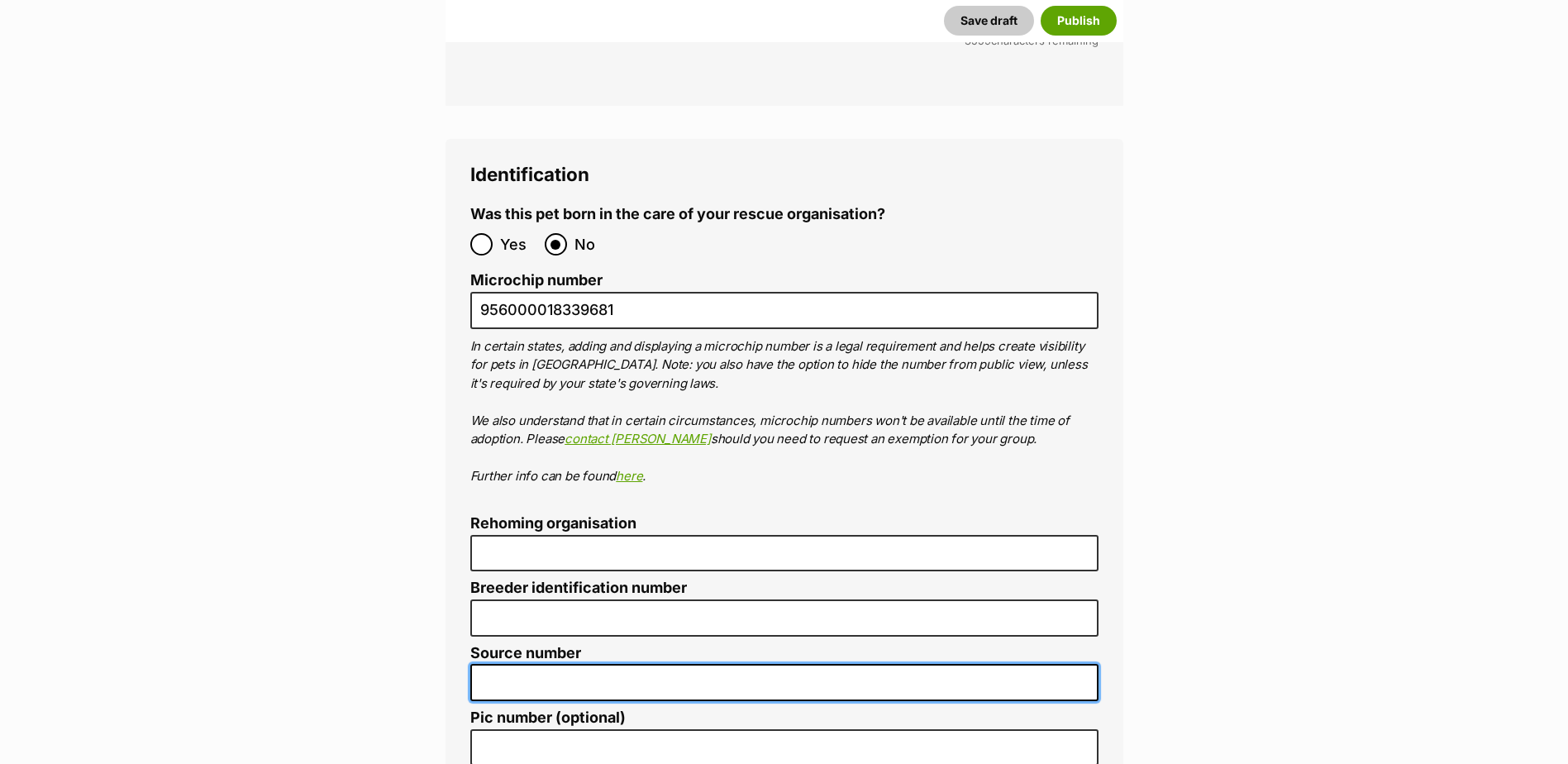
click at [689, 664] on input "Source number" at bounding box center [784, 682] width 629 height 37
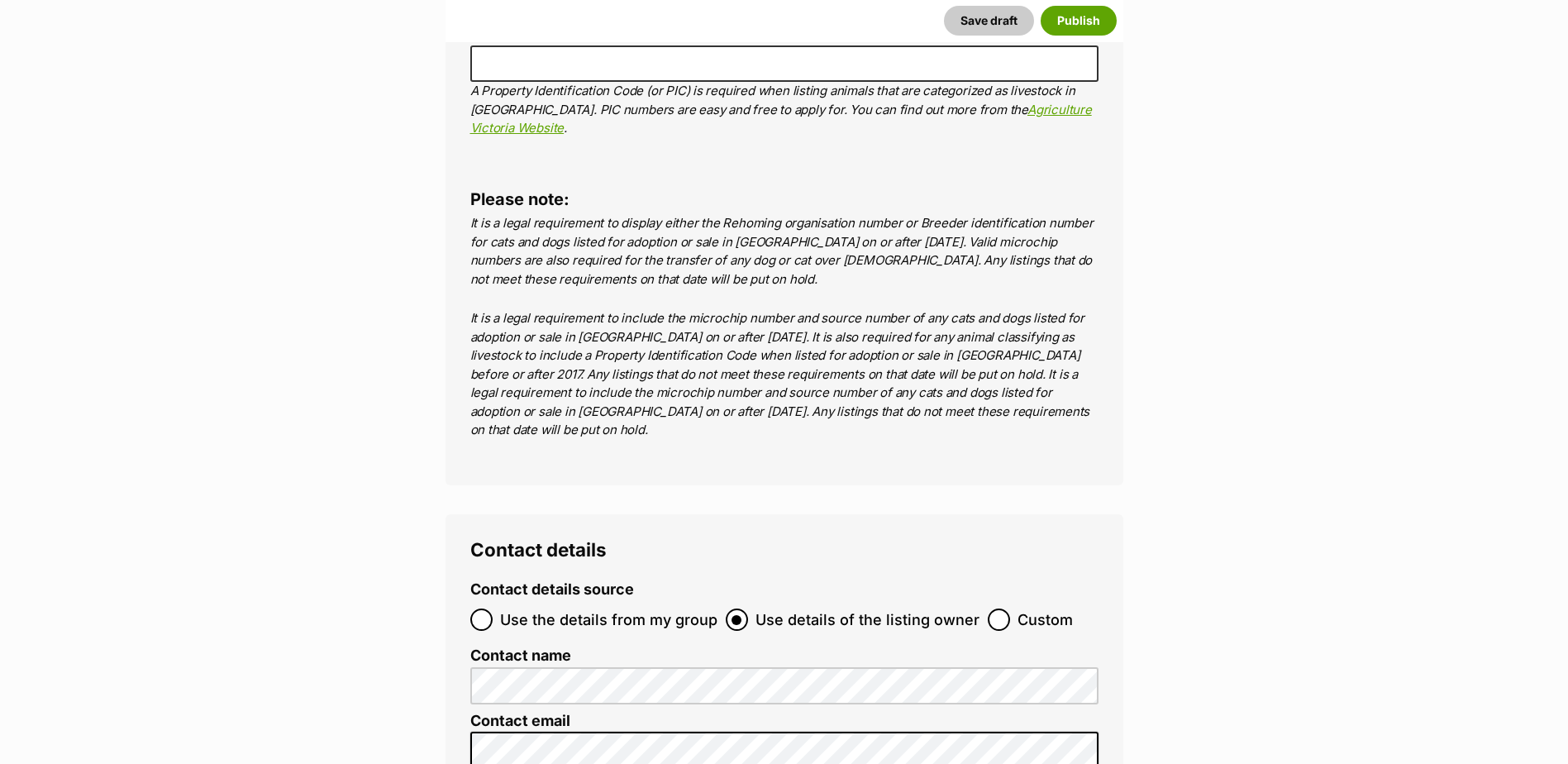
scroll to position [6533, 0]
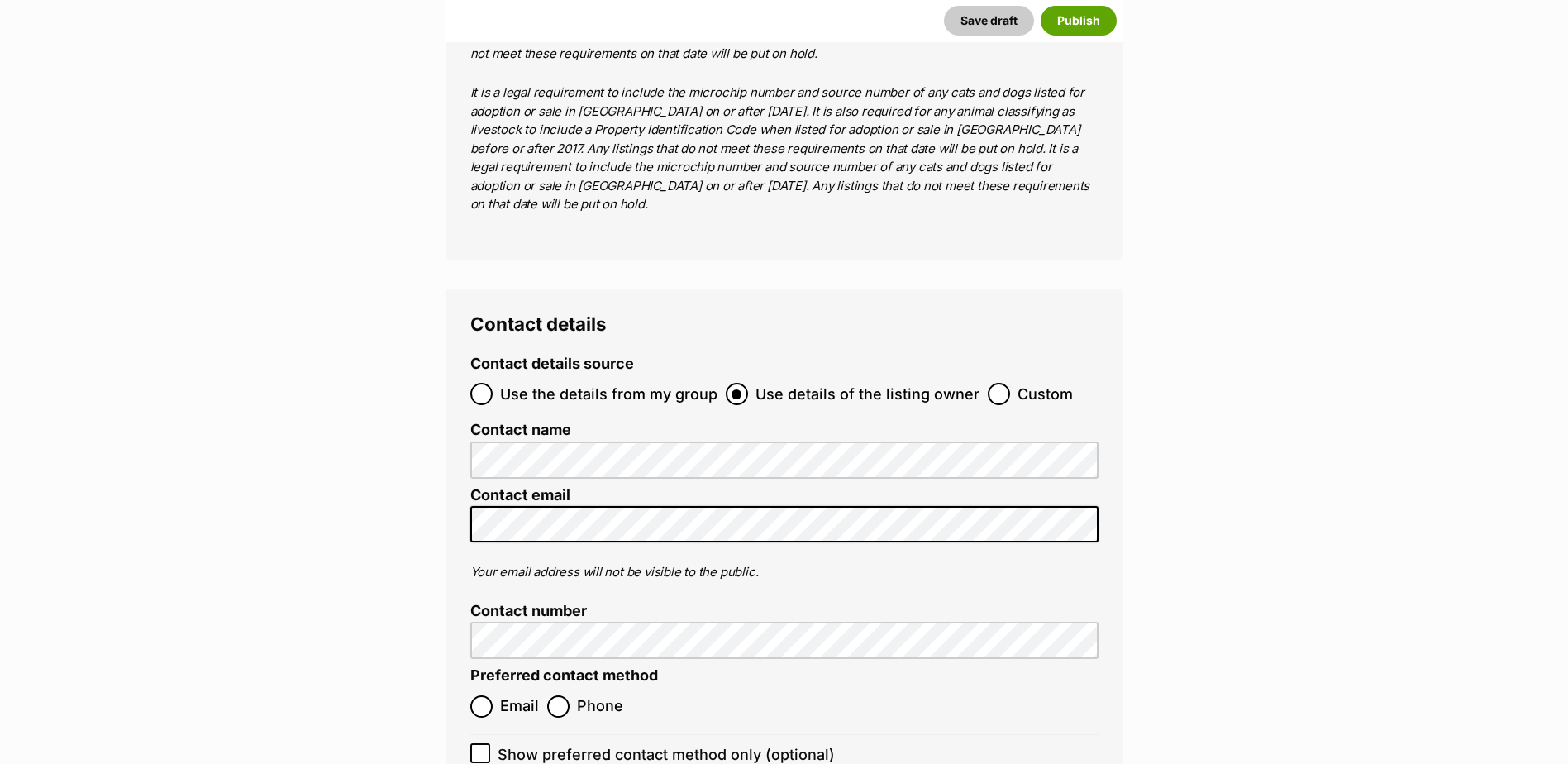
type input "BR101093"
click at [484, 383] on input "Use the details from my group" at bounding box center [482, 394] width 23 height 23
radio input "true"
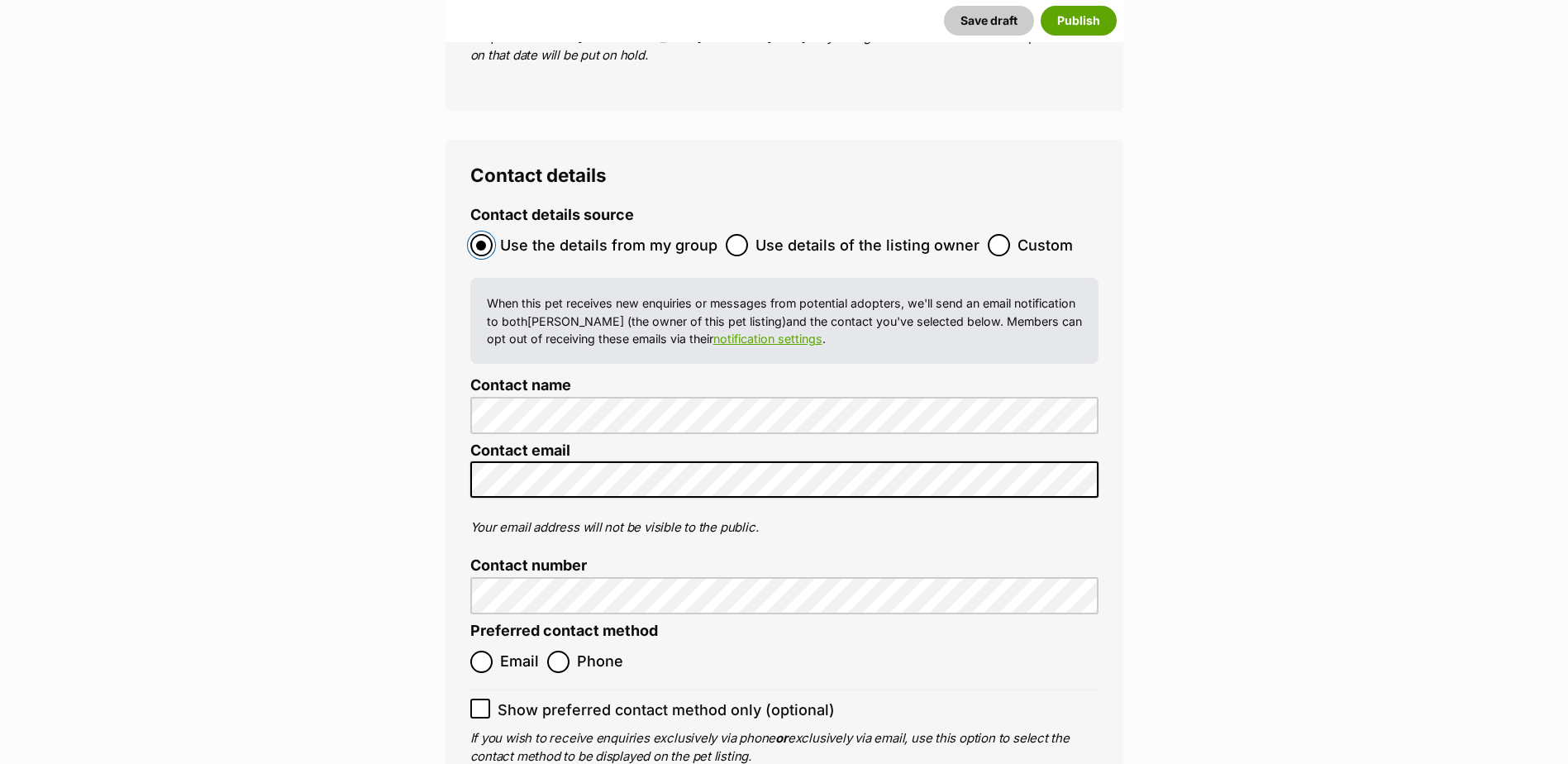
scroll to position [6946, 0]
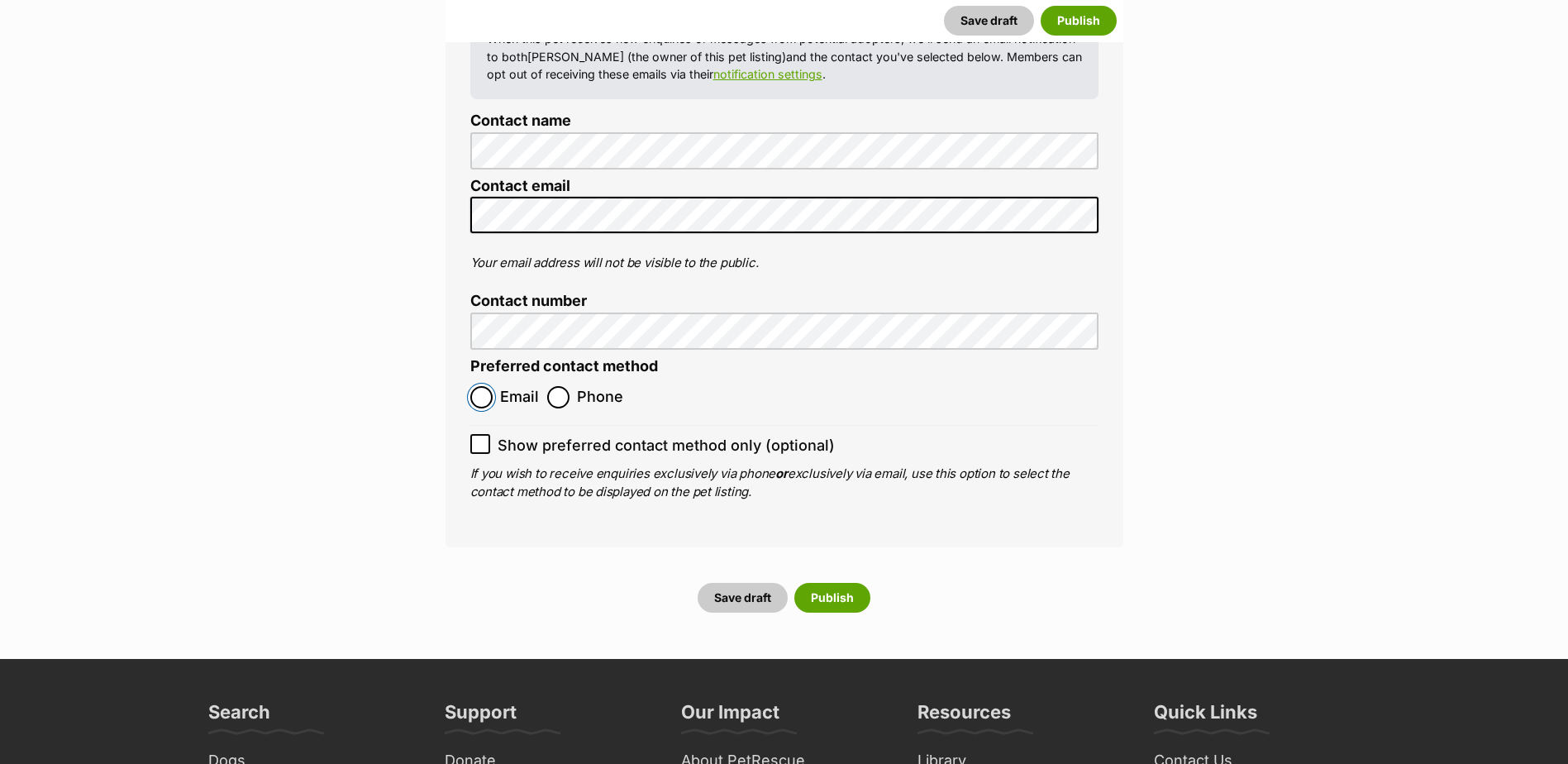
click at [490, 386] on input "Email" at bounding box center [482, 397] width 23 height 23
radio input "true"
click at [840, 583] on button "Publish" at bounding box center [832, 598] width 76 height 29
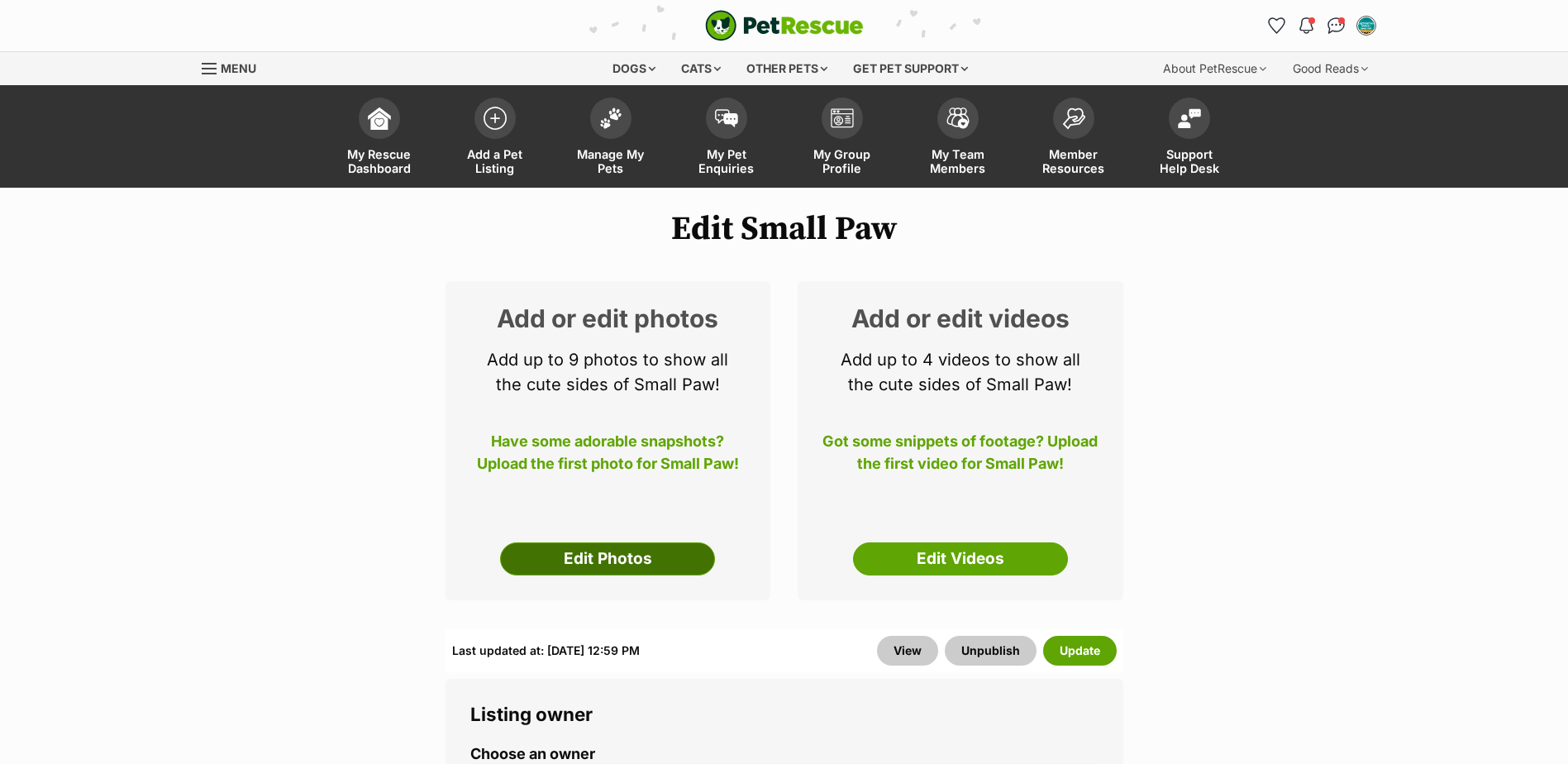
drag, startPoint x: 656, startPoint y: 564, endPoint x: 656, endPoint y: 551, distance: 13.0
click at [656, 564] on link "Edit Photos" at bounding box center [607, 559] width 215 height 33
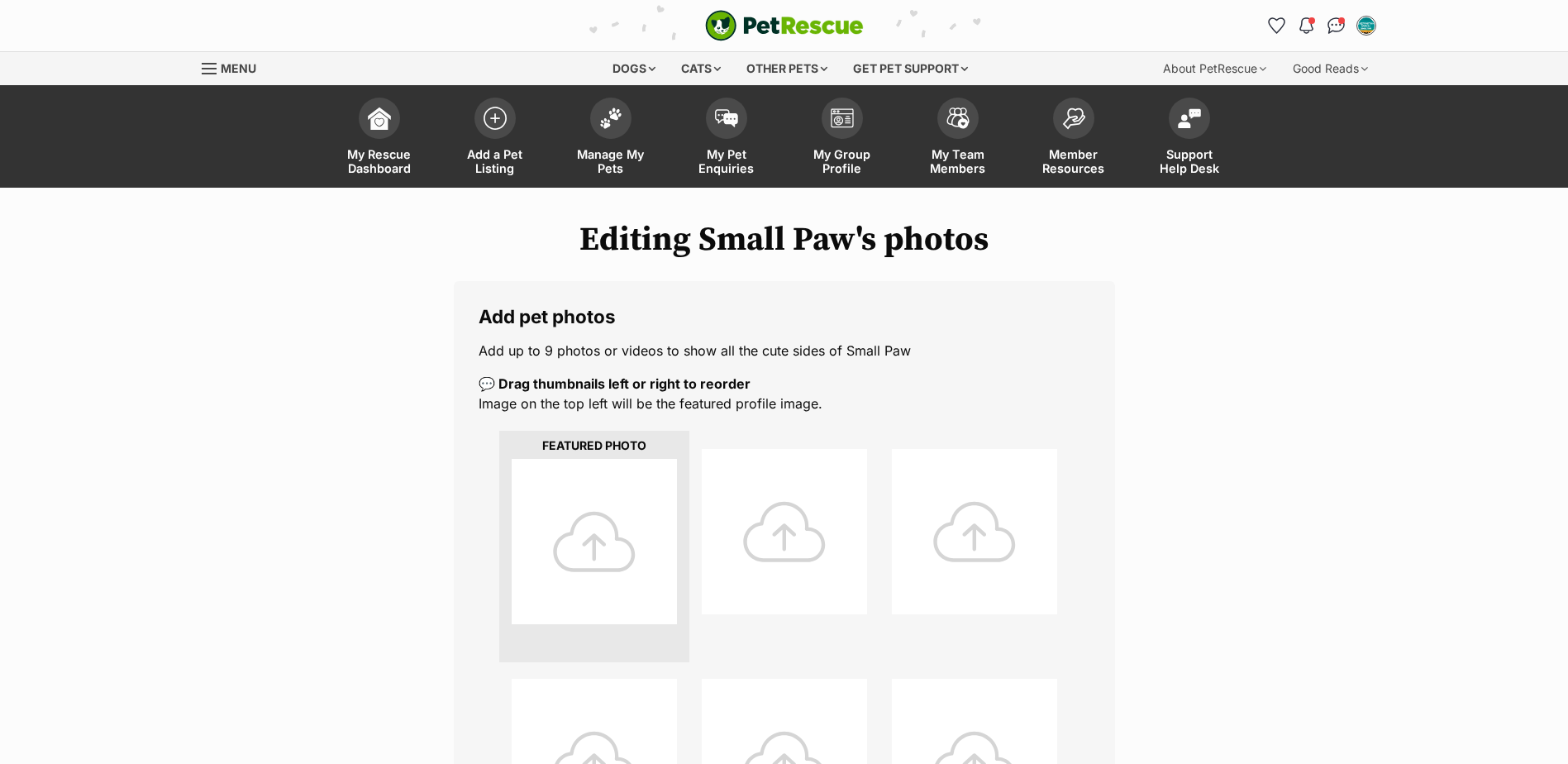
click at [623, 512] on div at bounding box center [594, 541] width 165 height 165
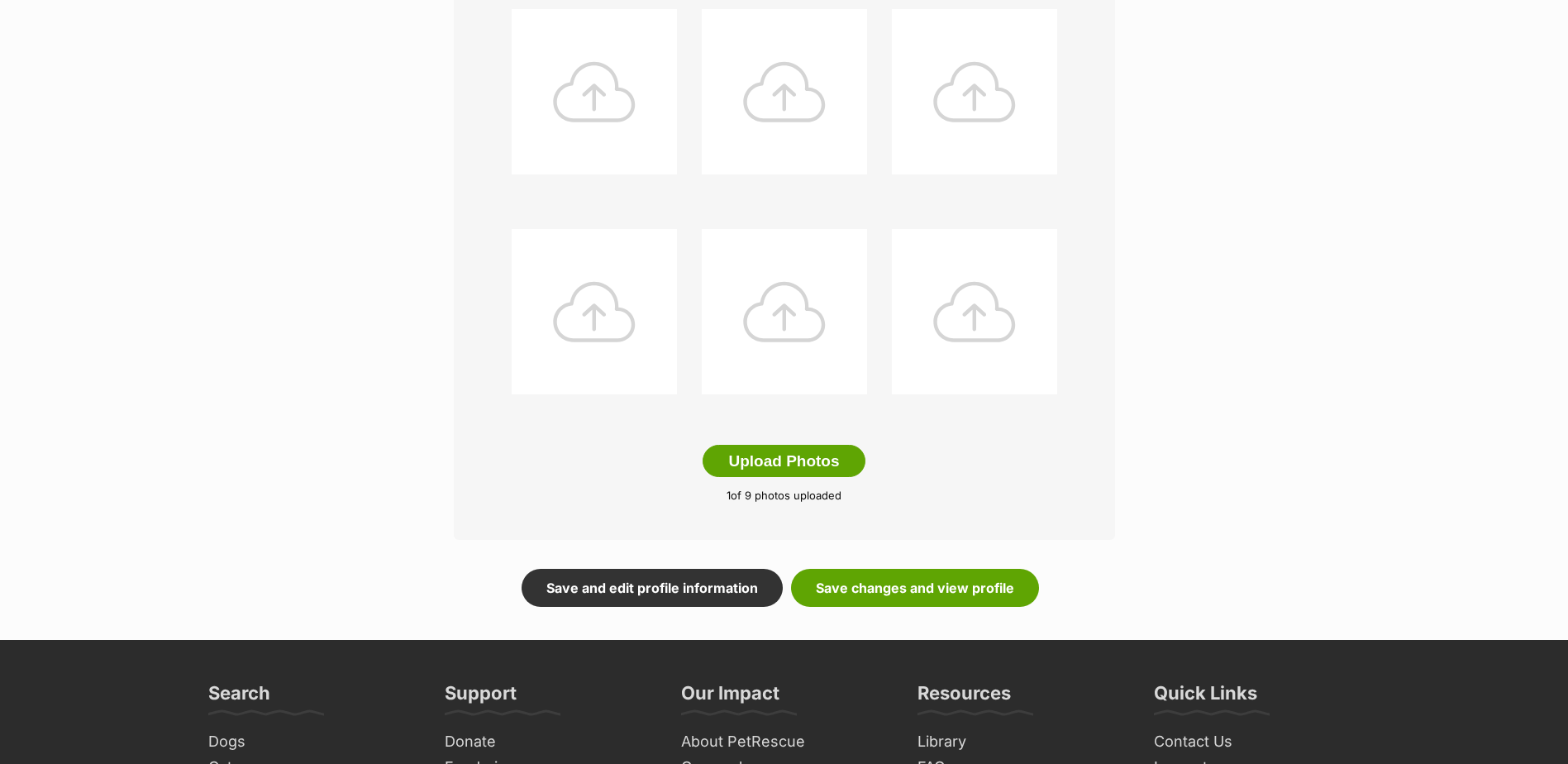
scroll to position [671, 0]
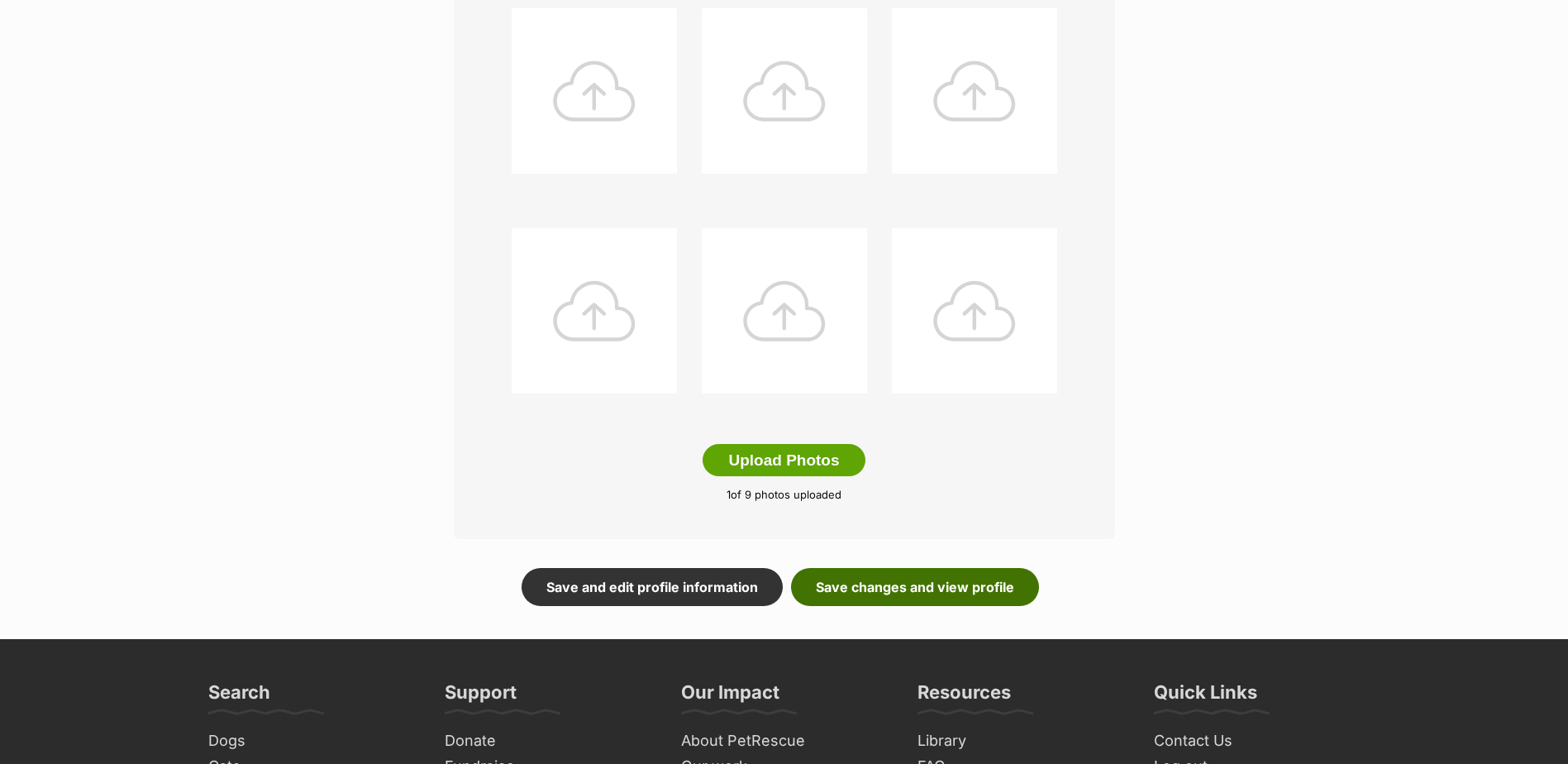
drag, startPoint x: 956, startPoint y: 571, endPoint x: 964, endPoint y: 565, distance: 10.0
click at [956, 571] on link "Save changes and view profile" at bounding box center [915, 587] width 248 height 38
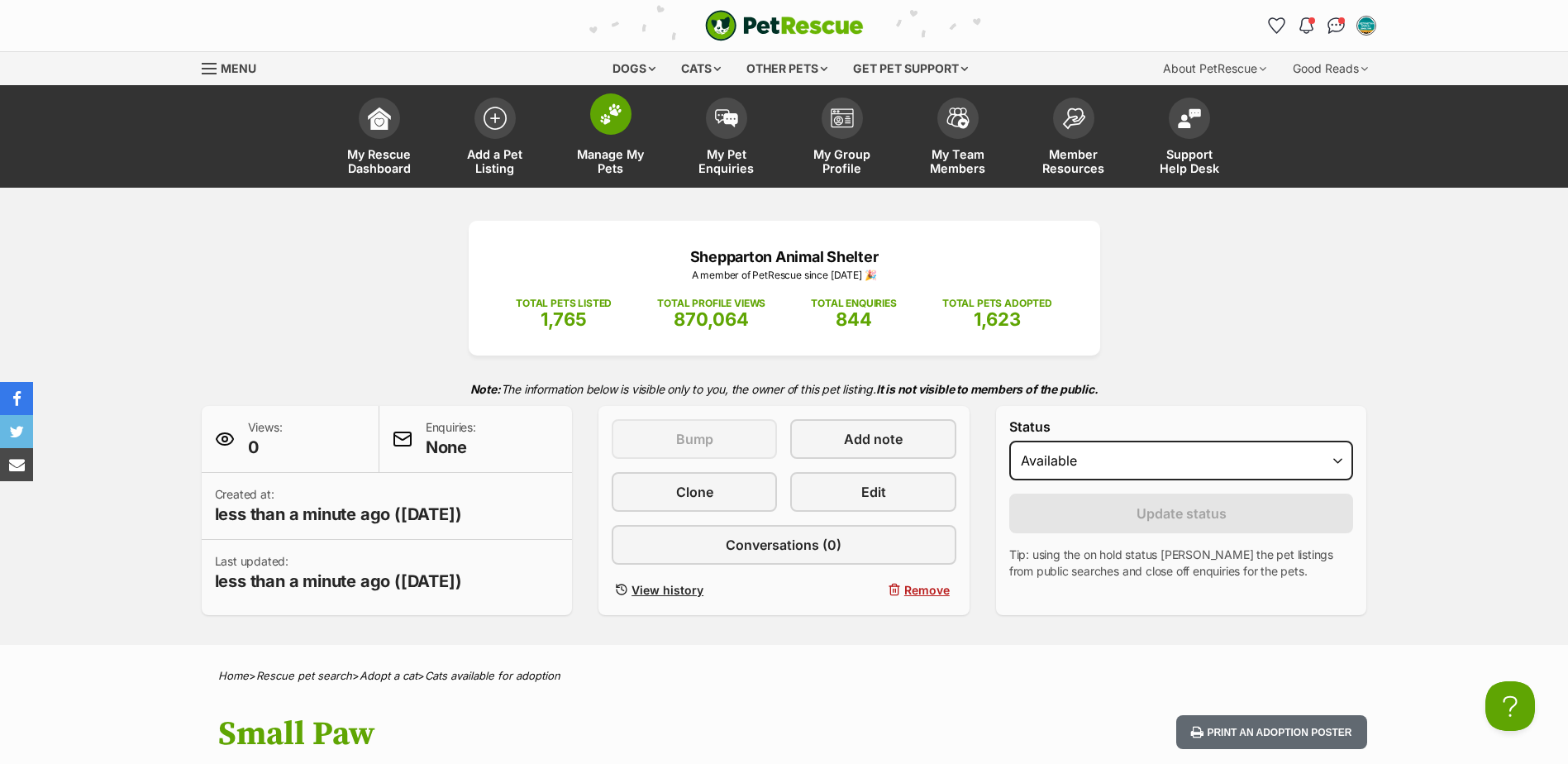
click at [609, 148] on span "Manage My Pets" at bounding box center [611, 162] width 75 height 28
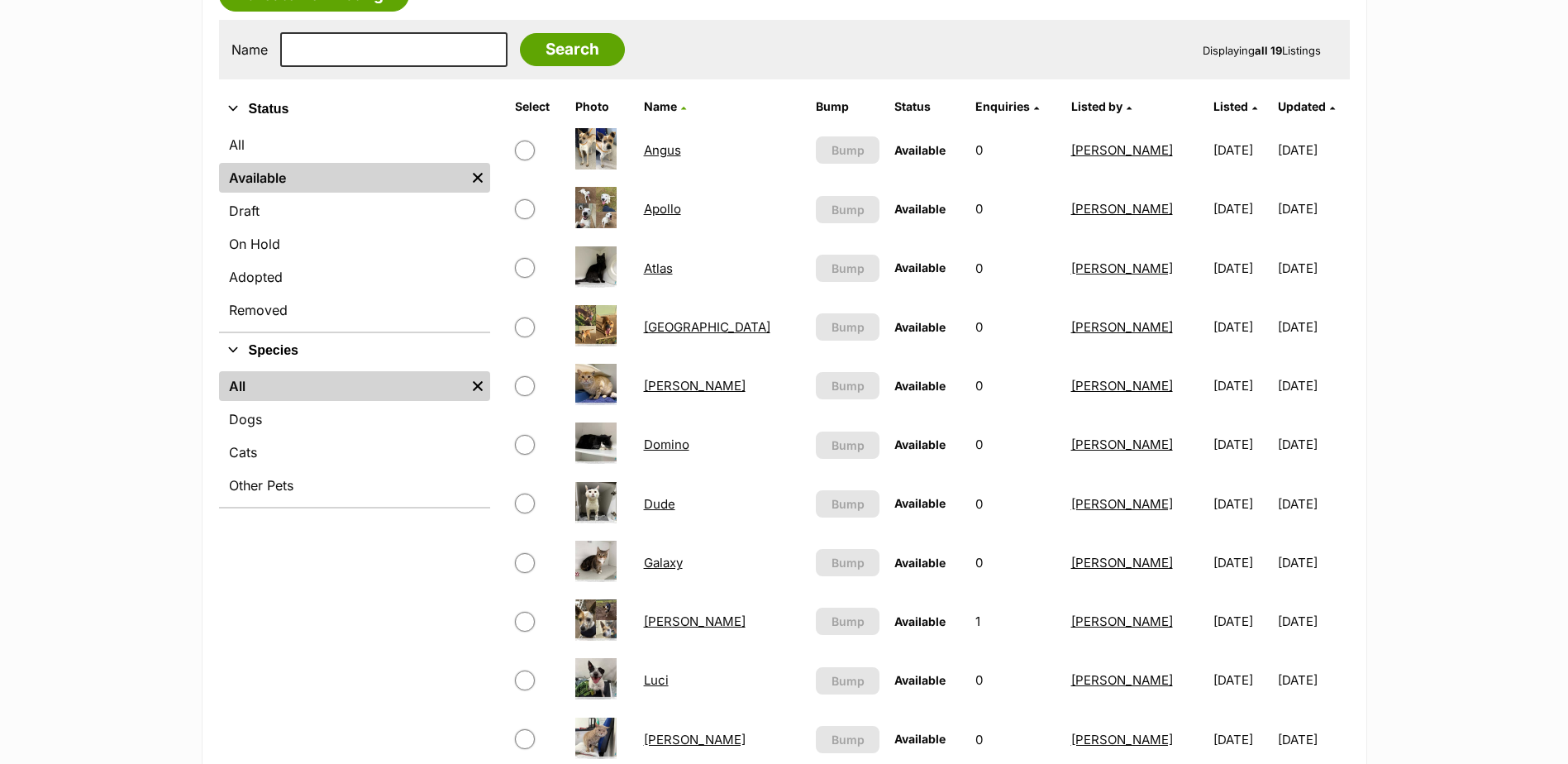
scroll to position [331, 0]
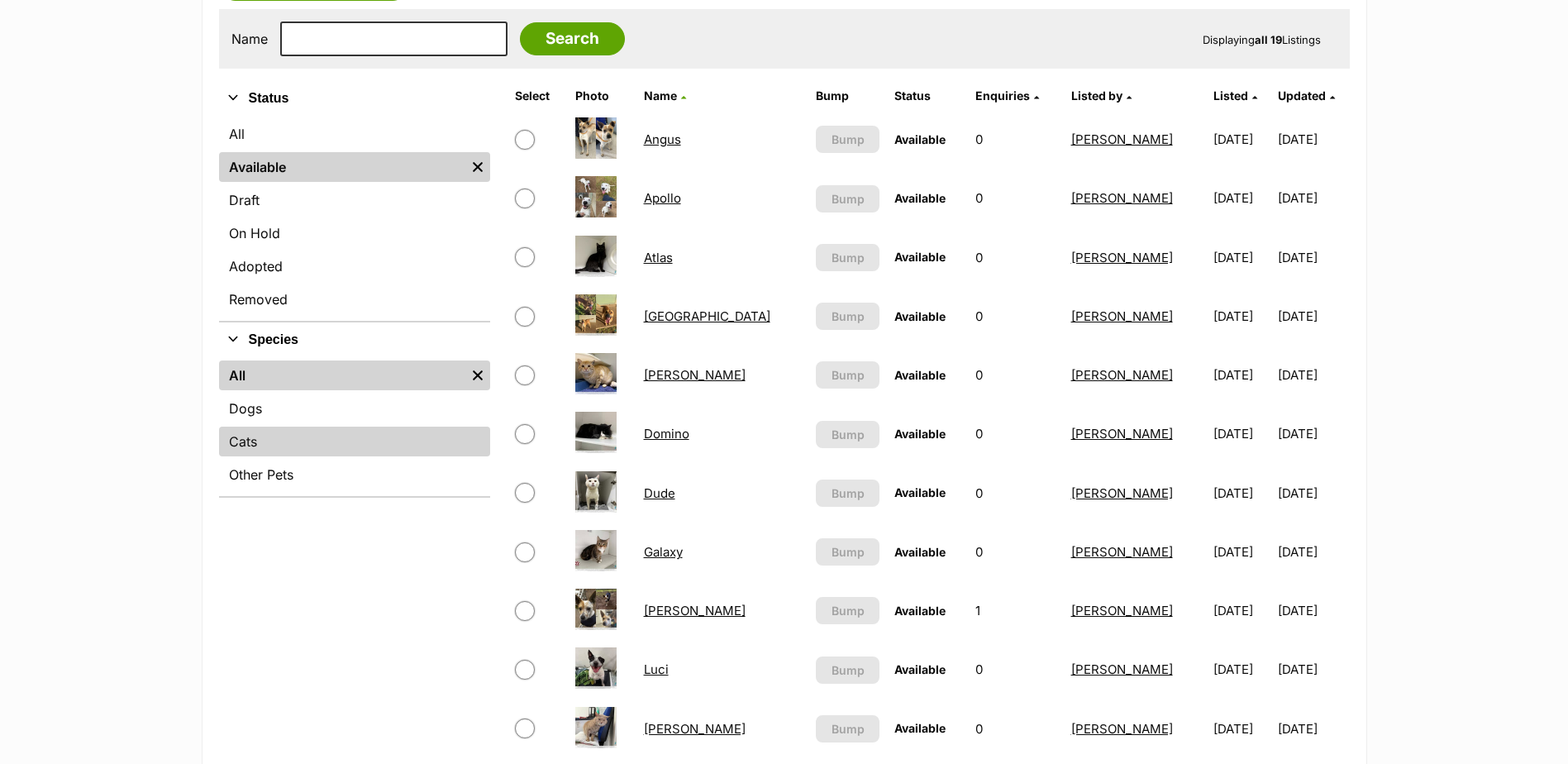
click at [260, 436] on link "Cats" at bounding box center [354, 441] width 271 height 29
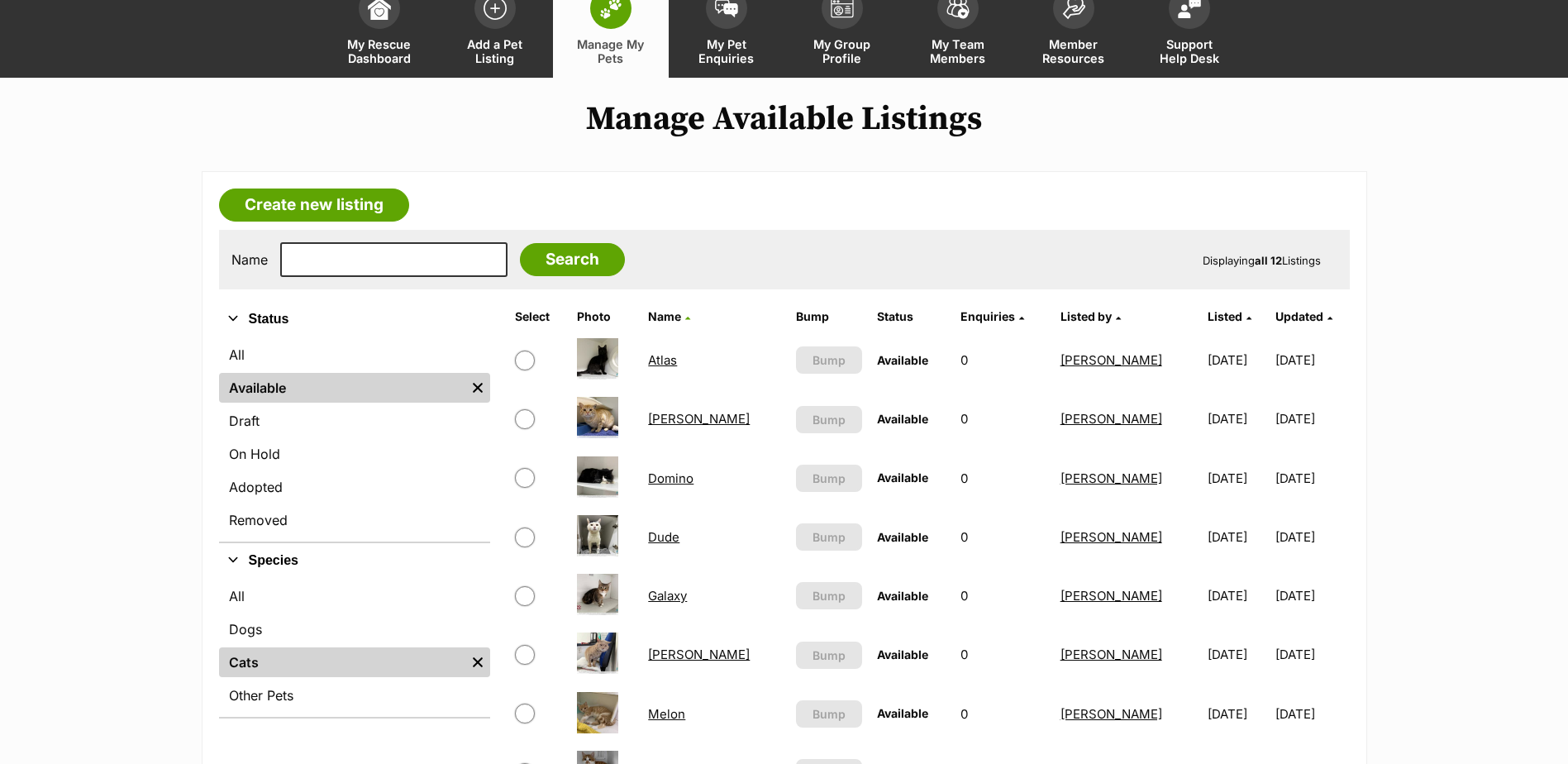
scroll to position [662, 0]
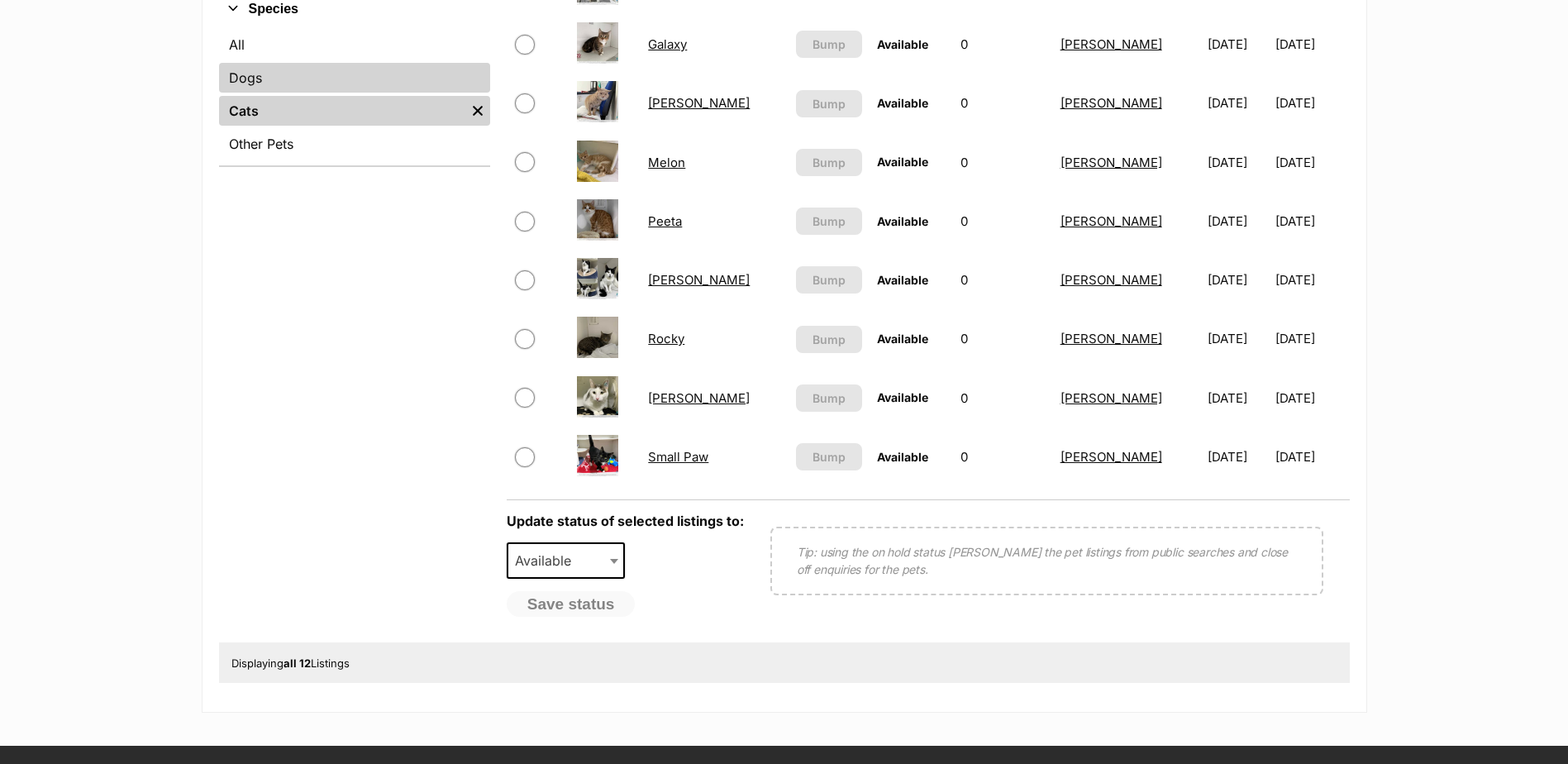
click at [274, 78] on link "Dogs" at bounding box center [354, 77] width 271 height 29
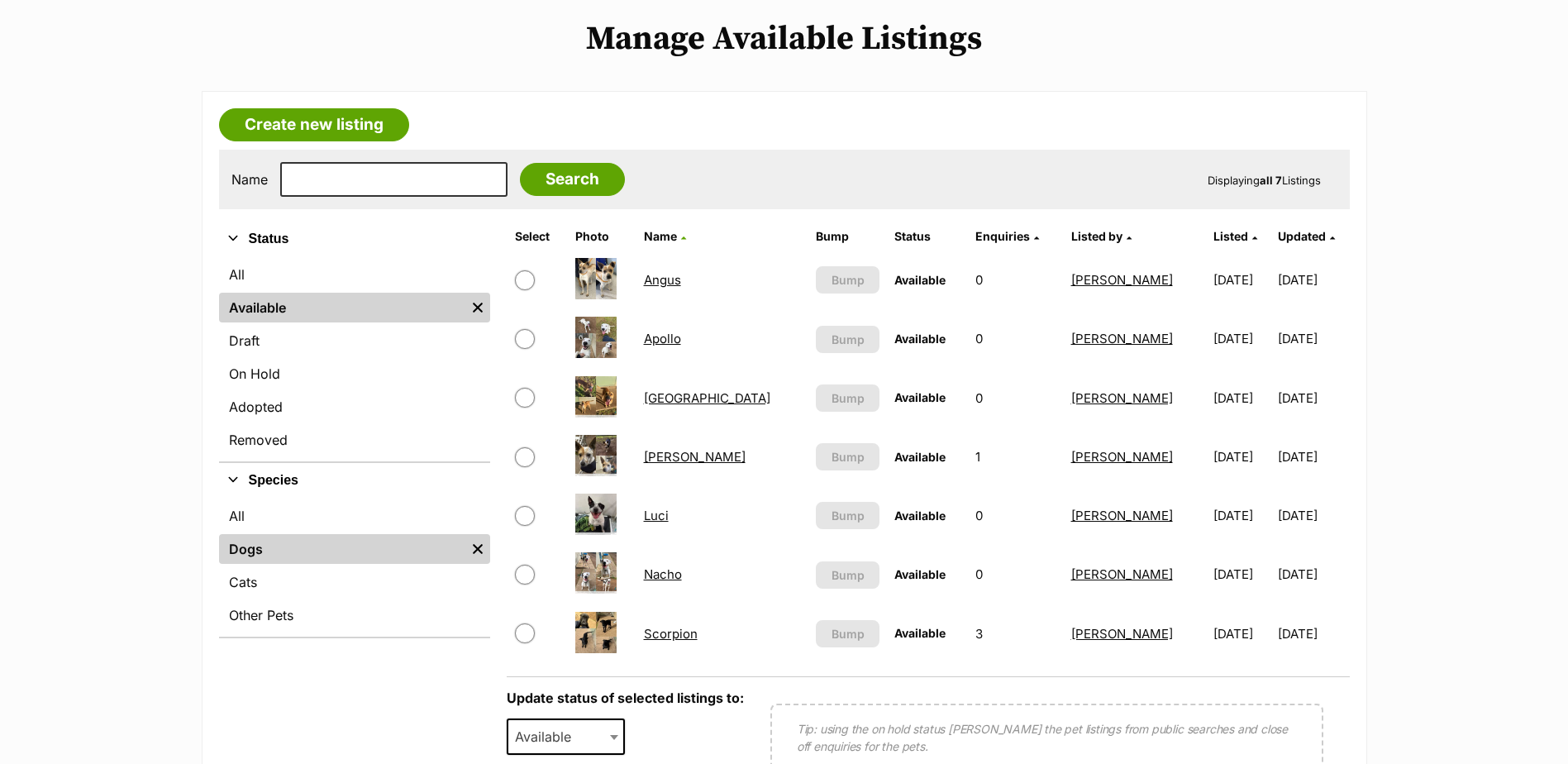
scroll to position [165, 0]
